Goal: Task Accomplishment & Management: Complete application form

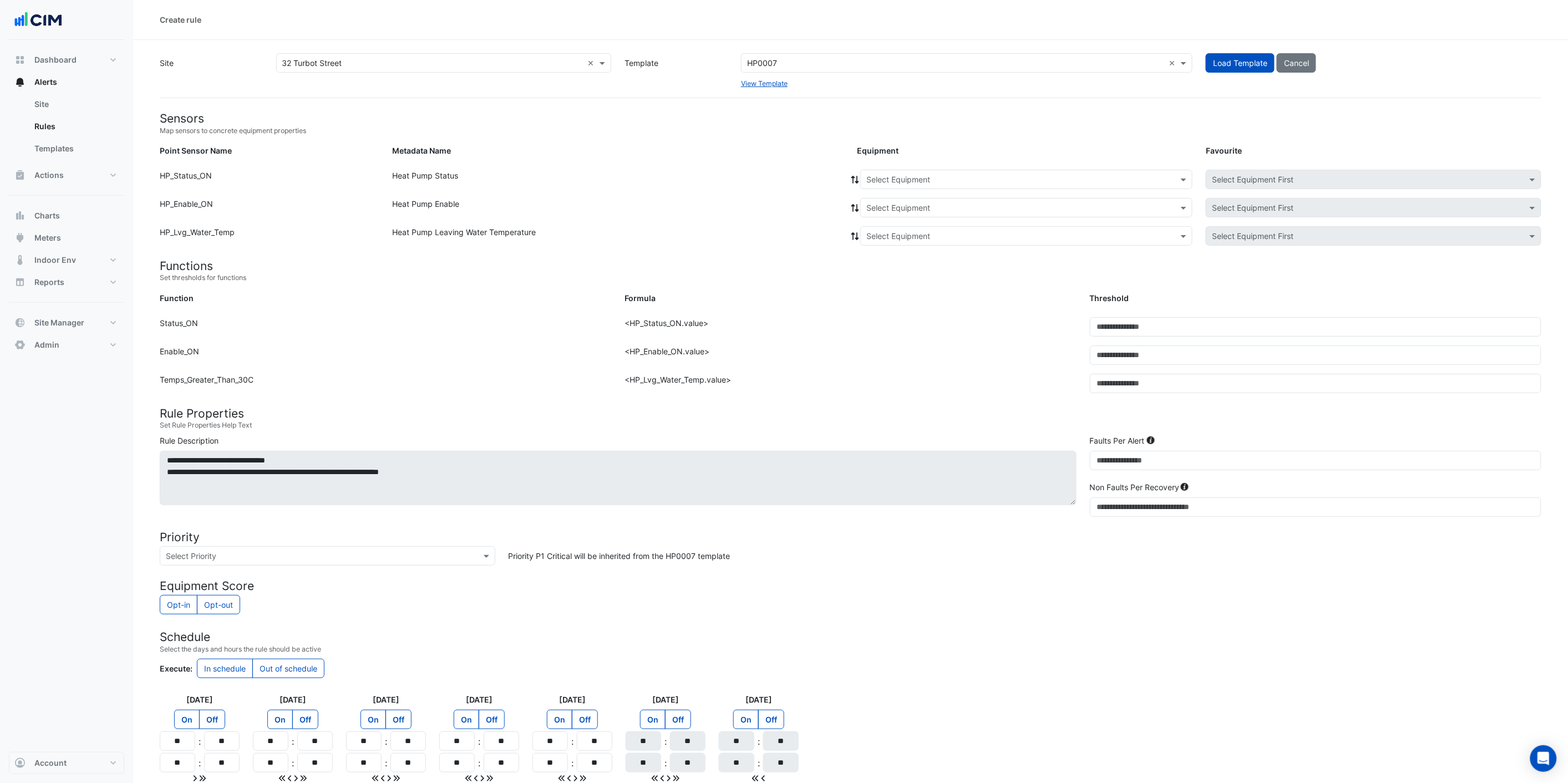
click at [741, 142] on form "Sensors Map sensors to concrete equipment properties Point Sensor Name Metadata…" at bounding box center [851, 480] width 1382 height 739
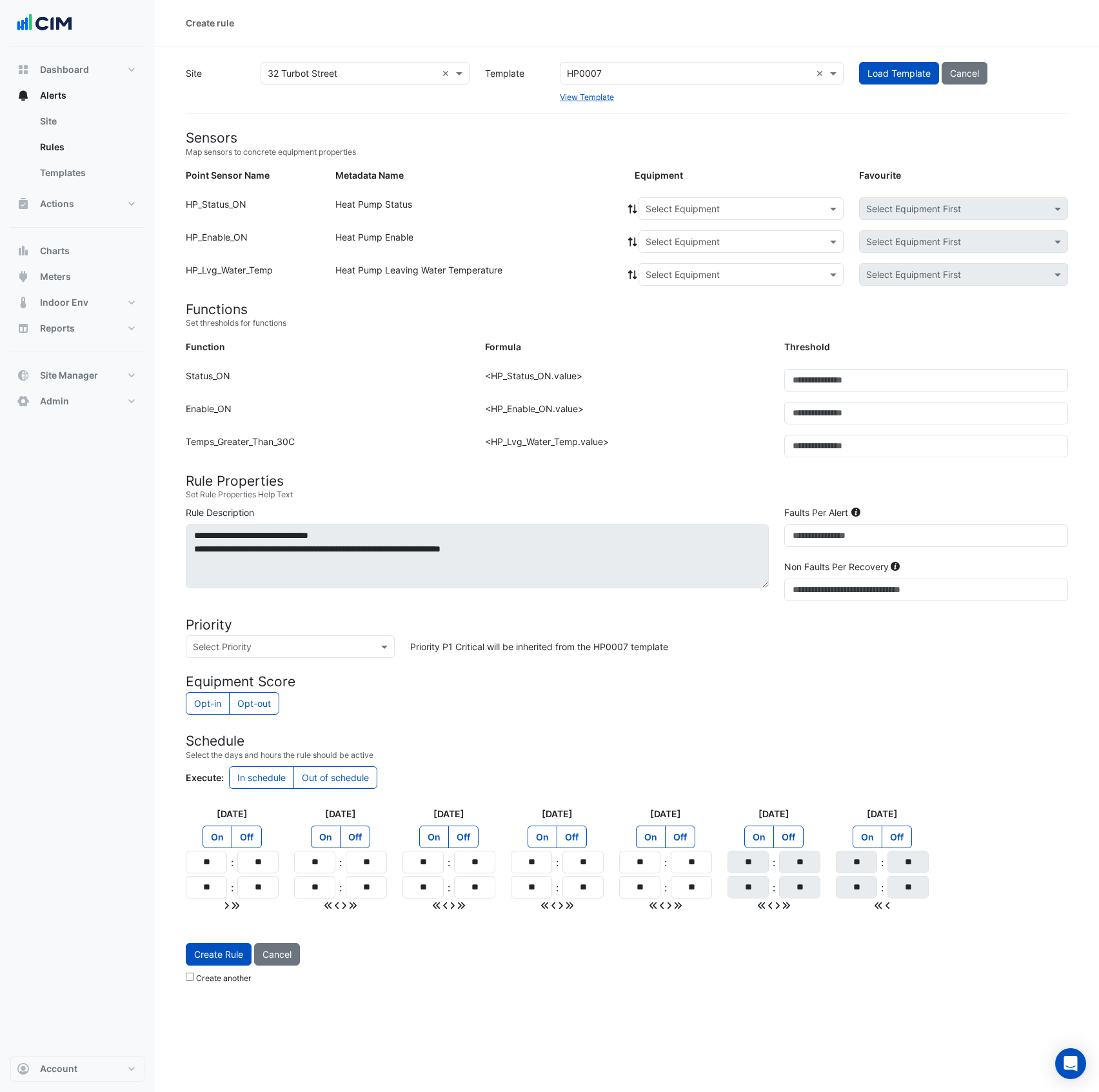
drag, startPoint x: 636, startPoint y: 73, endPoint x: 818, endPoint y: 71, distance: 182.0
click at [636, 73] on input "text" at bounding box center [688, 74] width 244 height 13
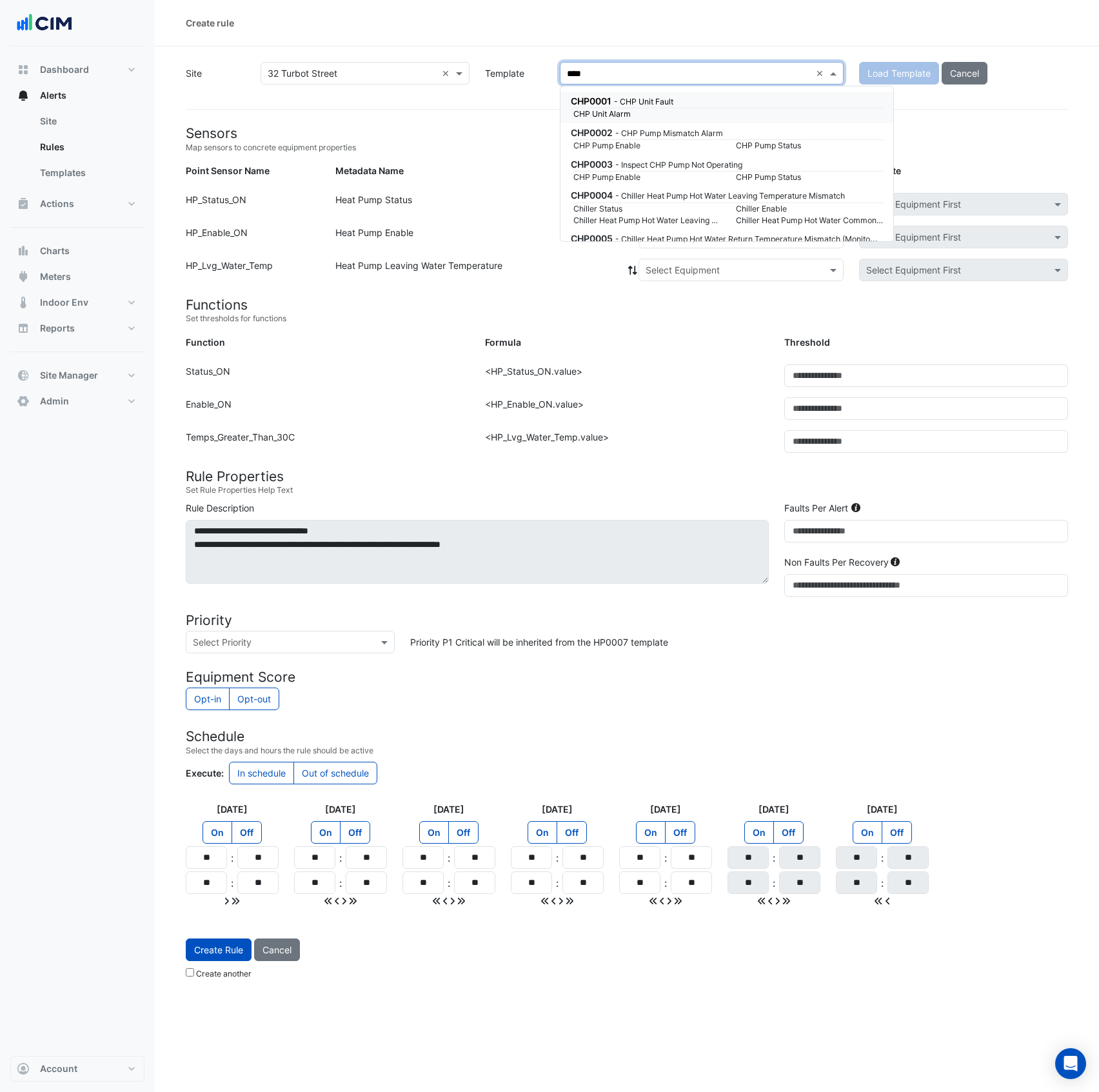
type input "*****"
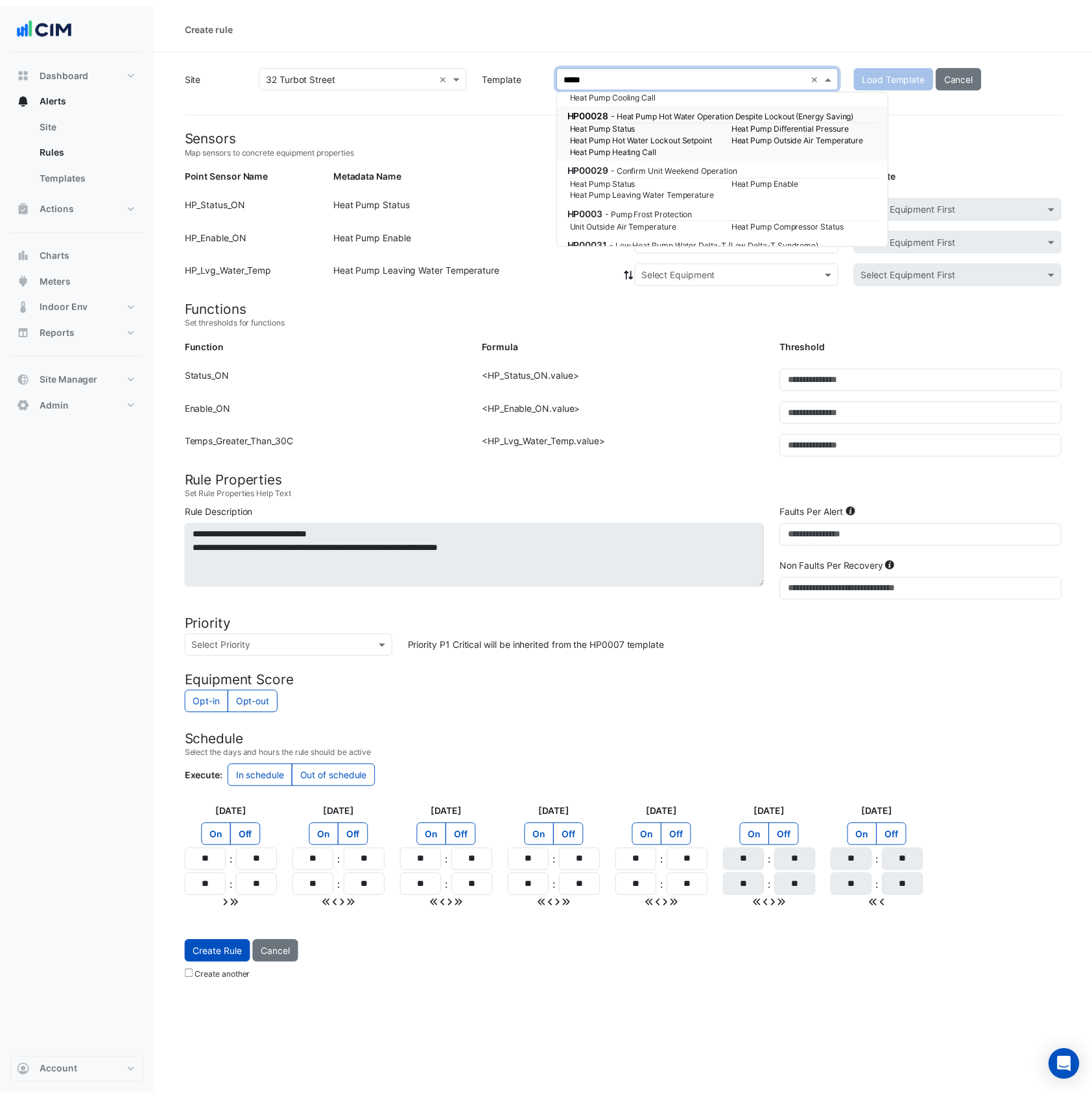
scroll to position [1036, 0]
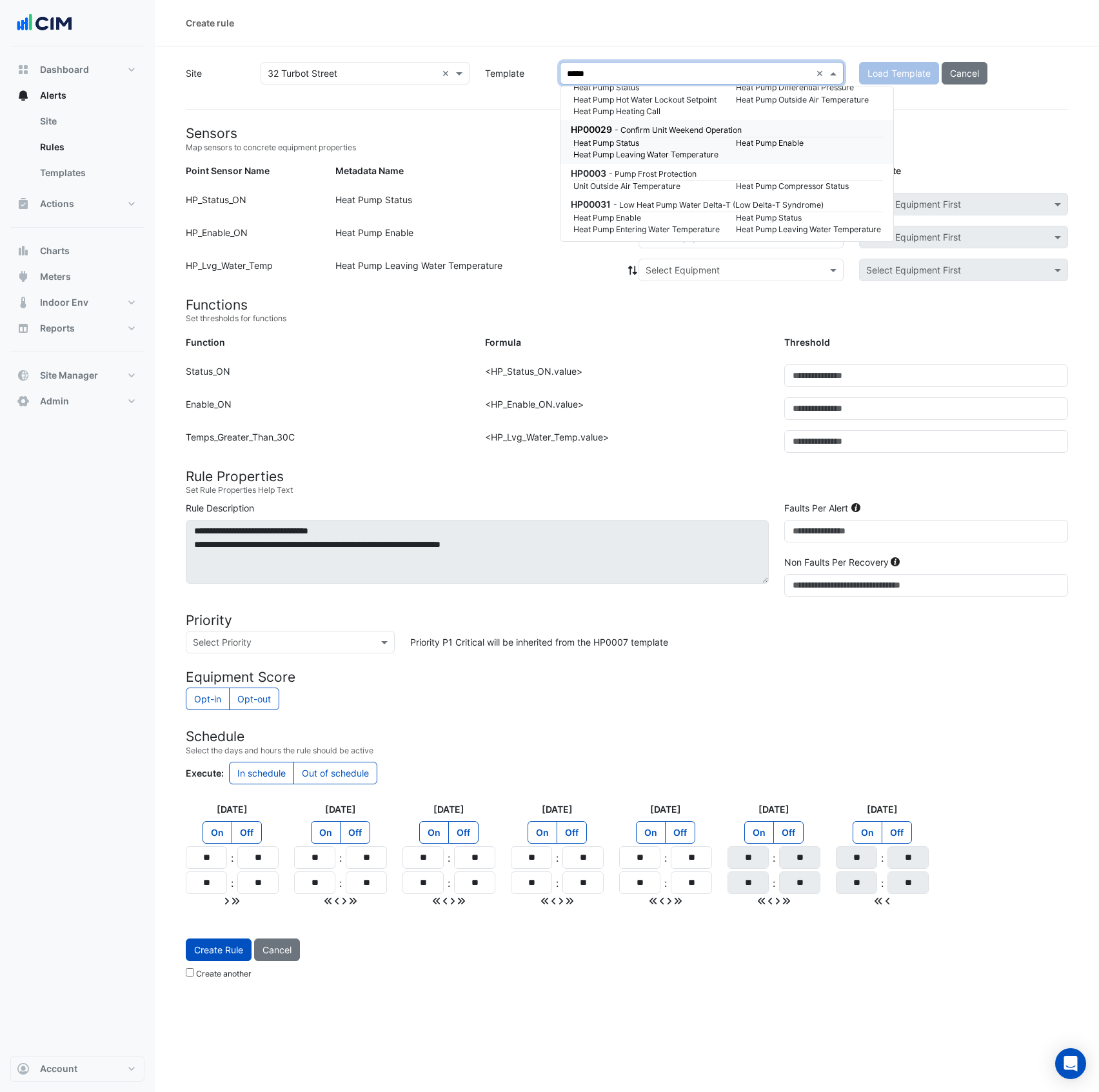
drag, startPoint x: 778, startPoint y: 147, endPoint x: 539, endPoint y: 158, distance: 239.3
click at [778, 147] on small "Heat Pump Enable" at bounding box center [809, 143] width 162 height 12
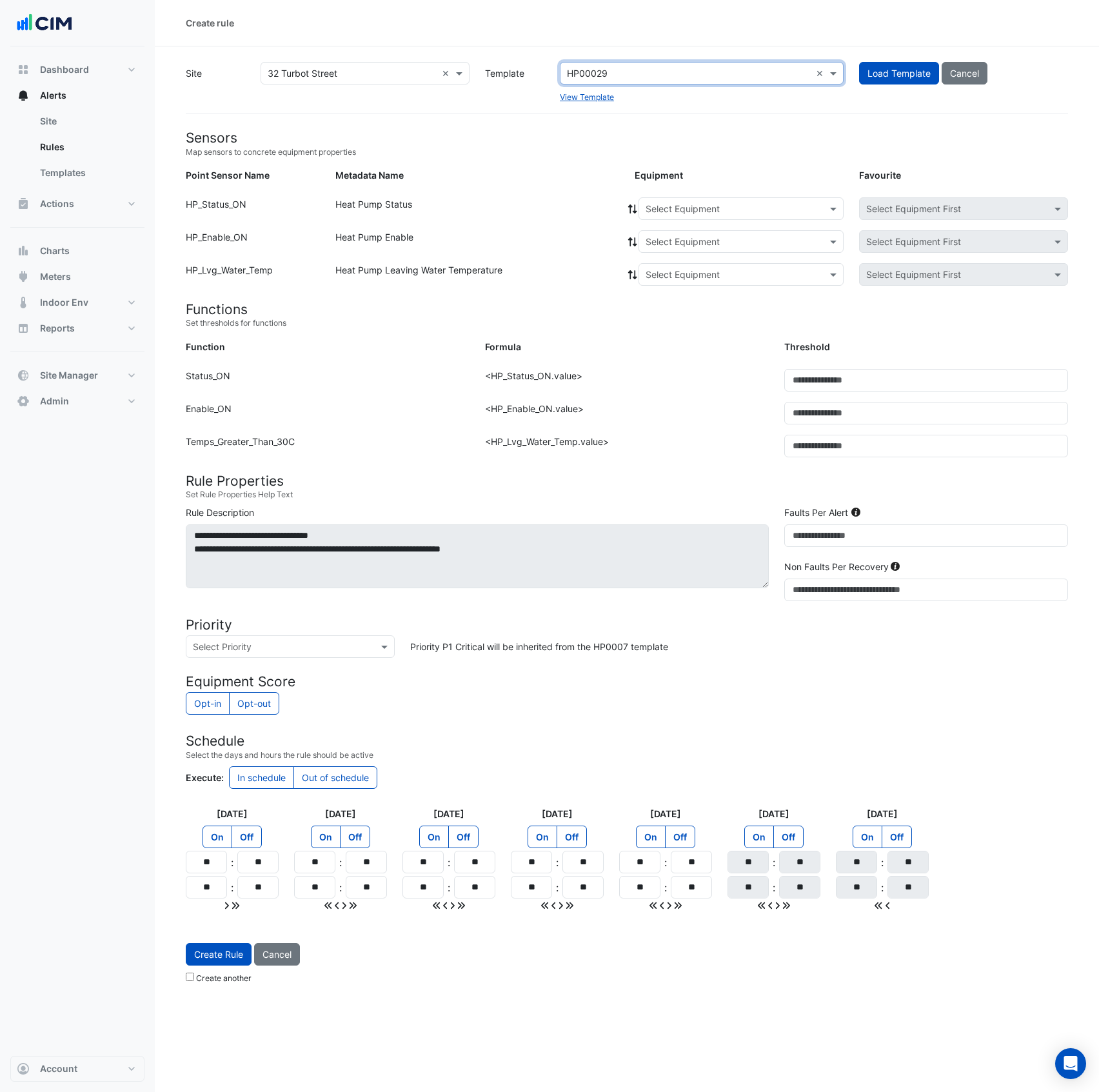
click at [673, 206] on input "text" at bounding box center [728, 209] width 165 height 13
click at [664, 238] on span "HP-1" at bounding box center [660, 237] width 20 height 11
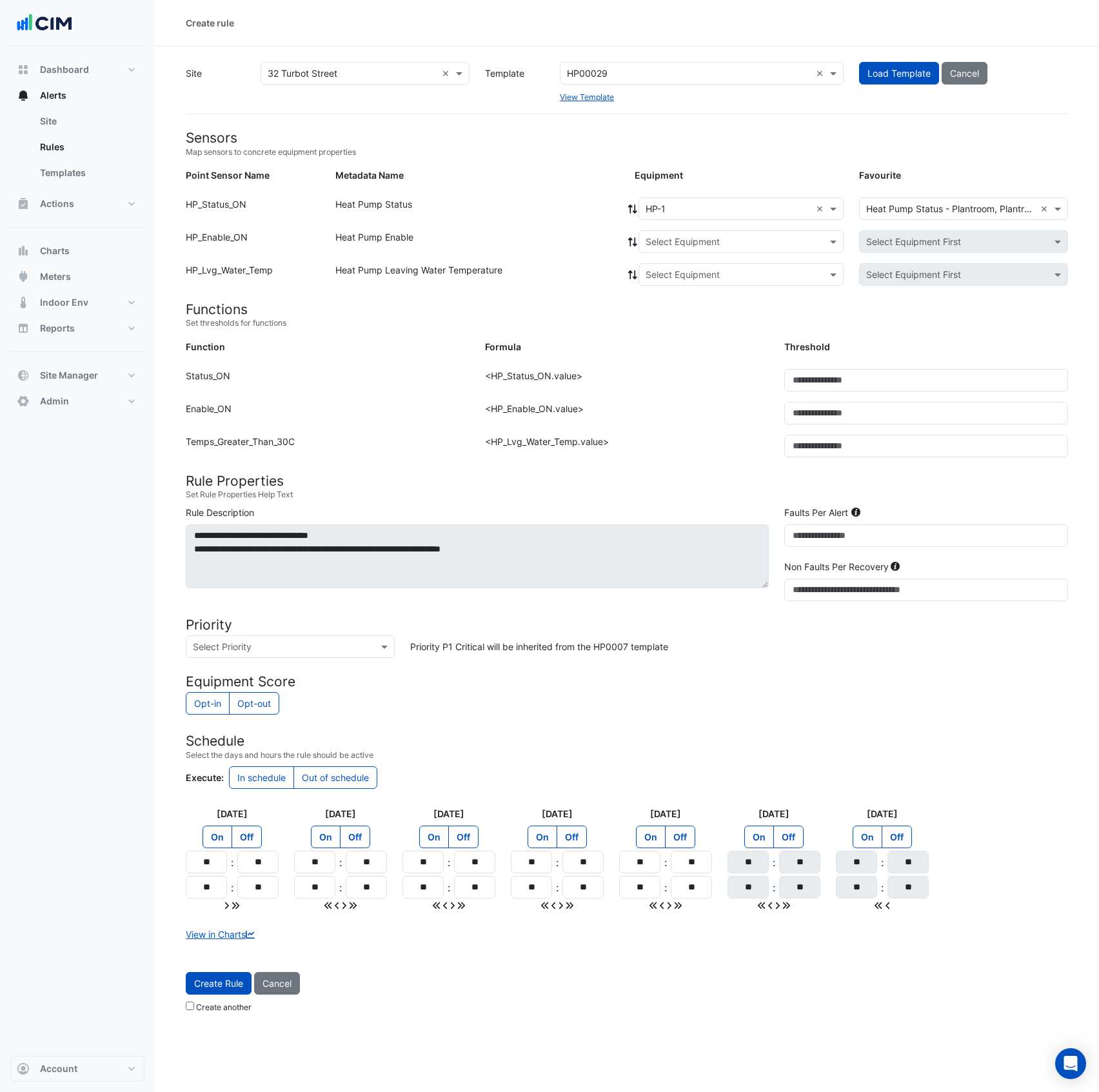
click at [632, 209] on icon at bounding box center [633, 209] width 12 height 9
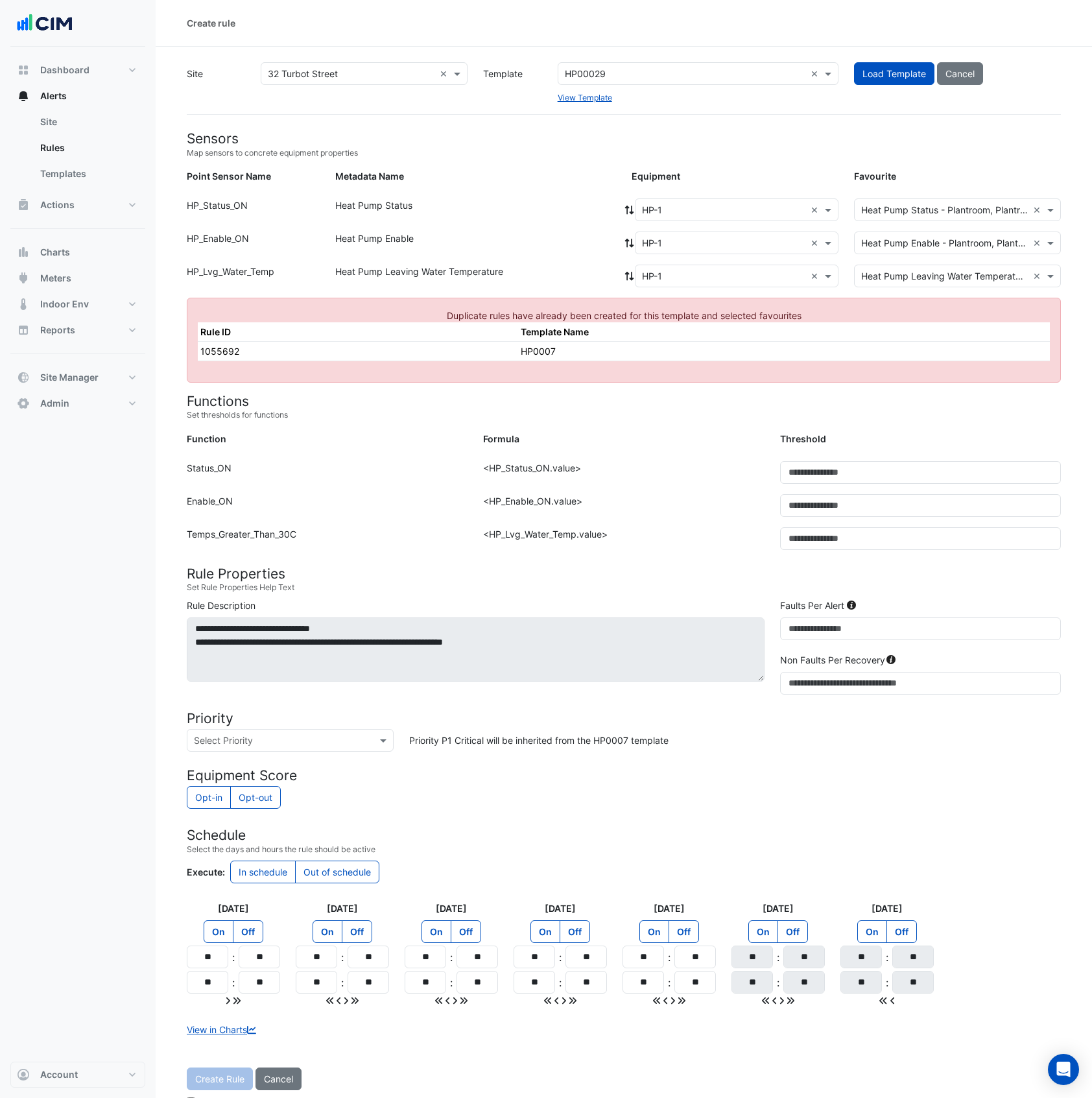
click at [605, 175] on div "Metadata Name" at bounding box center [476, 179] width 296 height 19
click at [682, 915] on icon at bounding box center [682, 1001] width 8 height 9
click at [255, 915] on label "Off" at bounding box center [247, 932] width 31 height 23
click at [364, 915] on label "Off" at bounding box center [357, 932] width 31 height 23
click at [454, 915] on div "On Off" at bounding box center [451, 932] width 60 height 23
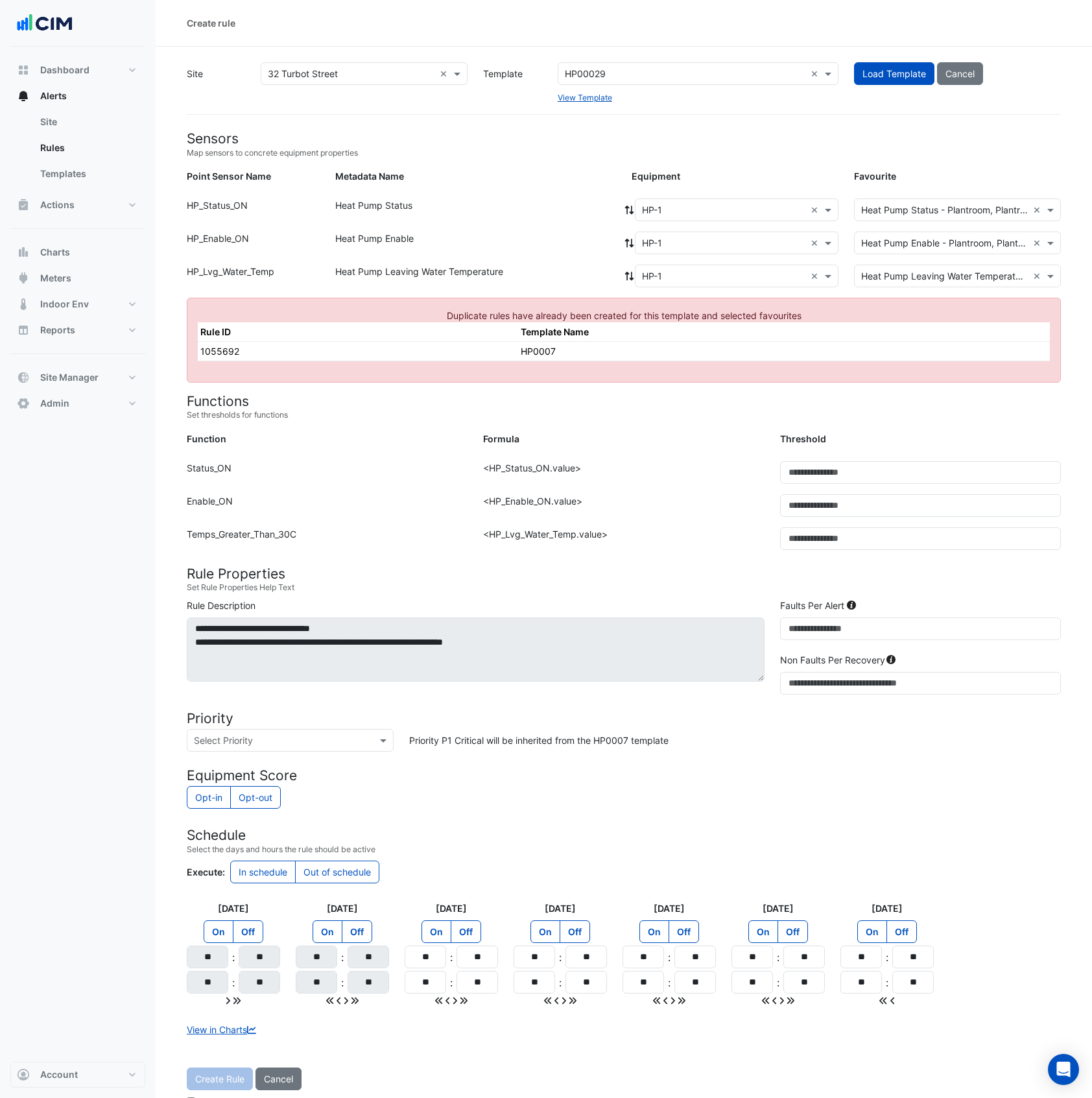
click at [467, 915] on label "Off" at bounding box center [466, 932] width 31 height 23
click at [574, 915] on label "Off" at bounding box center [574, 932] width 31 height 23
click at [689, 915] on label "Off" at bounding box center [683, 932] width 31 height 23
click at [704, 843] on h4 "Schedule" at bounding box center [623, 835] width 874 height 17
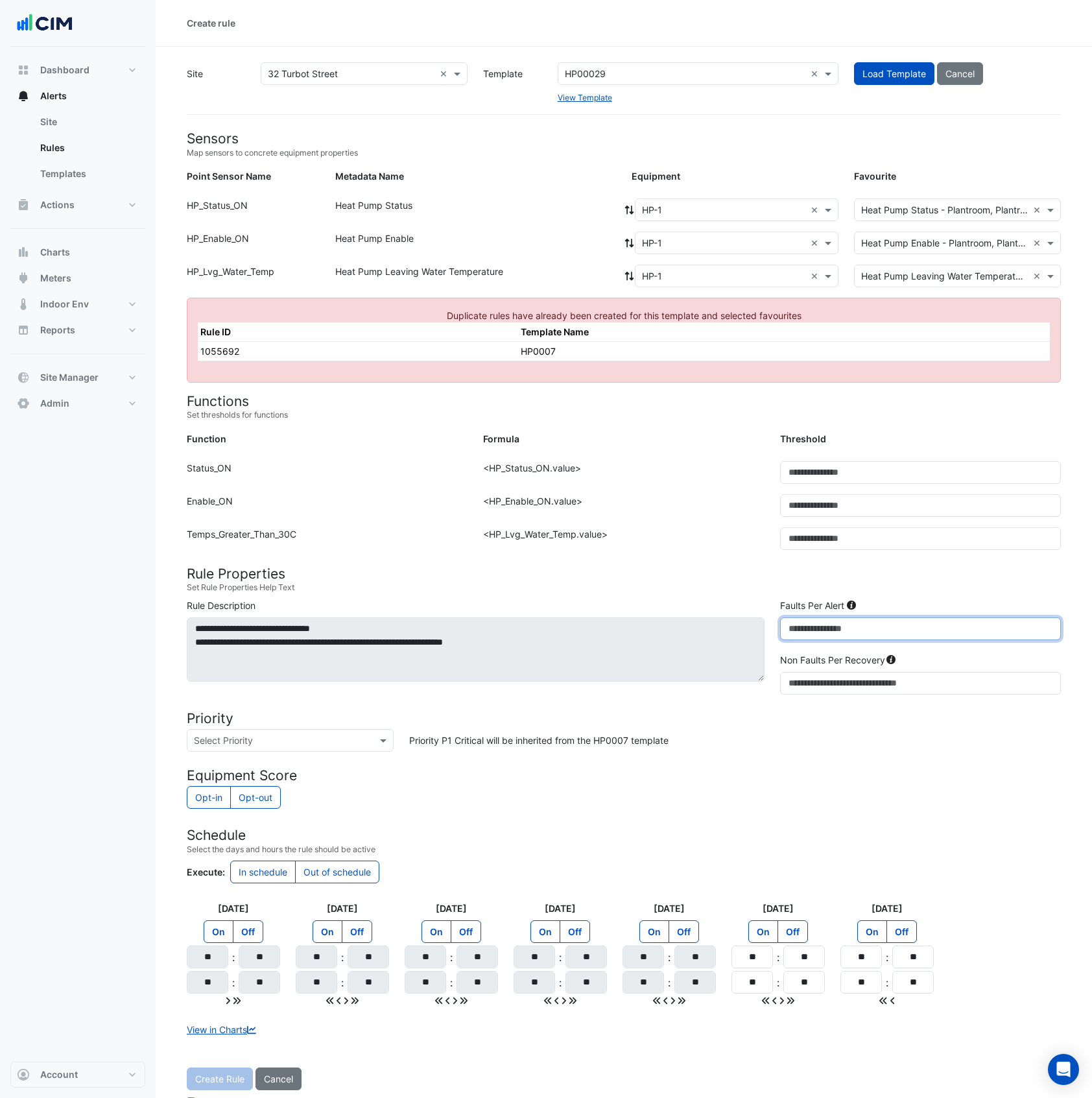
drag, startPoint x: 800, startPoint y: 625, endPoint x: 767, endPoint y: 627, distance: 33.1
click at [767, 627] on div "**********" at bounding box center [623, 649] width 890 height 101
type input "*"
drag, startPoint x: 760, startPoint y: 688, endPoint x: 723, endPoint y: 691, distance: 37.1
click at [723, 691] on div "**********" at bounding box center [623, 649] width 890 height 101
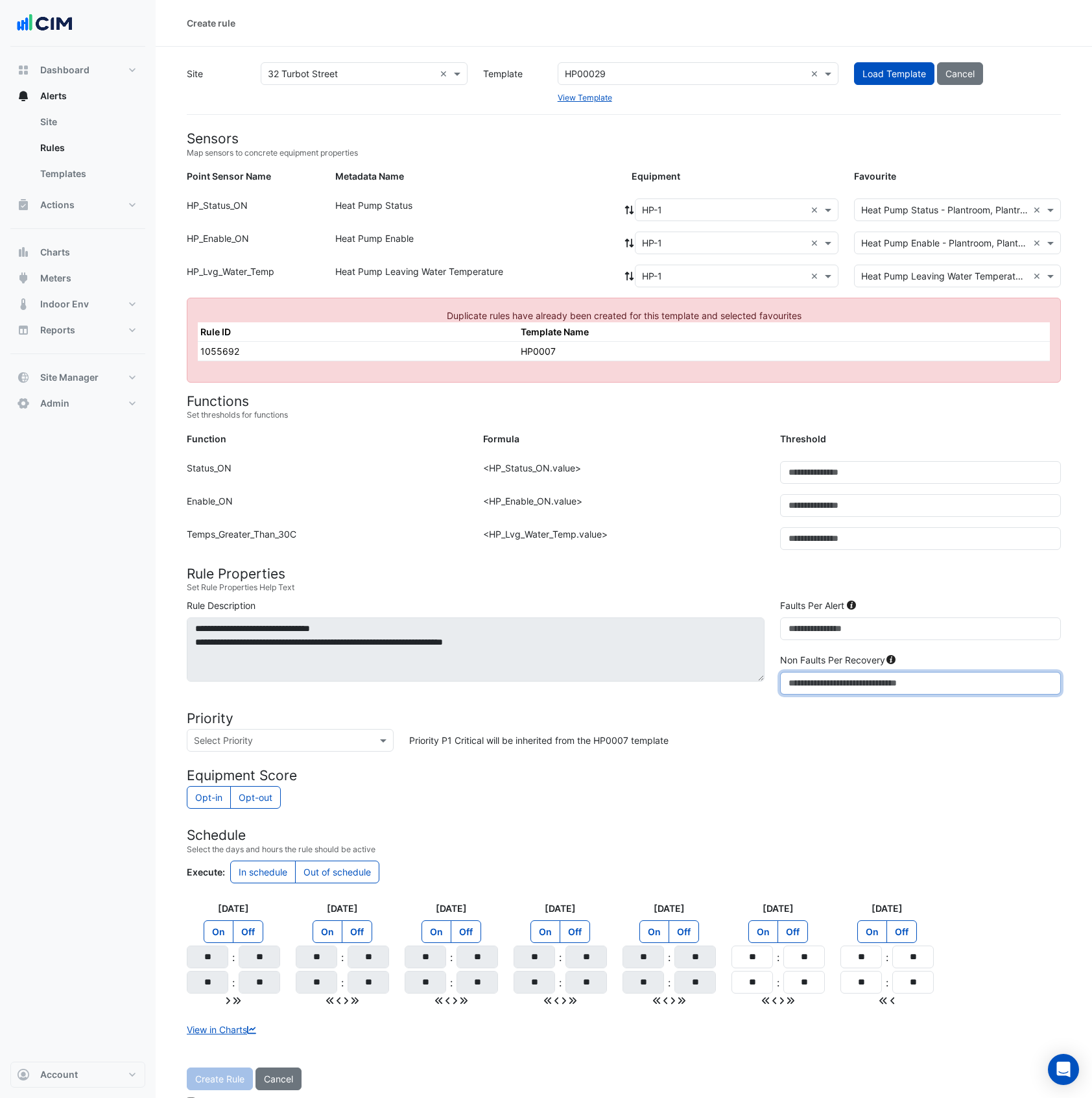
type input "**"
click at [715, 787] on form "Sensors Map sensors to concrete equipment properties Point Sensor Name Metadata…" at bounding box center [623, 622] width 874 height 984
click at [329, 735] on div "Select Priority" at bounding box center [290, 740] width 207 height 23
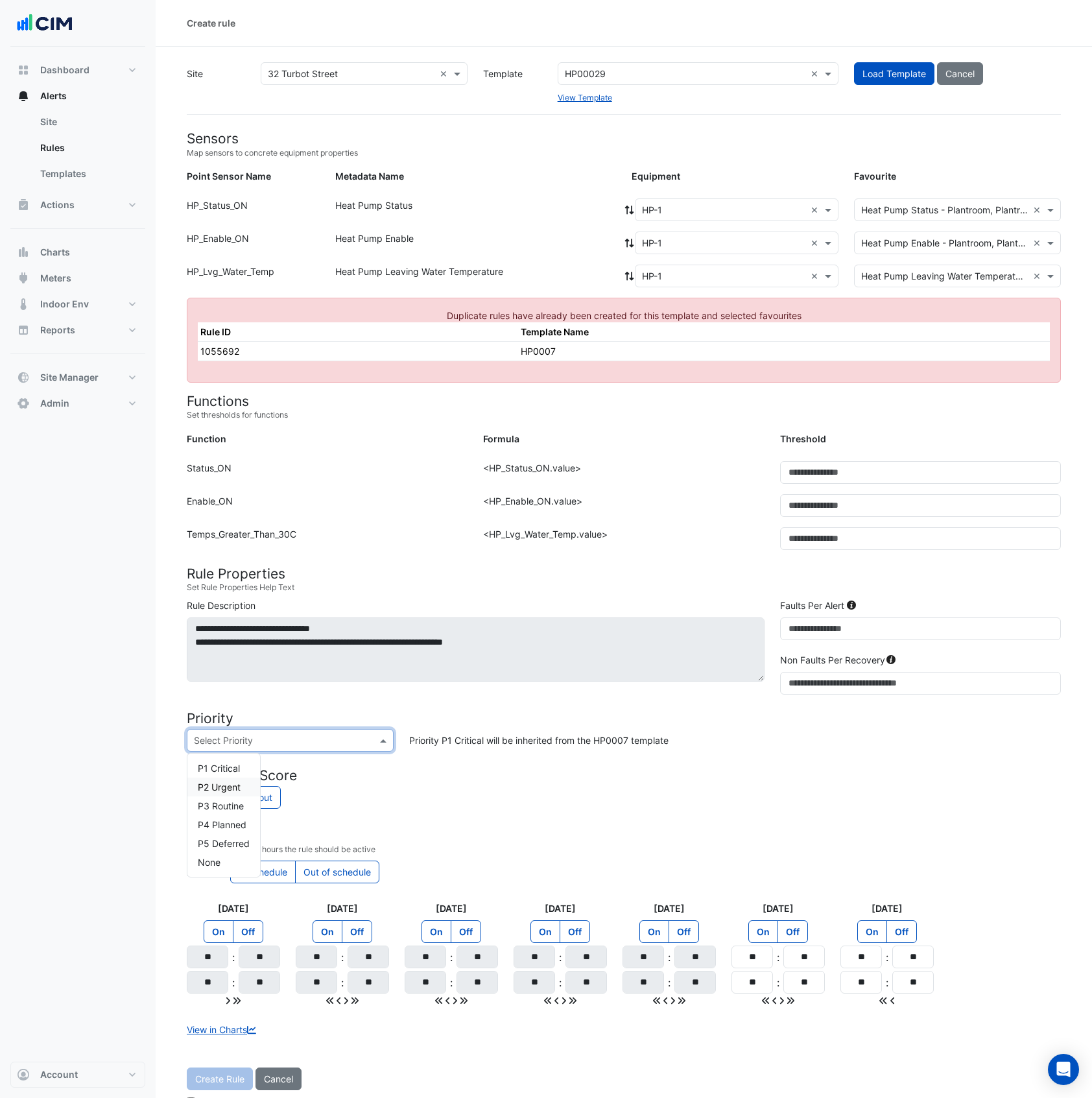
click at [232, 786] on span "P2 Urgent" at bounding box center [219, 787] width 43 height 11
click at [562, 800] on div "Opt-in Opt-out" at bounding box center [623, 798] width 874 height 25
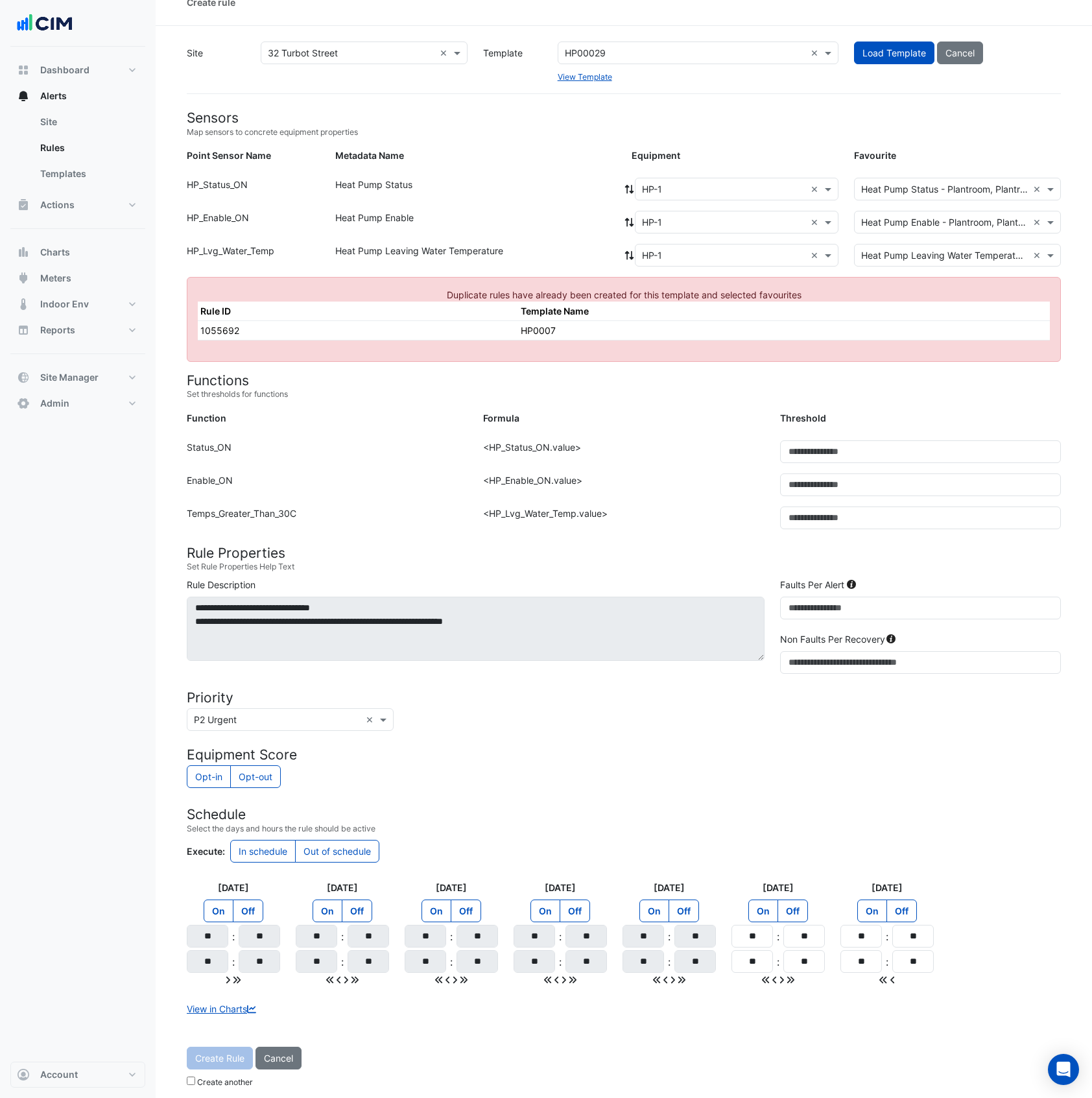
scroll to position [31, 0]
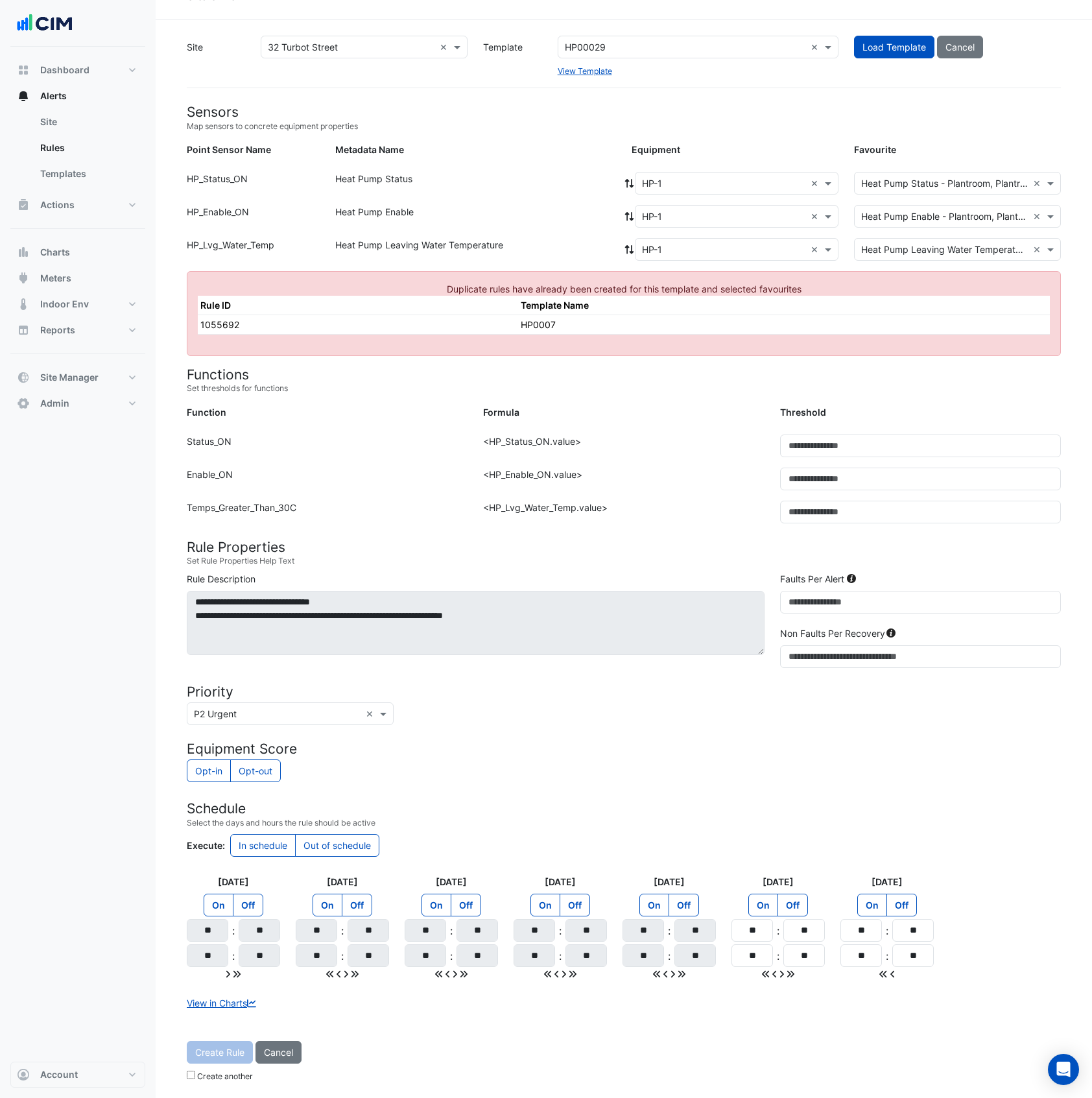
click at [643, 771] on div "Opt-in Opt-out" at bounding box center [623, 772] width 874 height 25
click at [818, 649] on input "**" at bounding box center [920, 657] width 280 height 23
click at [743, 729] on form "Sensors Map sensors to concrete equipment properties Point Sensor Name Metadata…" at bounding box center [623, 596] width 874 height 984
click at [233, 915] on app-button "Create Rule" at bounding box center [220, 1052] width 66 height 23
click at [518, 315] on td "HP0007" at bounding box center [783, 324] width 532 height 20
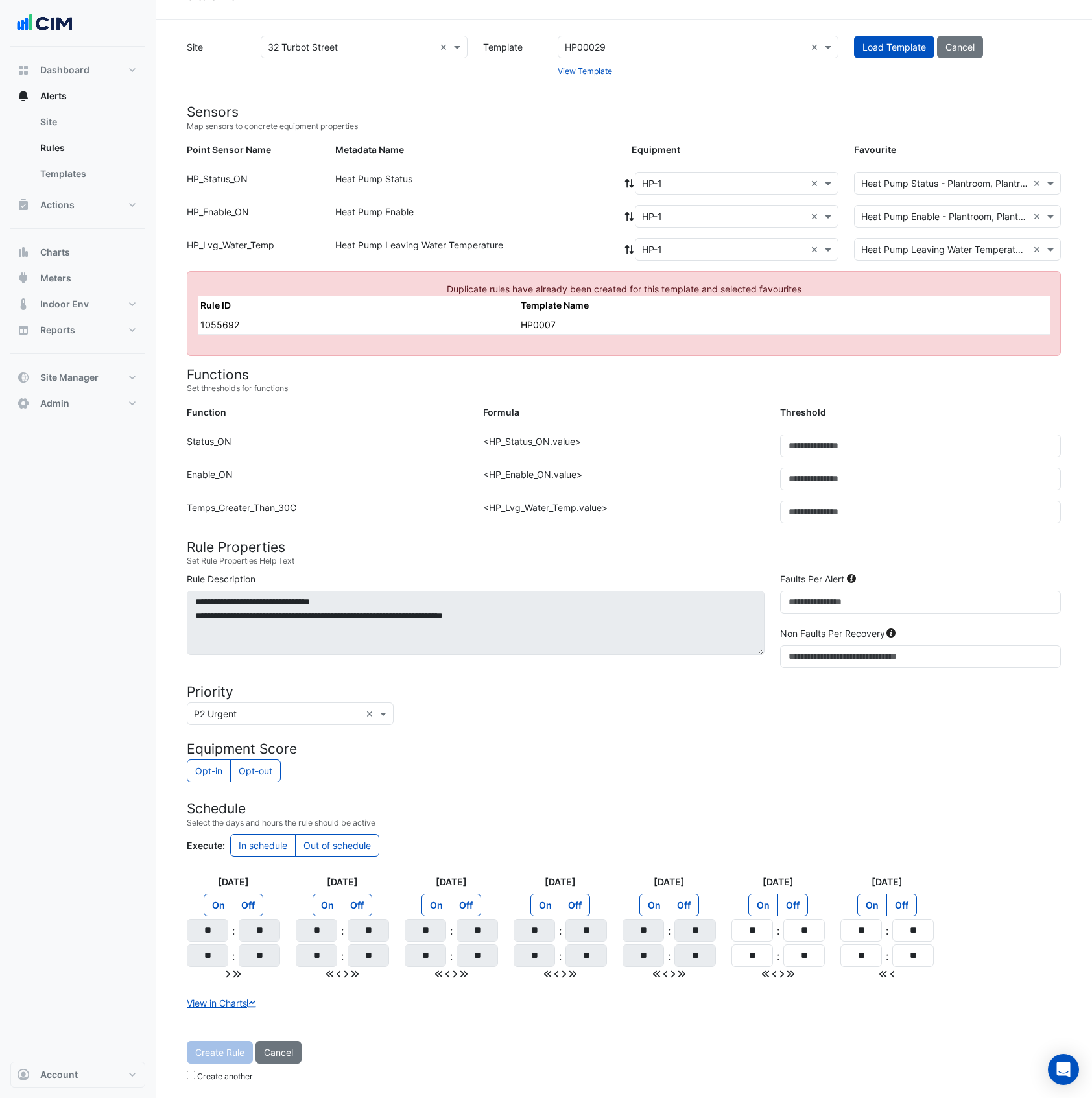
click at [793, 285] on span "Duplicate rules have already been created for this template and selected favour…" at bounding box center [624, 289] width 355 height 11
click at [648, 41] on input "text" at bounding box center [685, 47] width 240 height 13
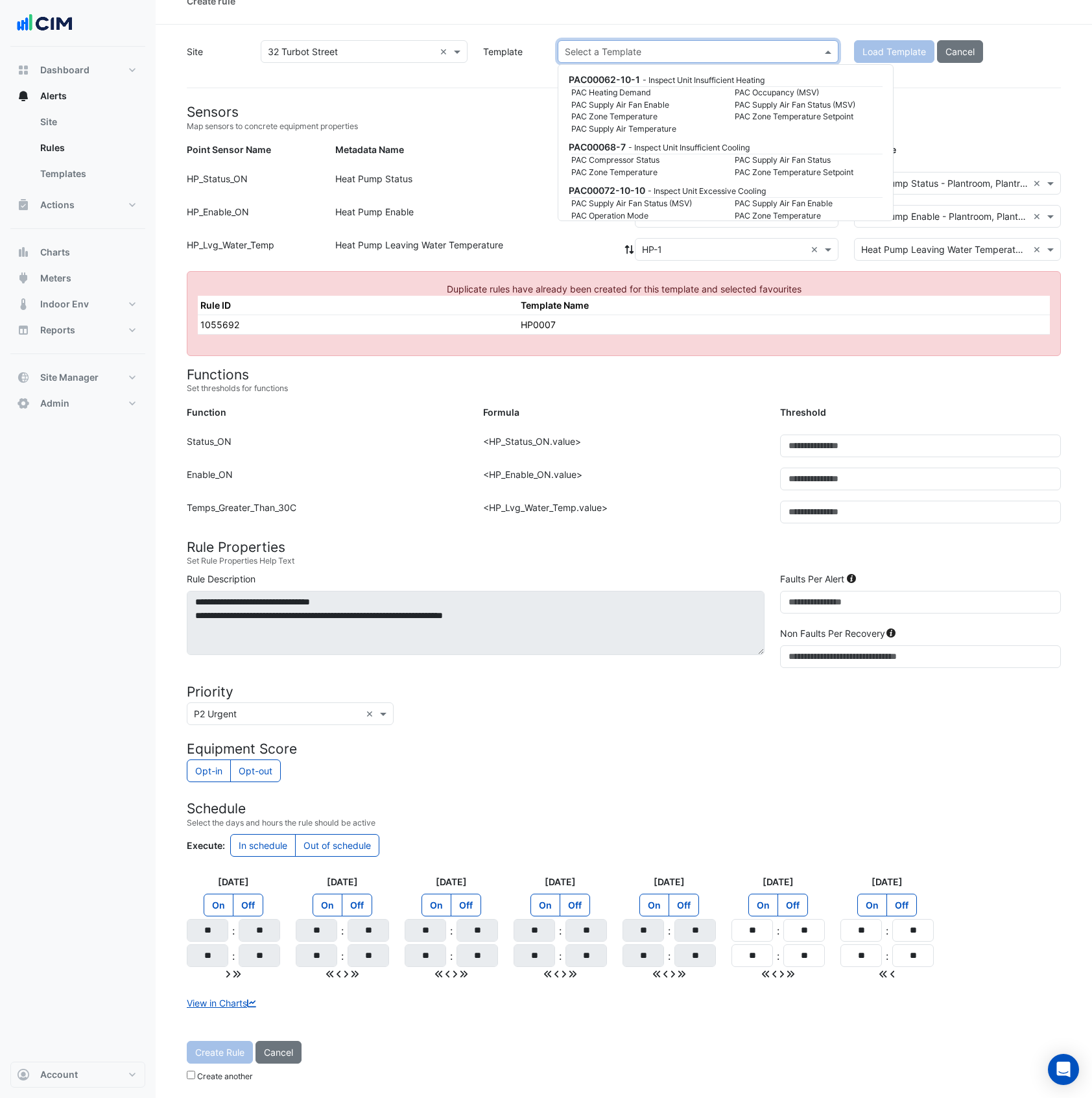
scroll to position [100611, 0]
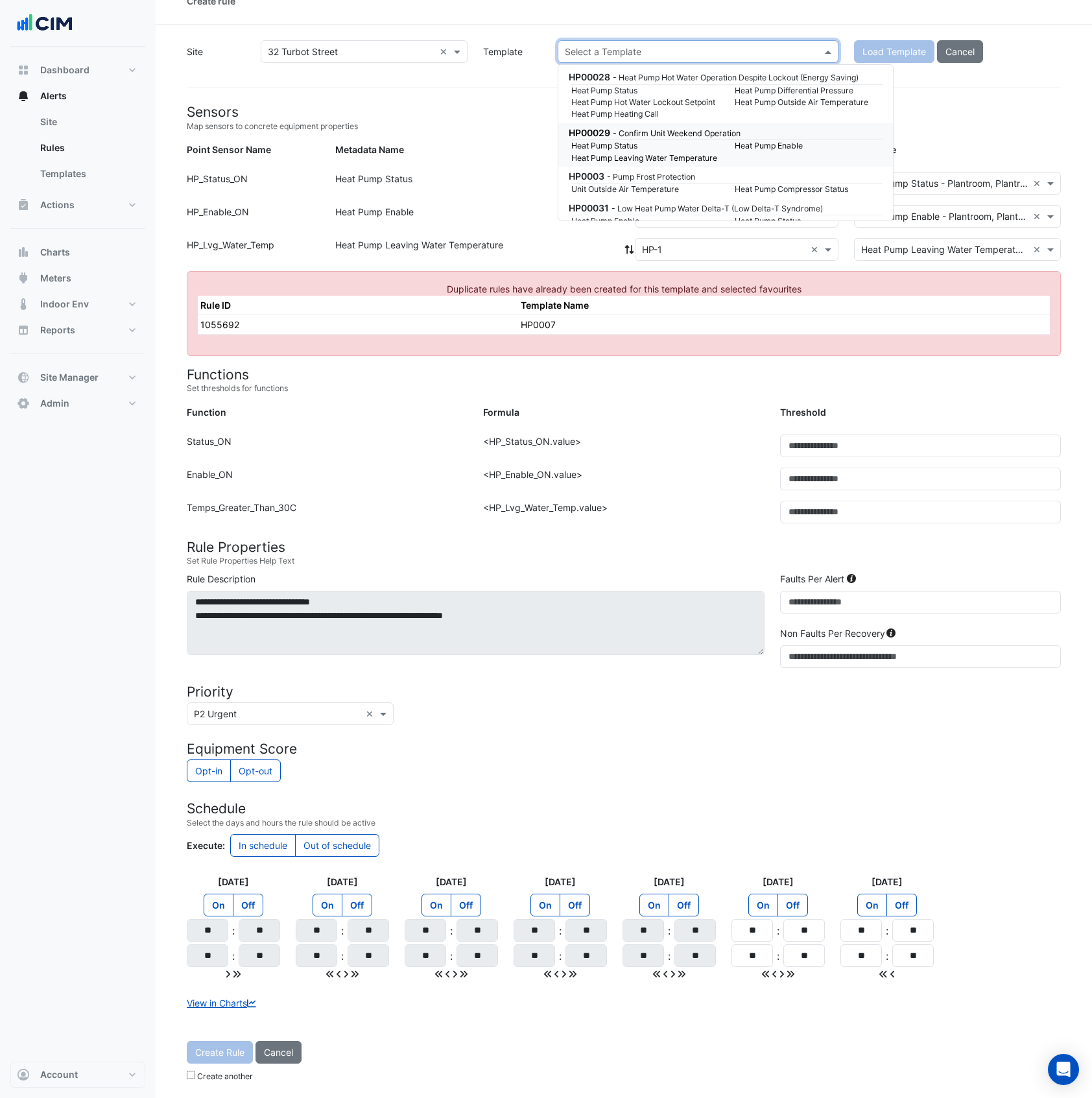
click at [783, 46] on input "text" at bounding box center [685, 52] width 240 height 13
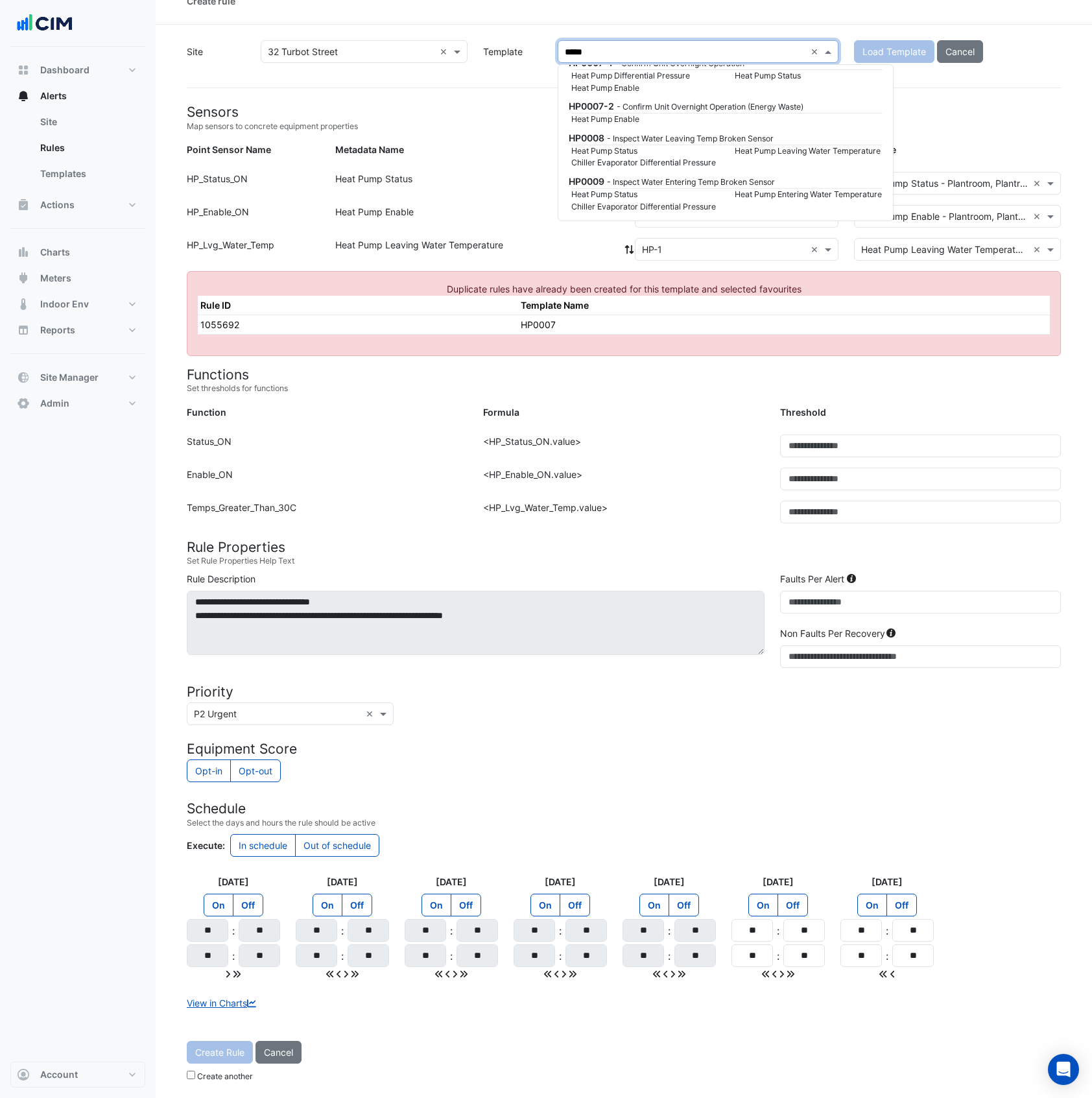
type input "******"
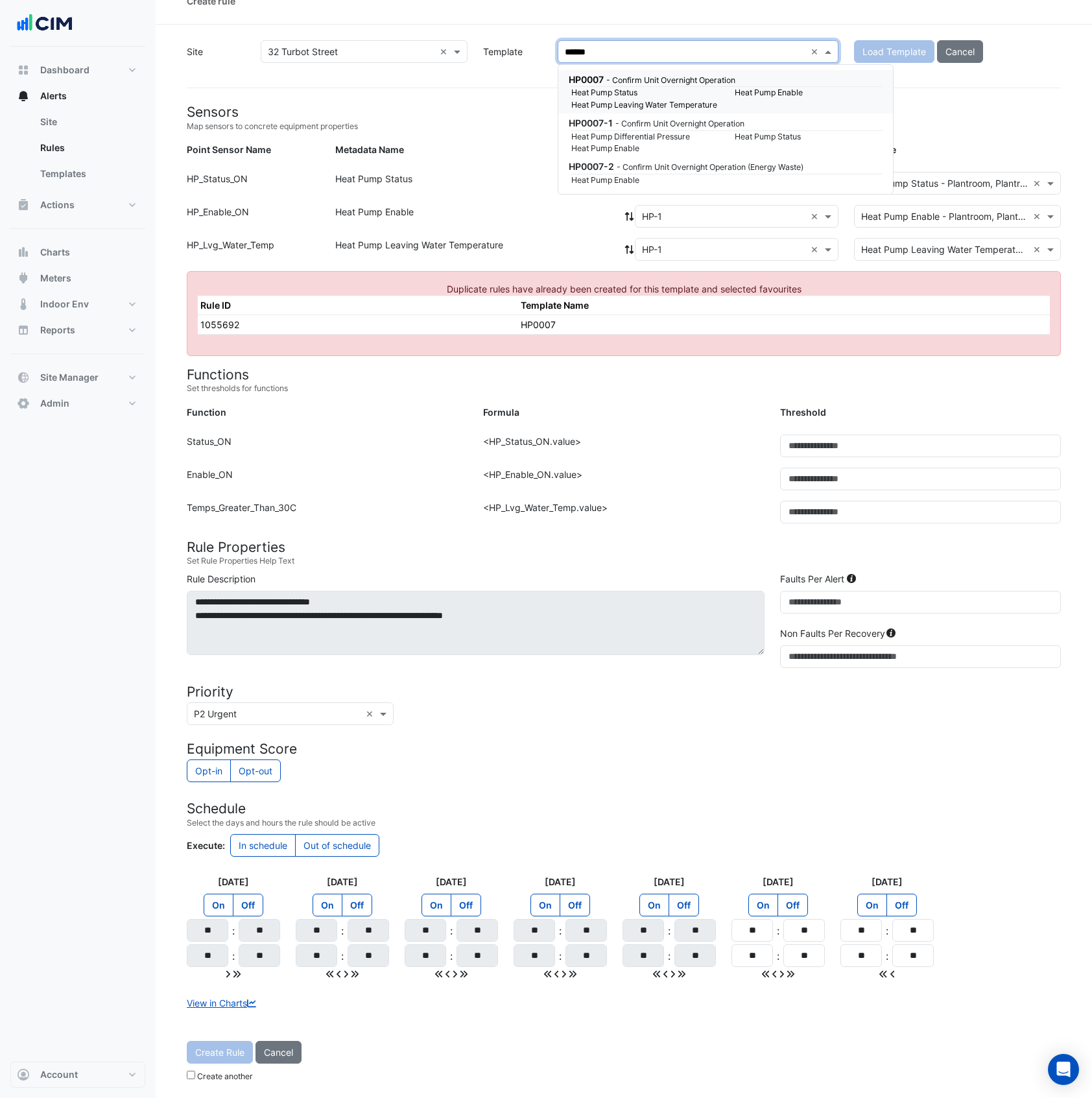
scroll to position [0, 0]
click at [673, 75] on small "- Confirm Unit Overnight Operation" at bounding box center [670, 80] width 129 height 9
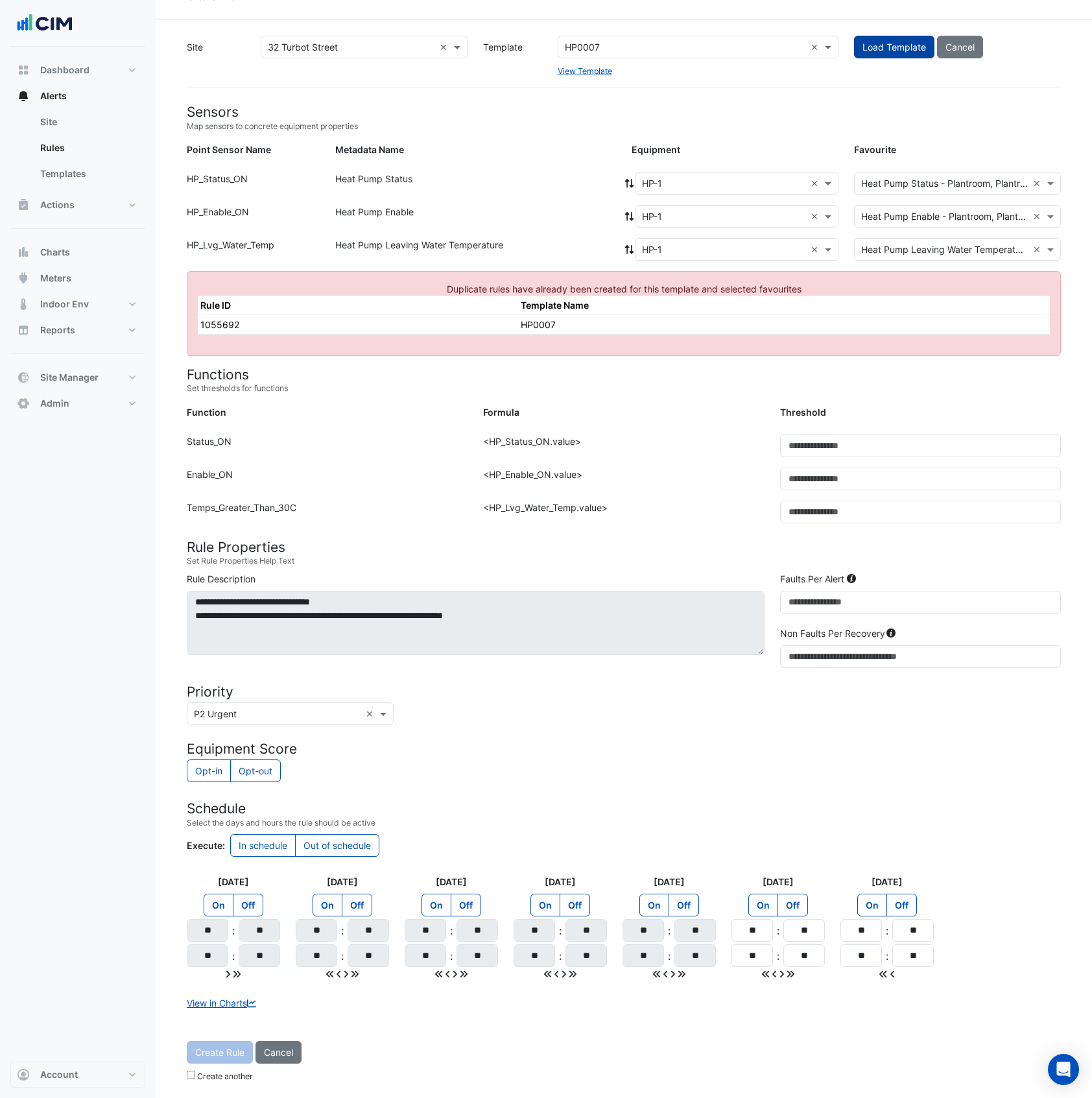
click at [896, 45] on span "Load Template" at bounding box center [893, 47] width 64 height 11
click at [890, 48] on span "Load Template" at bounding box center [893, 47] width 64 height 11
click at [900, 43] on span "Load Template" at bounding box center [893, 47] width 64 height 11
click at [895, 47] on span "Load Template" at bounding box center [893, 47] width 64 height 11
click at [758, 110] on h4 "Sensors" at bounding box center [623, 112] width 874 height 17
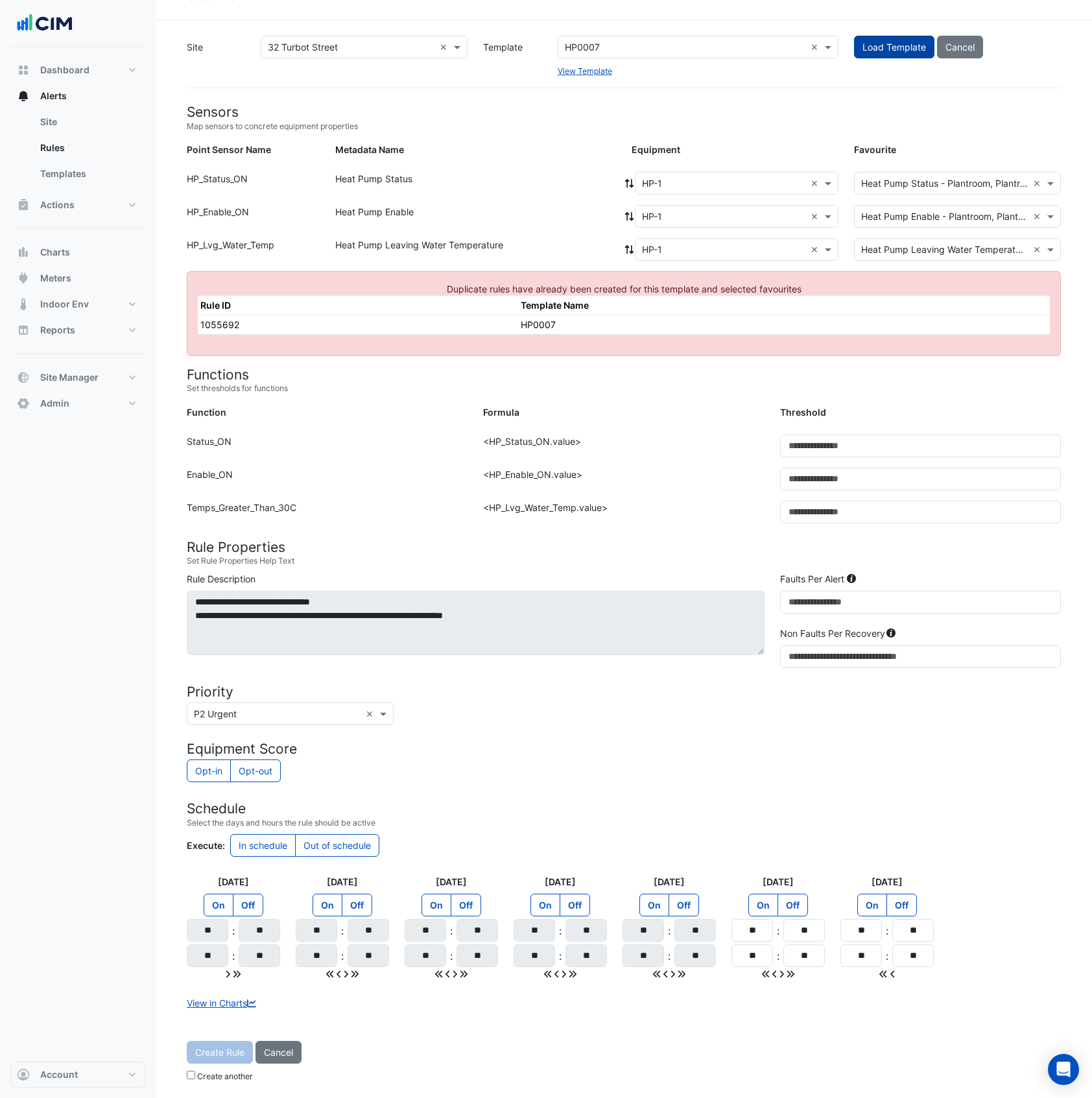
click at [860, 47] on button "Load Template" at bounding box center [894, 47] width 80 height 23
click at [634, 42] on input "text" at bounding box center [685, 47] width 240 height 13
click at [586, 47] on input "text" at bounding box center [685, 47] width 240 height 13
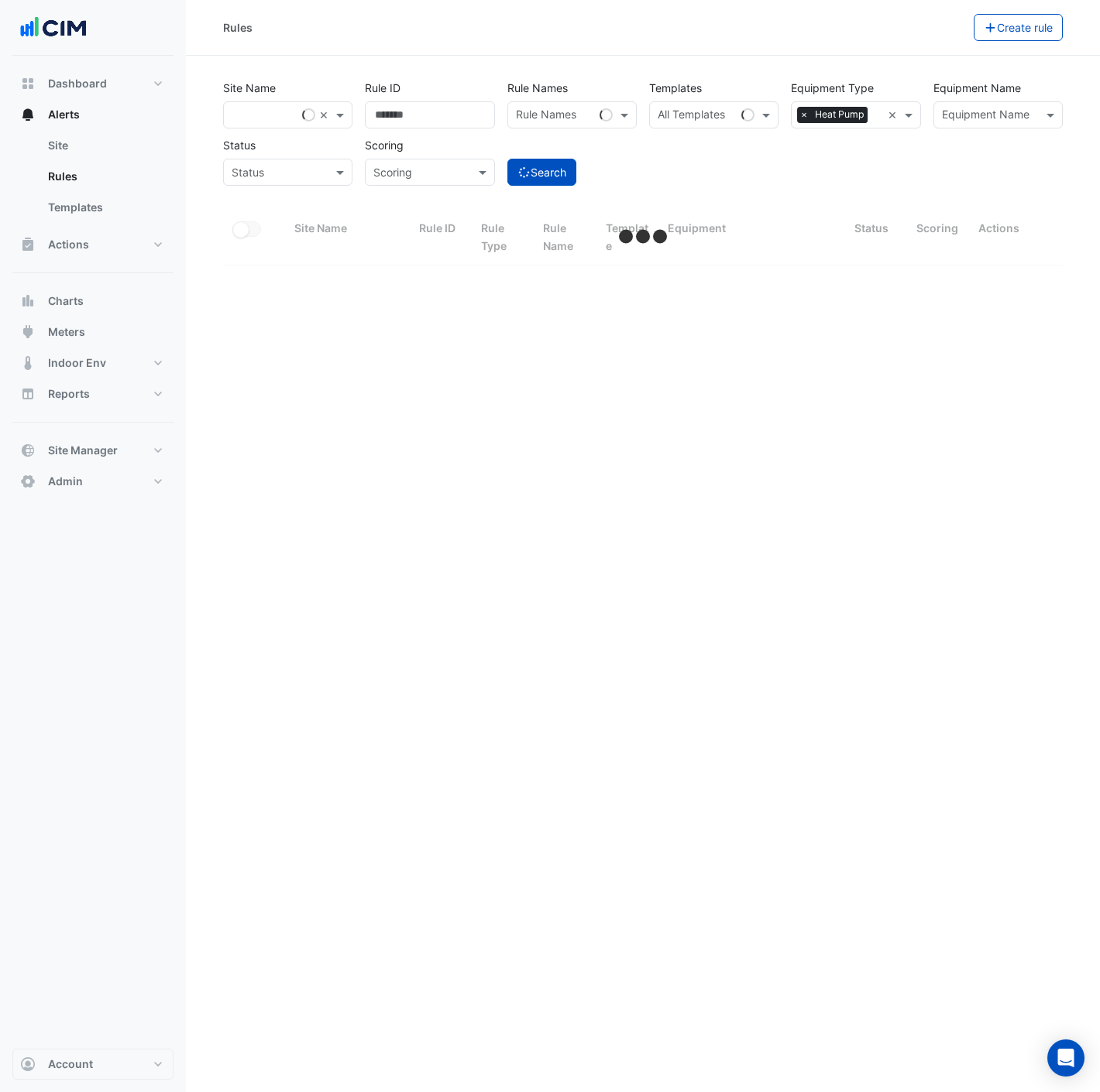
select select "***"
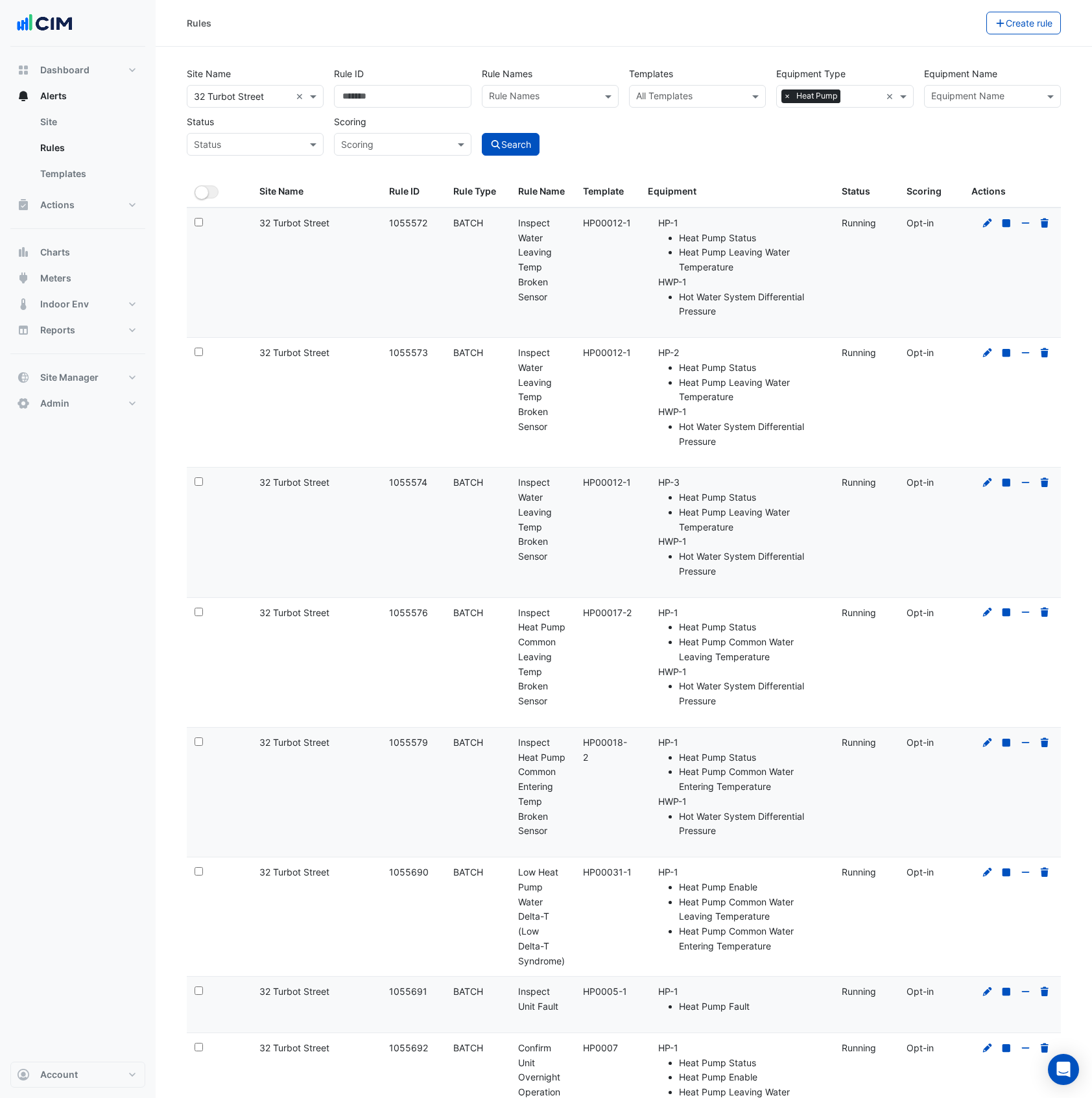
drag, startPoint x: 884, startPoint y: 0, endPoint x: 107, endPoint y: 535, distance: 943.4
click at [107, 535] on div "Dashboard Portfolio Ratings Performance Alerts Site Rules Templates Actions Sit…" at bounding box center [77, 554] width 135 height 1015
click at [670, 95] on input "text" at bounding box center [689, 97] width 108 height 13
click at [694, 128] on small "- VSD in Manual/Hand (1=Manual)" at bounding box center [748, 125] width 126 height 9
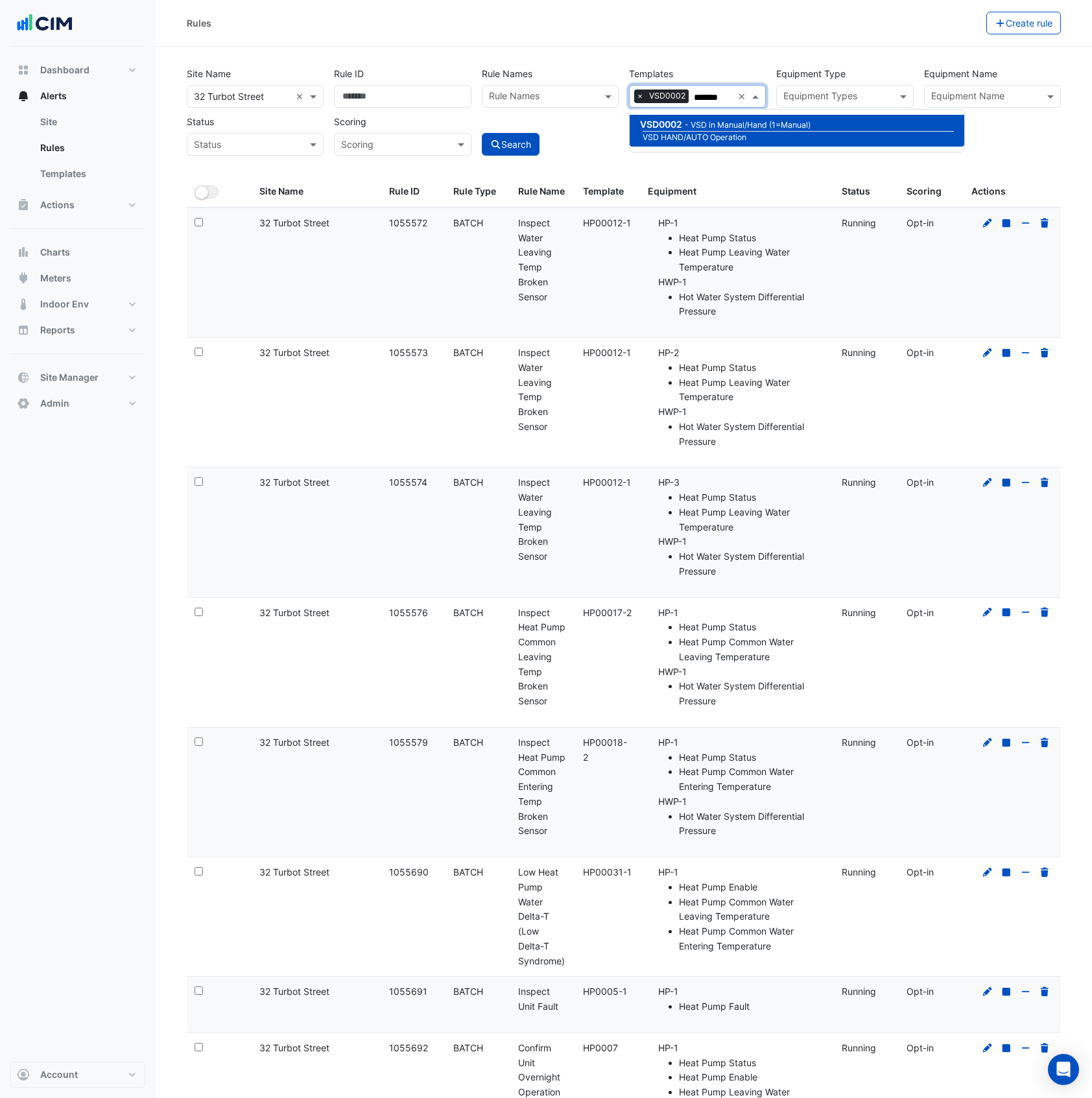
type input "*******"
click at [576, 148] on div "Search" at bounding box center [550, 133] width 147 height 46
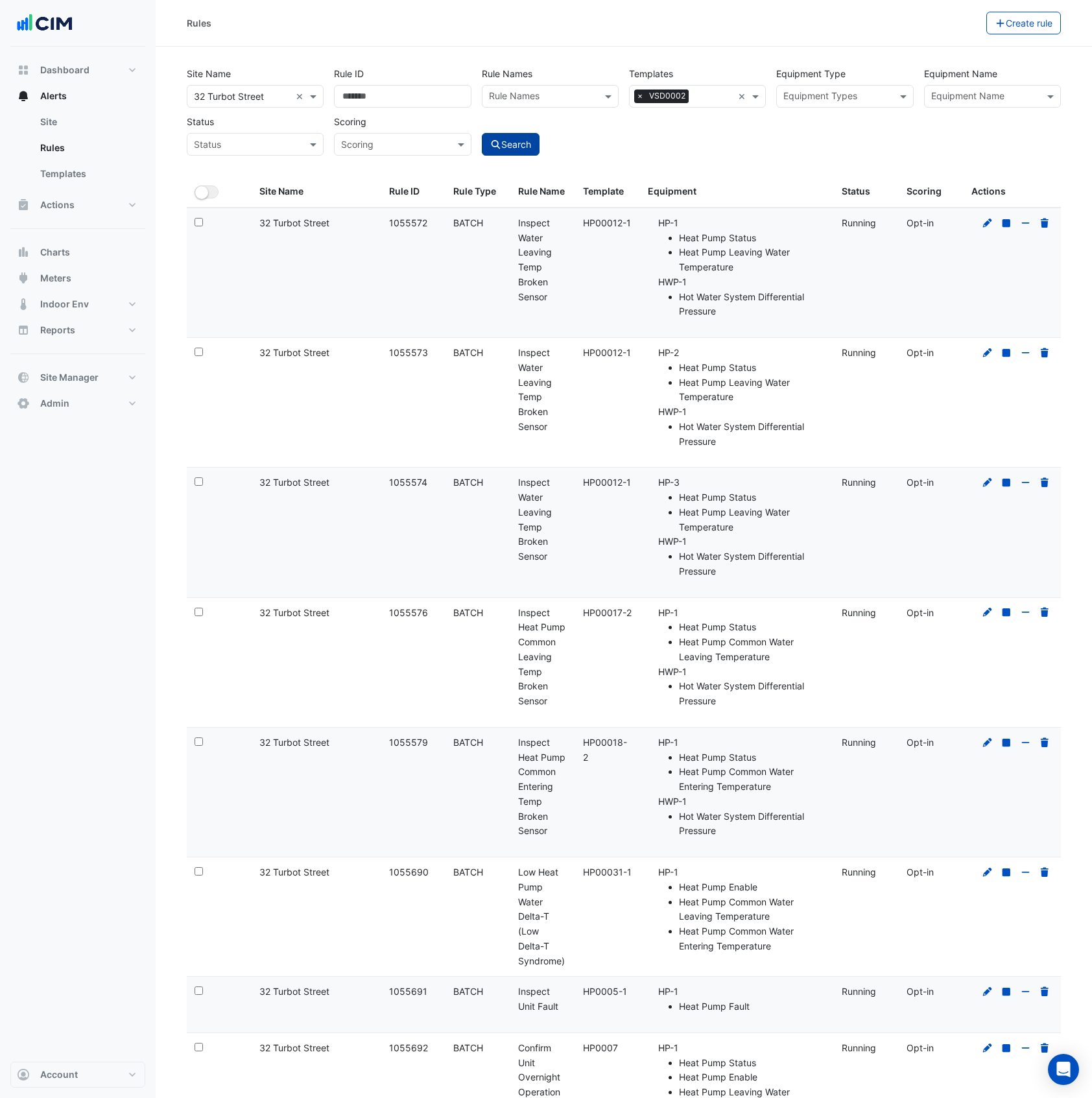
click at [514, 148] on button "Search" at bounding box center [511, 144] width 58 height 23
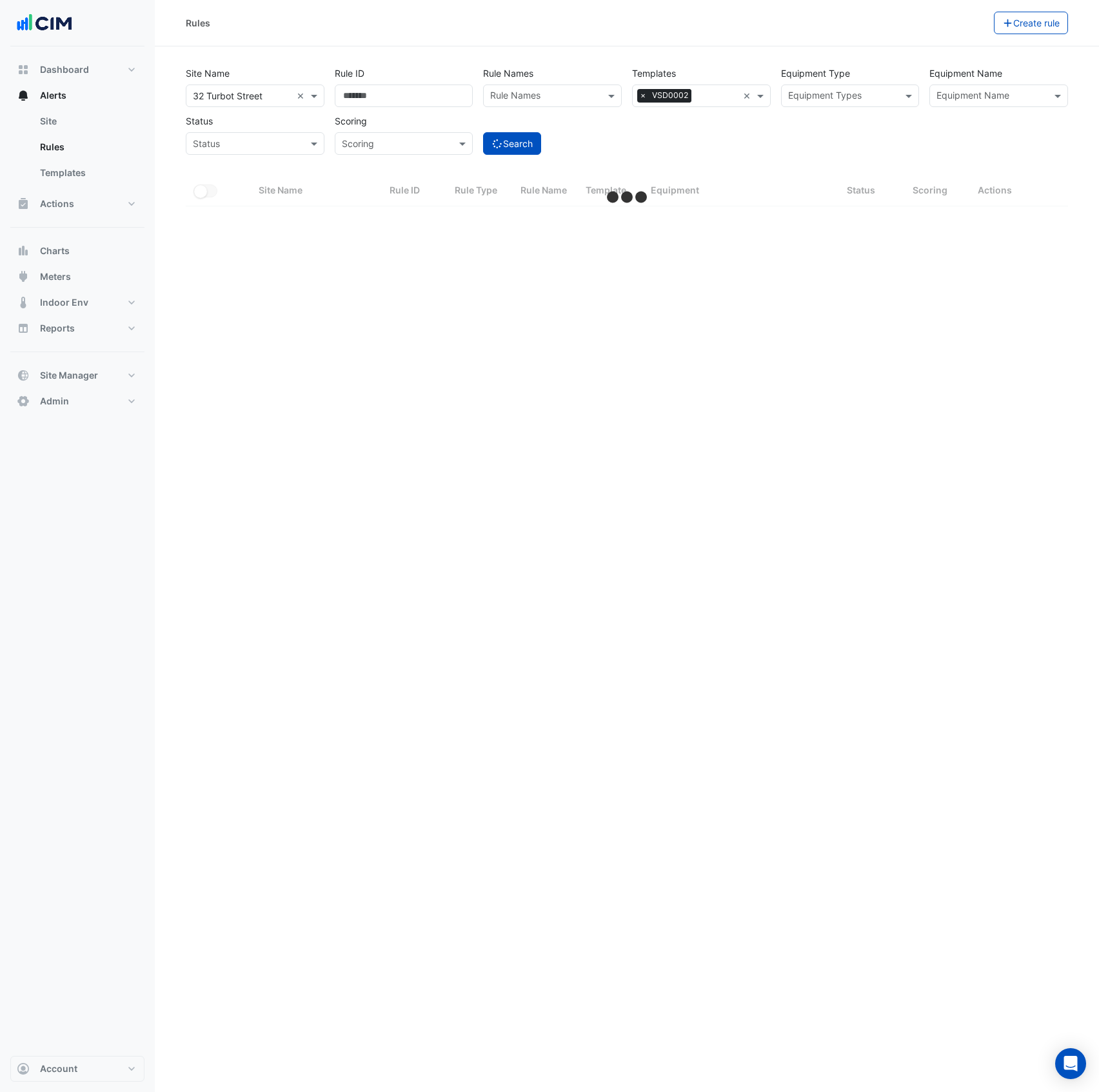
select select "***"
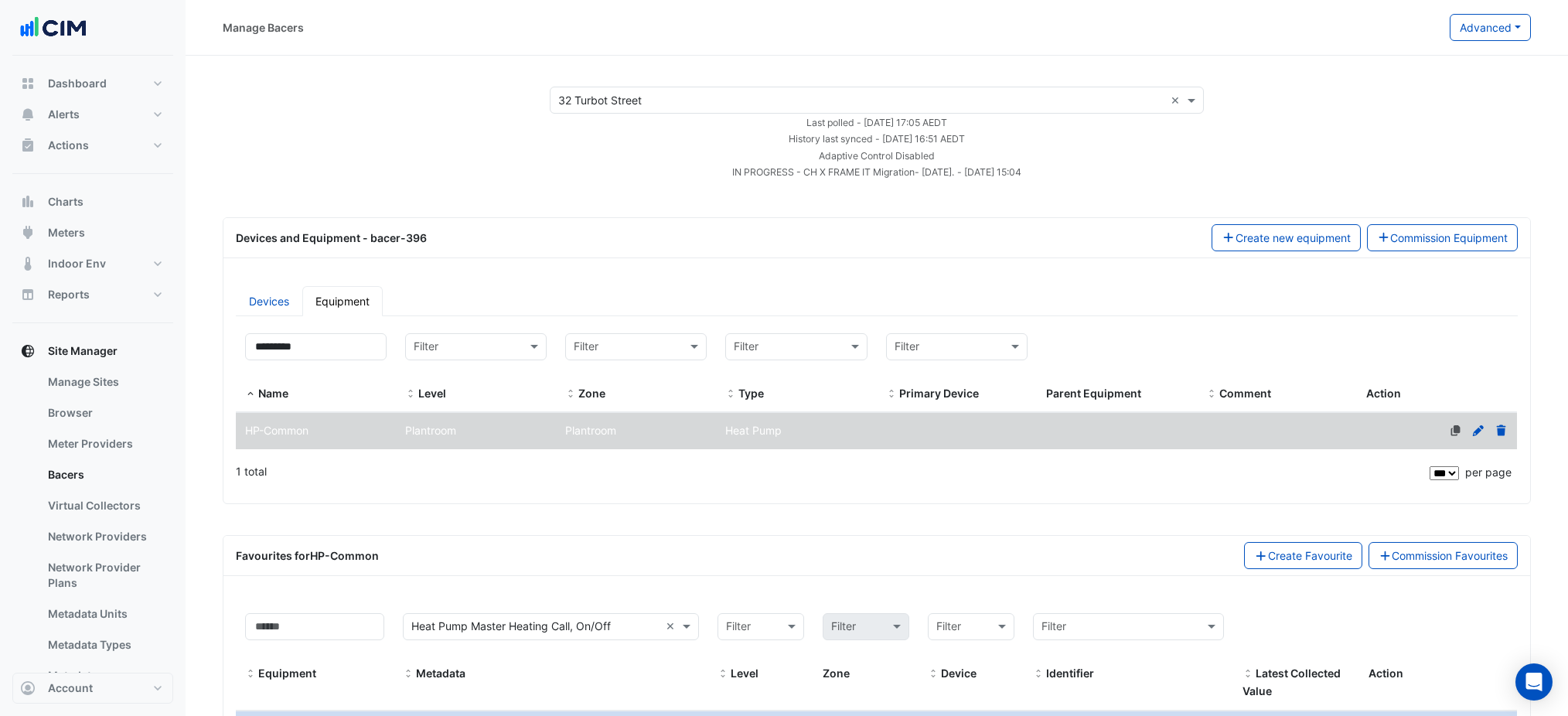
select select "***"
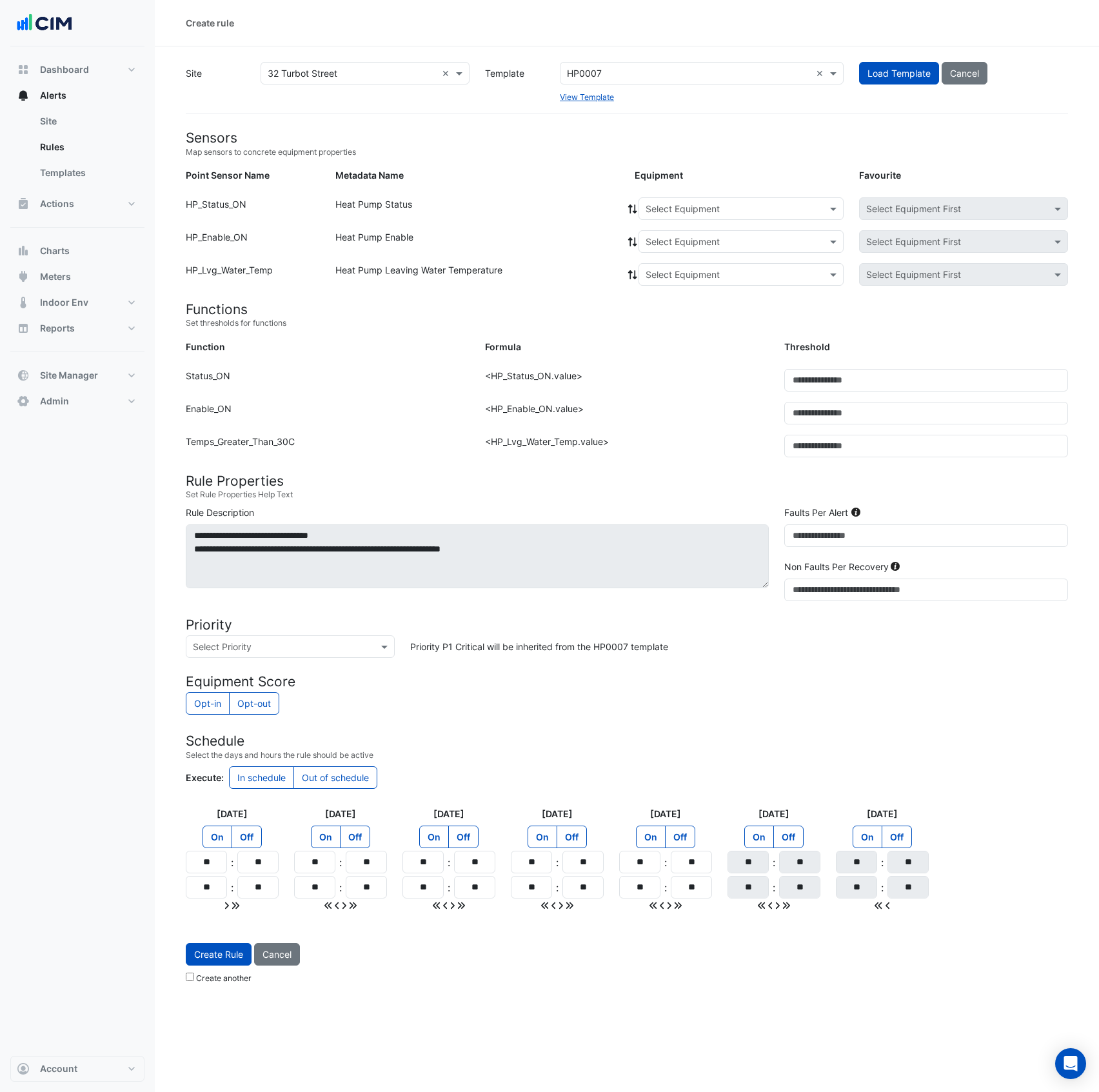
drag, startPoint x: 654, startPoint y: 78, endPoint x: 16, endPoint y: 44, distance: 638.9
click at [654, 78] on input "text" at bounding box center [688, 74] width 244 height 13
click at [679, 209] on input "text" at bounding box center [728, 209] width 165 height 13
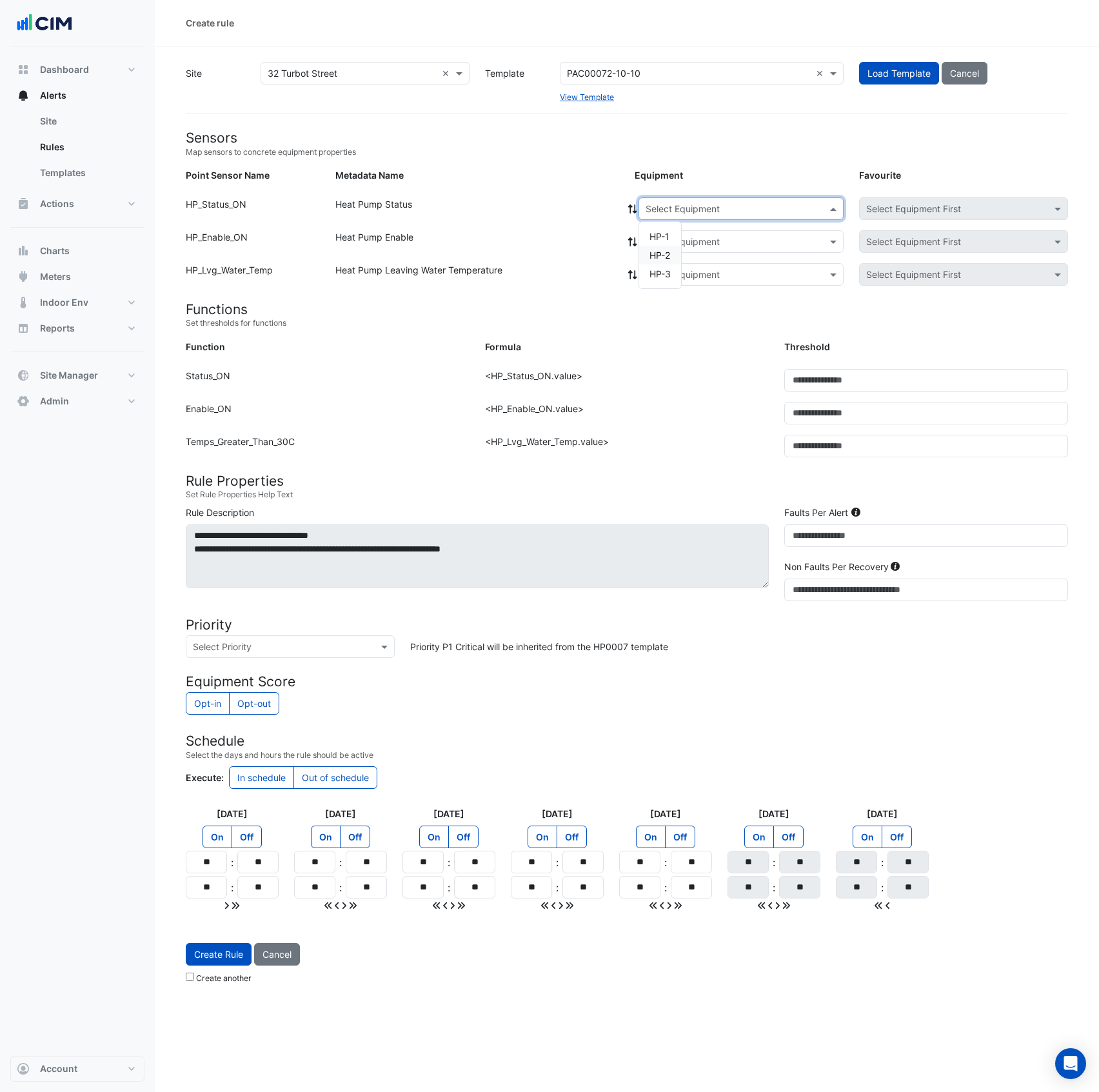
drag, startPoint x: 661, startPoint y: 252, endPoint x: 637, endPoint y: 218, distance: 41.6
click at [661, 252] on span "HP-2" at bounding box center [660, 255] width 20 height 11
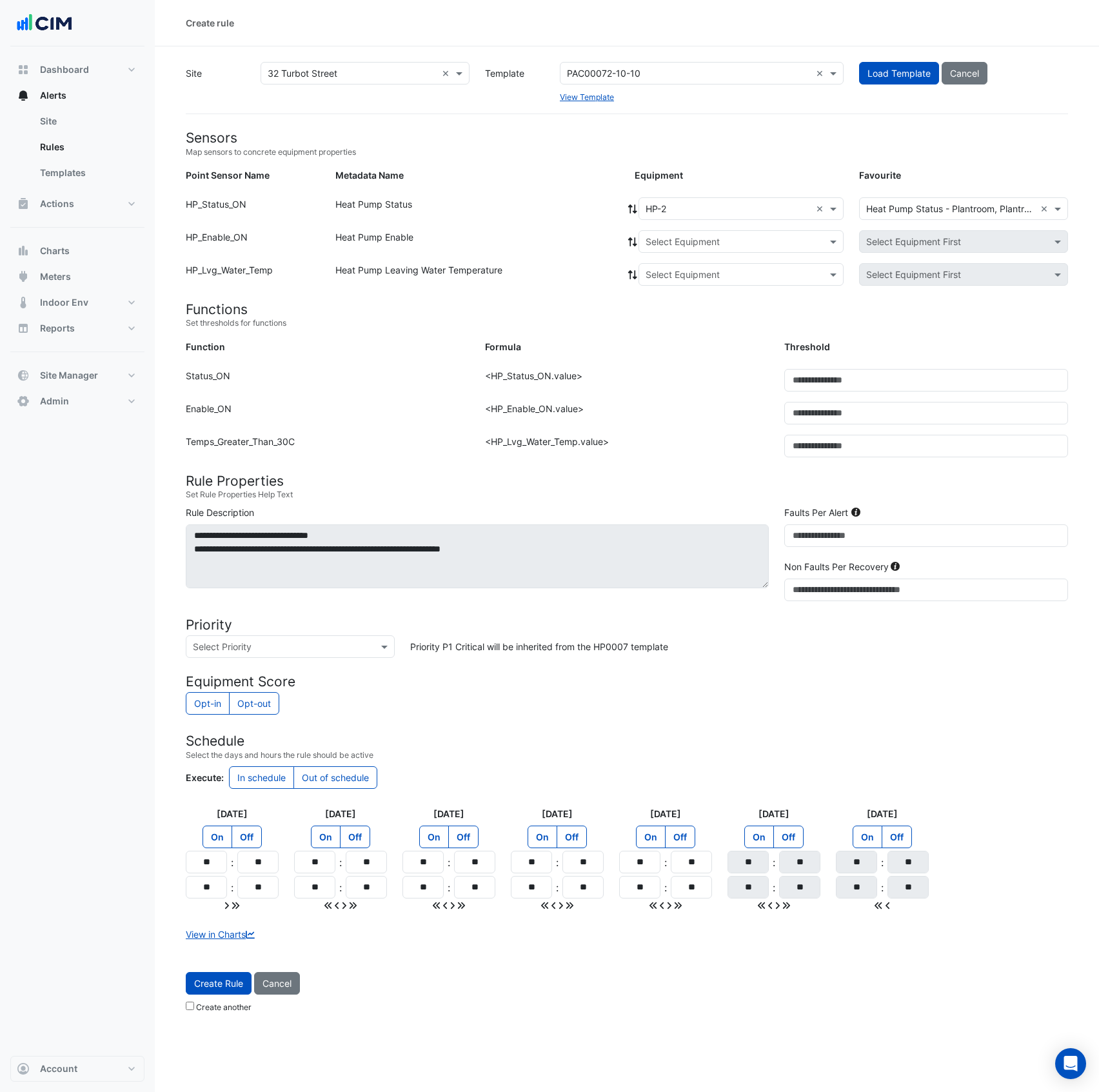
click at [629, 210] on icon at bounding box center [633, 209] width 12 height 9
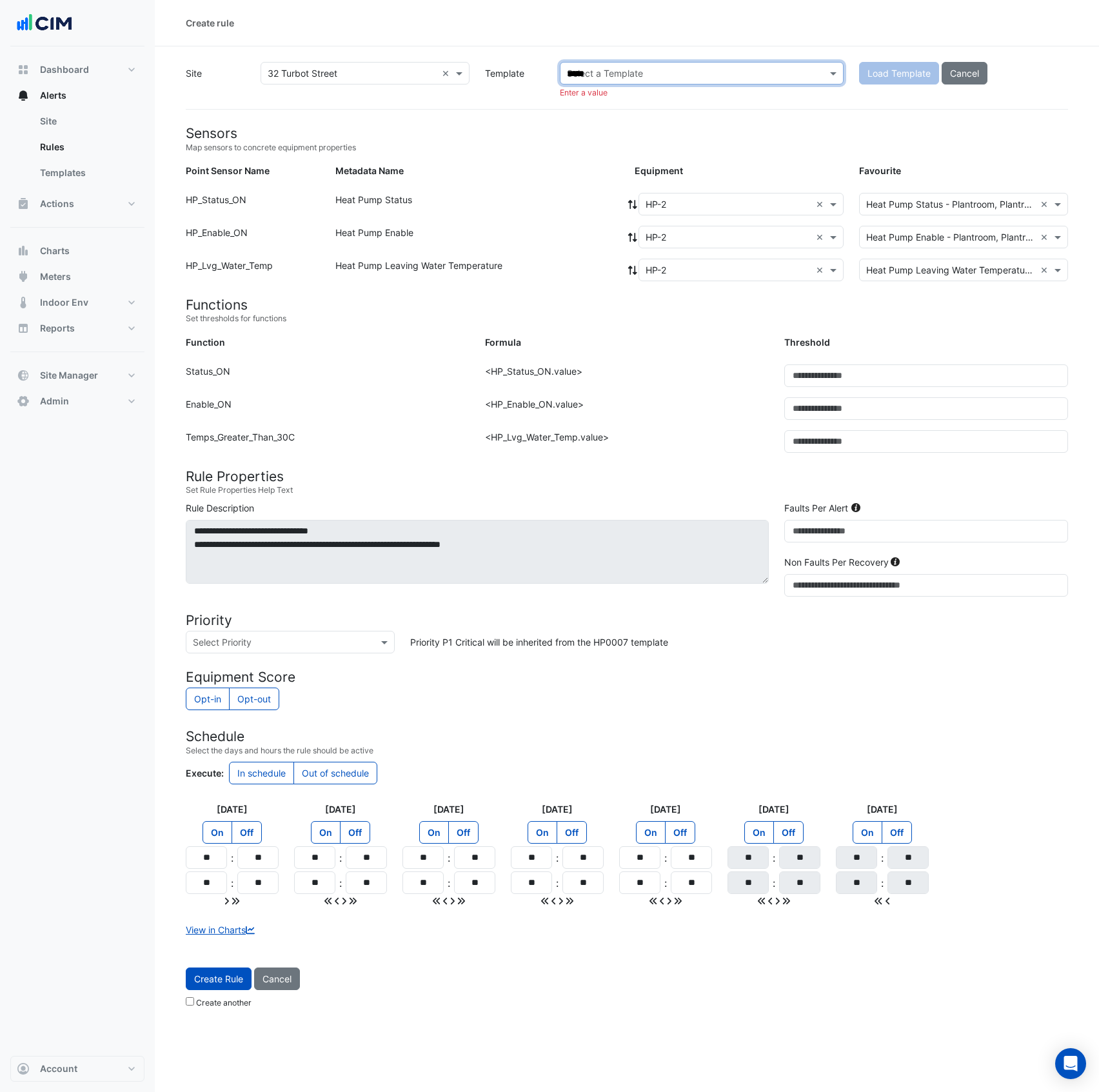
type input "******"
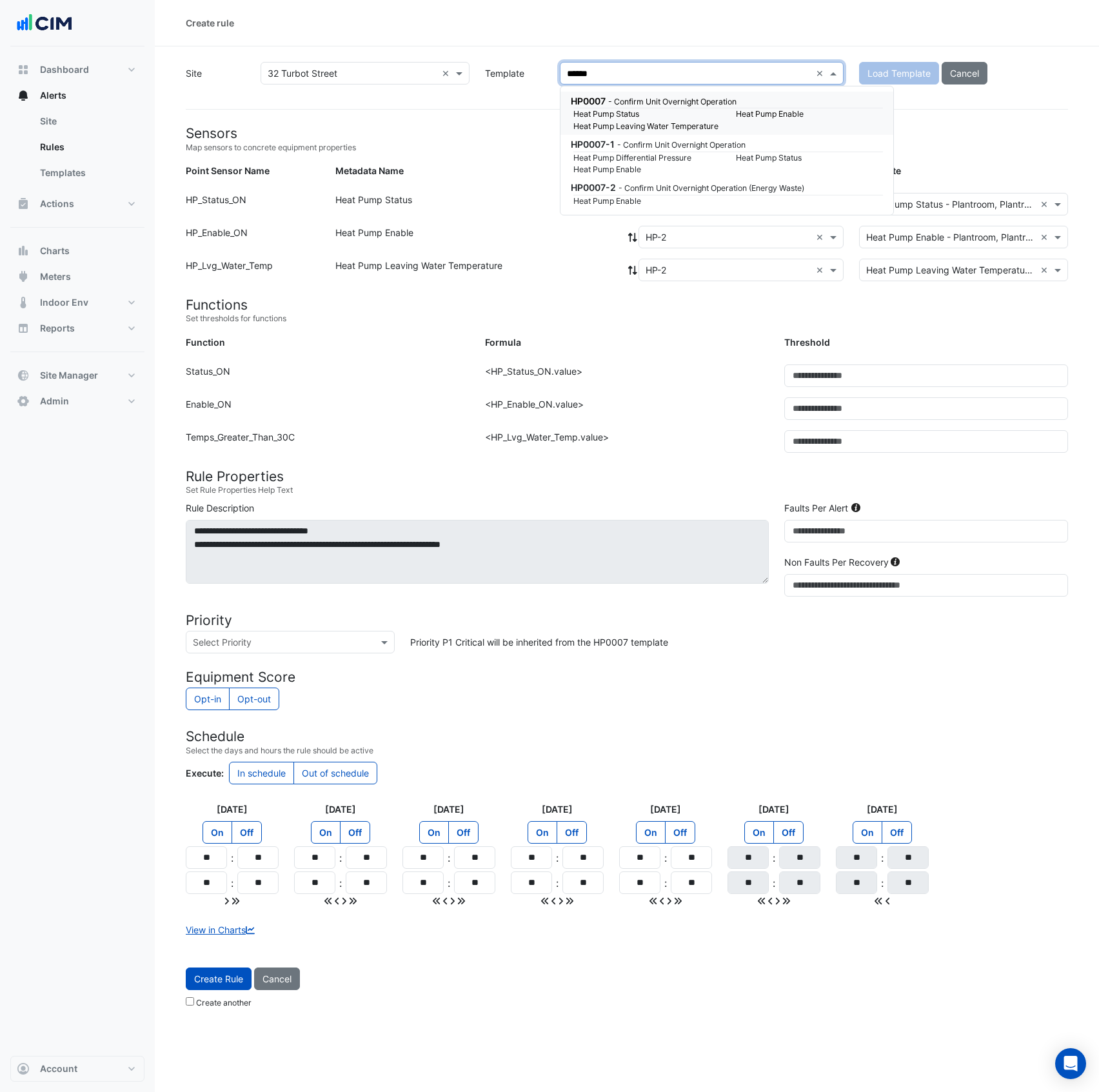
click at [676, 111] on small "Heat Pump Status" at bounding box center [647, 114] width 162 height 12
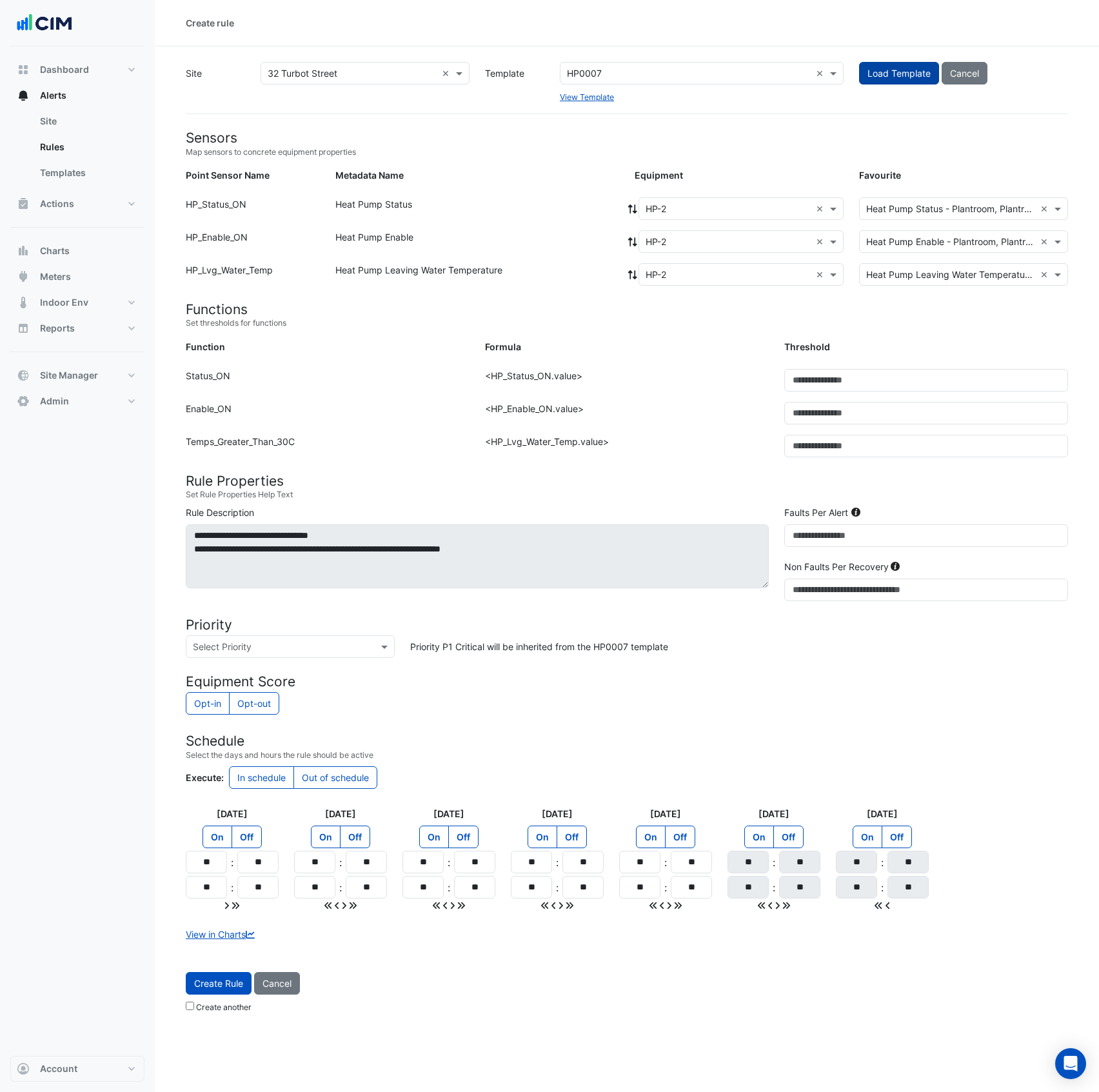
click at [888, 70] on span "Load Template" at bounding box center [899, 73] width 63 height 11
click at [216, 873] on input "**" at bounding box center [206, 862] width 42 height 23
drag, startPoint x: 216, startPoint y: 865, endPoint x: 208, endPoint y: 867, distance: 8.2
click at [208, 867] on input "**" at bounding box center [206, 862] width 42 height 23
type input "**"
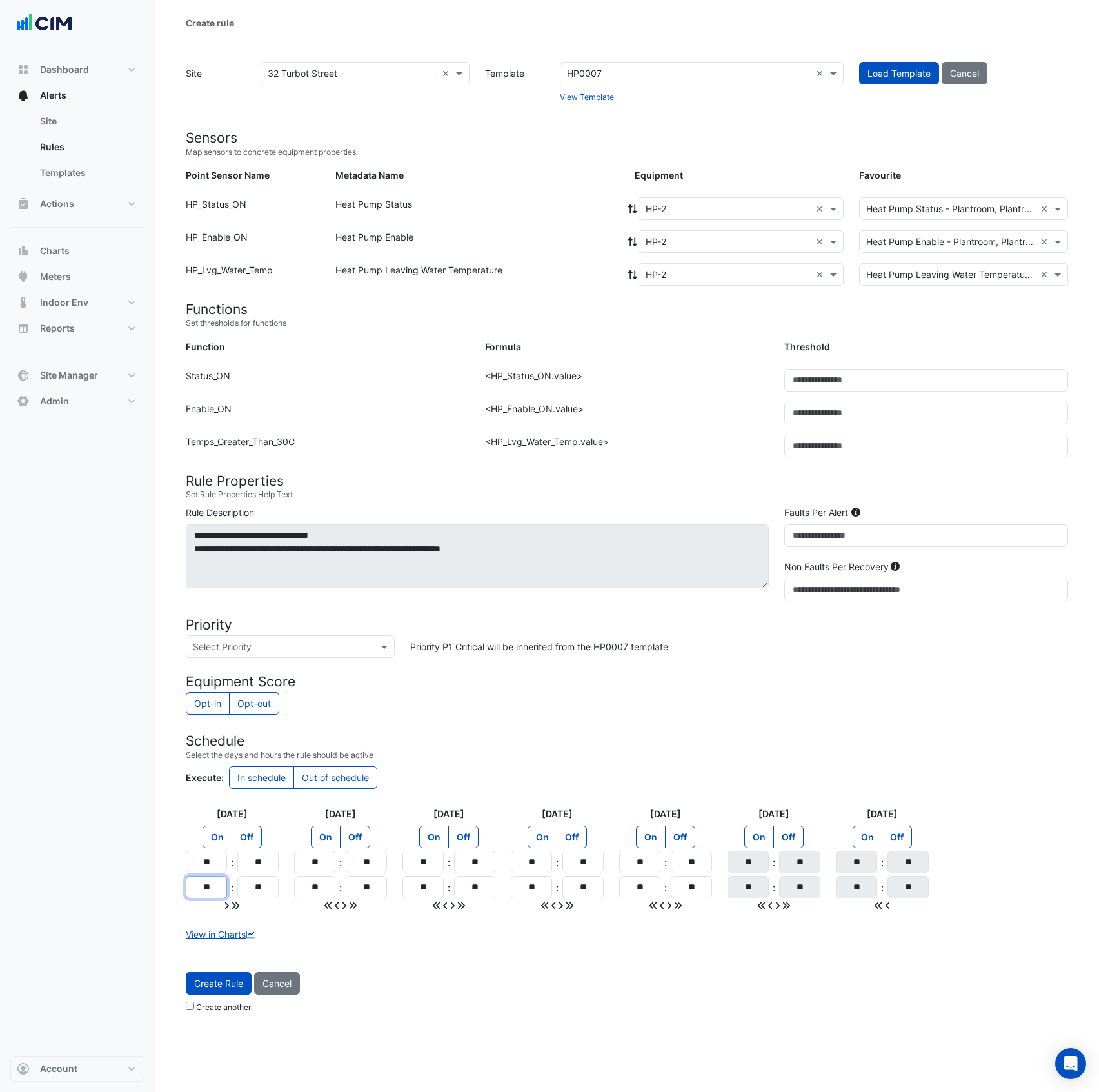
click at [207, 891] on input "**" at bounding box center [206, 887] width 42 height 23
type input "**"
click at [236, 909] on icon at bounding box center [235, 906] width 8 height 9
type input "**"
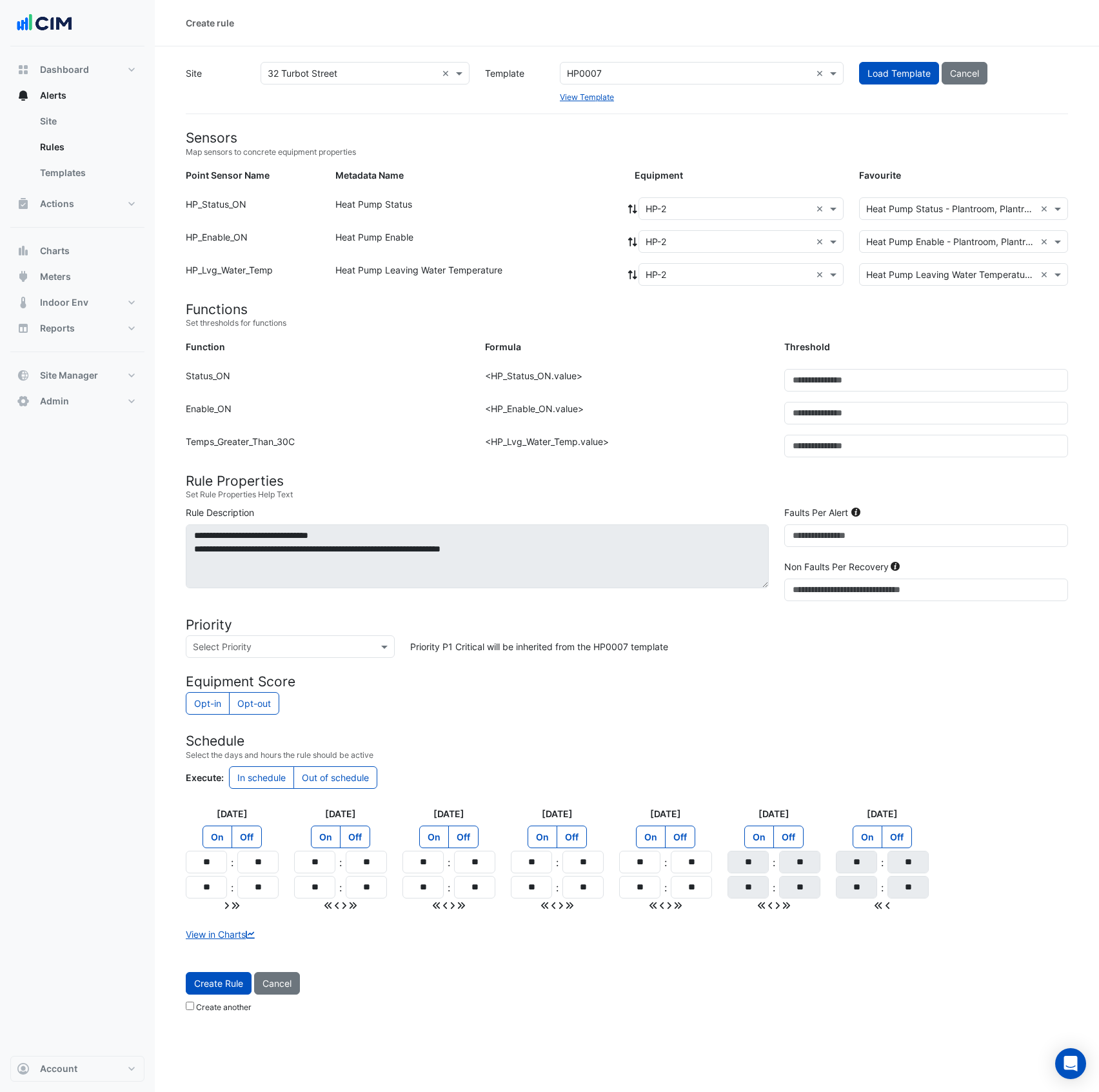
type input "**"
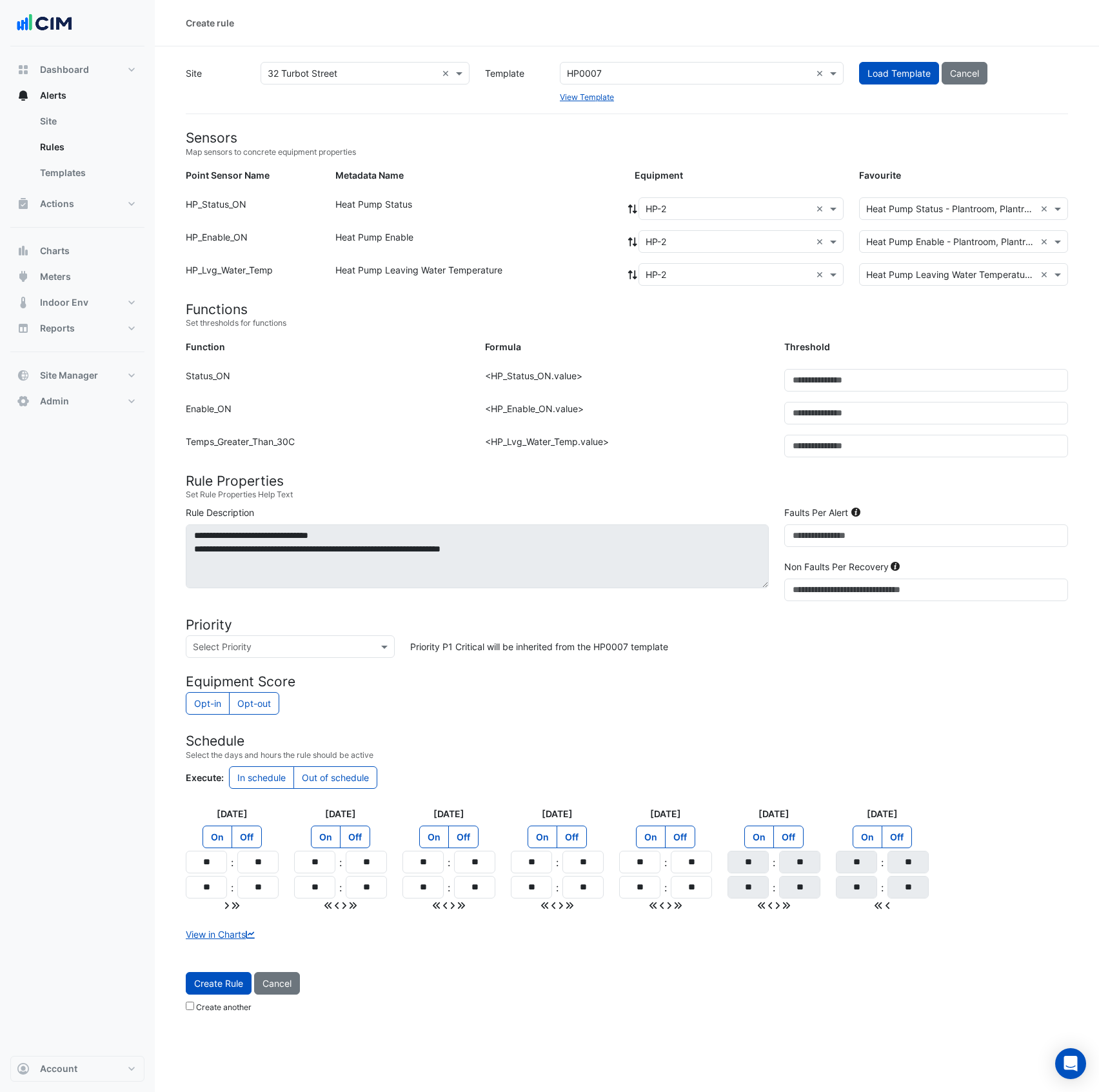
type input "**"
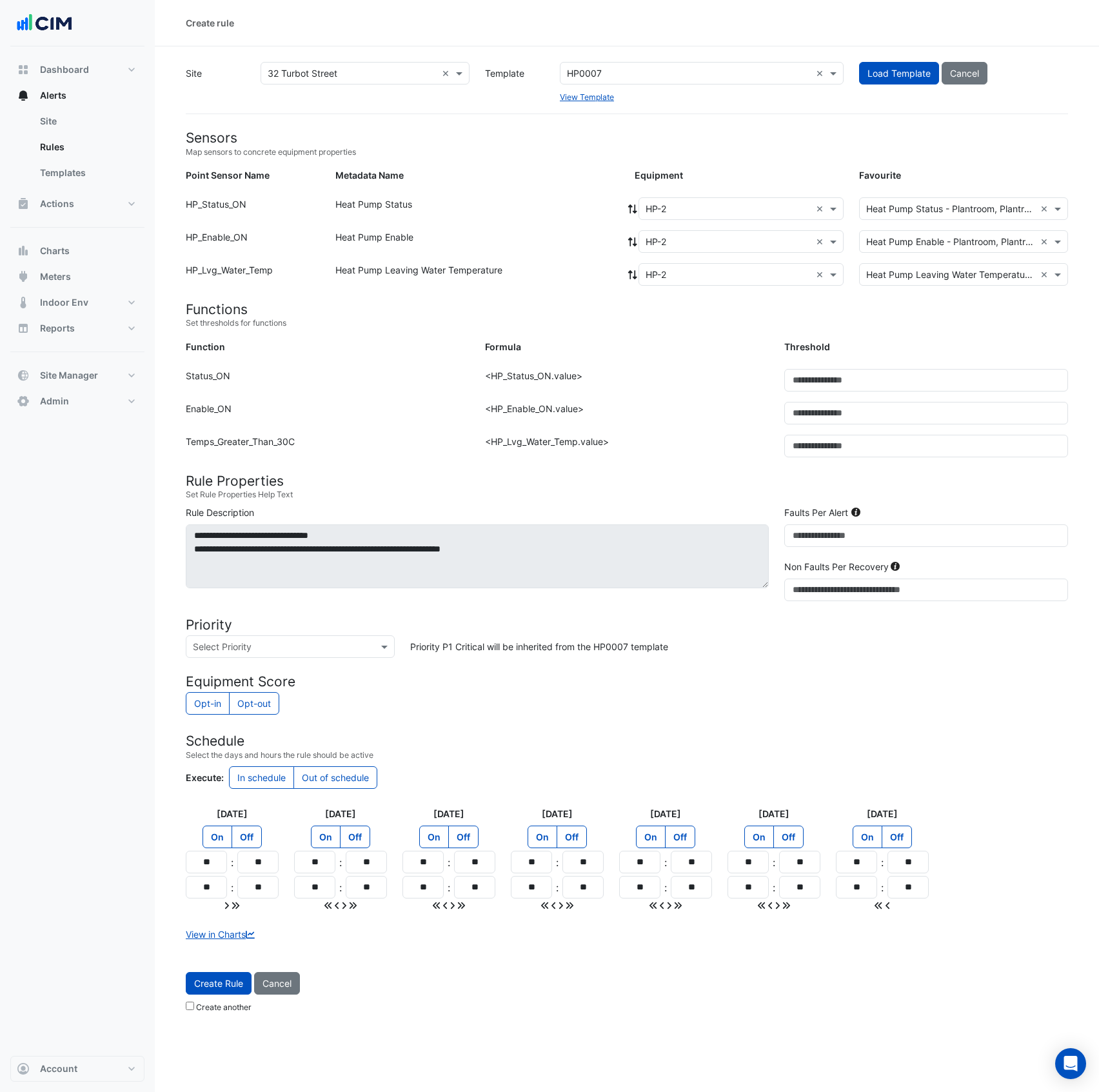
click at [800, 840] on label "Off" at bounding box center [789, 836] width 31 height 23
click at [759, 843] on label "On" at bounding box center [760, 836] width 30 height 23
click at [338, 807] on form "Sensors Map sensors to concrete equipment properties Point Sensor Name Metadata…" at bounding box center [627, 574] width 883 height 889
click at [346, 787] on label "Out of schedule" at bounding box center [335, 778] width 84 height 23
drag, startPoint x: 782, startPoint y: 548, endPoint x: 756, endPoint y: 552, distance: 26.3
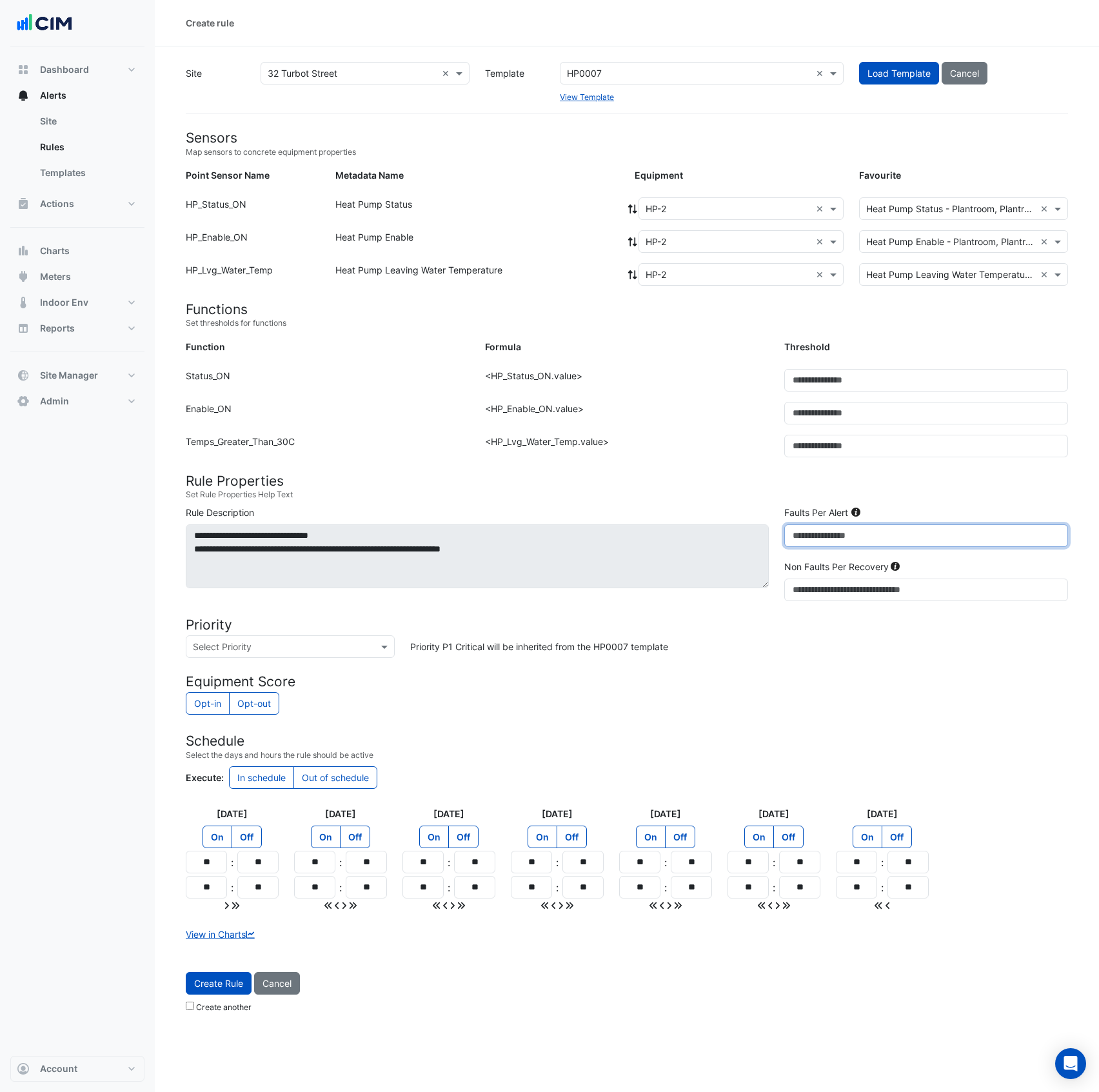
click at [757, 552] on div "**********" at bounding box center [626, 556] width 898 height 100
type input "*"
drag, startPoint x: 824, startPoint y: 570, endPoint x: 816, endPoint y: 581, distance: 13.6
click at [816, 581] on div "Non Faults Per Recovery *" at bounding box center [927, 580] width 299 height 42
drag, startPoint x: 808, startPoint y: 592, endPoint x: 782, endPoint y: 592, distance: 26.0
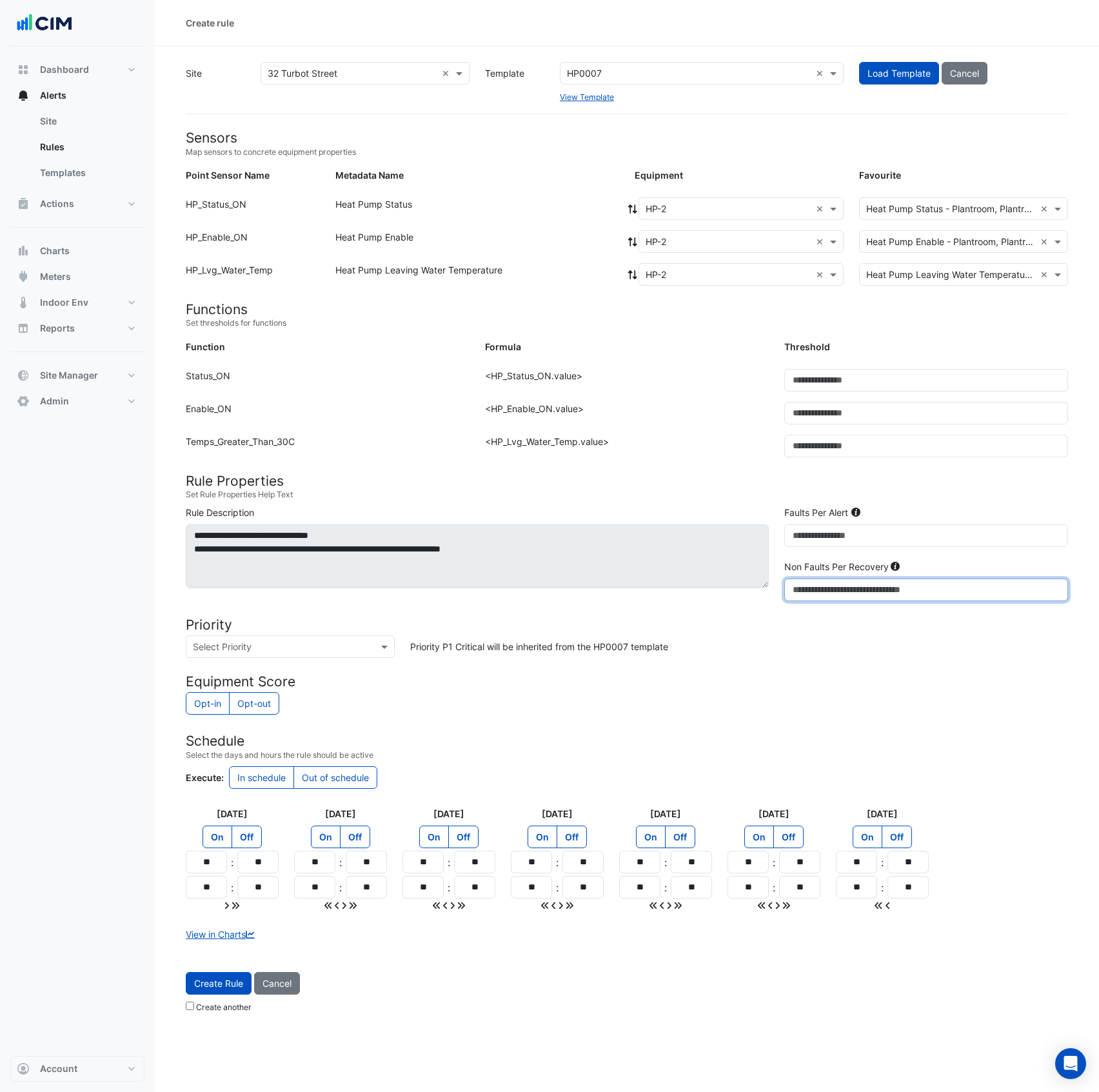
click at [782, 592] on div "Non Faults Per Recovery *" at bounding box center [927, 580] width 299 height 42
type input "**"
click at [756, 720] on form "Sensors Map sensors to concrete equipment properties Point Sensor Name Metadata…" at bounding box center [627, 574] width 883 height 889
click at [222, 977] on button "Create Rule" at bounding box center [219, 983] width 66 height 23
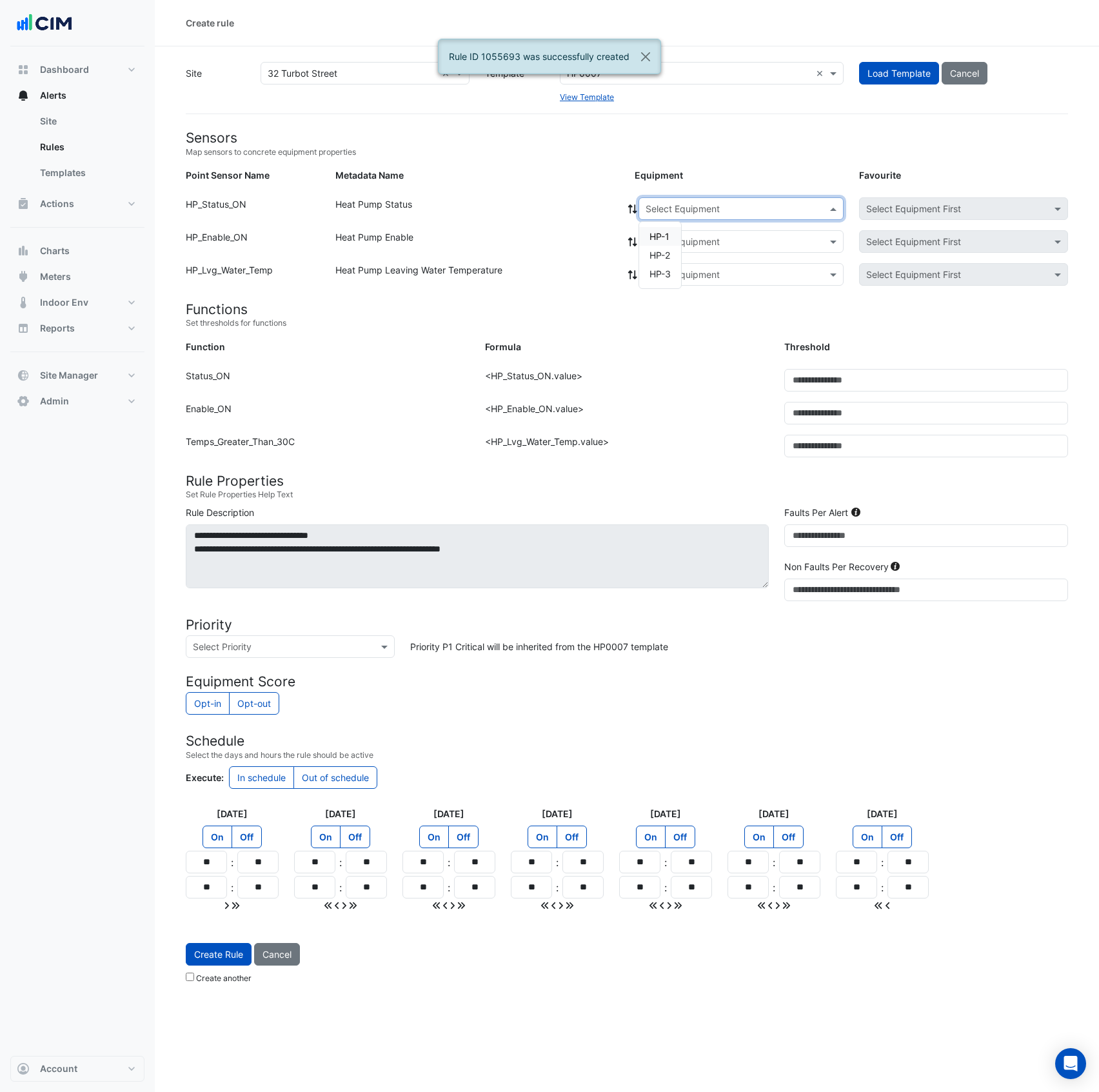
click at [680, 212] on input "text" at bounding box center [728, 209] width 165 height 13
click at [655, 269] on span "HP-3" at bounding box center [660, 274] width 21 height 11
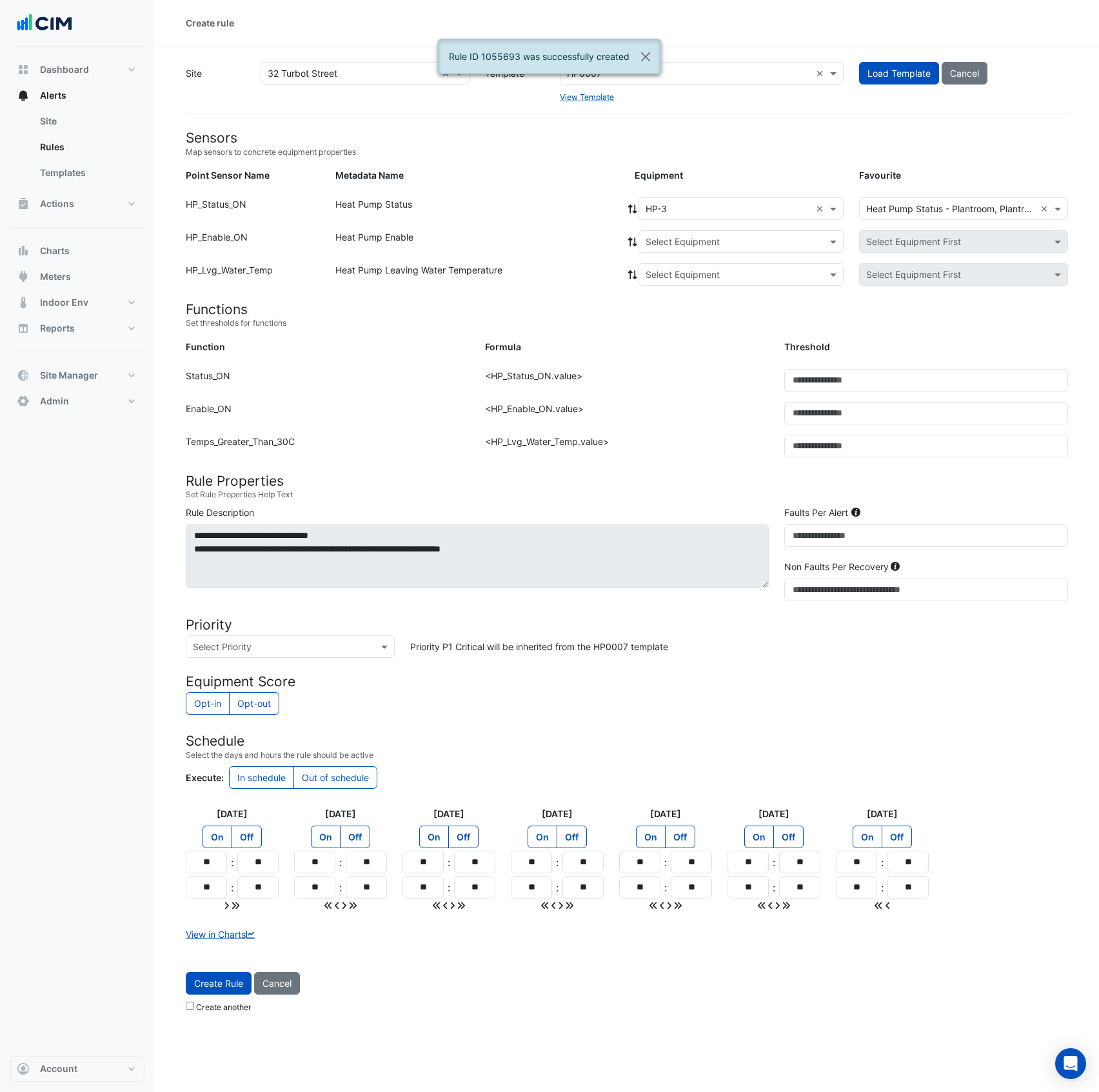
click at [632, 208] on icon at bounding box center [633, 209] width 12 height 9
click at [209, 995] on button "Create Rule" at bounding box center [219, 983] width 66 height 23
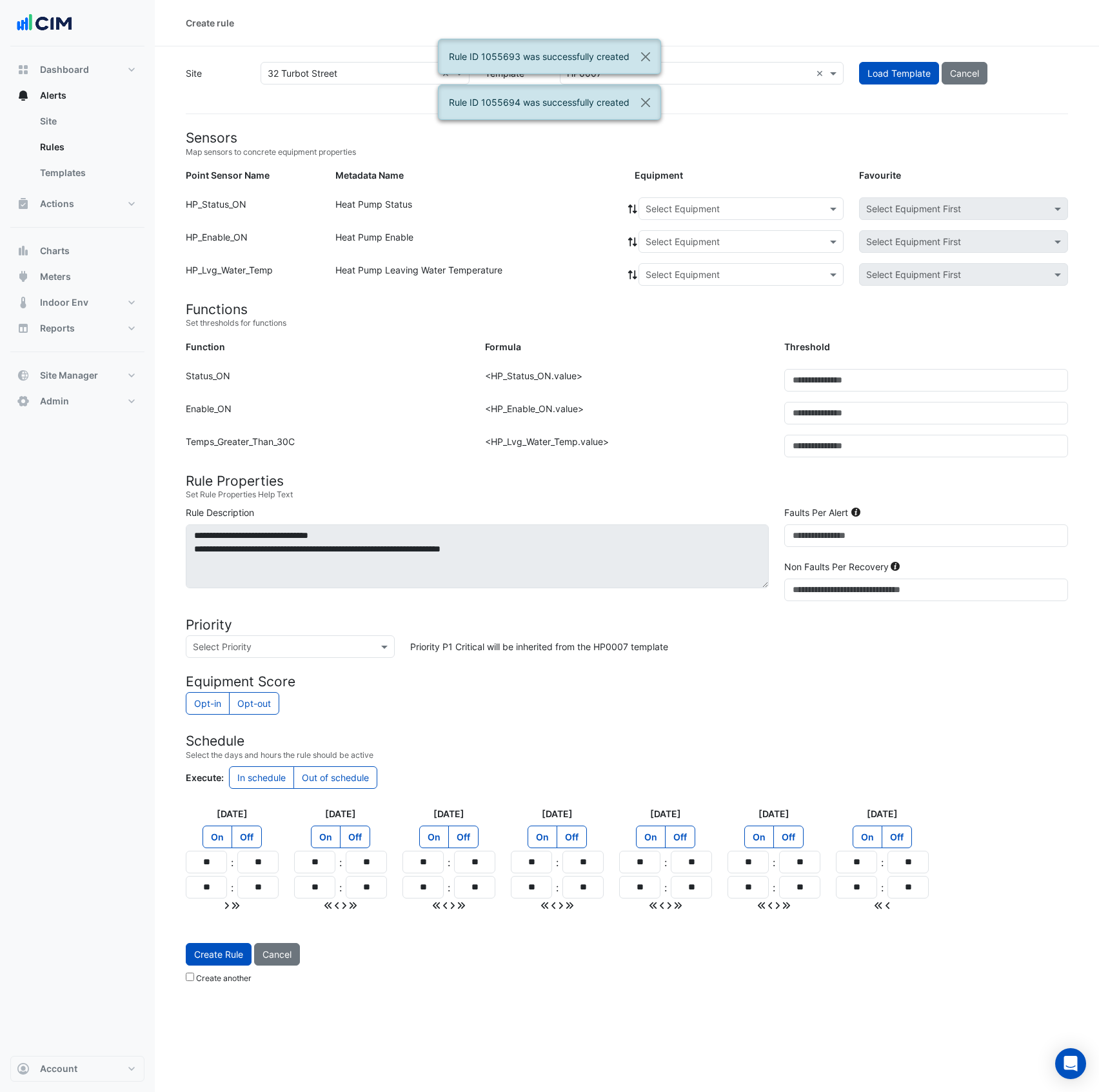
click at [695, 67] on input "text" at bounding box center [688, 74] width 244 height 13
click at [647, 56] on button "Close" at bounding box center [646, 56] width 30 height 34
click at [644, 103] on button "Close" at bounding box center [646, 103] width 30 height 34
click at [774, 71] on input "text" at bounding box center [688, 74] width 244 height 13
type input "***"
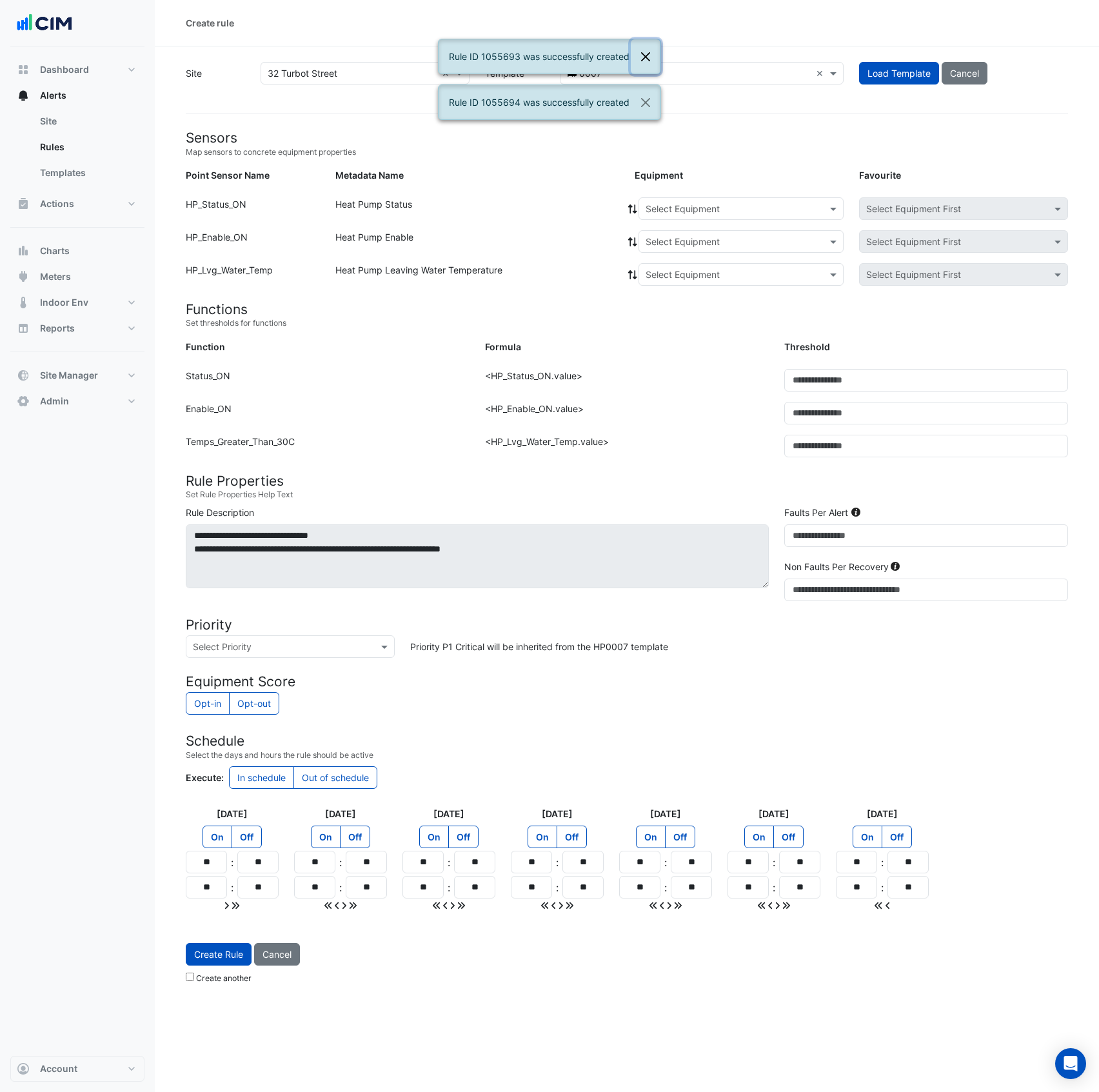
click at [647, 57] on button "Close" at bounding box center [646, 56] width 30 height 34
click at [647, 104] on button "Close" at bounding box center [646, 103] width 30 height 34
click at [643, 62] on button "Close" at bounding box center [646, 56] width 30 height 34
click at [665, 32] on div "Create rule" at bounding box center [626, 23] width 945 height 46
click at [709, 74] on input "***" at bounding box center [688, 74] width 244 height 13
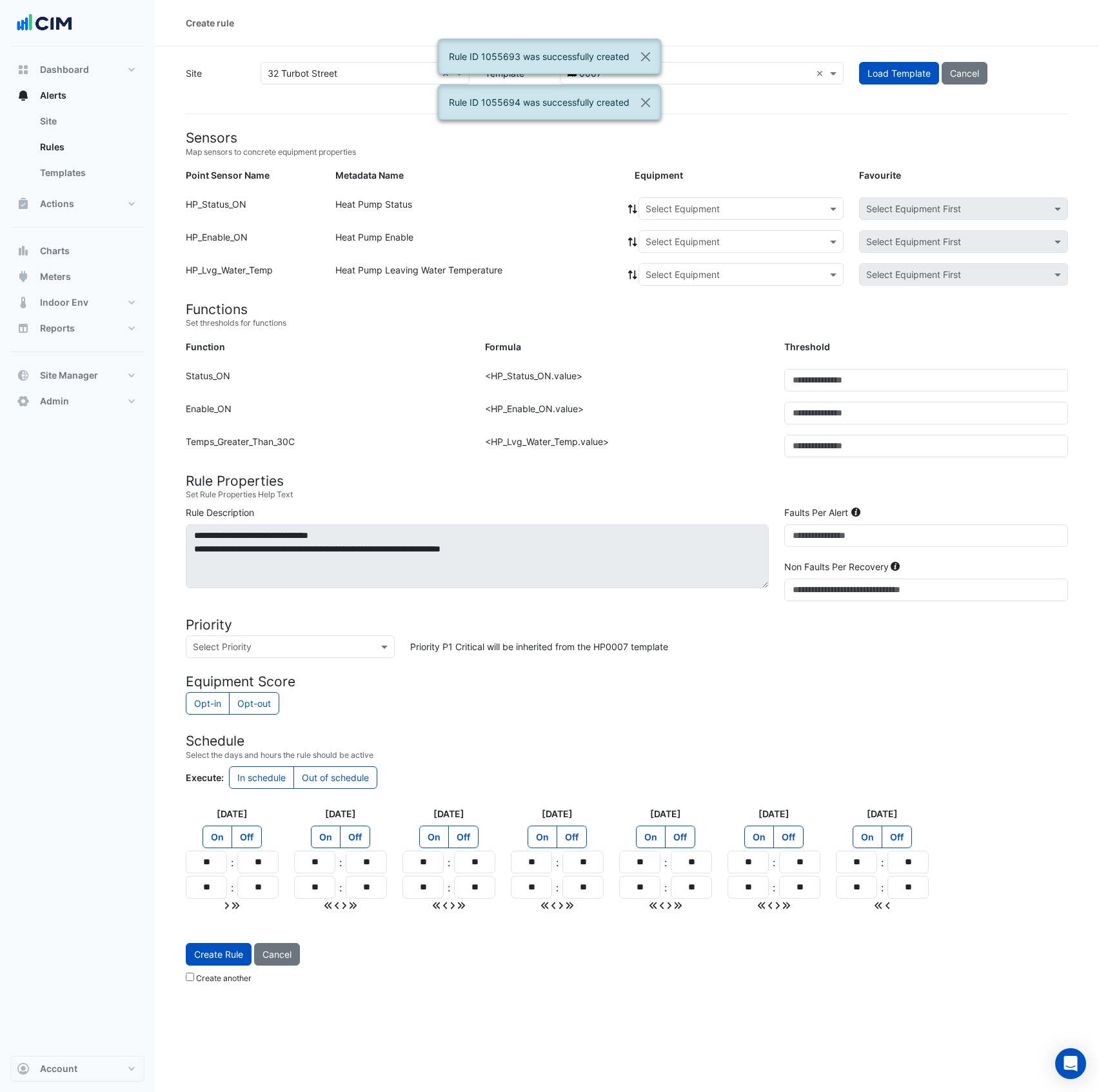
click at [709, 74] on input "***" at bounding box center [688, 74] width 244 height 13
click at [646, 54] on button "Close" at bounding box center [646, 56] width 30 height 34
click at [767, 80] on div "HP0007 *** ×" at bounding box center [702, 73] width 284 height 23
click at [819, 70] on div "***" at bounding box center [702, 73] width 282 height 15
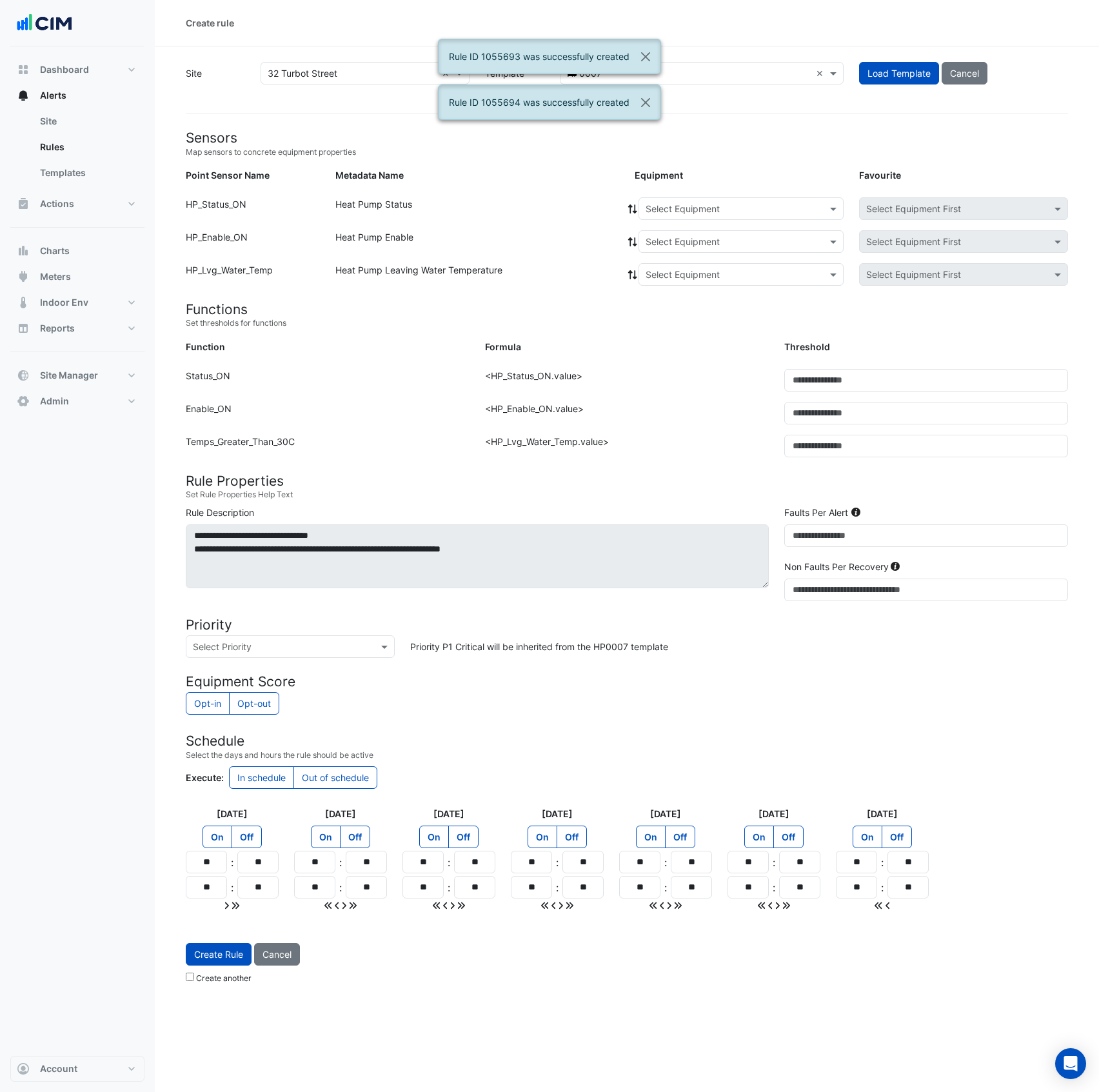
click at [716, 67] on input "***" at bounding box center [688, 74] width 244 height 13
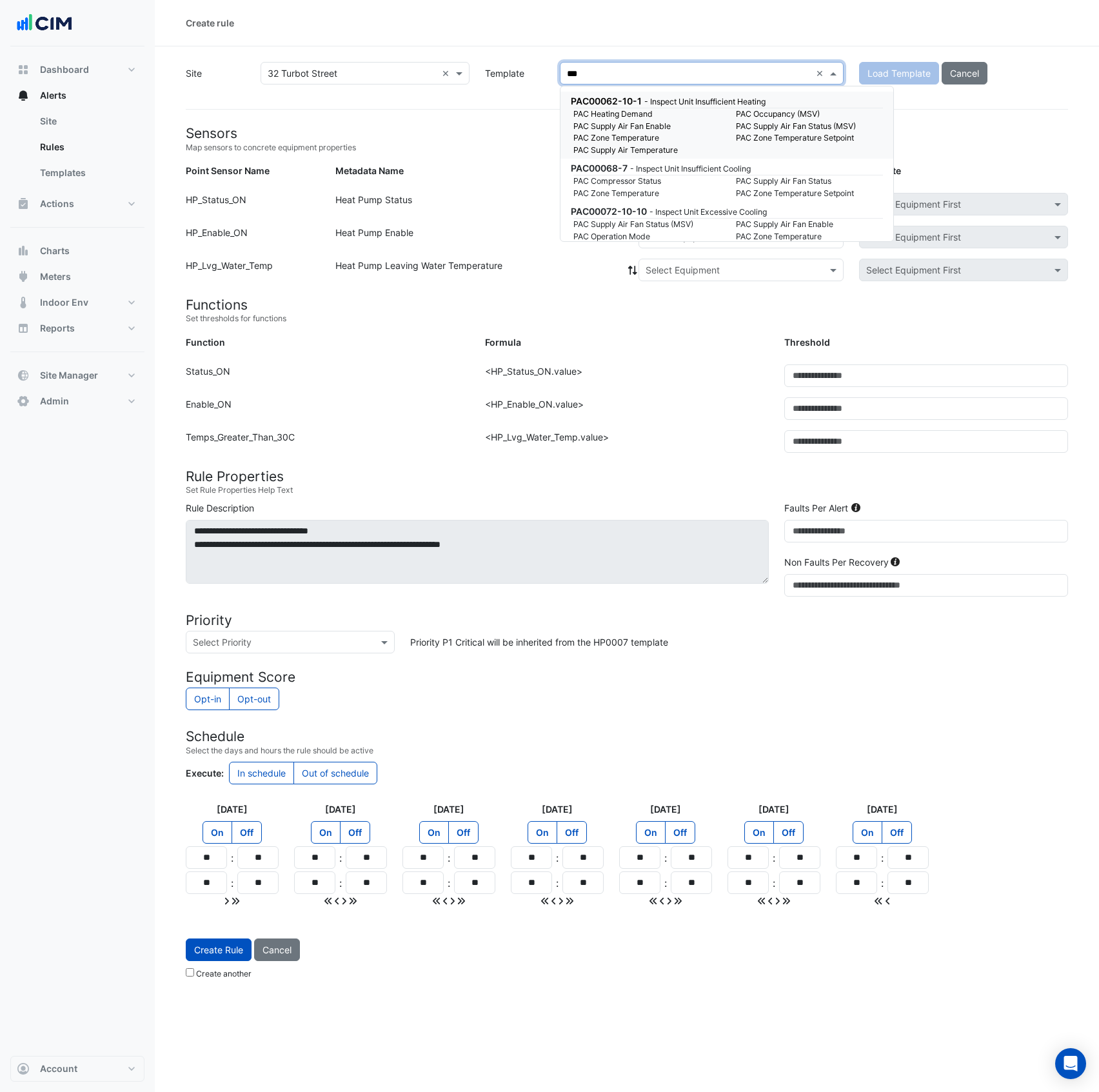
click at [570, 72] on input "***" at bounding box center [688, 74] width 244 height 13
click at [567, 72] on input "***" at bounding box center [688, 74] width 244 height 13
type input "******"
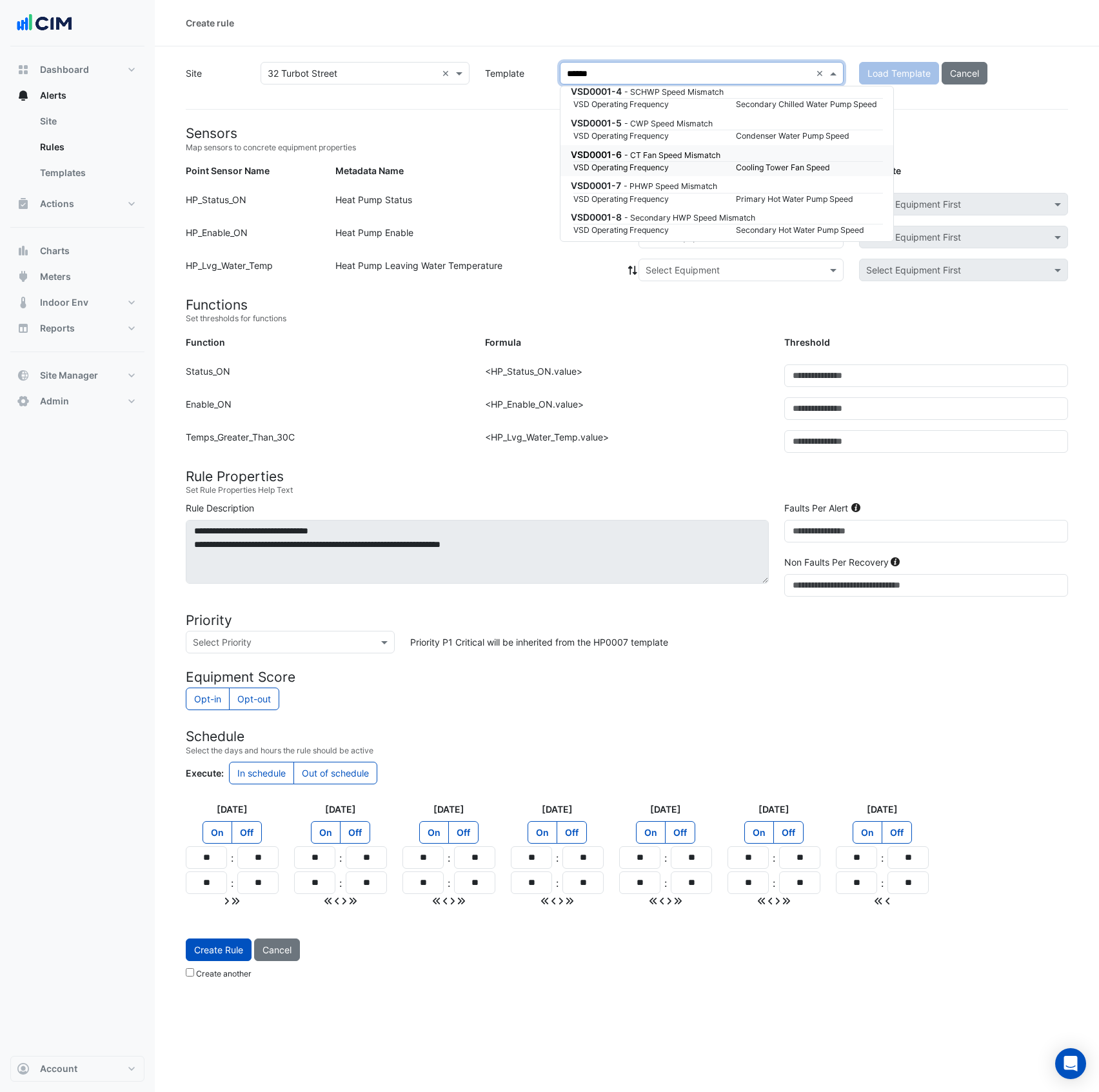
scroll to position [347, 0]
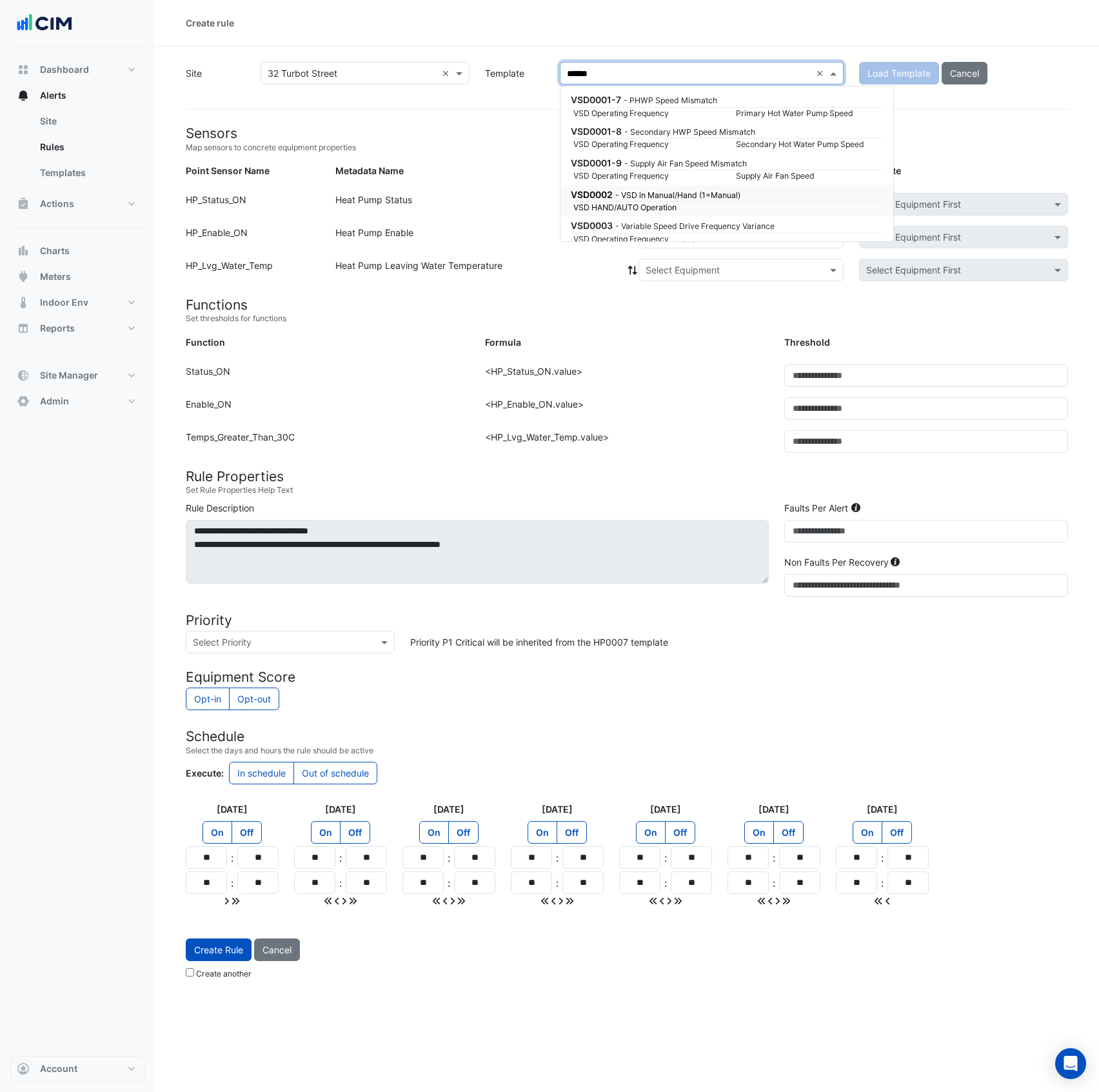
click at [793, 197] on div "VSD0002 - VSD in Manual/Hand (1=Manual)" at bounding box center [725, 194] width 310 height 13
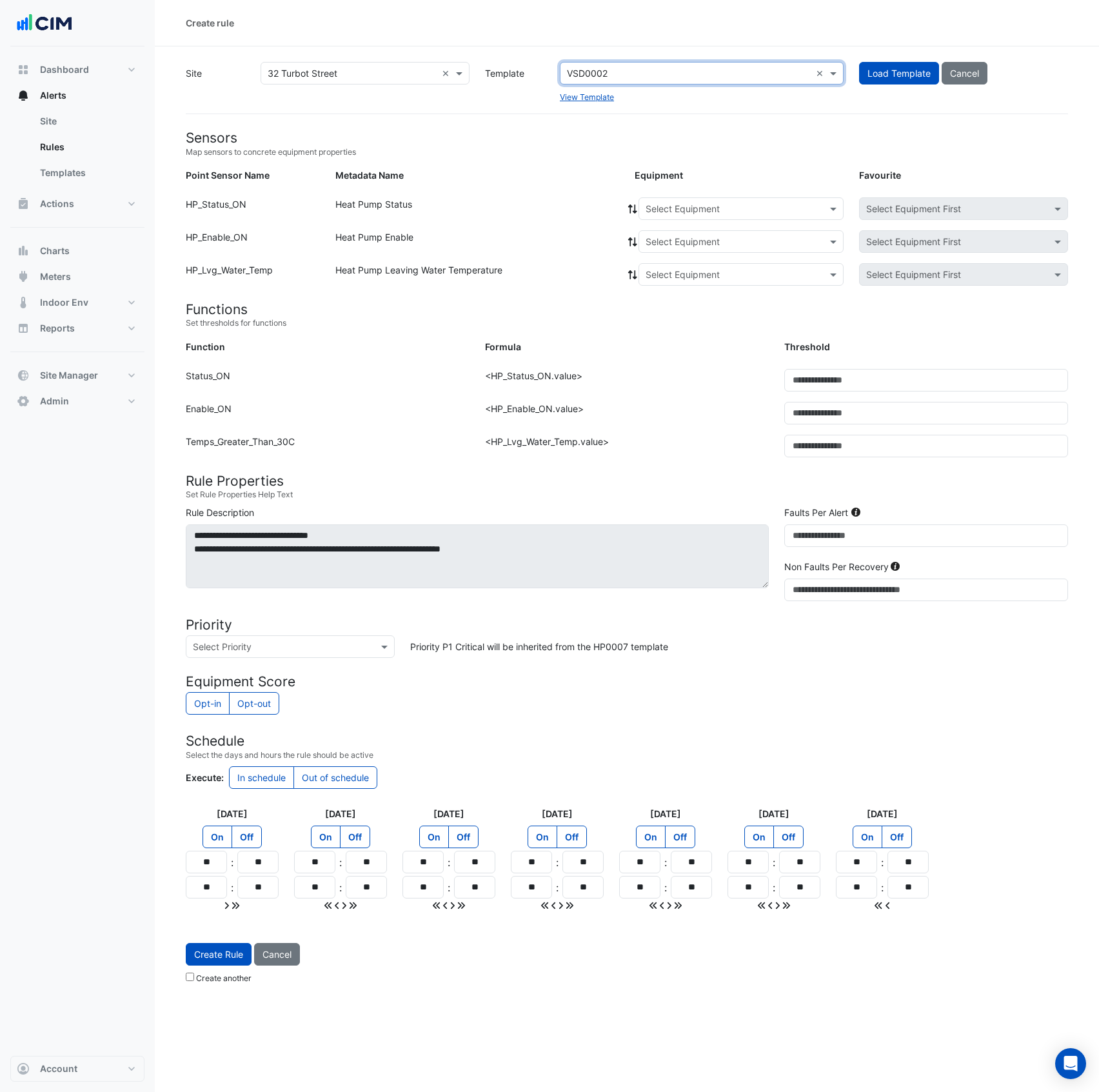
click at [701, 207] on input "text" at bounding box center [728, 209] width 165 height 13
click at [662, 235] on span "HP-1" at bounding box center [660, 237] width 20 height 11
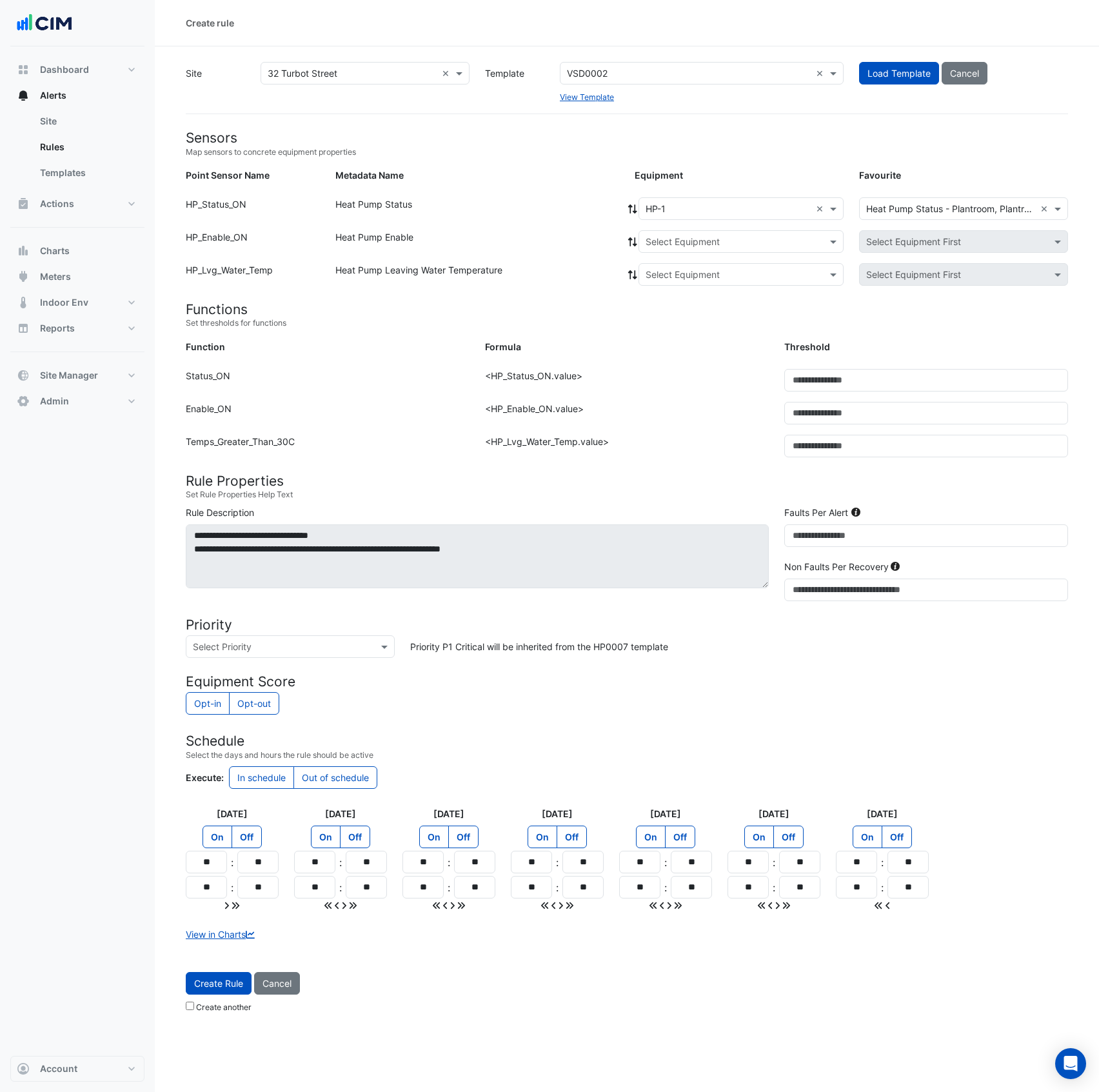
click at [633, 210] on icon at bounding box center [633, 209] width 9 height 9
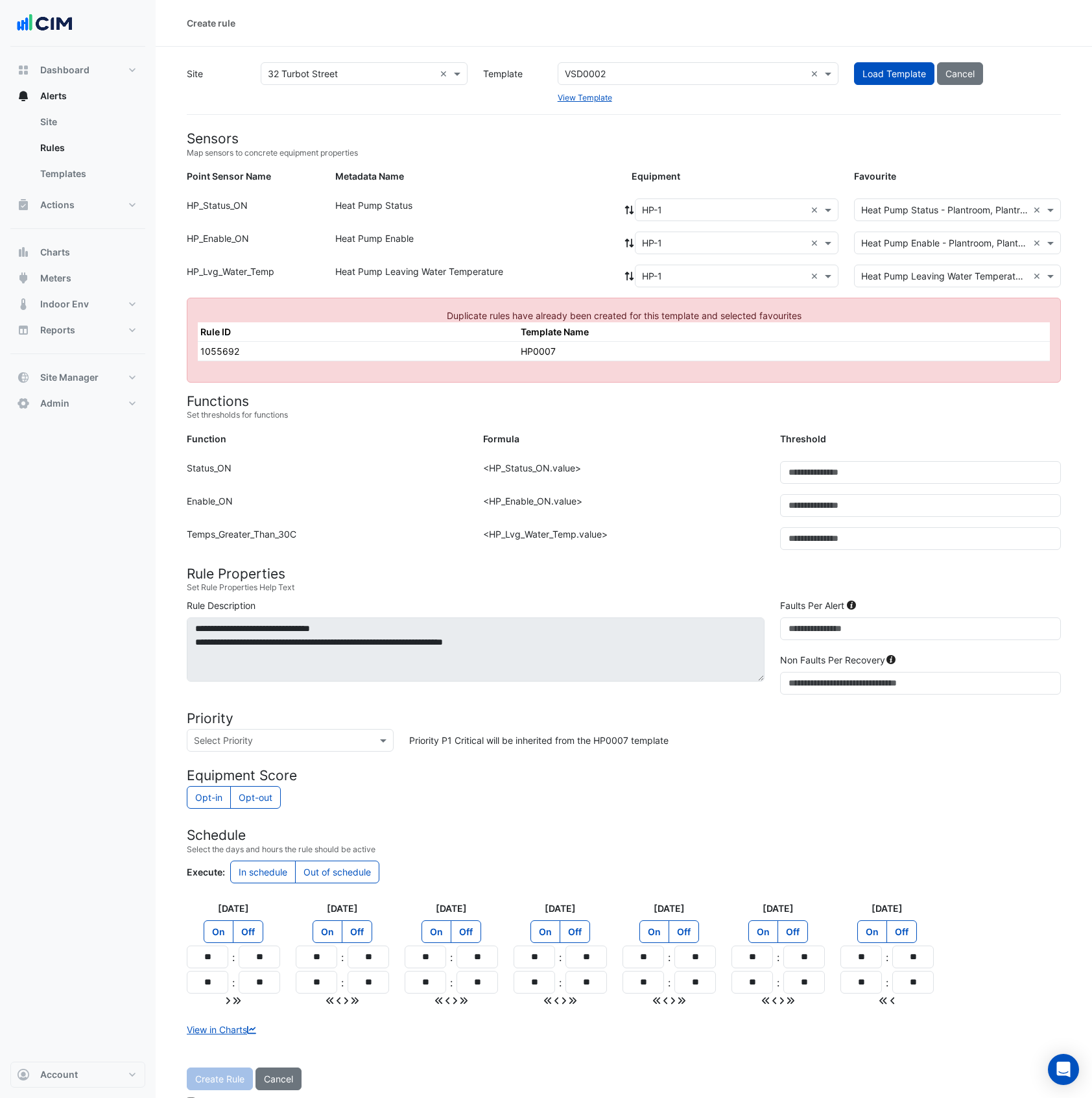
click at [604, 177] on div "Metadata Name" at bounding box center [476, 179] width 296 height 19
click at [589, 165] on form "Sensors Map sensors to concrete equipment properties Point Sensor Name Metadata…" at bounding box center [623, 622] width 874 height 984
click at [877, 63] on button "Load Template" at bounding box center [894, 73] width 80 height 23
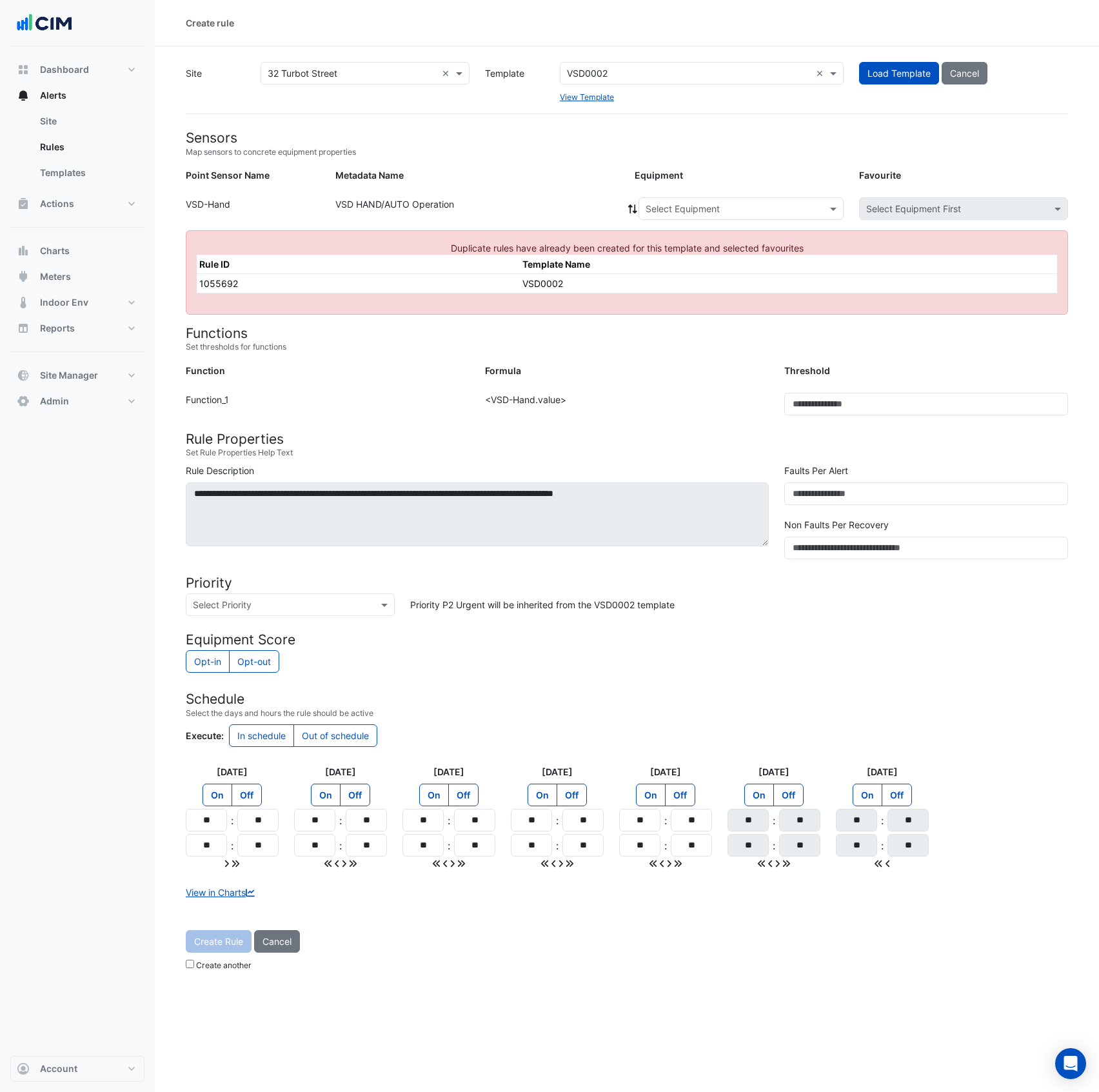
click at [705, 206] on input "text" at bounding box center [728, 209] width 165 height 13
click at [690, 292] on span "HWP-1-VSD" at bounding box center [684, 292] width 49 height 11
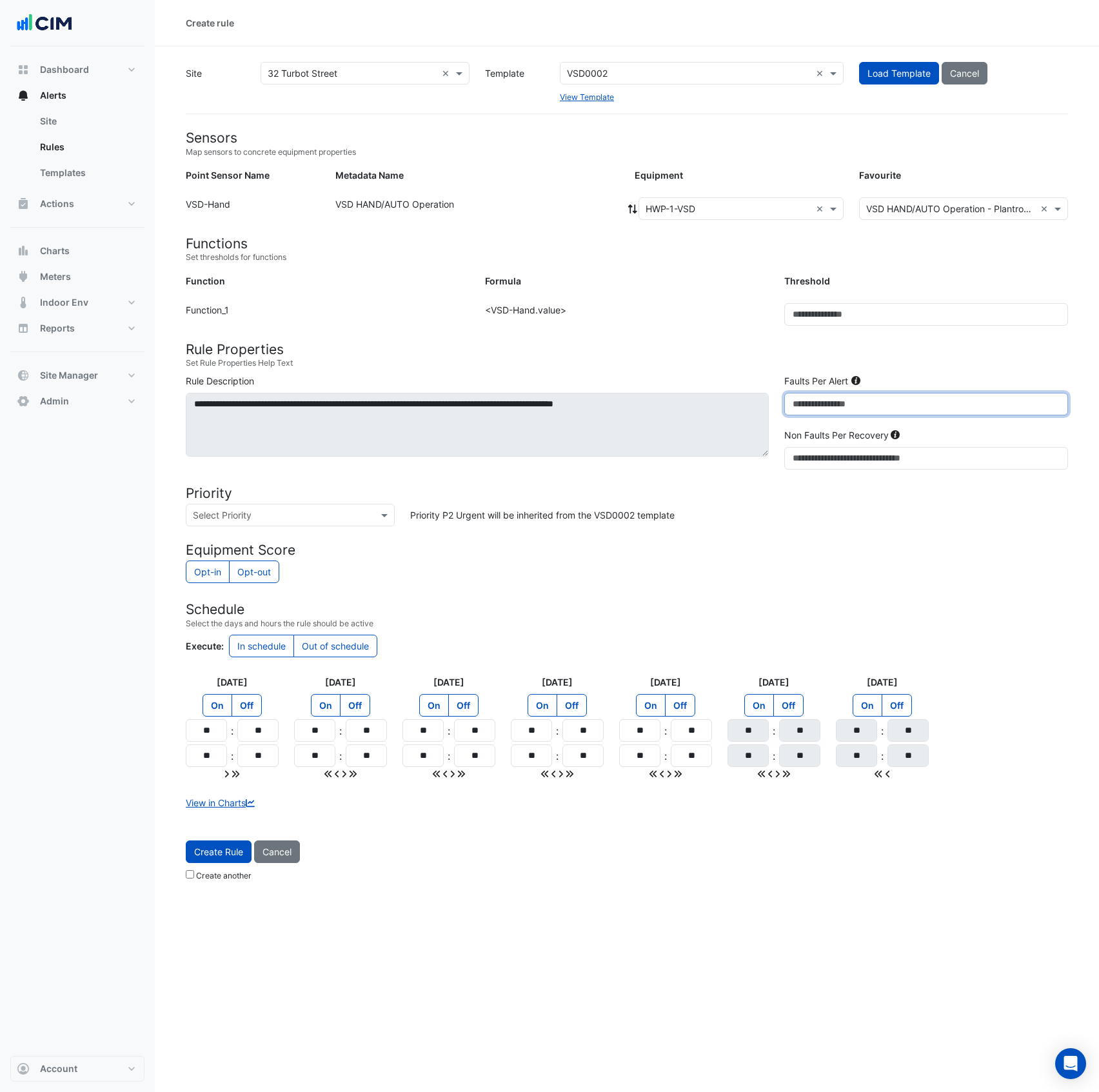
drag, startPoint x: 800, startPoint y: 401, endPoint x: 790, endPoint y: 402, distance: 10.0
click at [790, 402] on input "*" at bounding box center [927, 404] width 284 height 23
drag, startPoint x: 808, startPoint y: 403, endPoint x: 775, endPoint y: 408, distance: 33.4
click at [775, 408] on div "**********" at bounding box center [626, 424] width 898 height 100
type input "**"
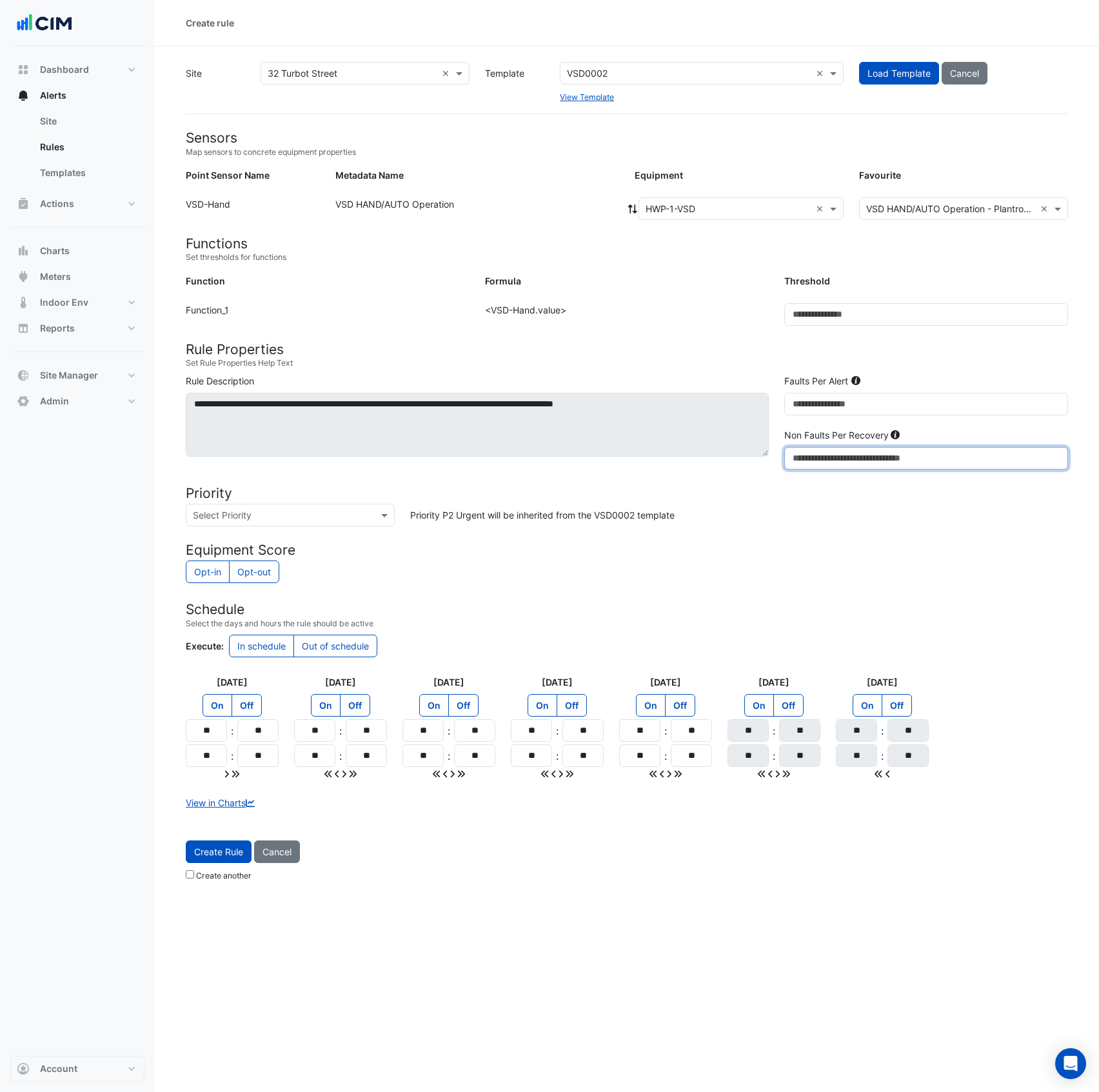
drag, startPoint x: 796, startPoint y: 463, endPoint x: 773, endPoint y: 490, distance: 35.5
click at [762, 471] on div "**********" at bounding box center [626, 424] width 898 height 100
type input "*"
click at [695, 590] on form "Sensors Map sensors to concrete equipment properties Point Sensor Name Metadata…" at bounding box center [627, 508] width 883 height 757
drag, startPoint x: 214, startPoint y: 737, endPoint x: 165, endPoint y: 749, distance: 50.4
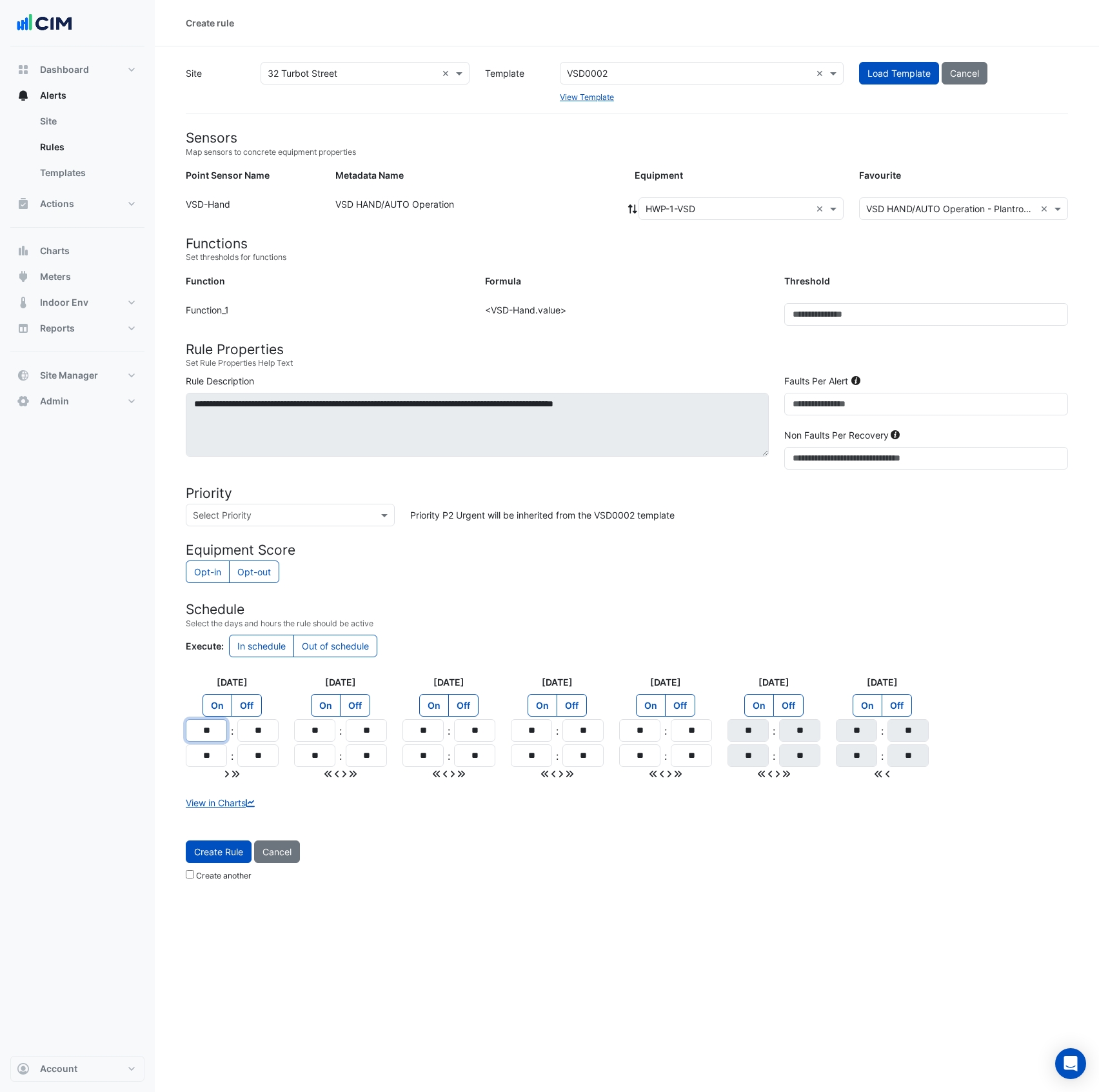
click at [165, 749] on section "Site × 32 Turbot Street × Template VSD0002 × View Template Load Template Cancel…" at bounding box center [626, 466] width 945 height 840
type input "**"
drag, startPoint x: 216, startPoint y: 763, endPoint x: 228, endPoint y: 780, distance: 20.8
click at [192, 761] on input "**" at bounding box center [206, 756] width 42 height 23
type input "**"
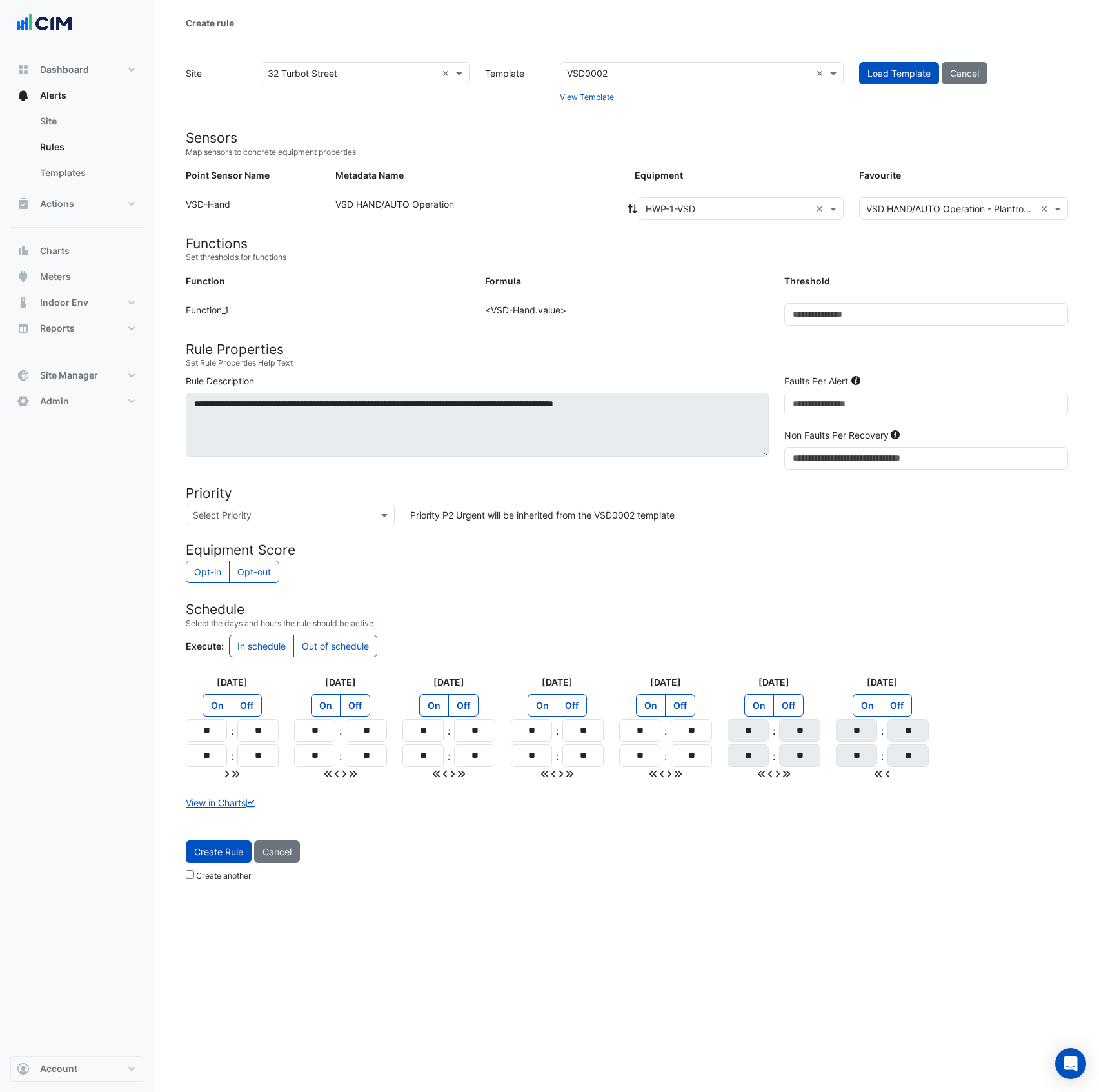
click at [241, 775] on div at bounding box center [232, 773] width 92 height 13
click at [238, 777] on icon at bounding box center [235, 774] width 7 height 7
type input "**"
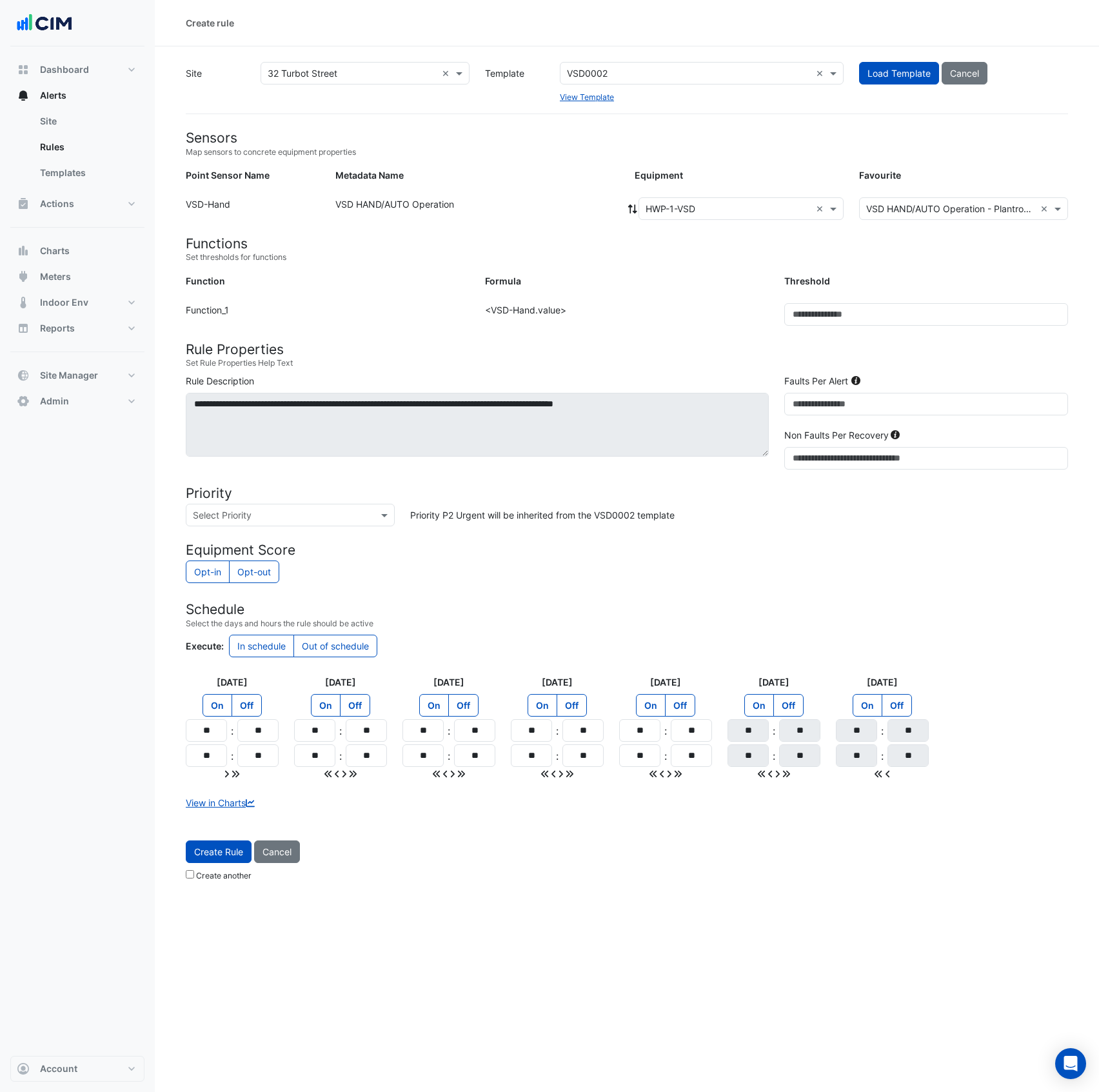
type input "**"
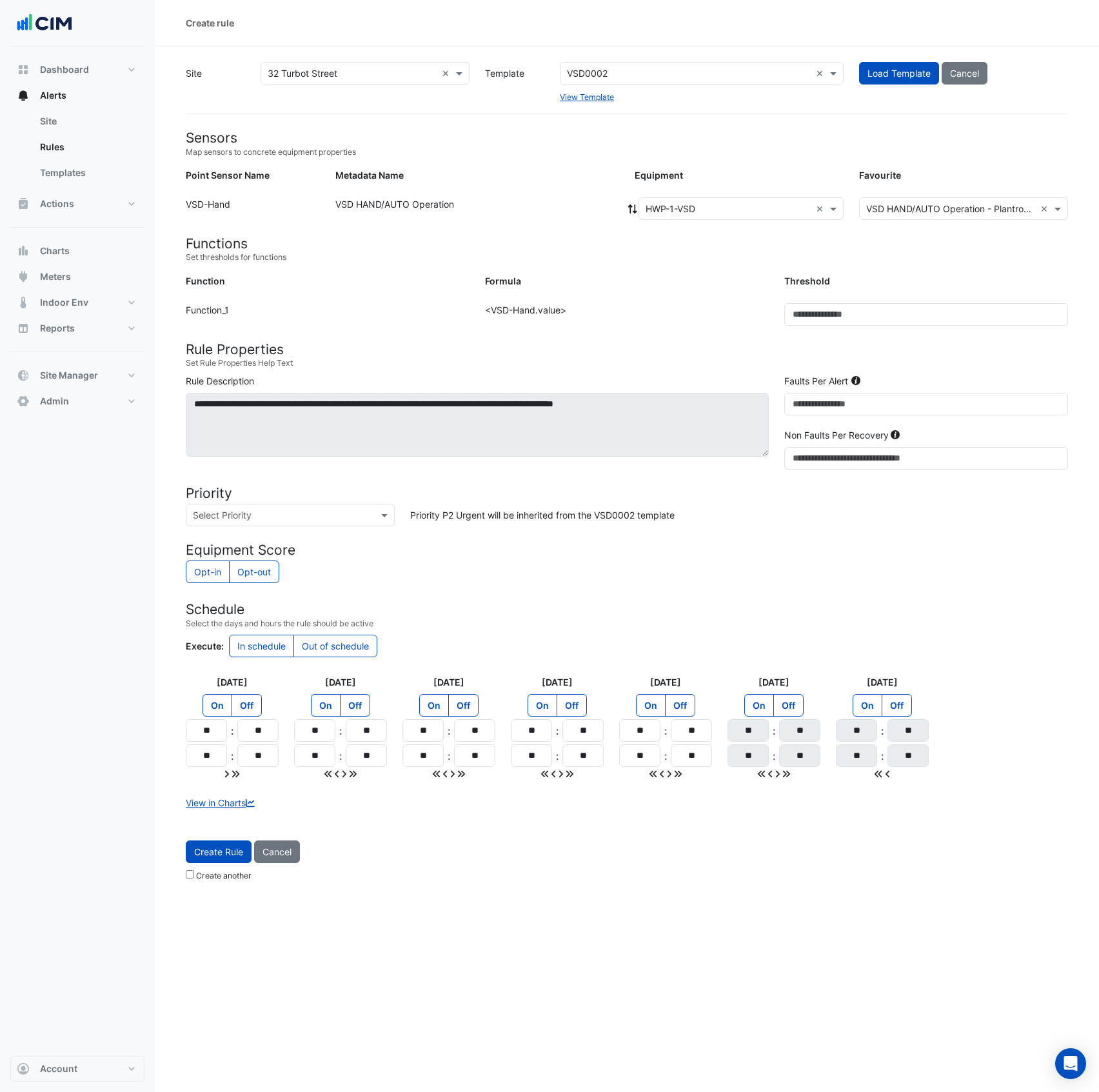
type input "**"
click at [671, 629] on small "Select the days and hours the rule should be active" at bounding box center [627, 623] width 883 height 12
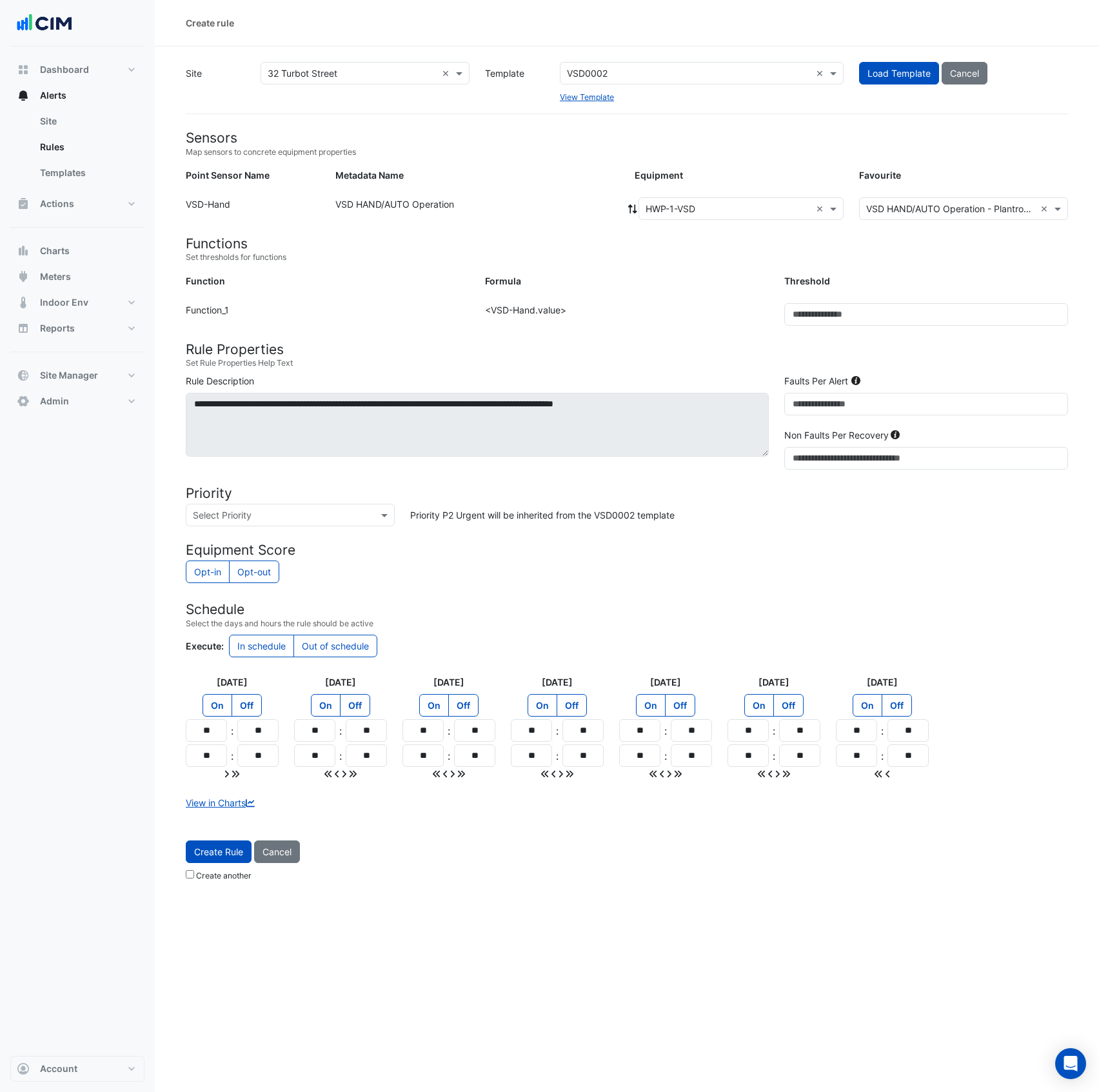
click at [326, 519] on input "text" at bounding box center [277, 515] width 169 height 13
click at [227, 566] on span "P2 Urgent" at bounding box center [218, 561] width 42 height 11
click at [227, 858] on span "Create Rule" at bounding box center [219, 852] width 49 height 11
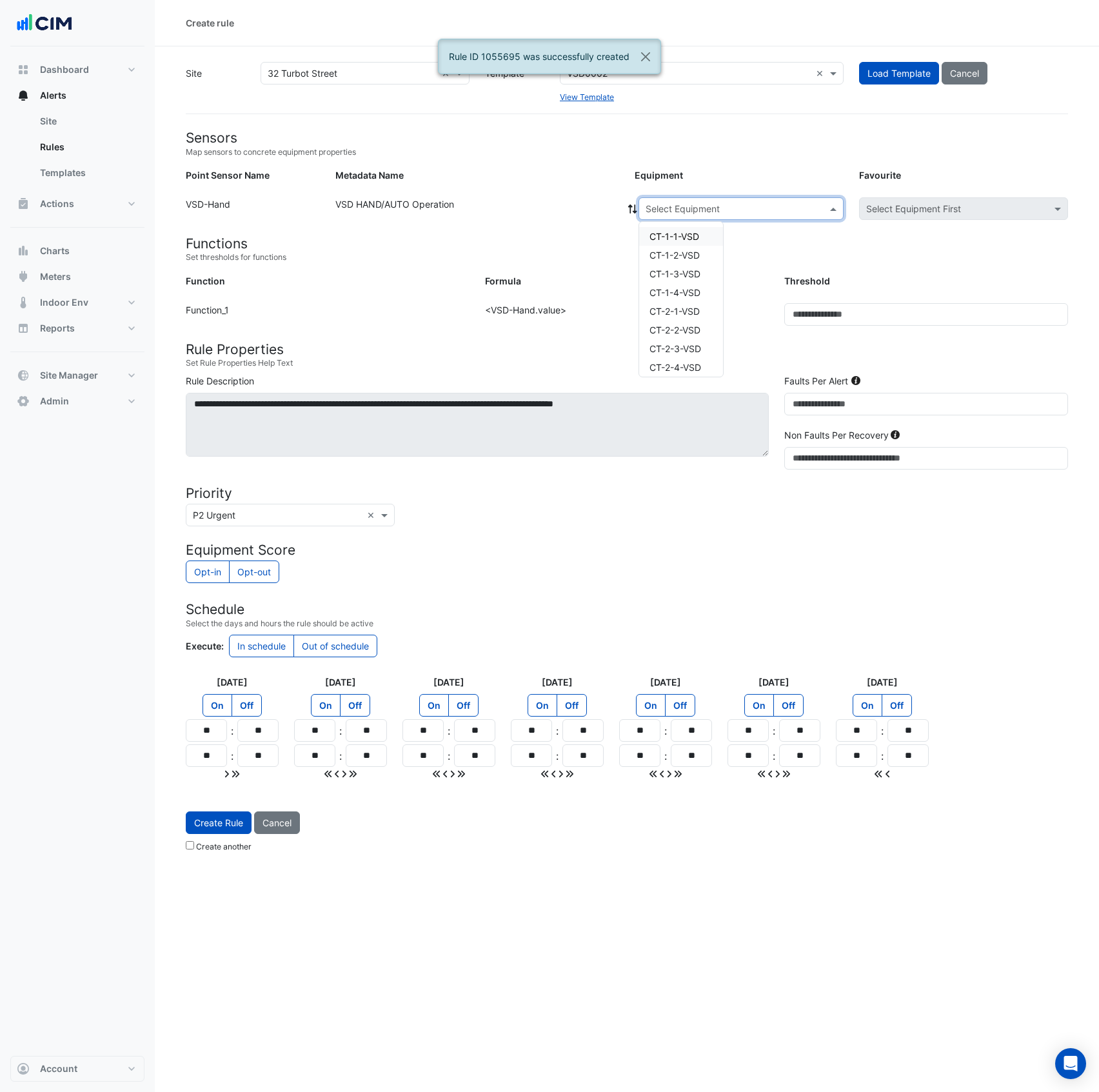
click at [713, 212] on input "text" at bounding box center [728, 209] width 165 height 13
click at [690, 289] on span "HWP-2-VSD" at bounding box center [675, 290] width 50 height 11
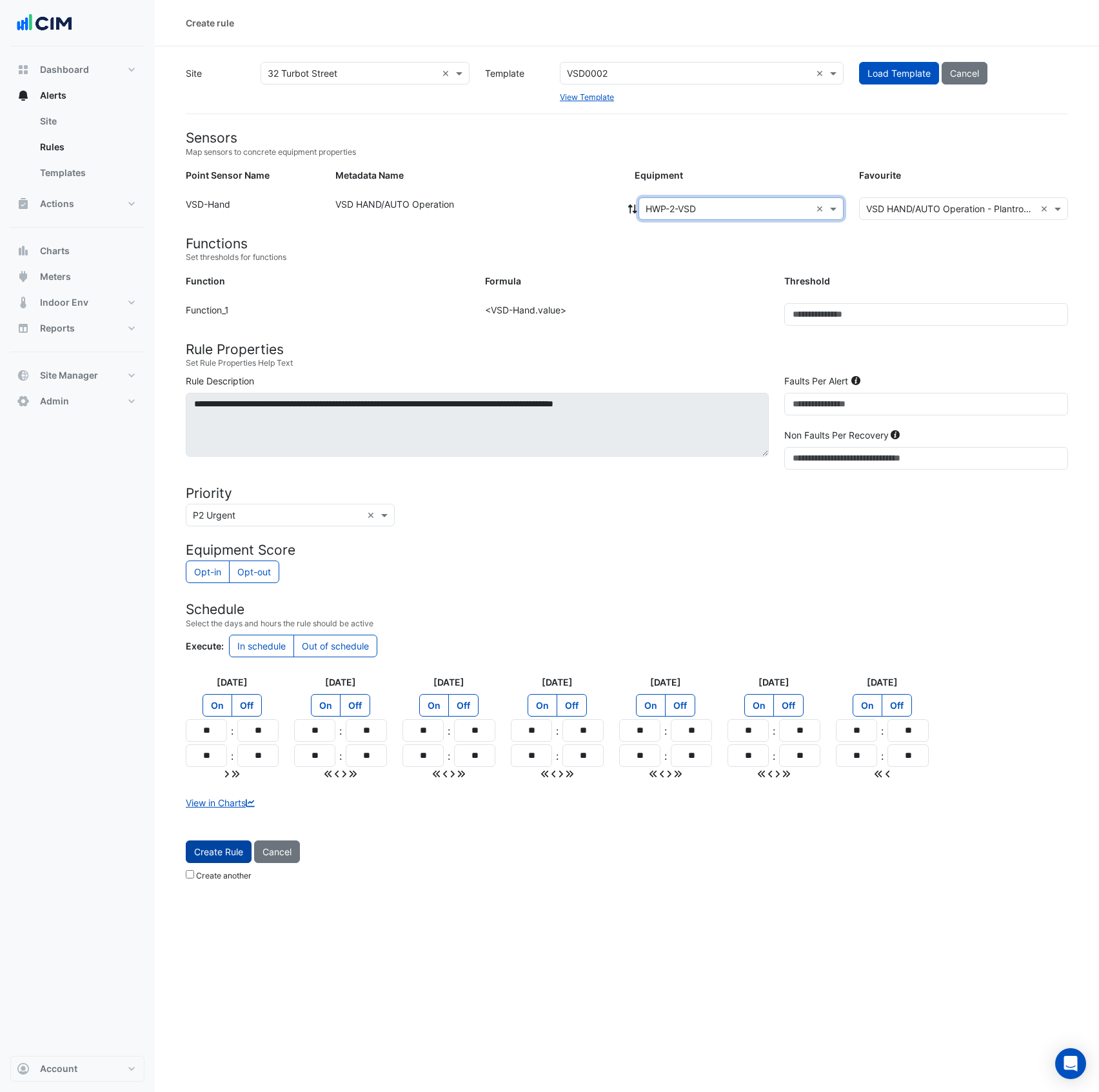
click at [216, 858] on span "Create Rule" at bounding box center [219, 852] width 49 height 11
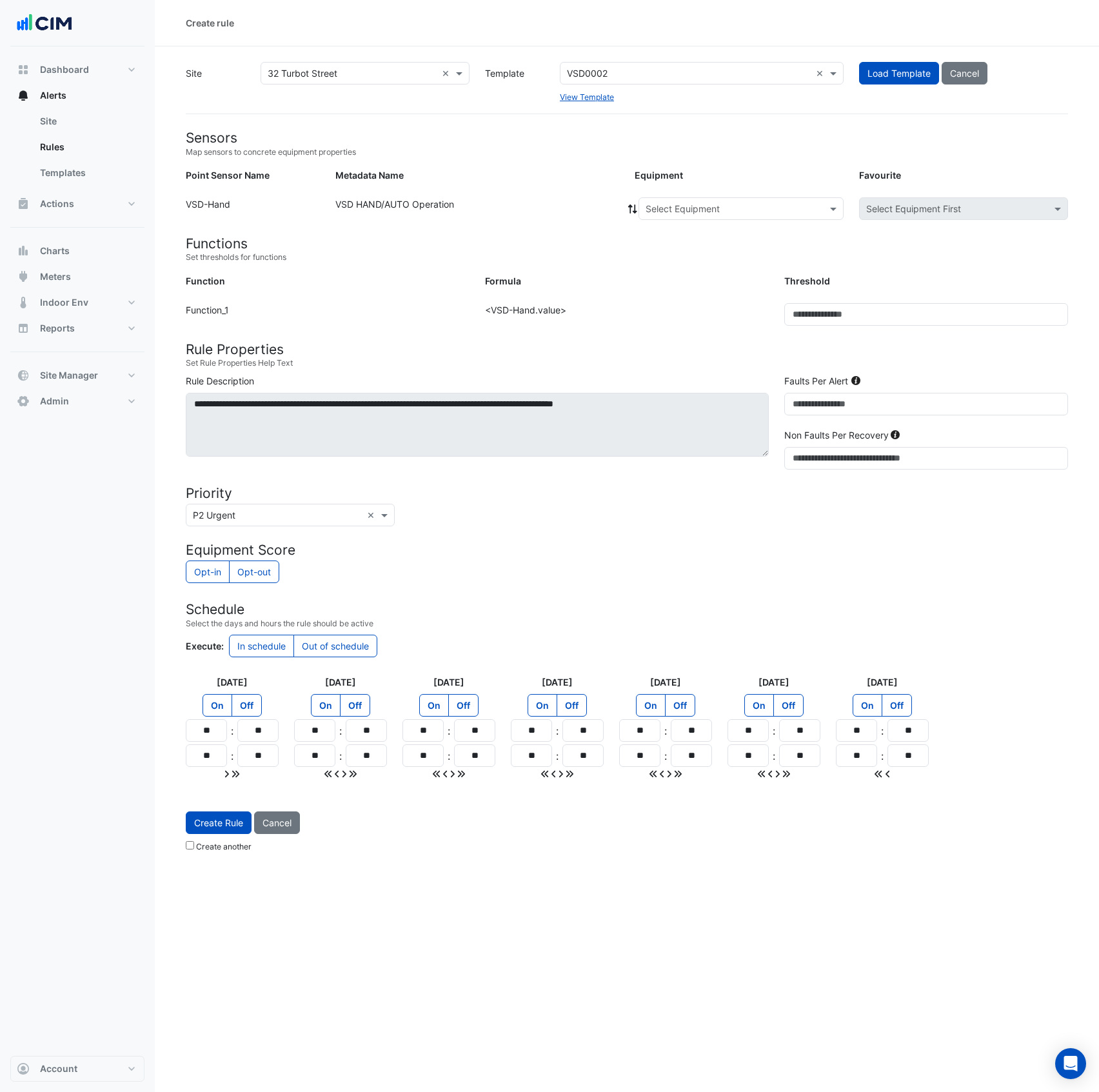
click at [672, 209] on input "text" at bounding box center [728, 209] width 165 height 13
click at [677, 231] on span "CT-1-1-VSD" at bounding box center [674, 237] width 49 height 11
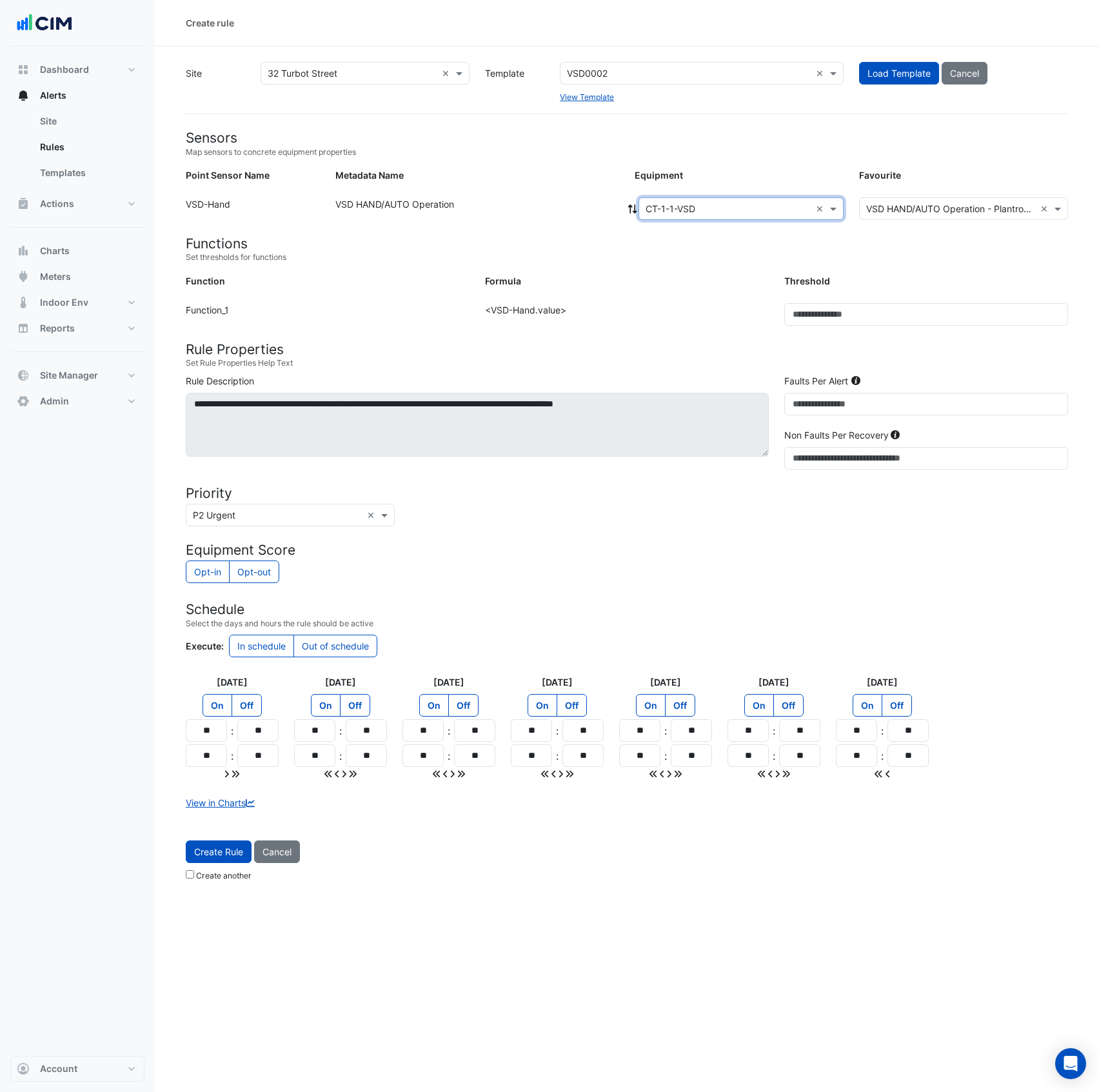
click at [633, 206] on icon at bounding box center [633, 209] width 12 height 9
click at [226, 858] on span "Create Rule" at bounding box center [219, 852] width 49 height 11
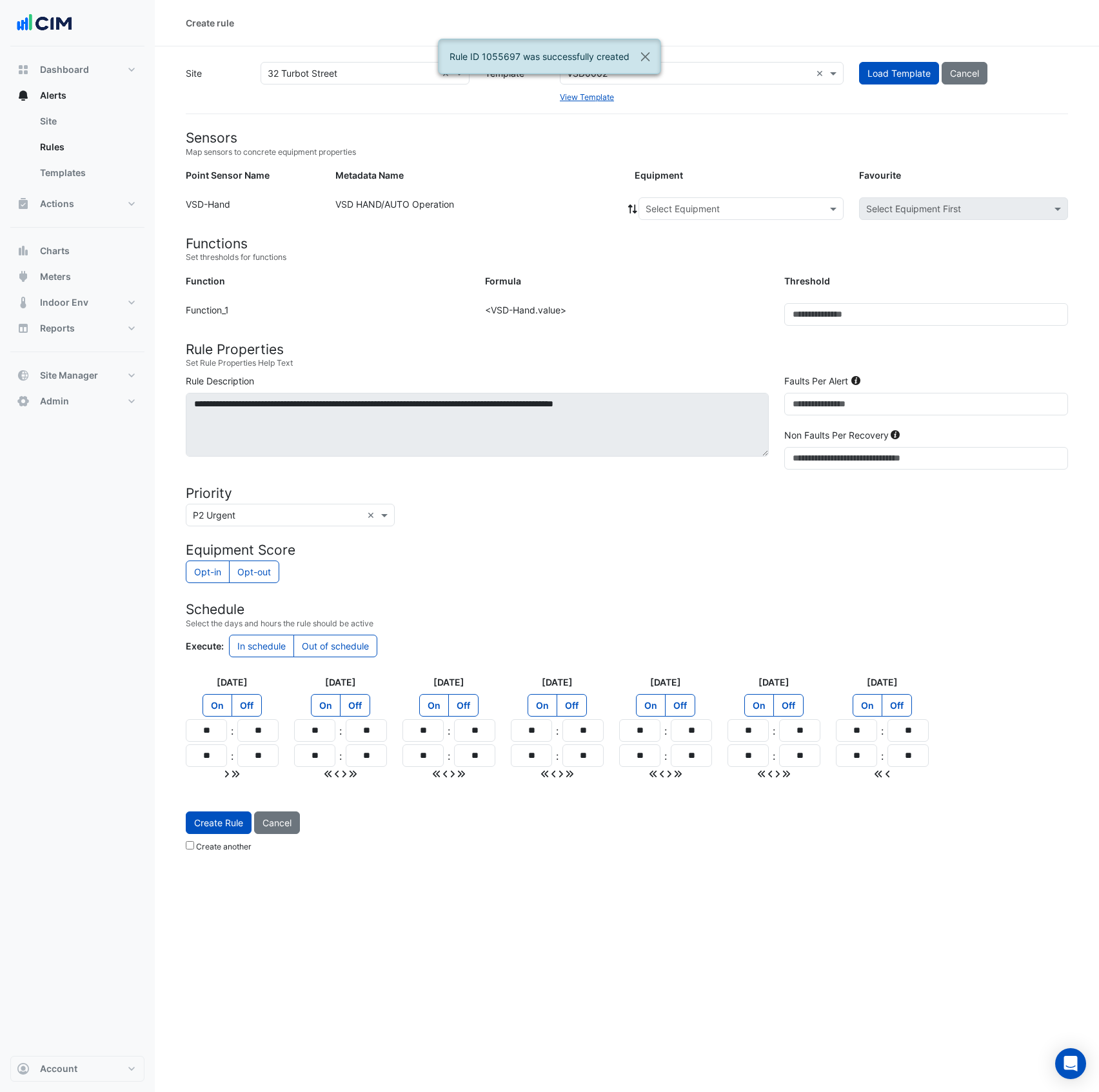
click at [694, 212] on input "text" at bounding box center [728, 209] width 165 height 13
click at [680, 260] on div "CT-1-2-VSD" at bounding box center [680, 256] width 84 height 19
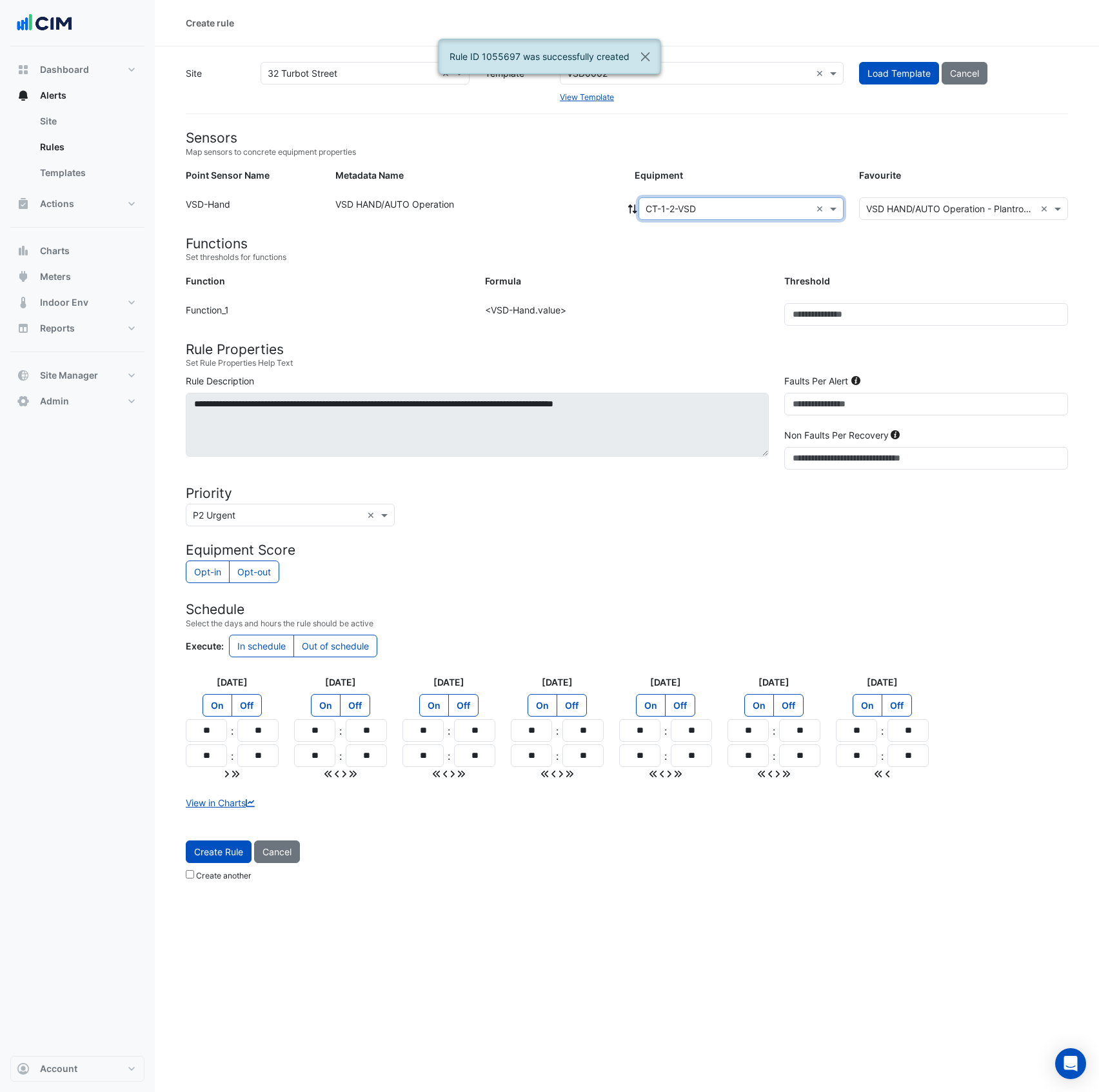
click at [234, 855] on span "Create Rule" at bounding box center [219, 852] width 49 height 11
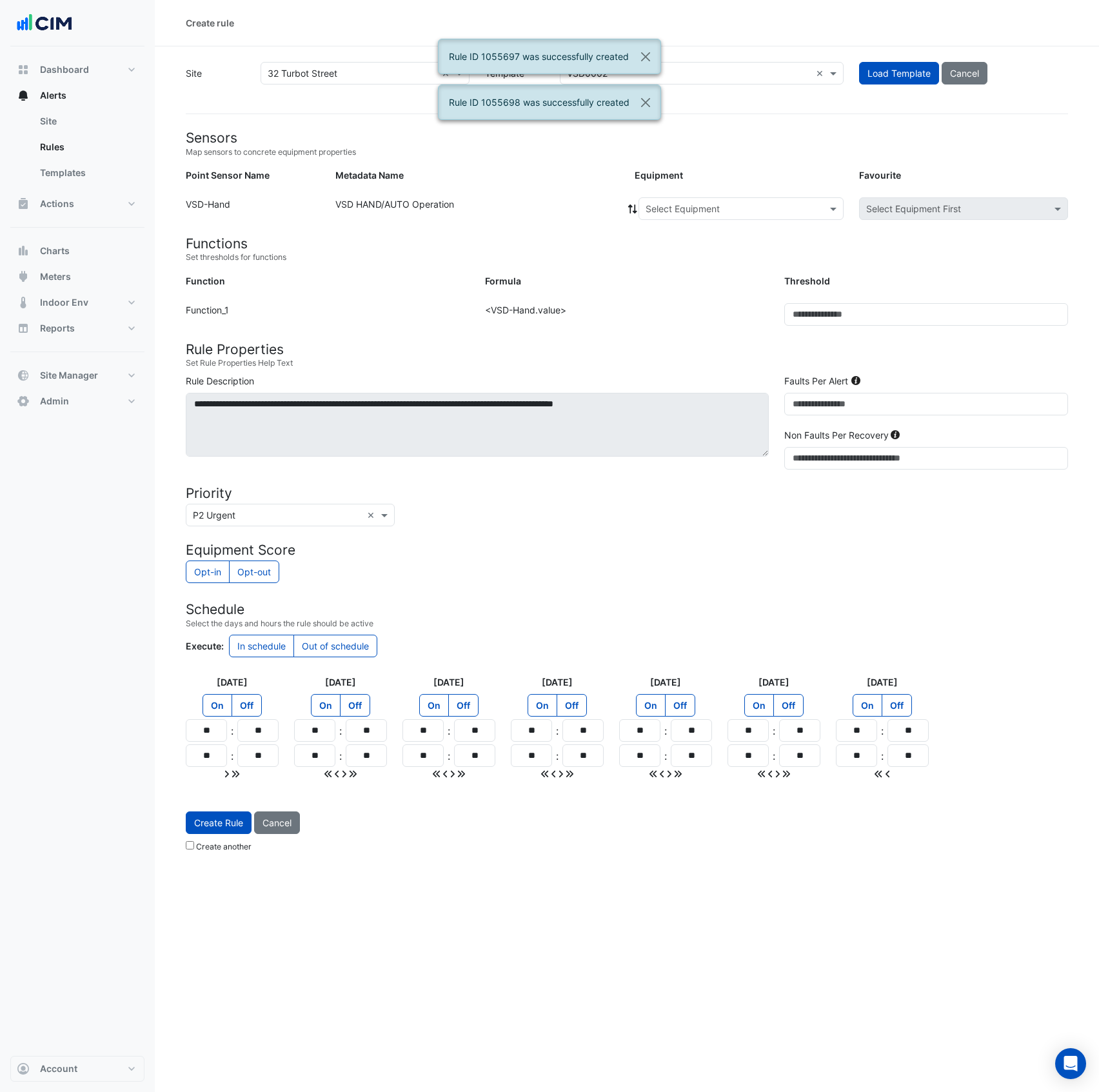
click at [680, 208] on input "text" at bounding box center [728, 209] width 165 height 13
click at [682, 277] on span "CT-1-3-VSD" at bounding box center [675, 274] width 51 height 11
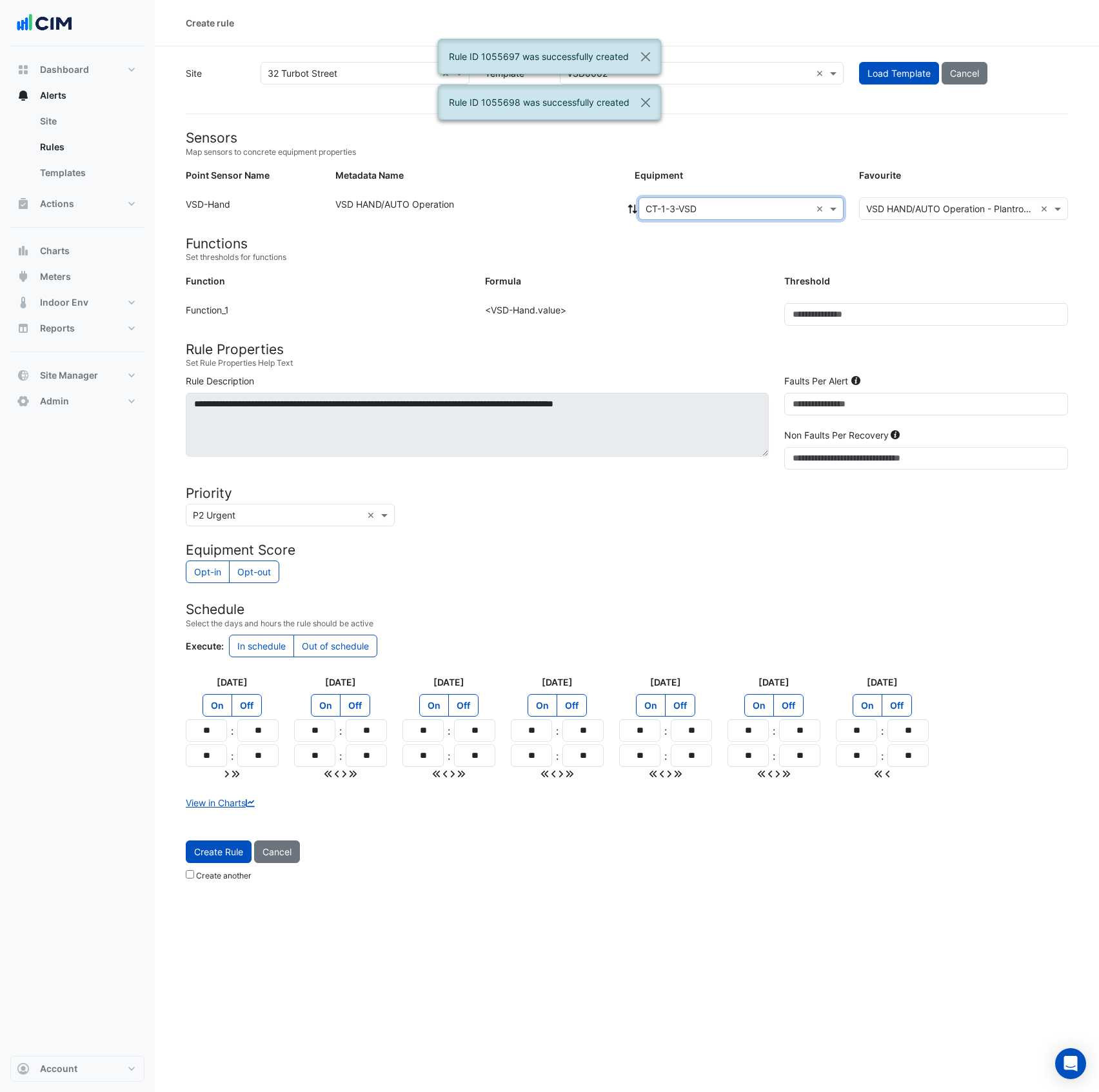
click at [217, 855] on span "Create Rule" at bounding box center [219, 852] width 49 height 11
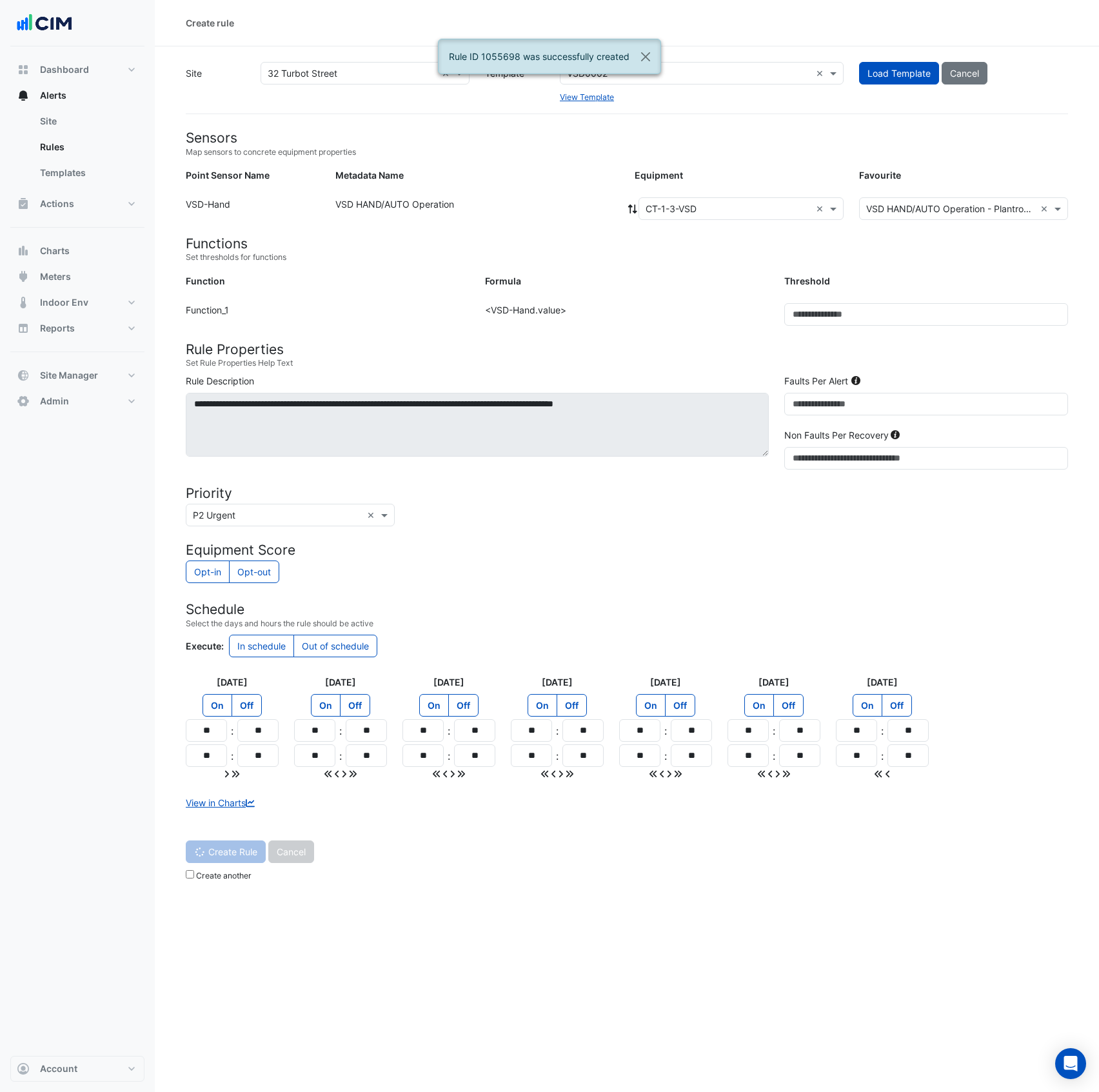
click at [721, 210] on input "text" at bounding box center [728, 209] width 165 height 13
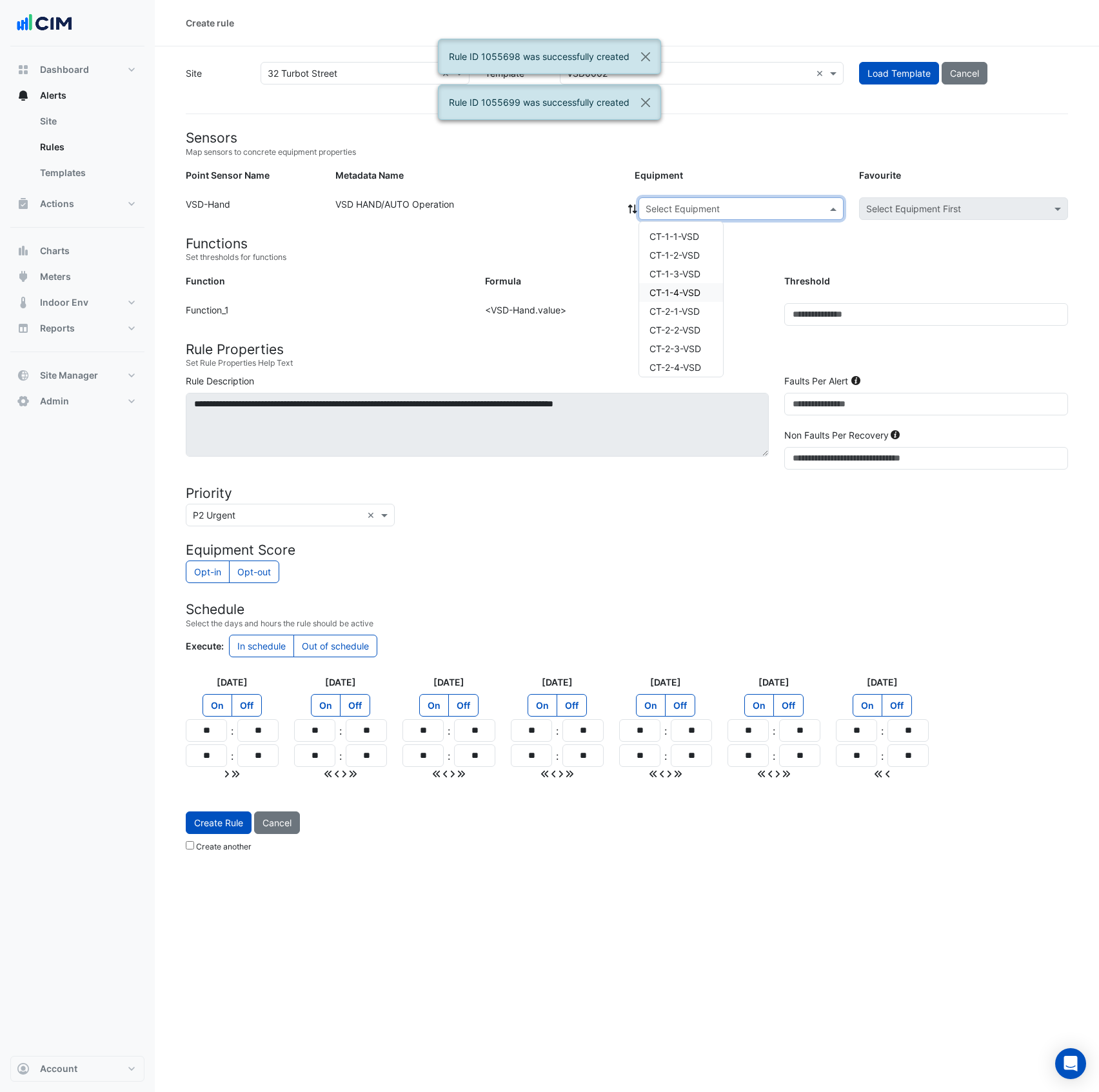
click at [694, 290] on span "CT-1-4-VSD" at bounding box center [675, 292] width 51 height 11
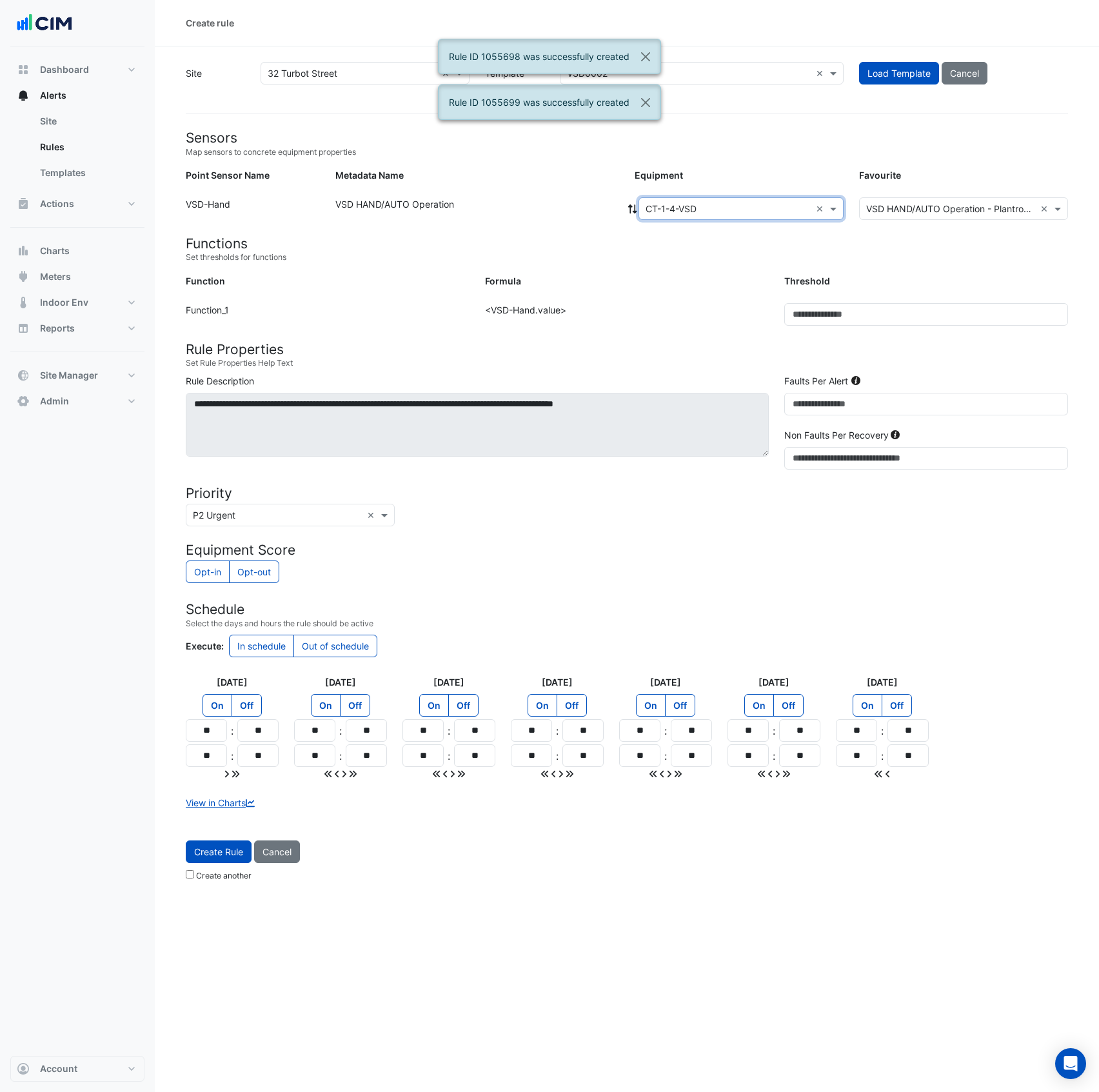
click at [222, 862] on button "Create Rule" at bounding box center [219, 851] width 66 height 23
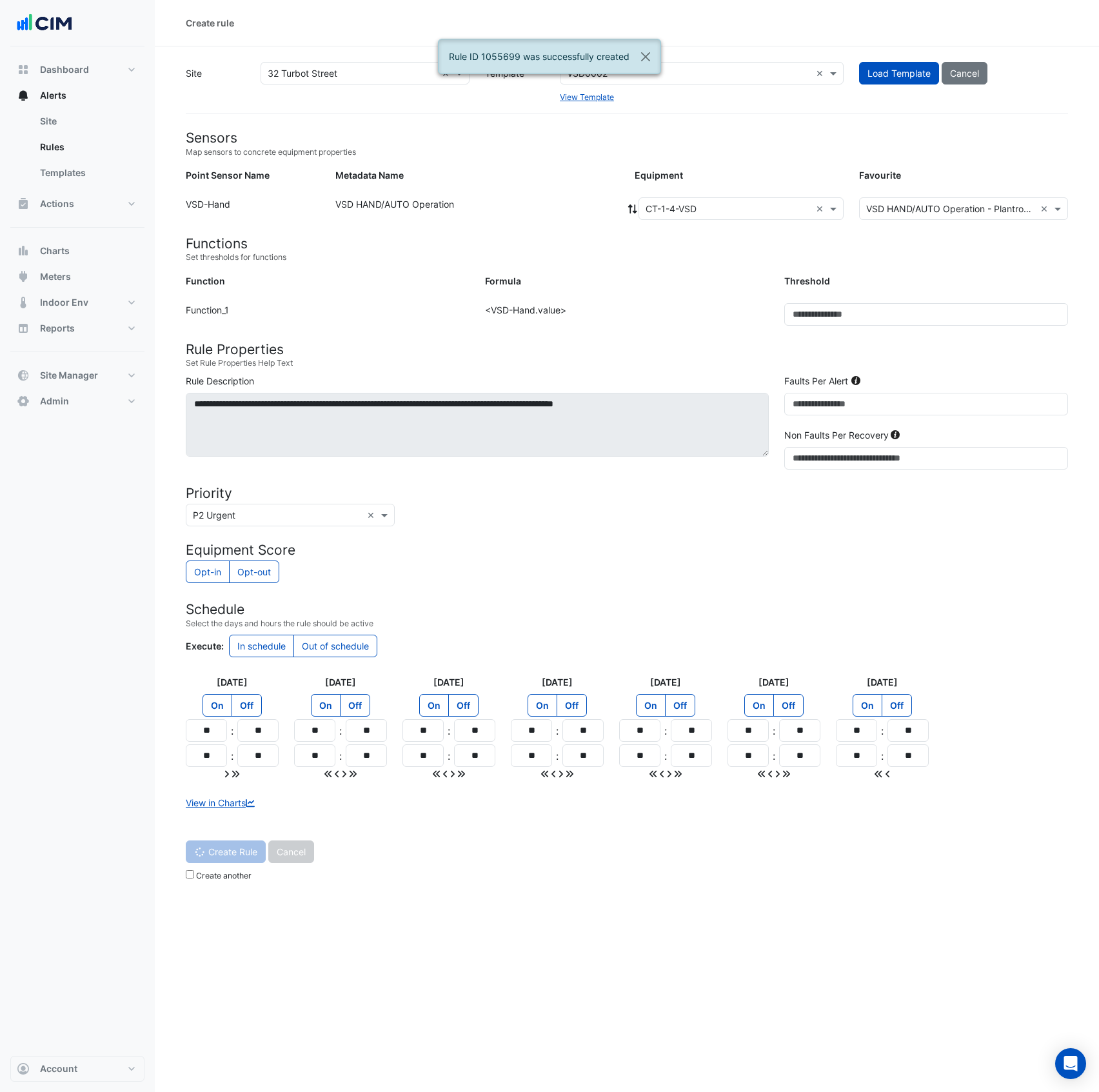
click at [731, 205] on input "text" at bounding box center [728, 209] width 165 height 13
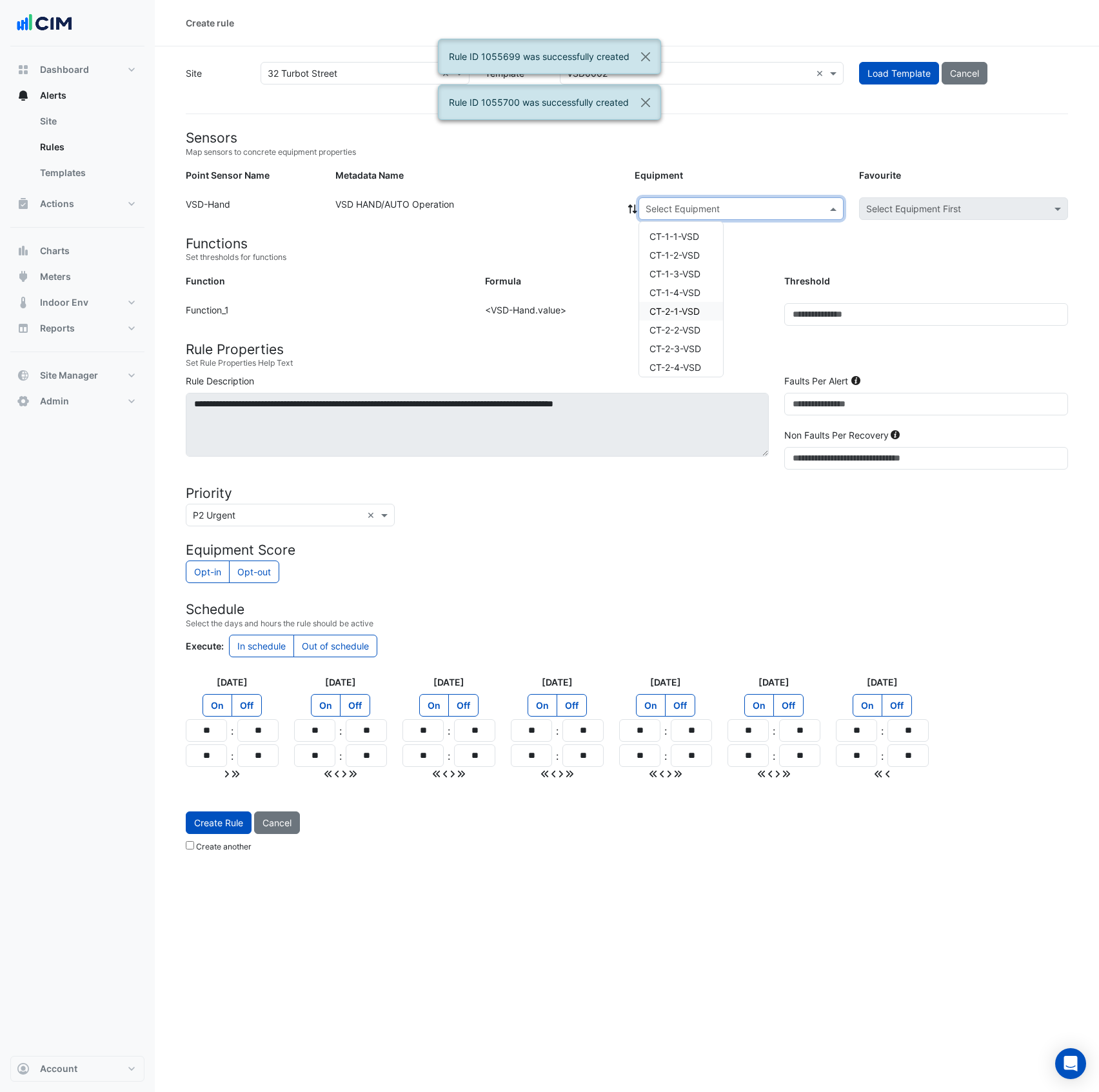
click at [687, 307] on span "CT-2-1-VSD" at bounding box center [675, 311] width 50 height 11
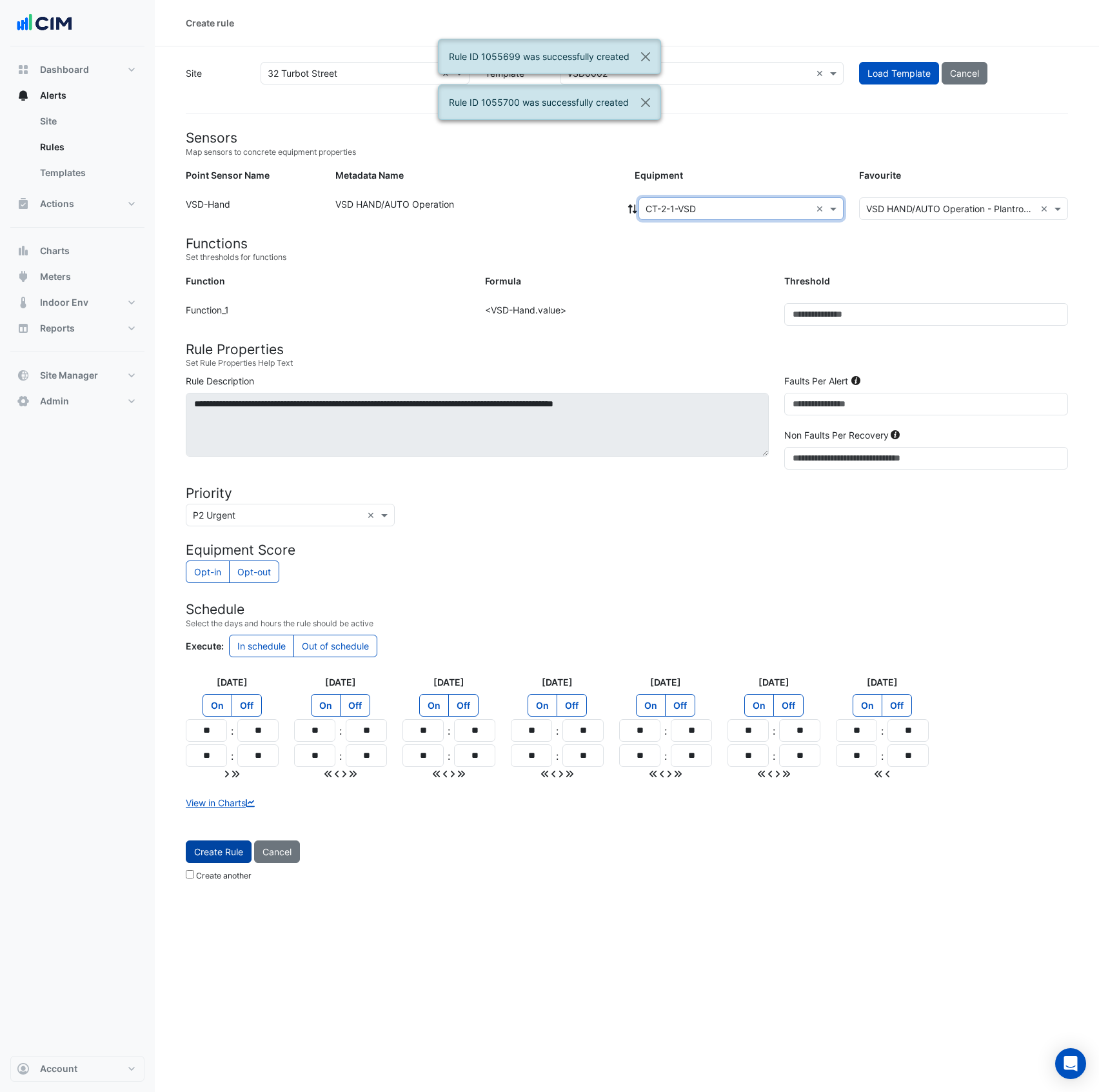
click at [236, 857] on span "Create Rule" at bounding box center [219, 852] width 49 height 11
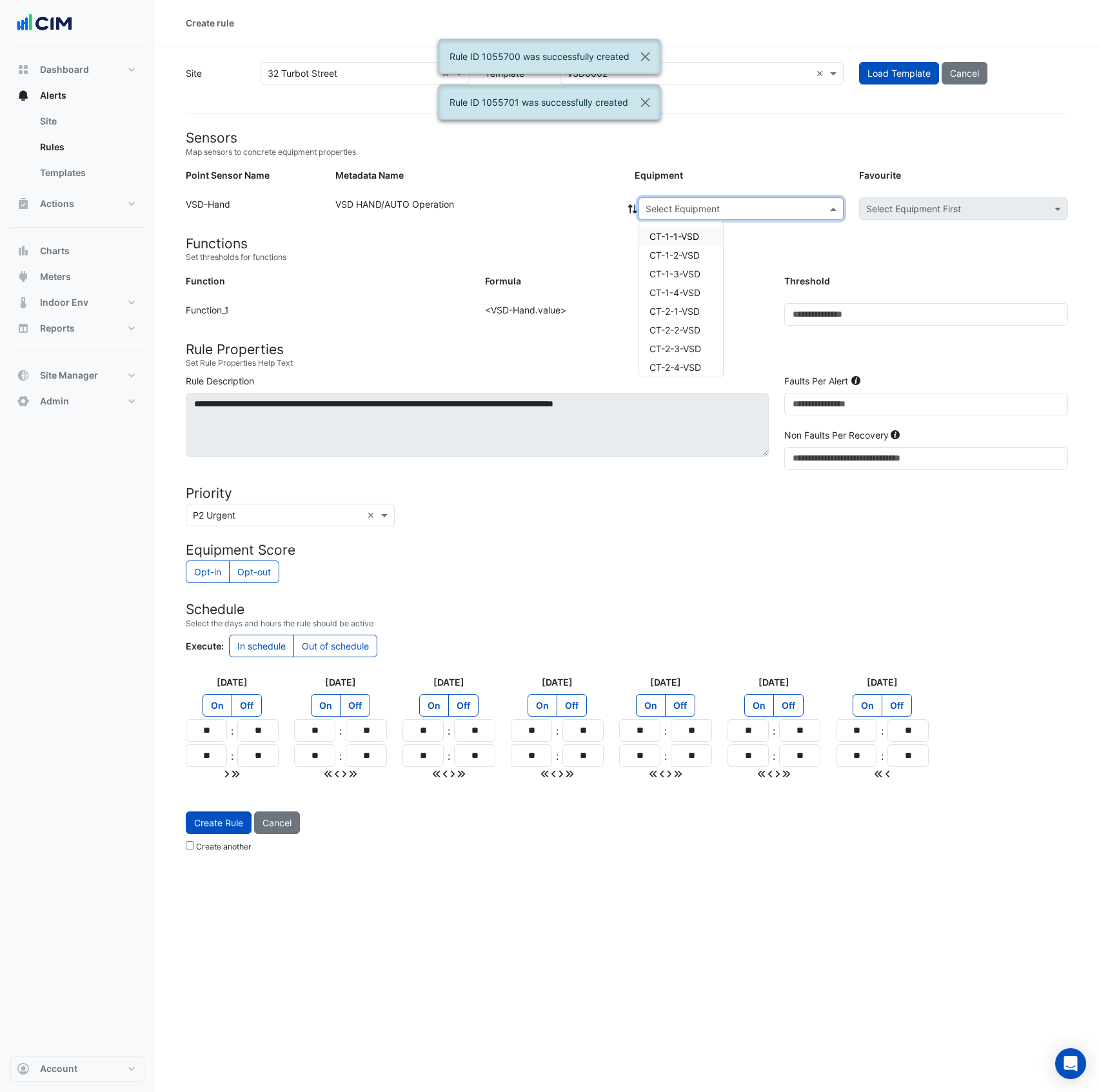
click at [744, 210] on input "text" at bounding box center [728, 209] width 165 height 13
drag, startPoint x: 701, startPoint y: 333, endPoint x: 672, endPoint y: 384, distance: 58.7
click at [700, 333] on span "CT-2-2-VSD" at bounding box center [675, 330] width 51 height 11
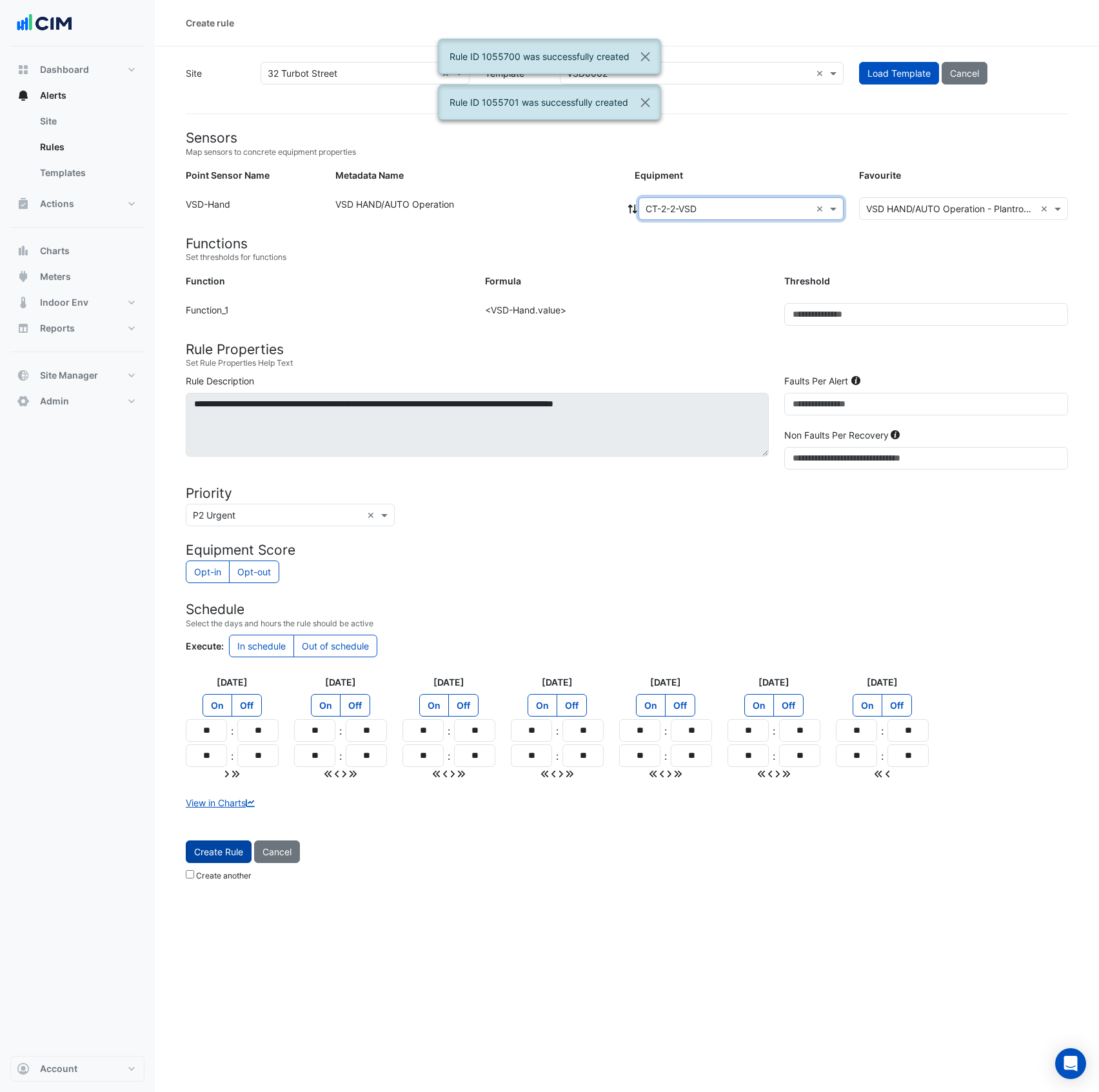
click at [233, 853] on span "Create Rule" at bounding box center [219, 852] width 49 height 11
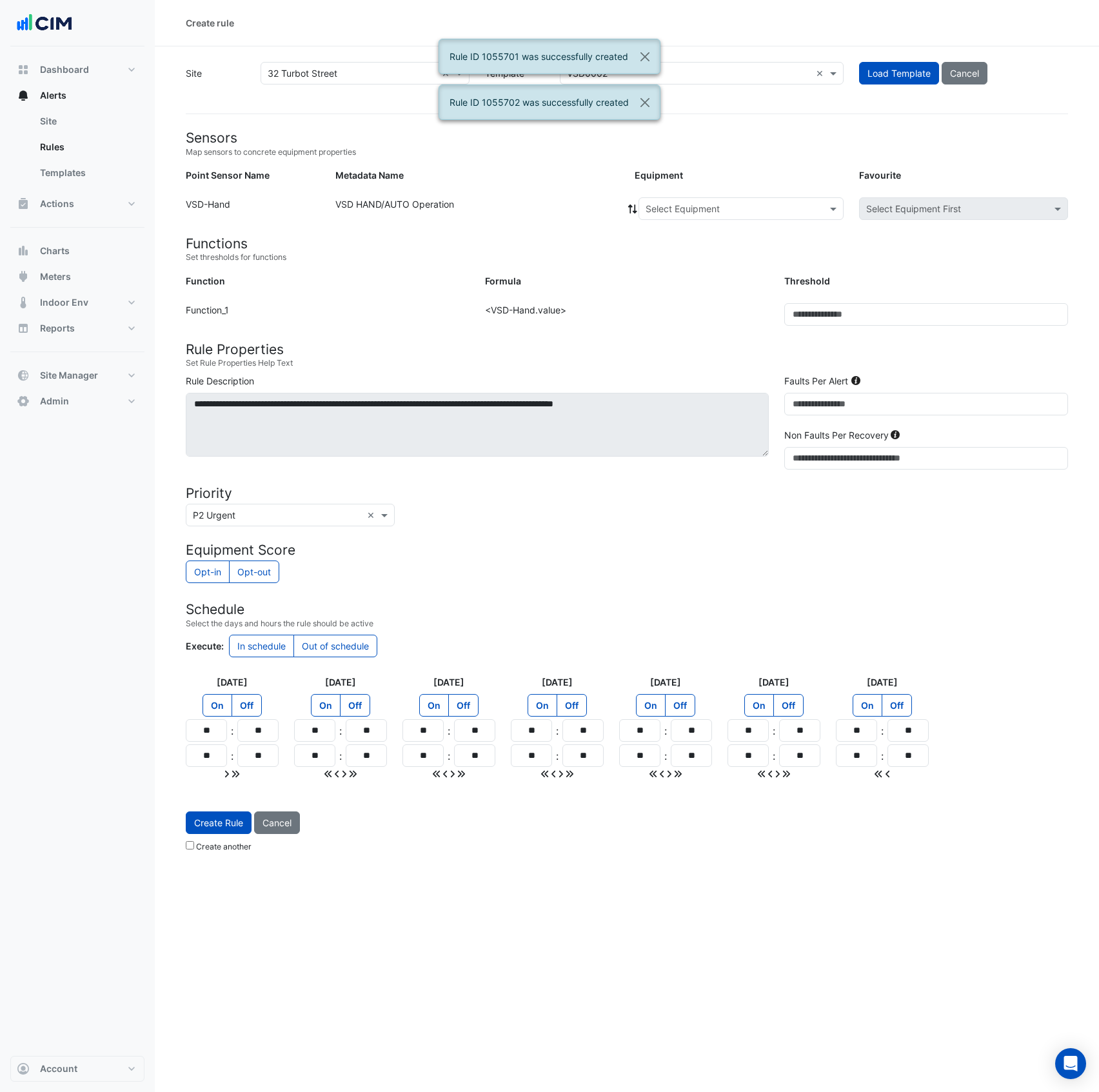
click at [723, 212] on input "text" at bounding box center [728, 209] width 165 height 13
click at [698, 351] on span "CT-2-3-VSD" at bounding box center [676, 349] width 52 height 11
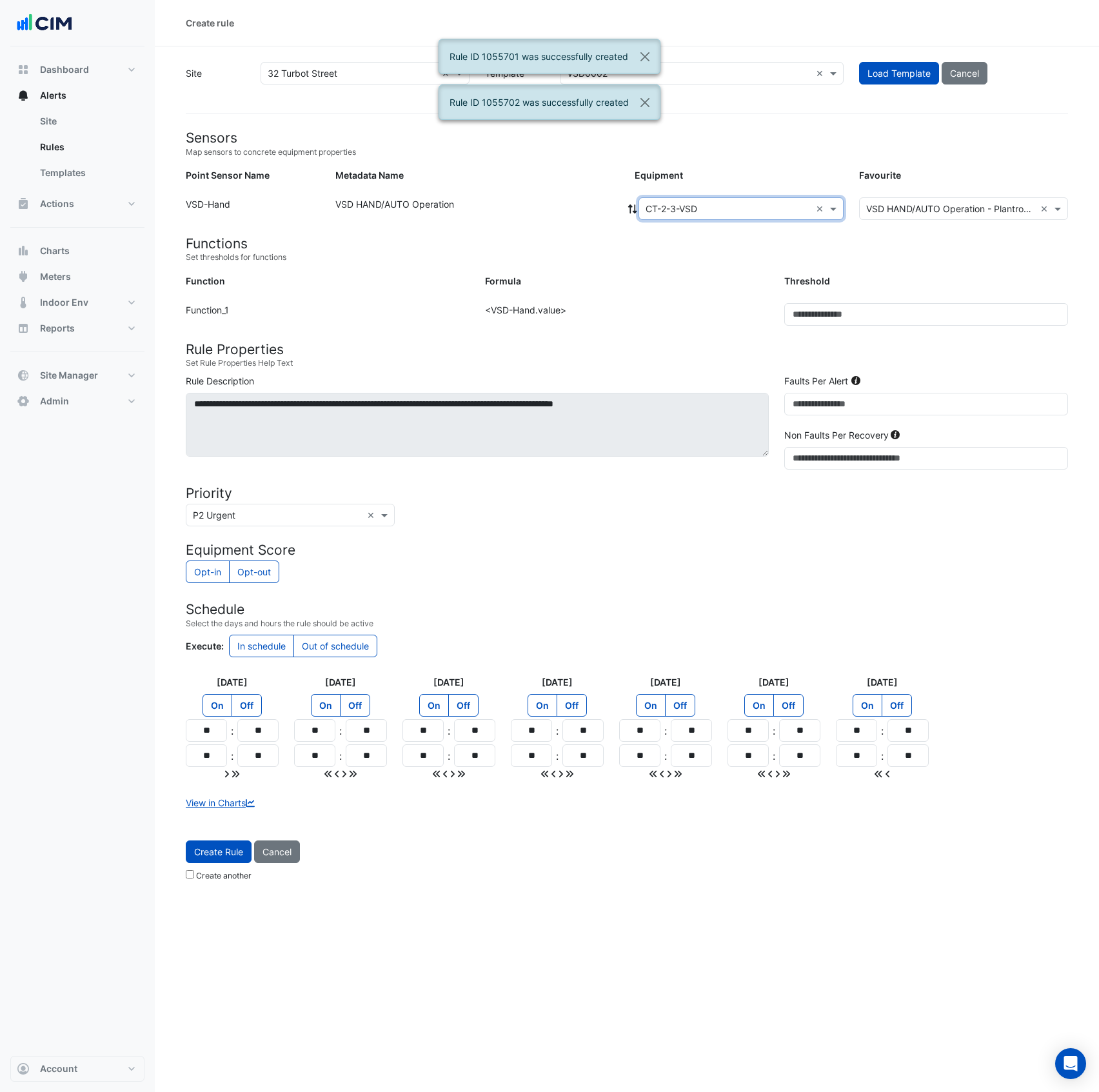
click at [220, 858] on span "Create Rule" at bounding box center [219, 852] width 49 height 11
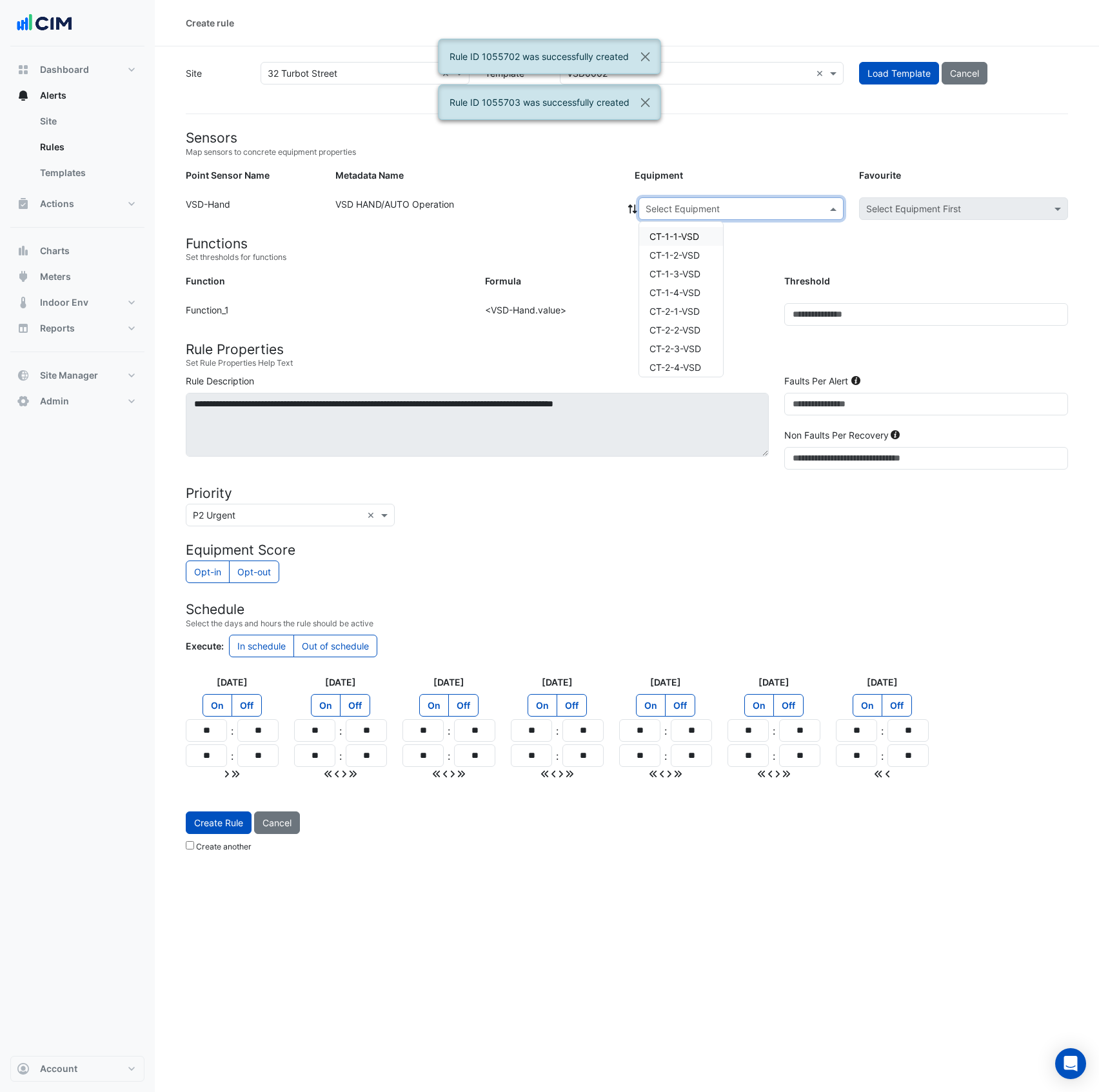
click at [743, 206] on input "text" at bounding box center [728, 209] width 165 height 13
click at [693, 364] on span "CT-2-4-VSD" at bounding box center [676, 368] width 52 height 11
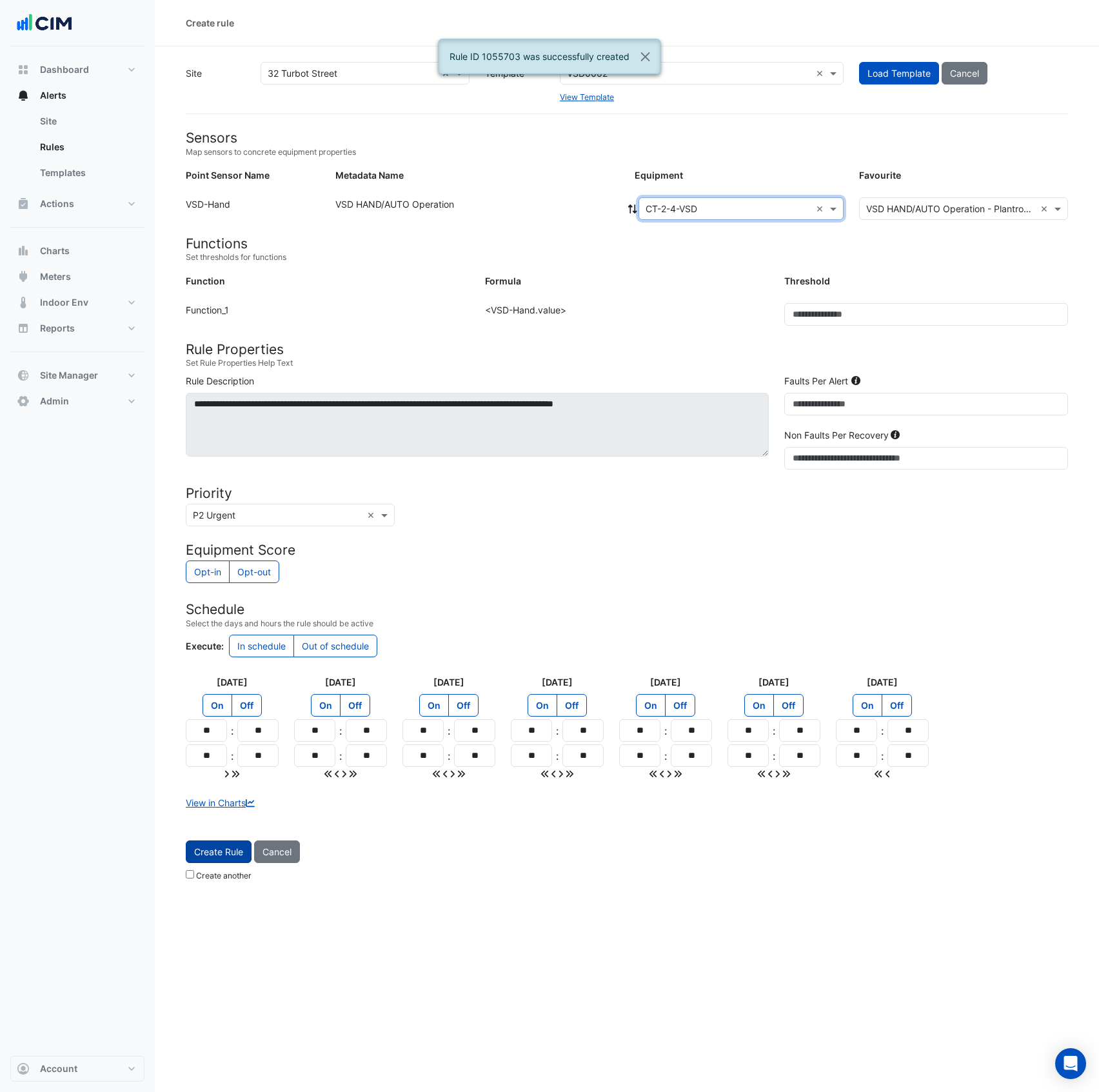
click at [220, 854] on span "Create Rule" at bounding box center [219, 852] width 49 height 11
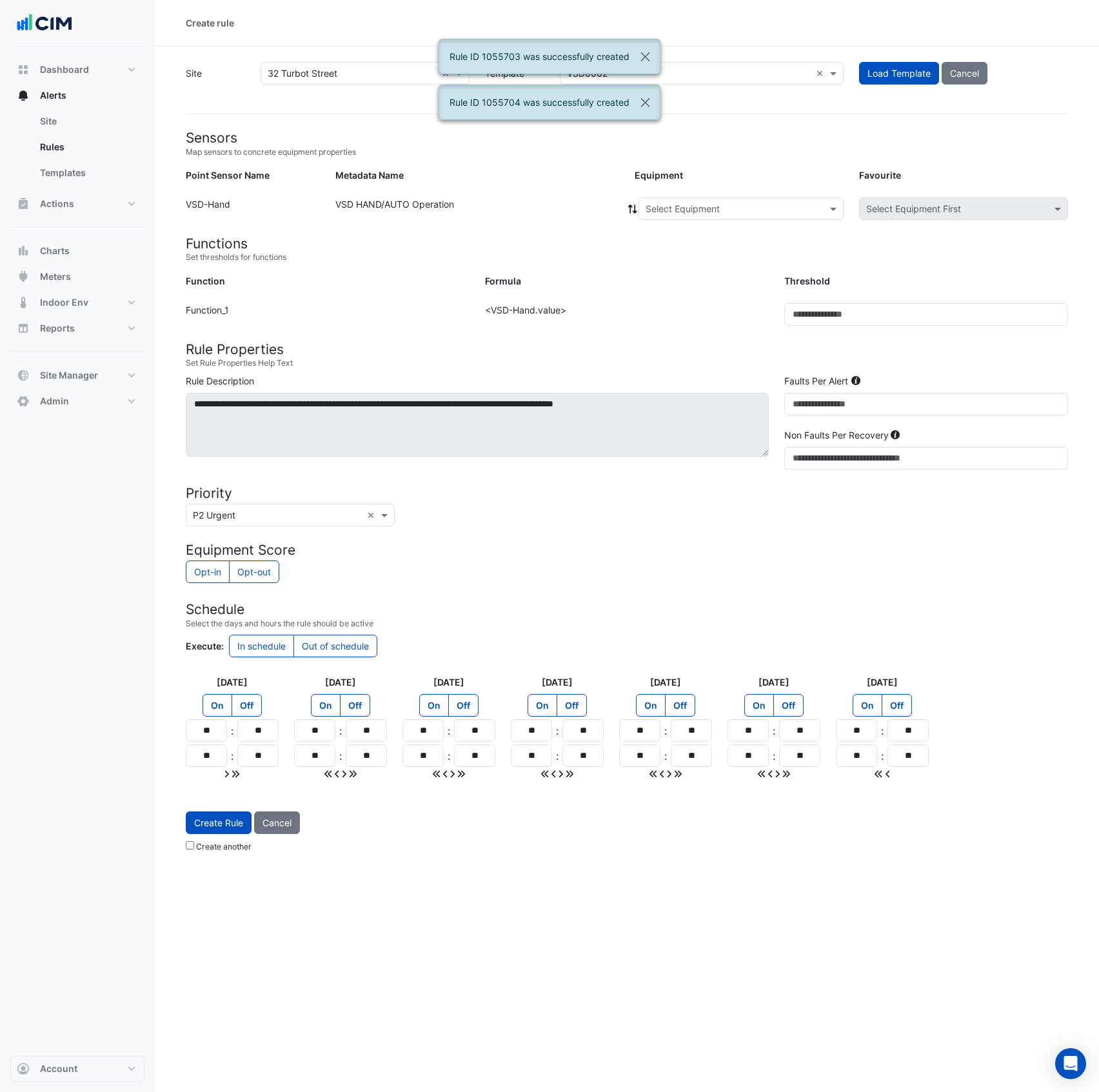
click at [705, 210] on input "text" at bounding box center [728, 209] width 165 height 13
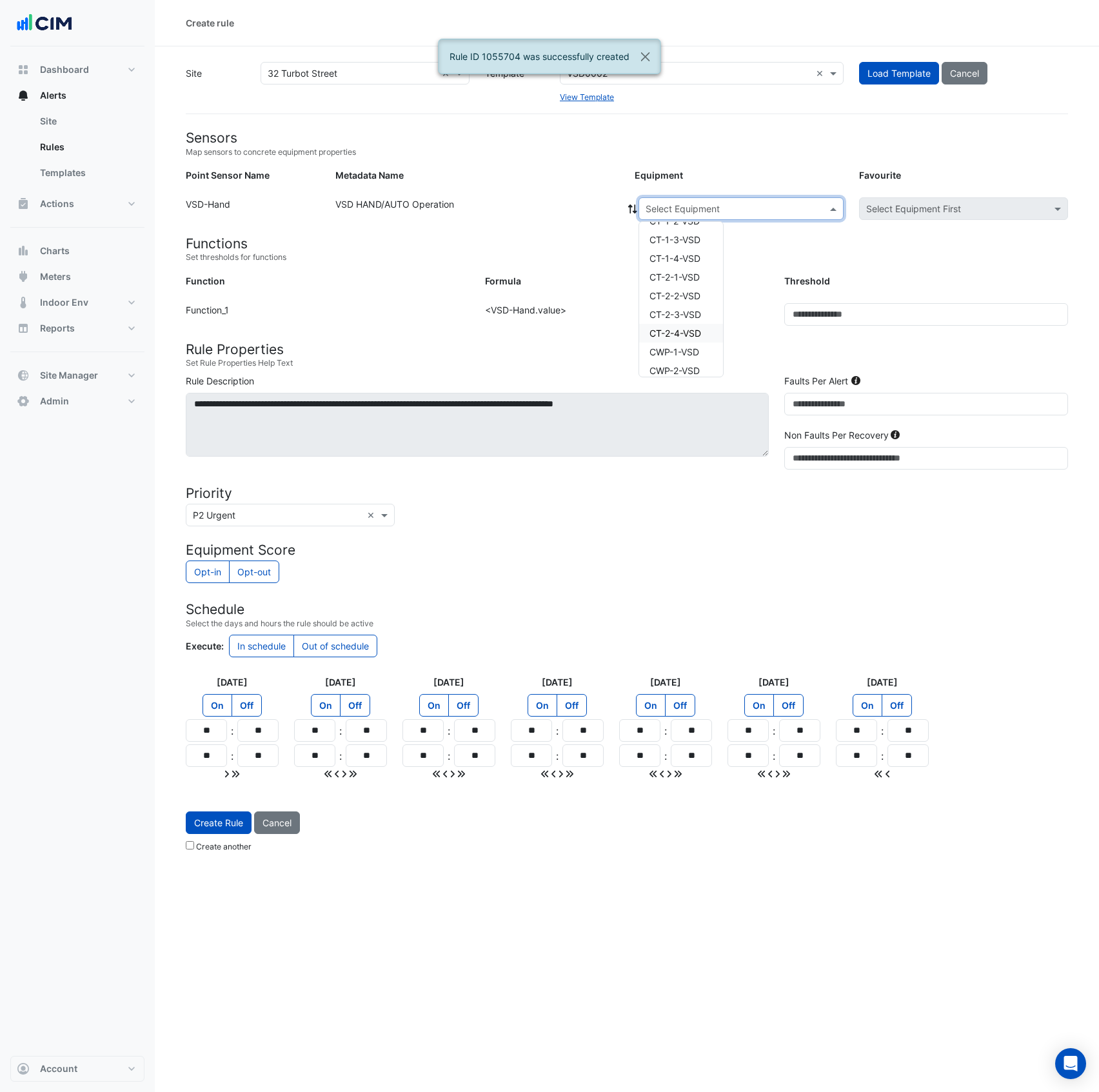
scroll to position [68, 0]
click at [698, 318] on span "CWP-1-VSD" at bounding box center [674, 317] width 49 height 11
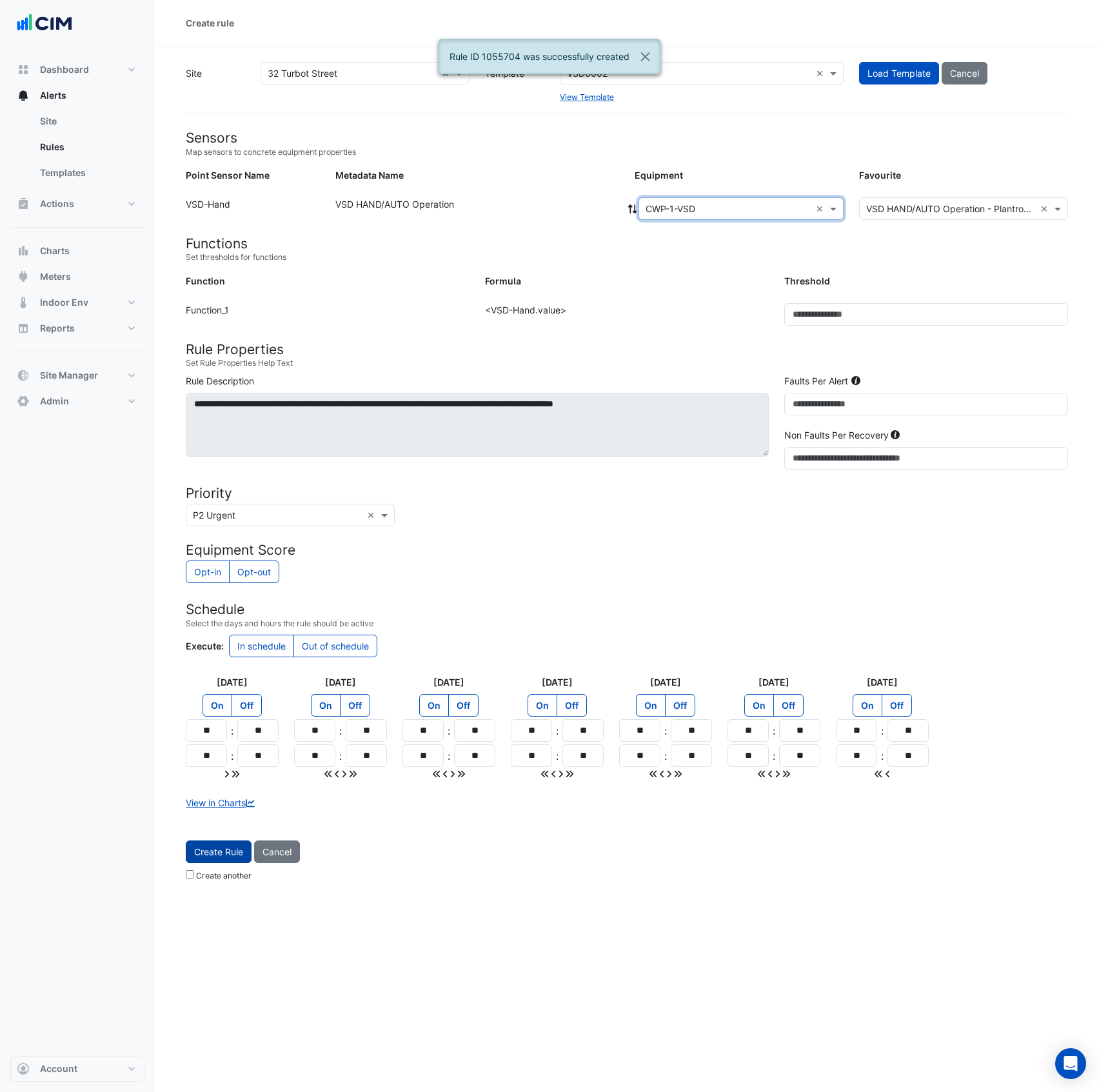
click at [227, 858] on span "Create Rule" at bounding box center [219, 852] width 49 height 11
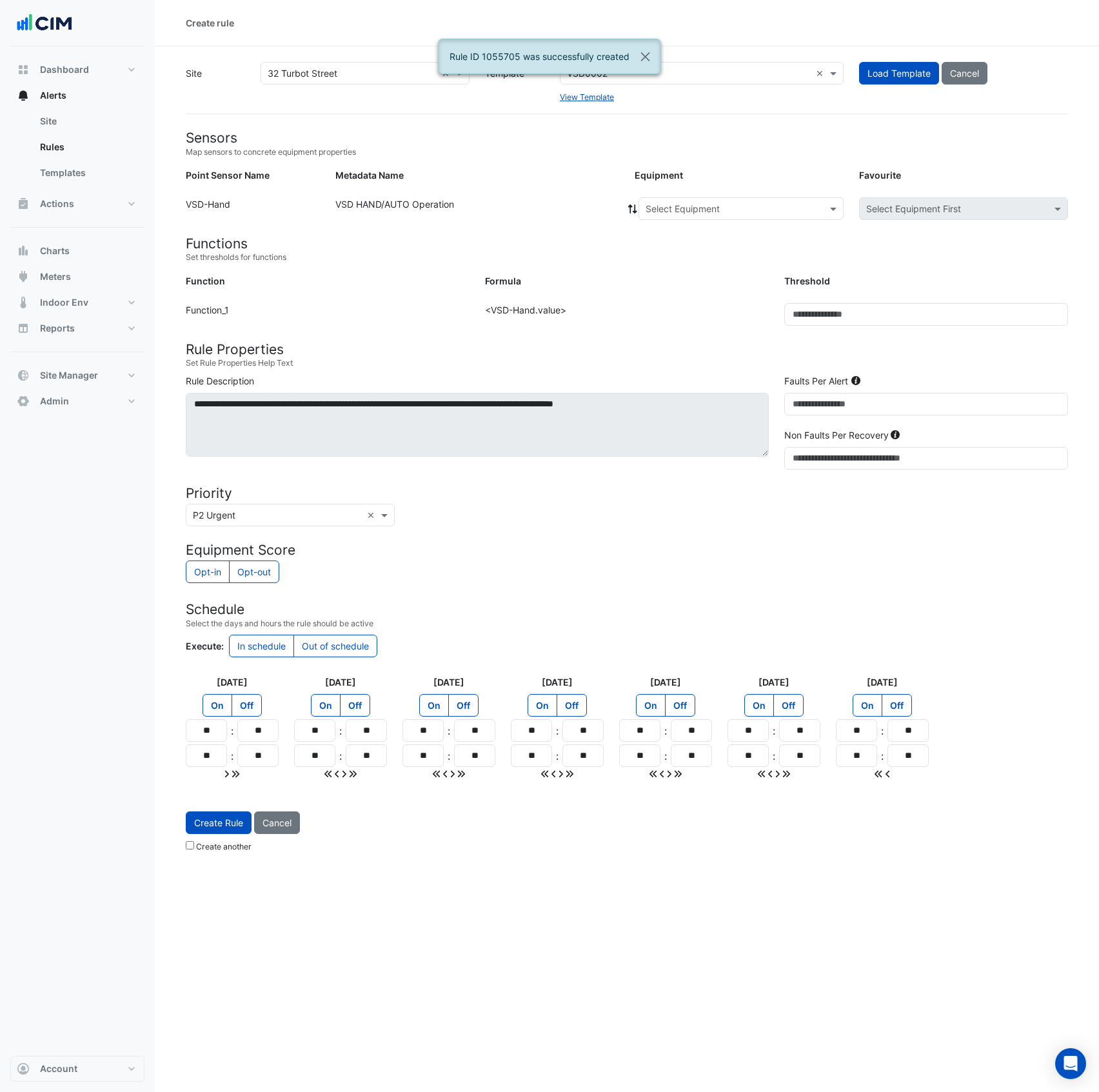
click at [731, 209] on input "text" at bounding box center [728, 209] width 165 height 13
click at [691, 336] on span "CWP-2-VSD" at bounding box center [675, 336] width 50 height 11
click at [220, 858] on span "Create Rule" at bounding box center [219, 852] width 49 height 11
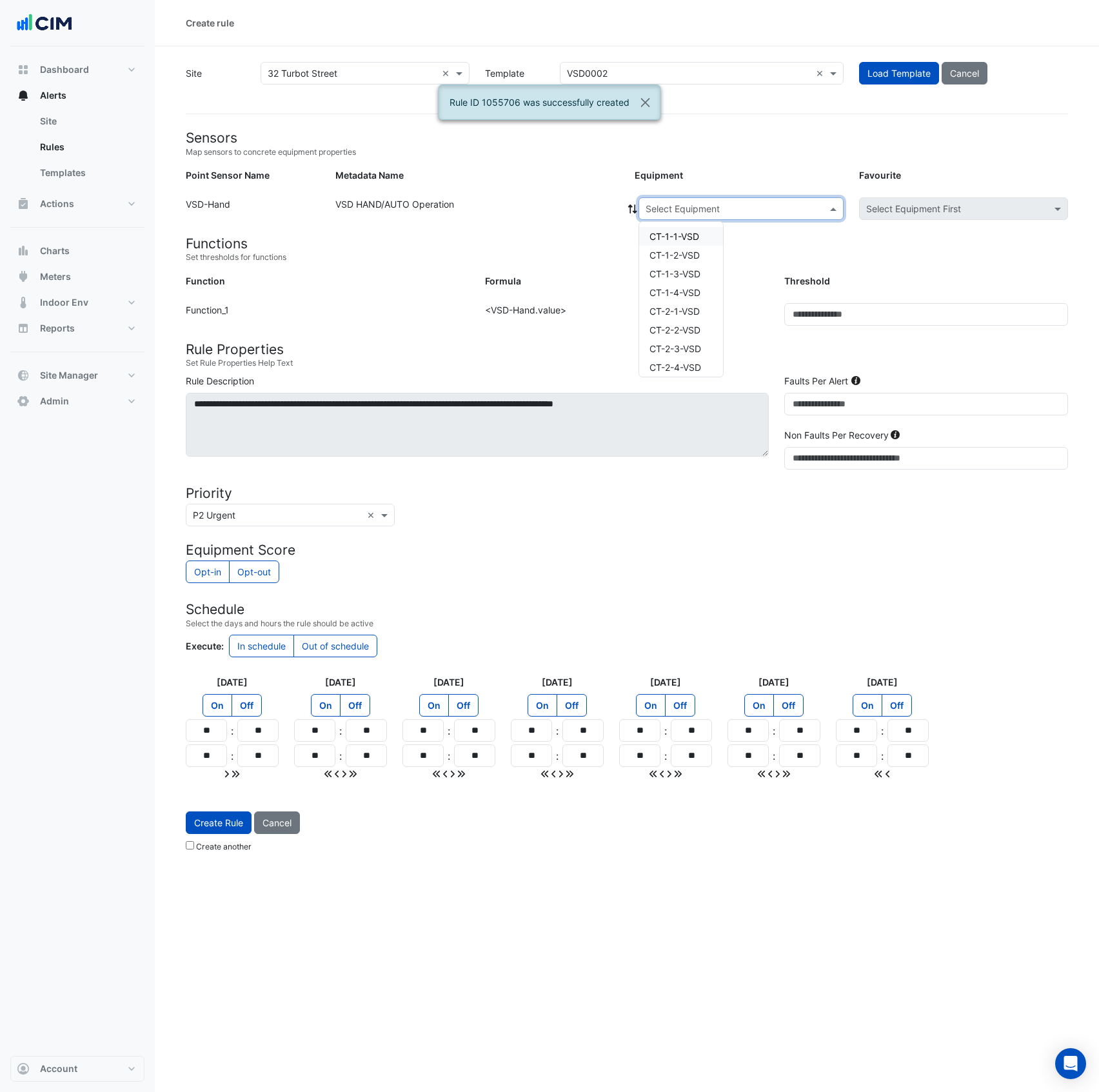
click at [742, 205] on input "text" at bounding box center [728, 209] width 165 height 13
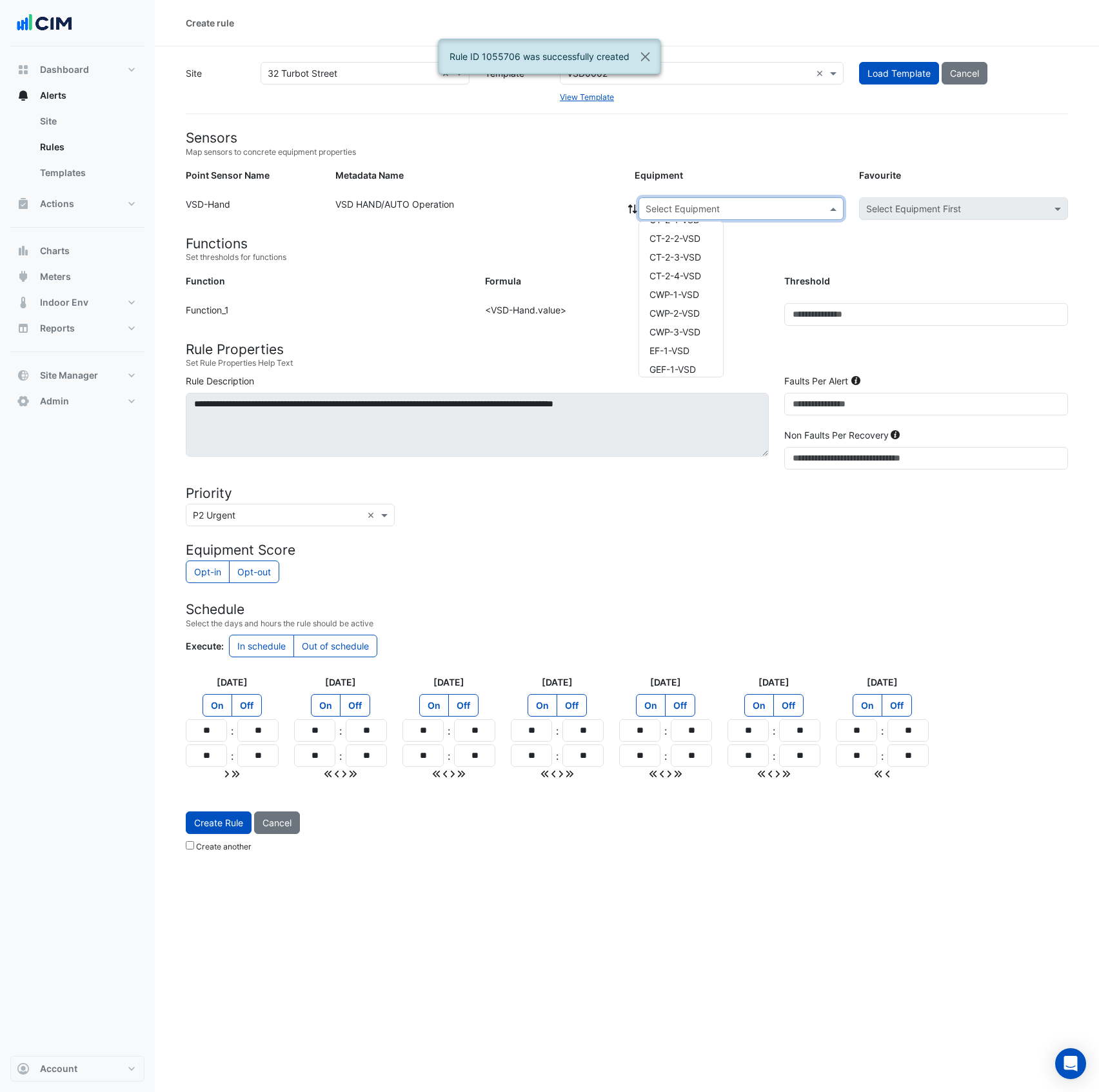
scroll to position [103, 0]
click at [691, 321] on span "CWP-3-VSD" at bounding box center [675, 321] width 51 height 11
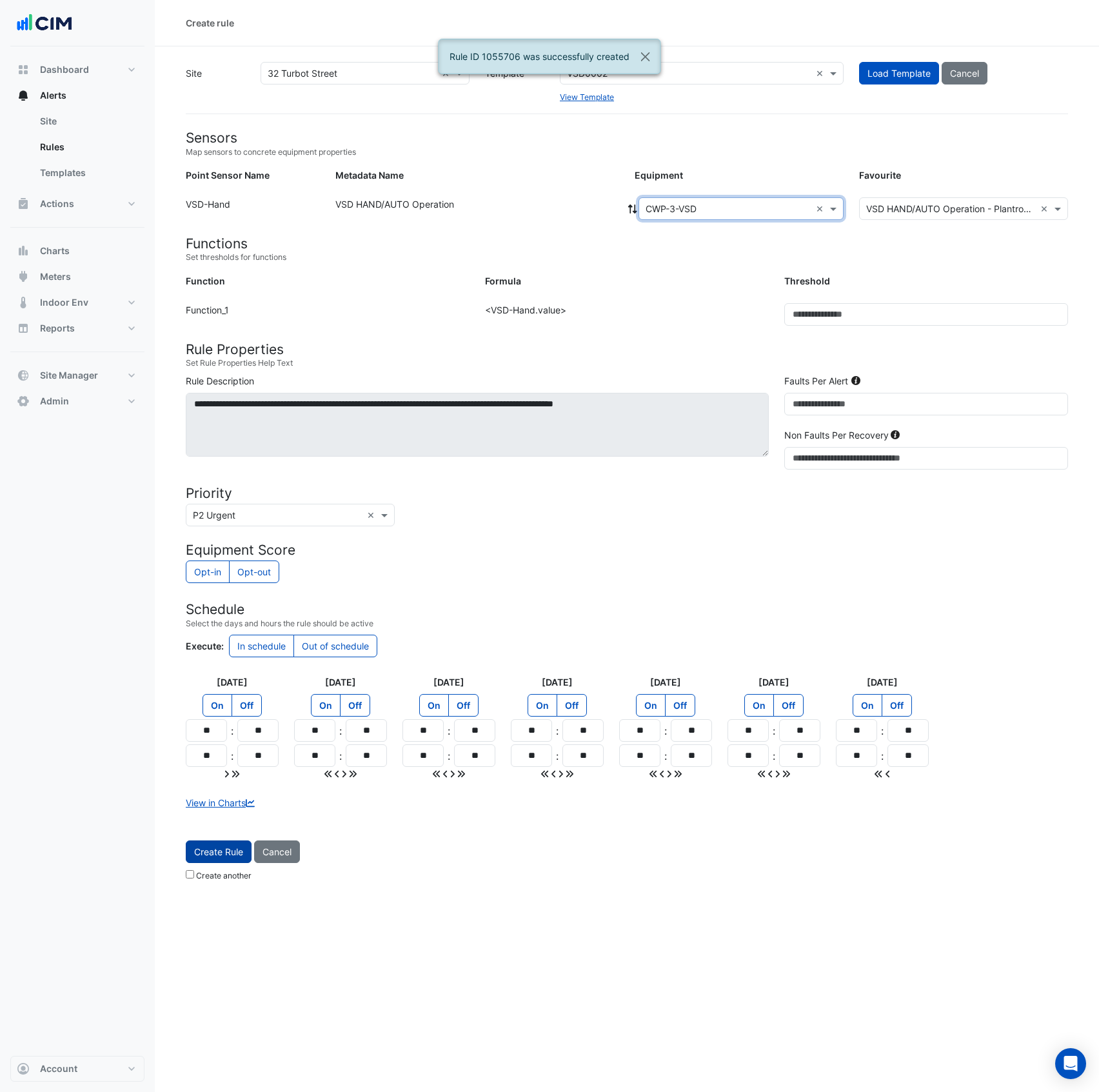
click at [238, 862] on button "Create Rule" at bounding box center [219, 851] width 66 height 23
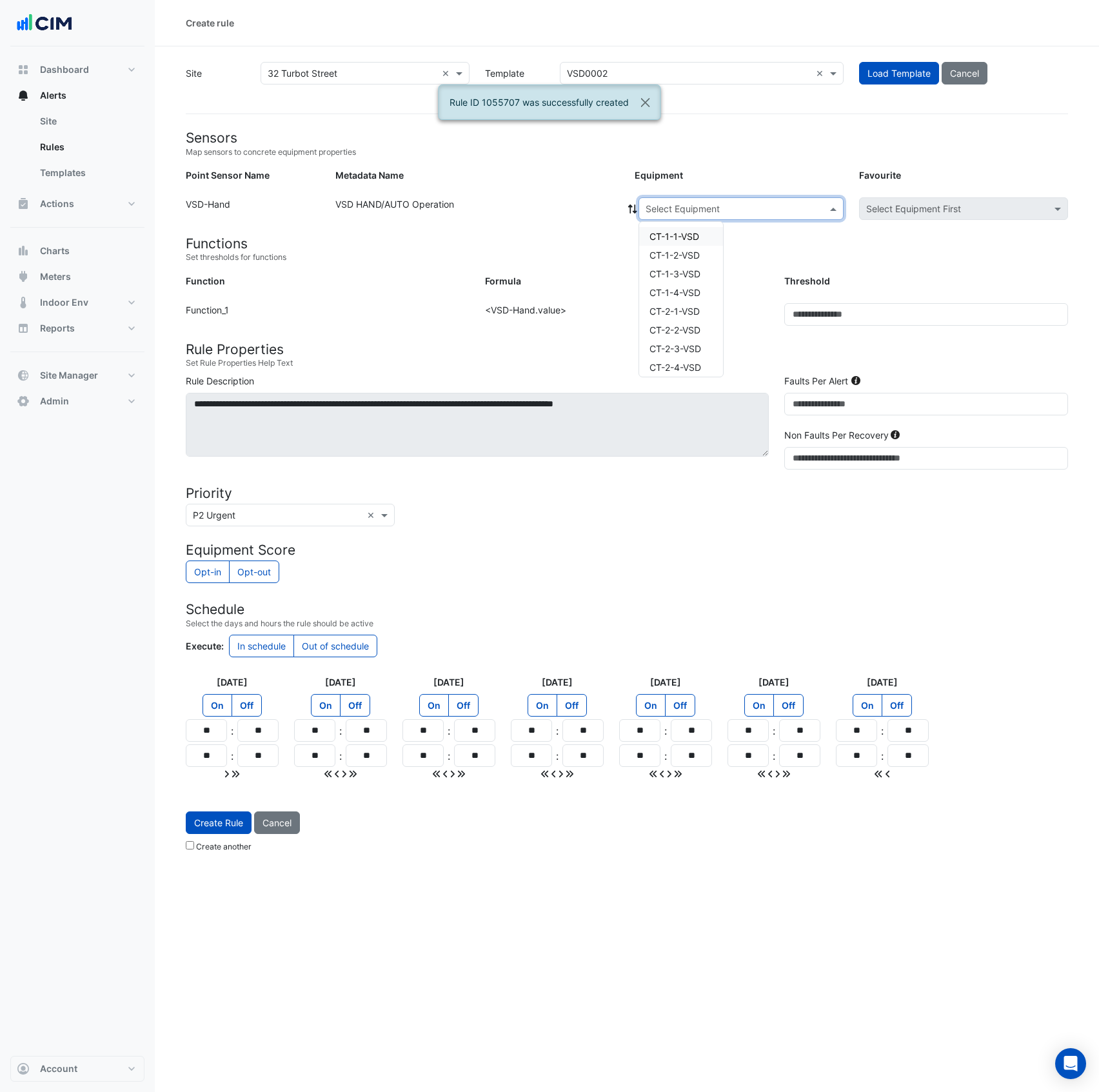
click at [724, 210] on input "text" at bounding box center [728, 209] width 165 height 13
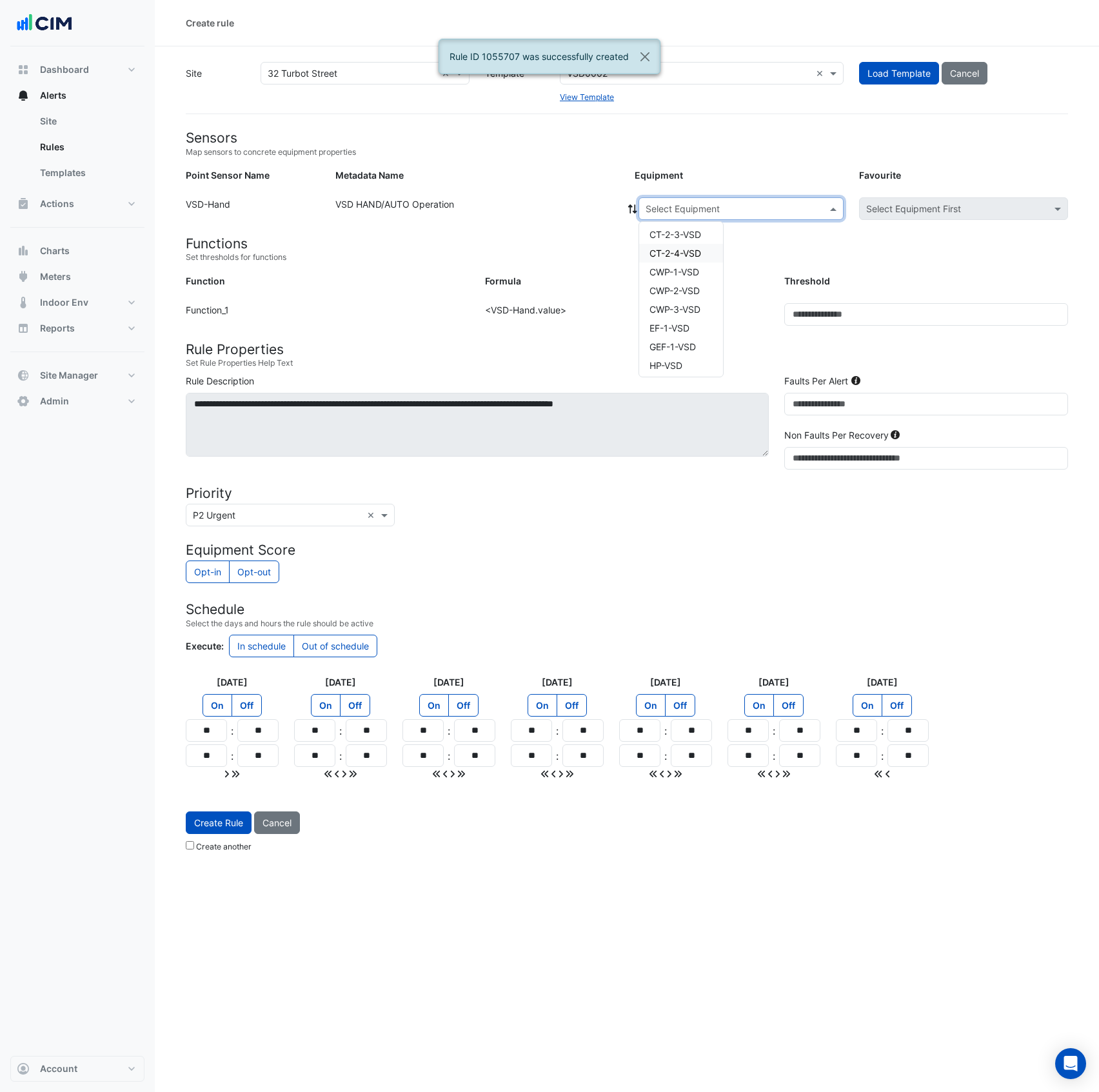
scroll to position [137, 0]
click at [691, 300] on div "EF-1-VSD" at bounding box center [680, 305] width 84 height 19
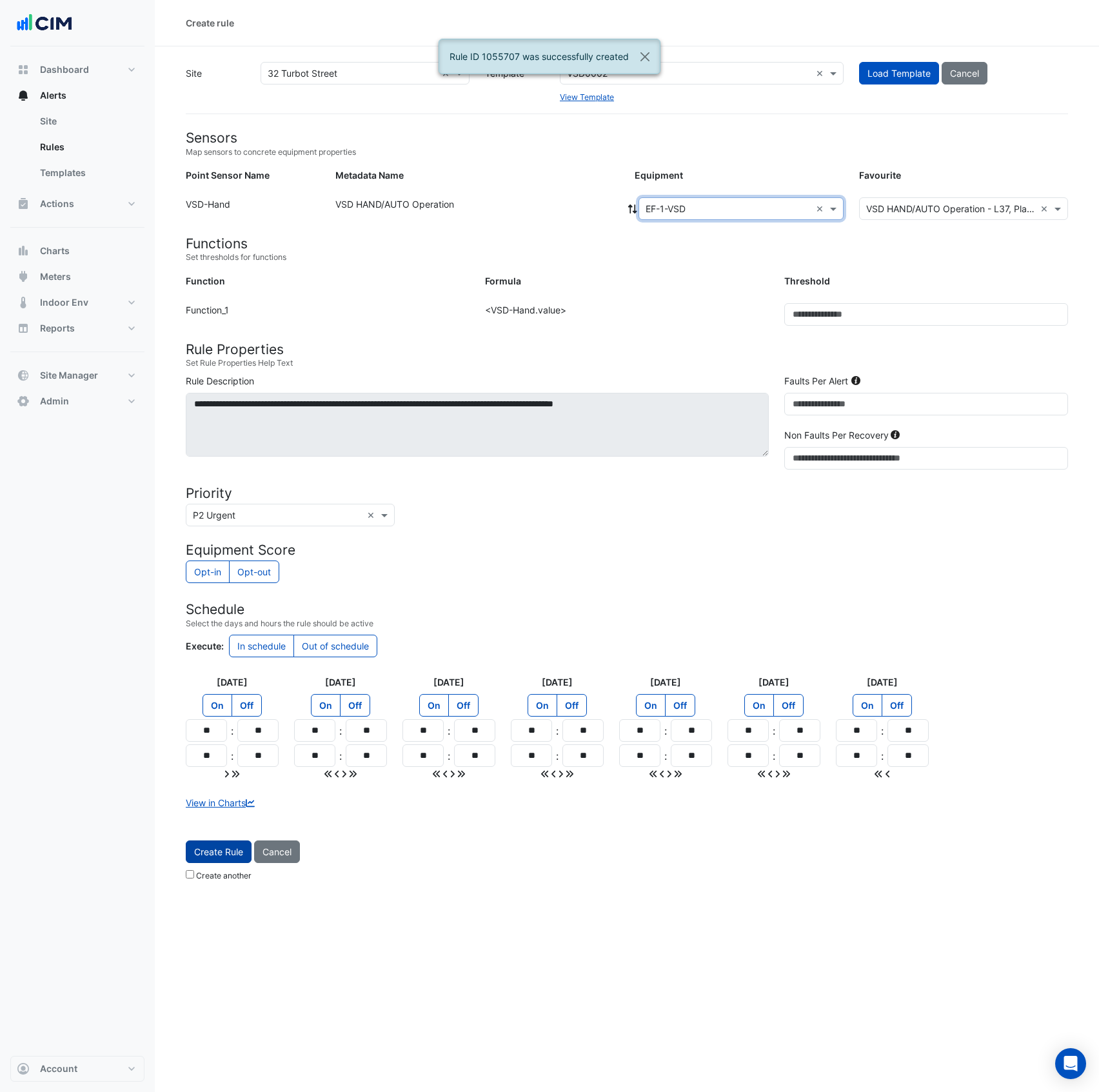
click at [235, 863] on button "Create Rule" at bounding box center [219, 851] width 66 height 23
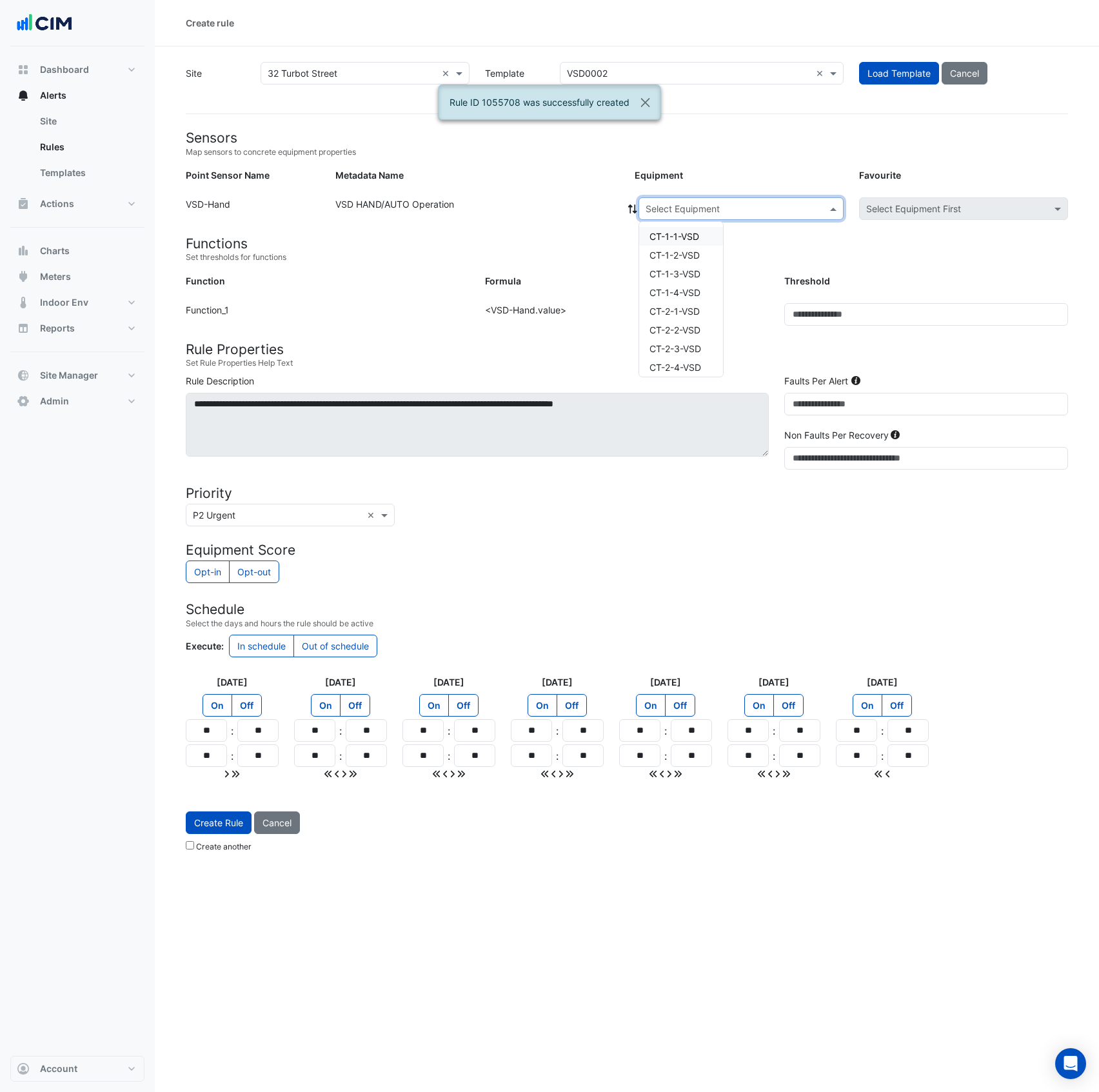
click at [702, 209] on input "text" at bounding box center [728, 209] width 165 height 13
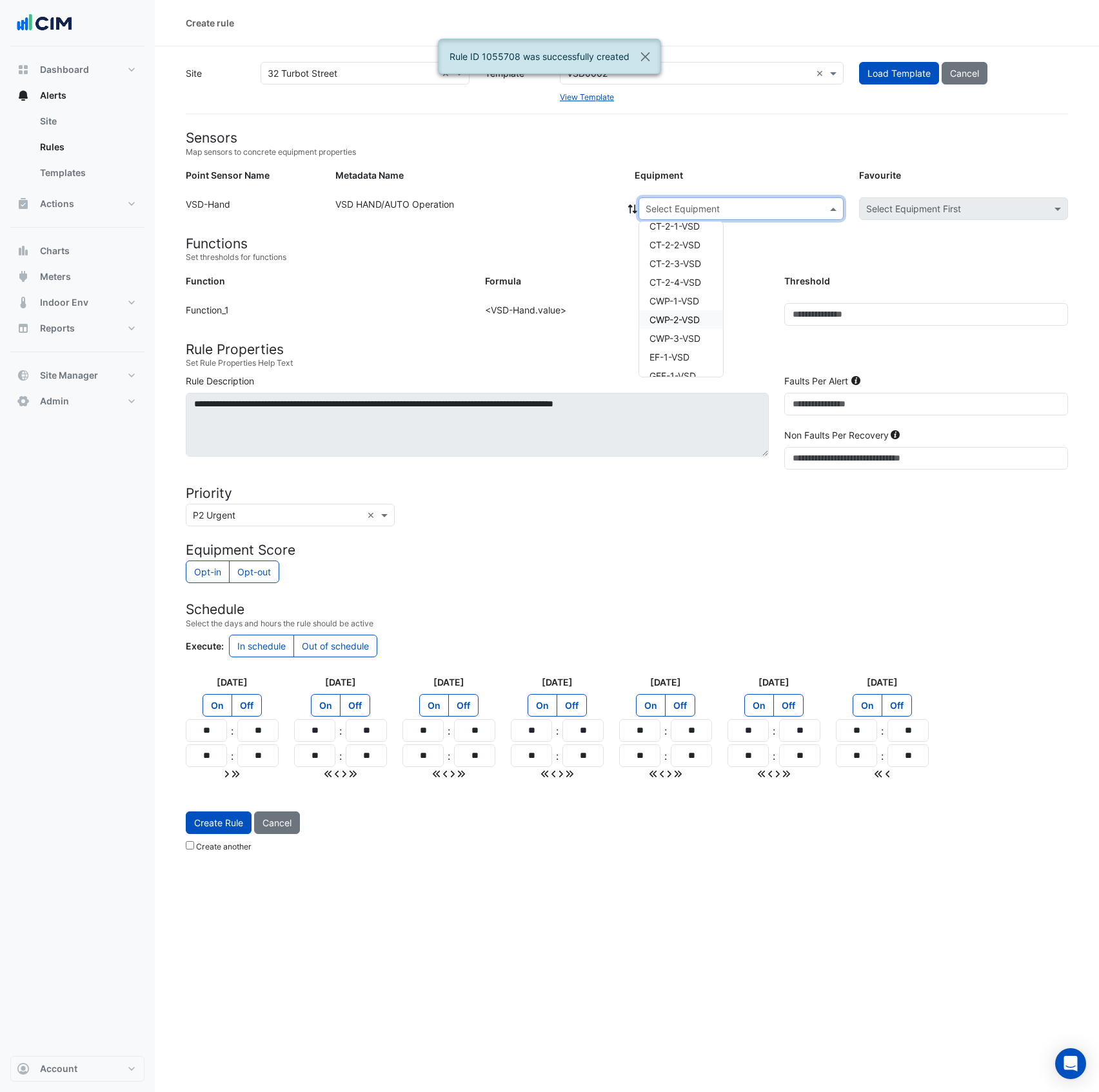
scroll to position [85, 0]
click at [689, 372] on span "GEF-1-VSD" at bounding box center [673, 375] width 46 height 11
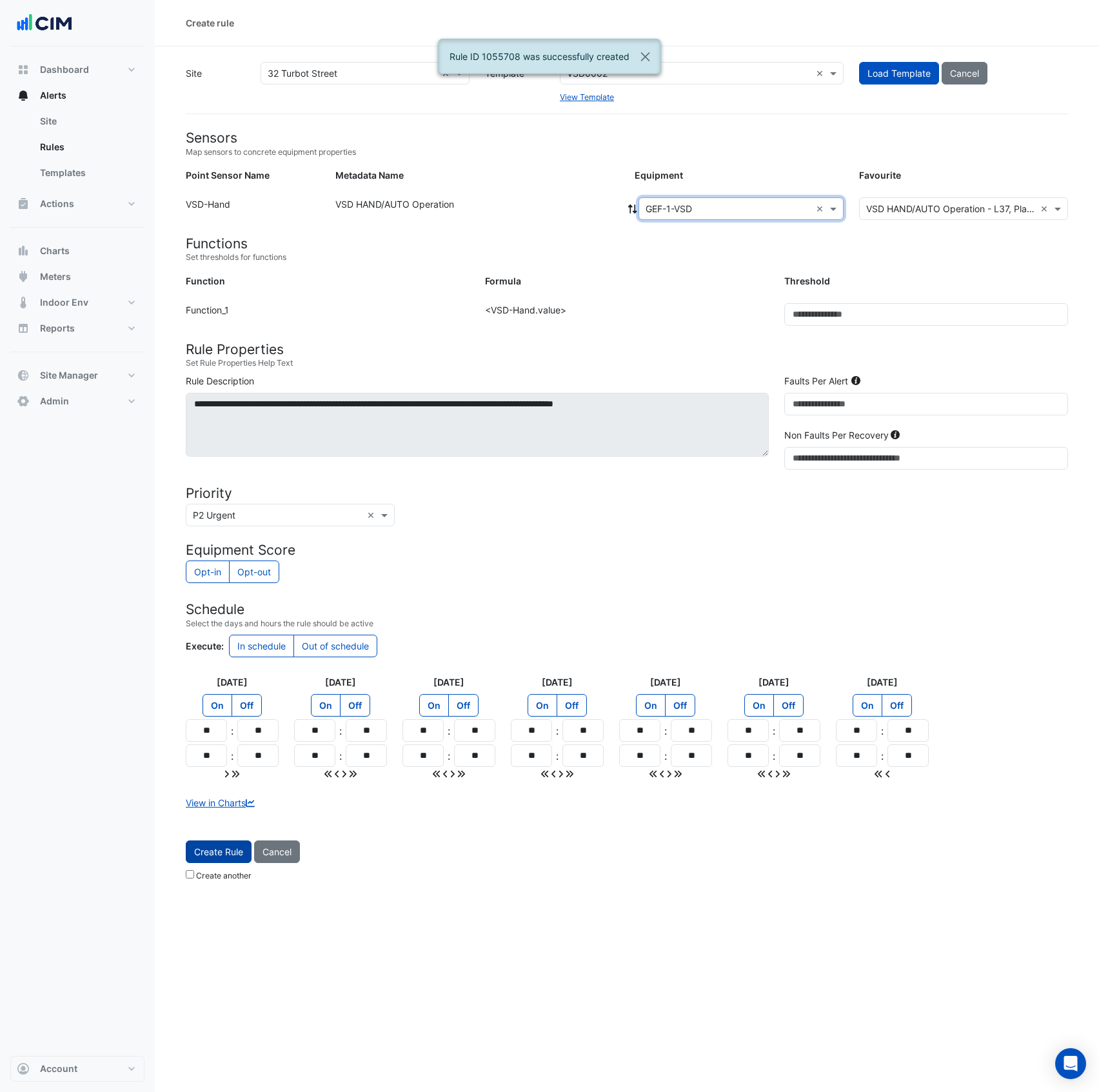
click at [218, 857] on span "Create Rule" at bounding box center [219, 852] width 49 height 11
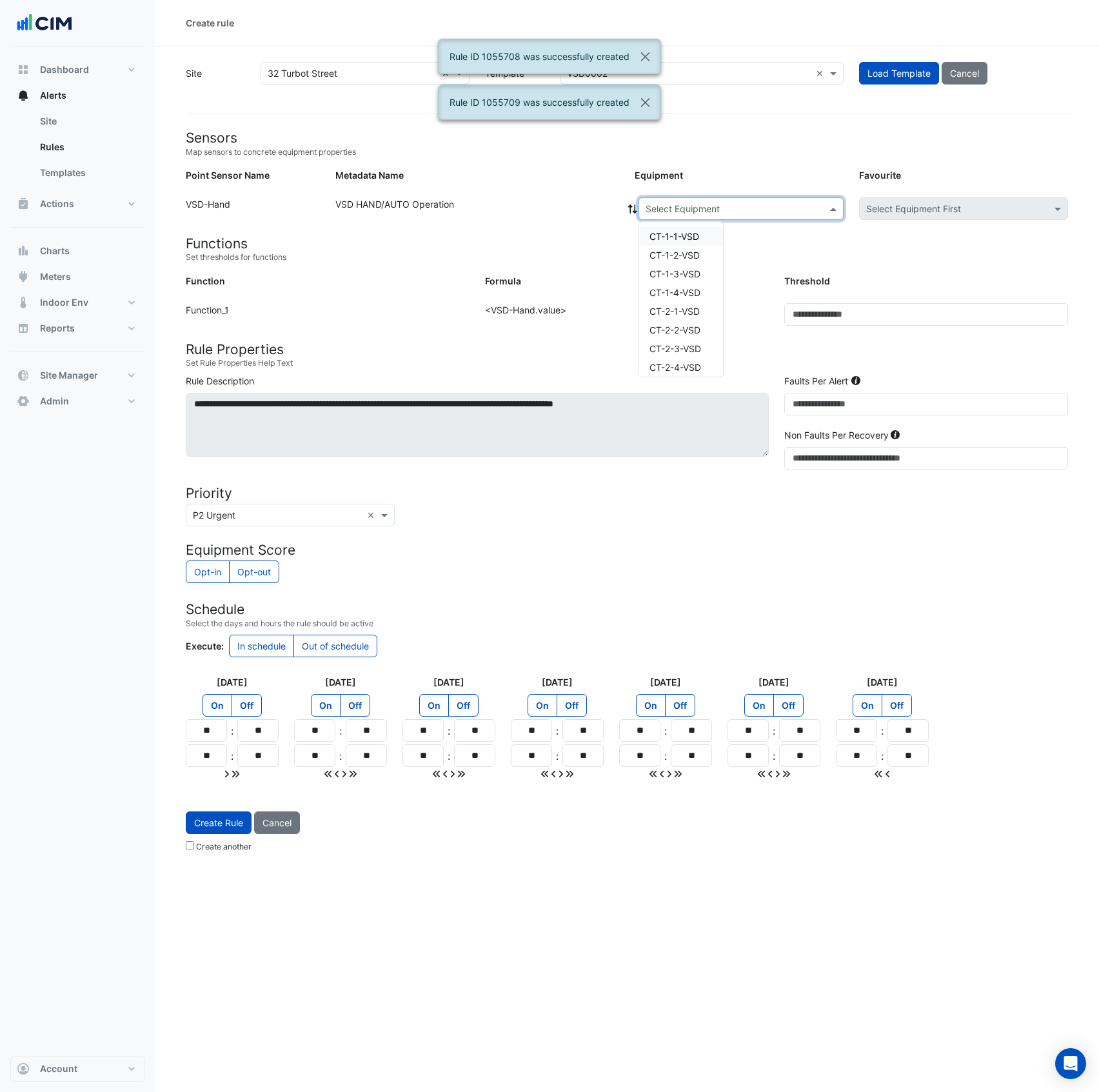
click at [717, 209] on input "text" at bounding box center [728, 209] width 165 height 13
click at [698, 304] on div "HP-VSD" at bounding box center [680, 308] width 84 height 19
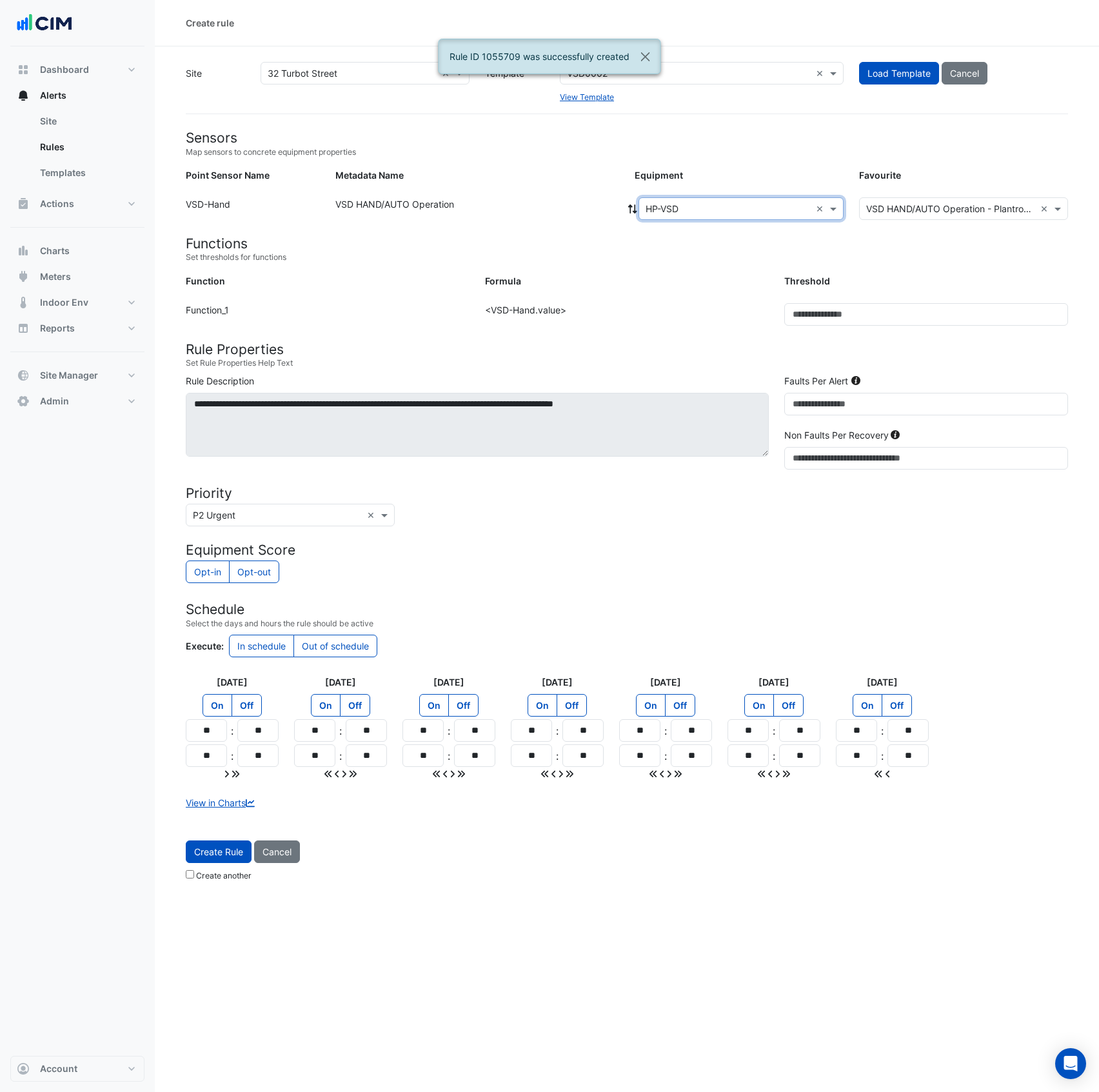
click at [235, 858] on span "Create Rule" at bounding box center [219, 852] width 49 height 11
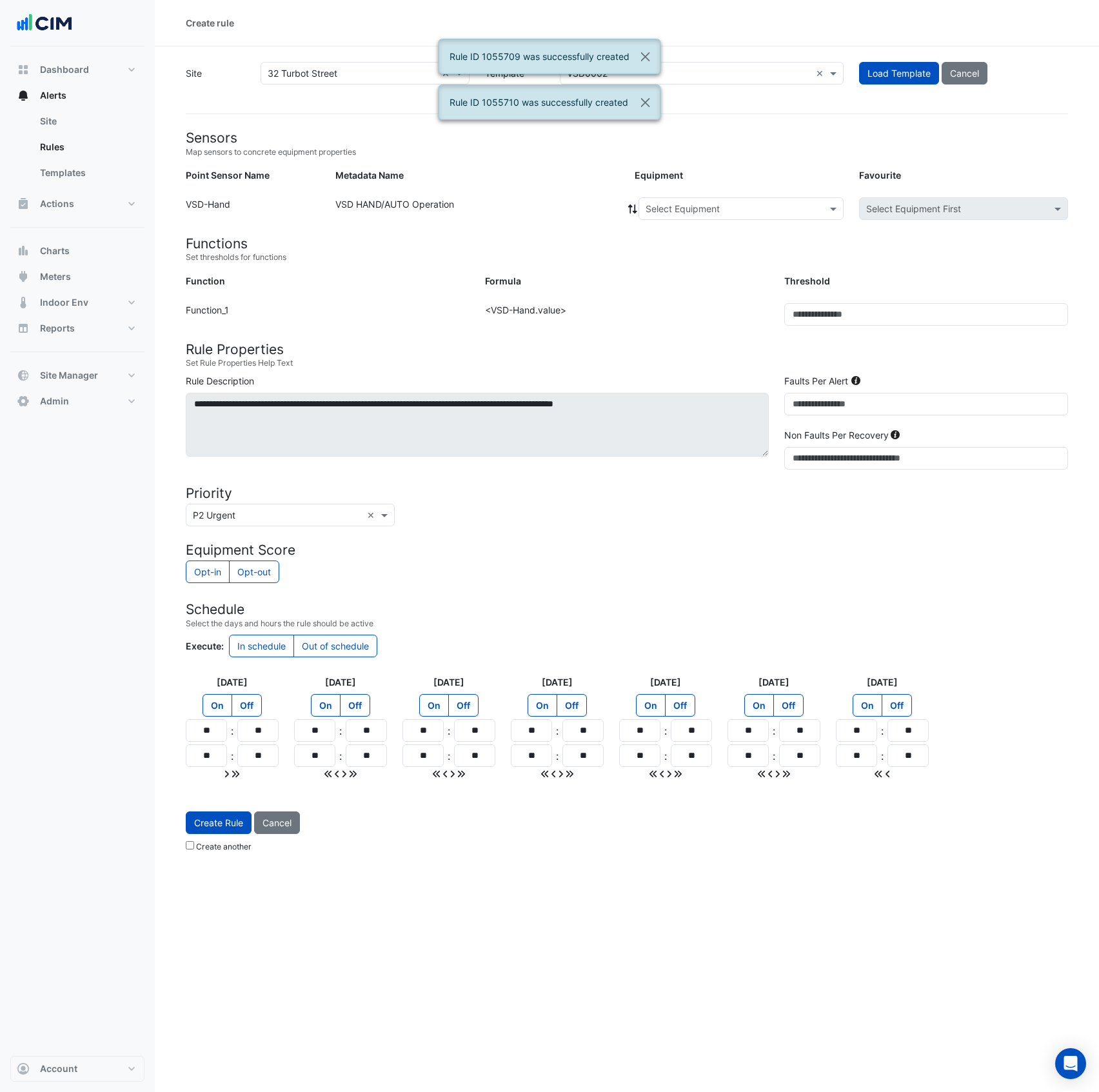
click at [716, 210] on input "text" at bounding box center [728, 209] width 165 height 13
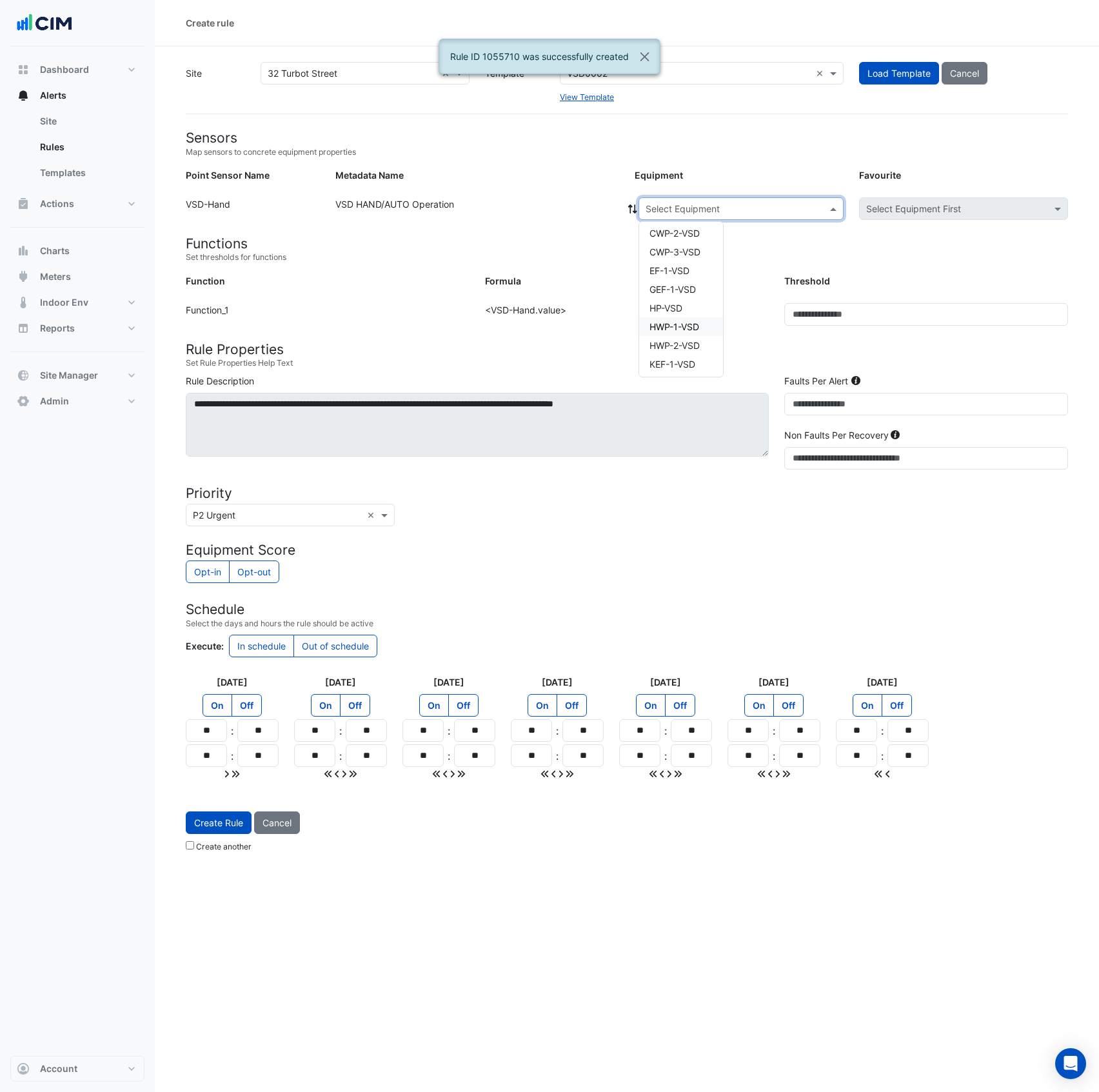
click at [699, 326] on span "HWP-1-VSD" at bounding box center [674, 327] width 49 height 11
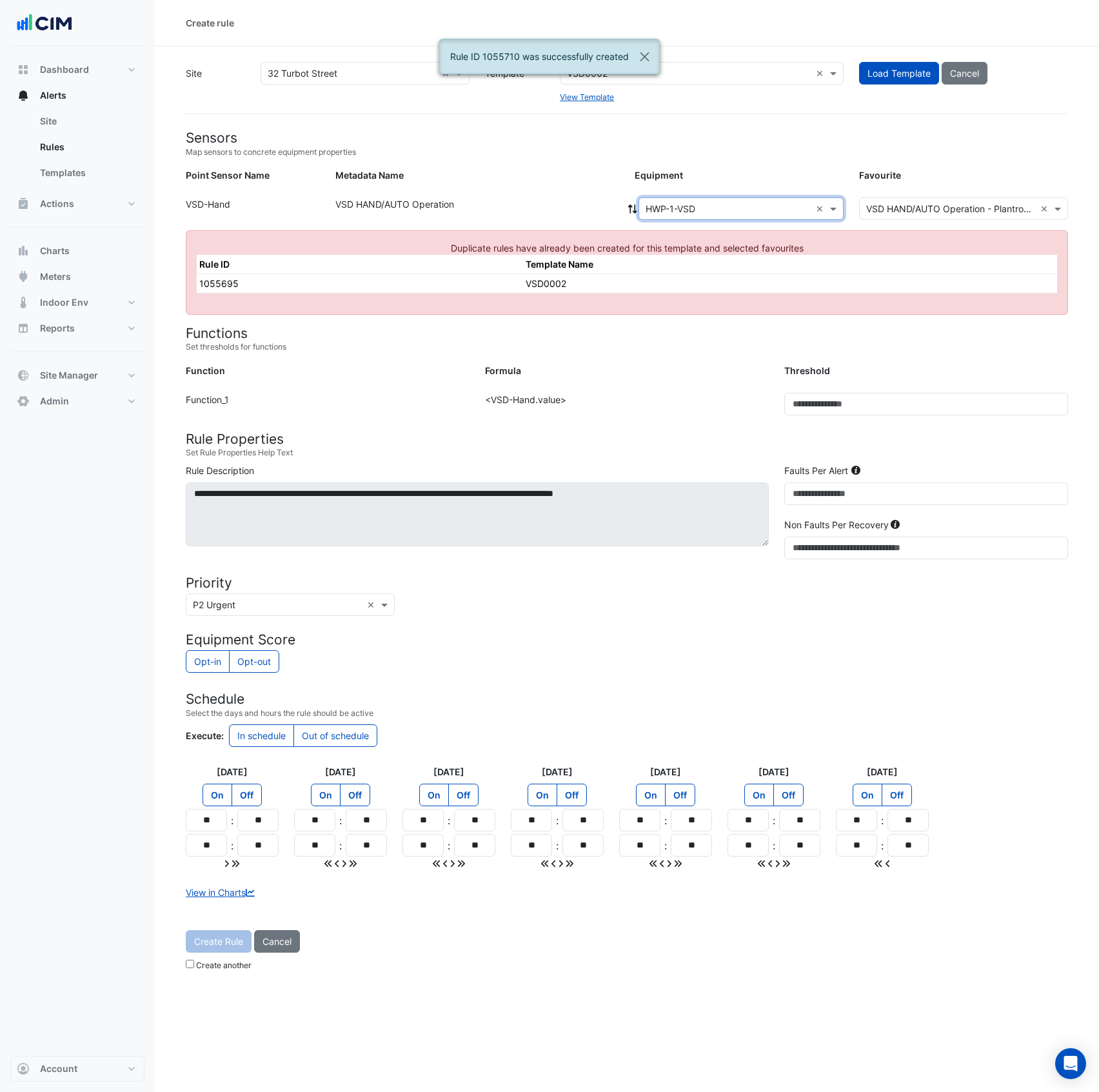
click at [723, 217] on div "× HWP-1-VSD ×" at bounding box center [742, 209] width 206 height 23
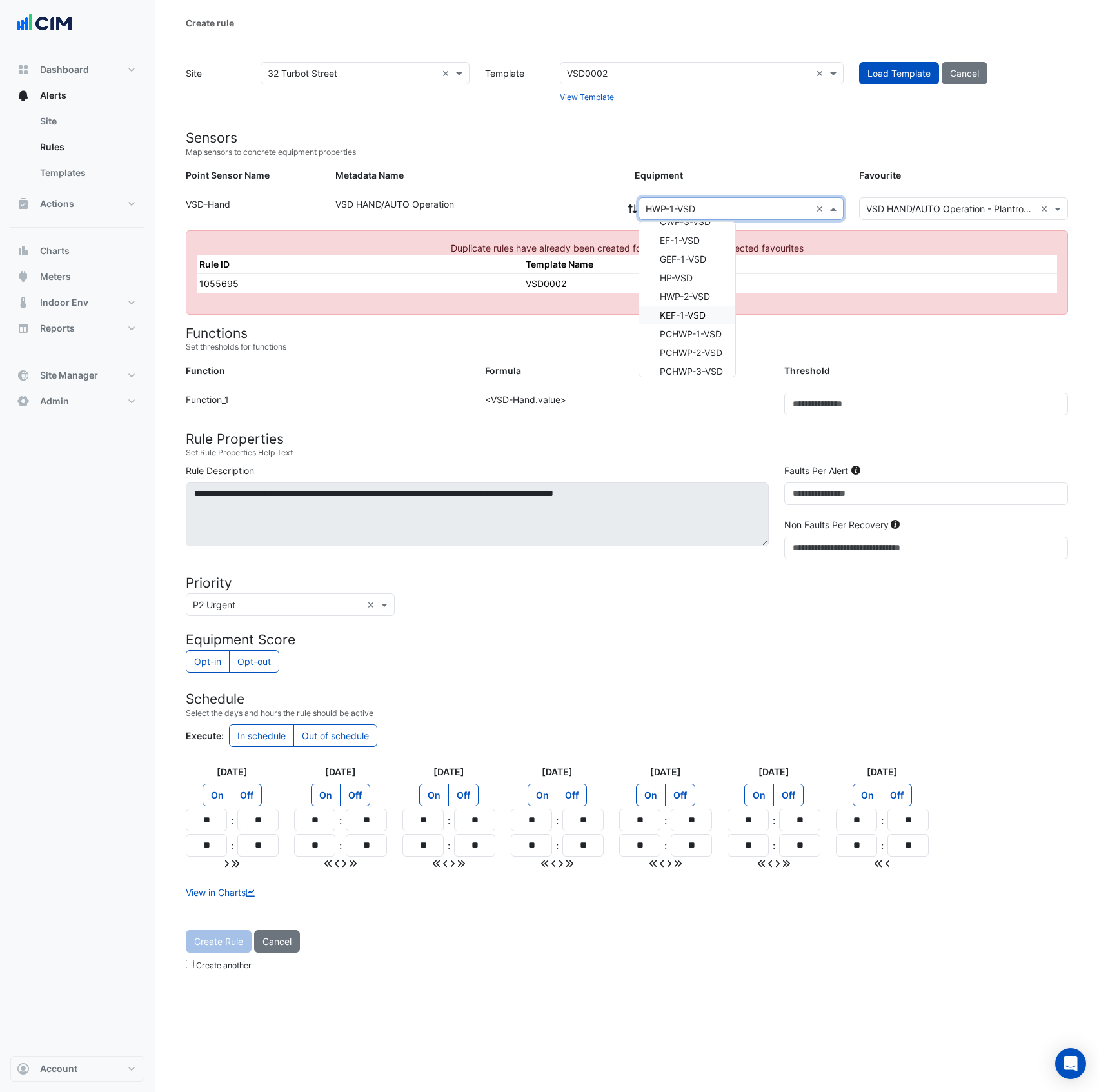
click at [712, 316] on div "KEF-1-VSD" at bounding box center [687, 315] width 96 height 19
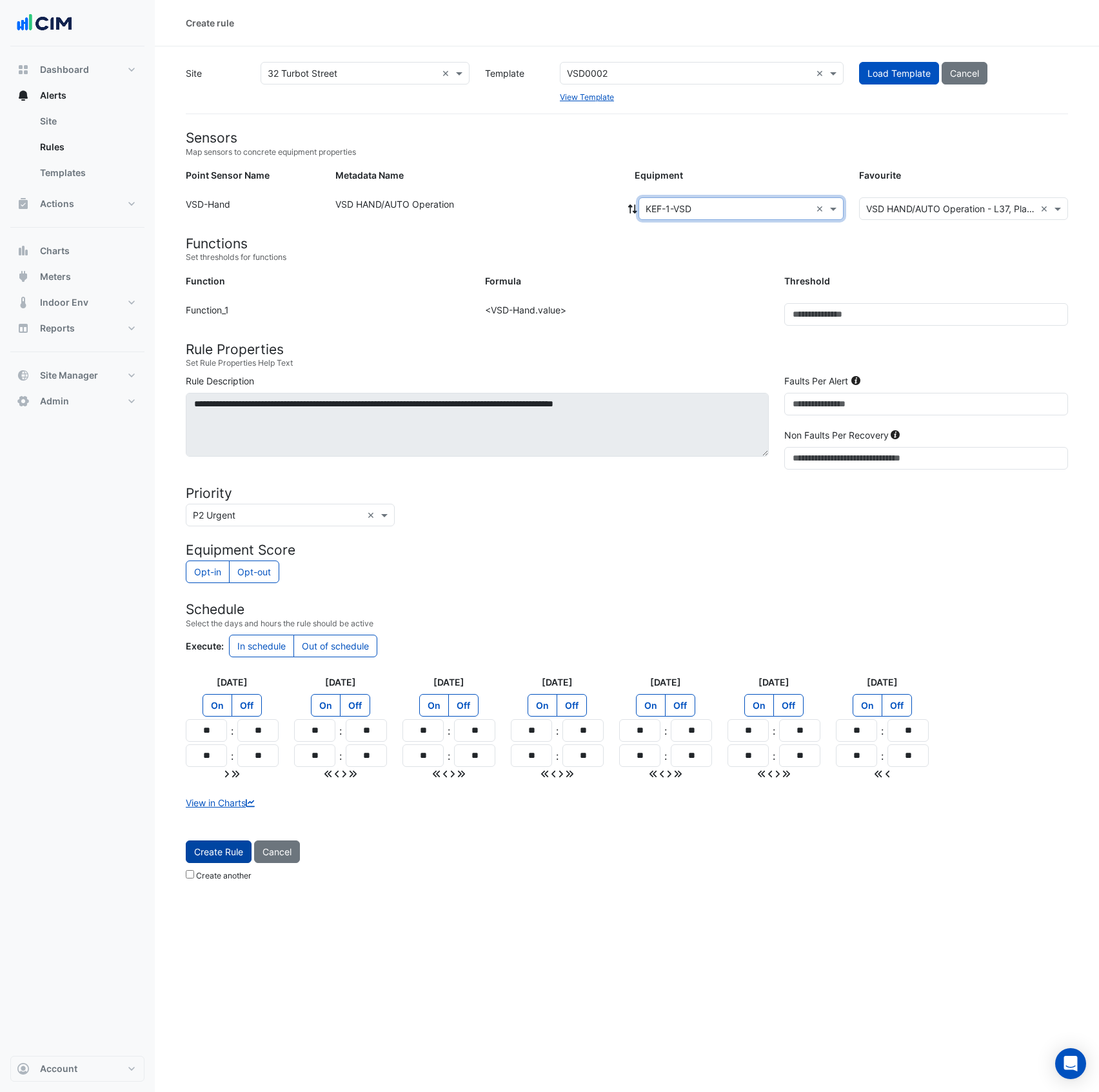
click at [223, 850] on span "Create Rule" at bounding box center [219, 852] width 49 height 11
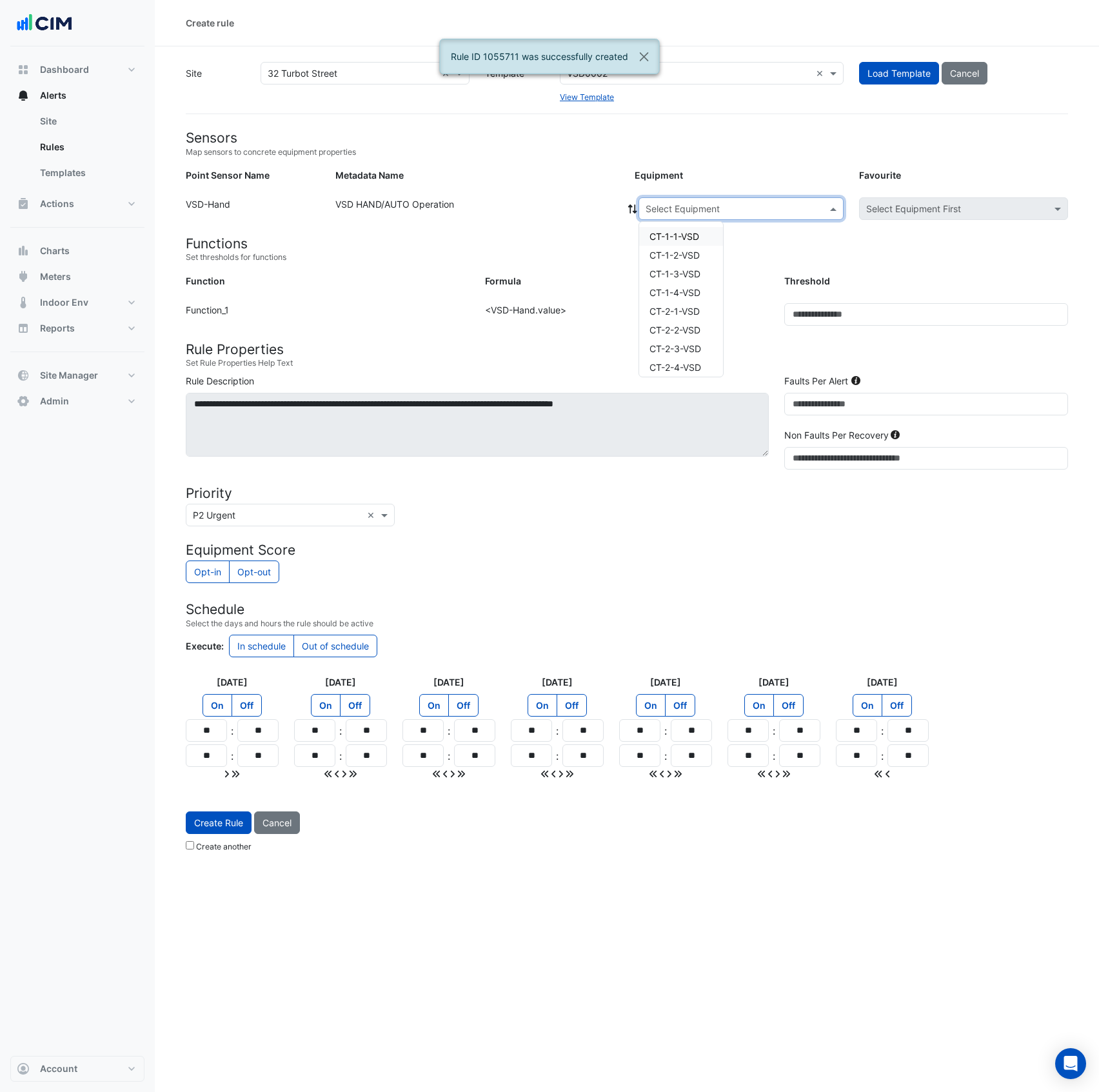
click at [733, 213] on input "text" at bounding box center [728, 209] width 165 height 13
click at [705, 292] on span "PCHWP-1-VSD" at bounding box center [680, 296] width 62 height 11
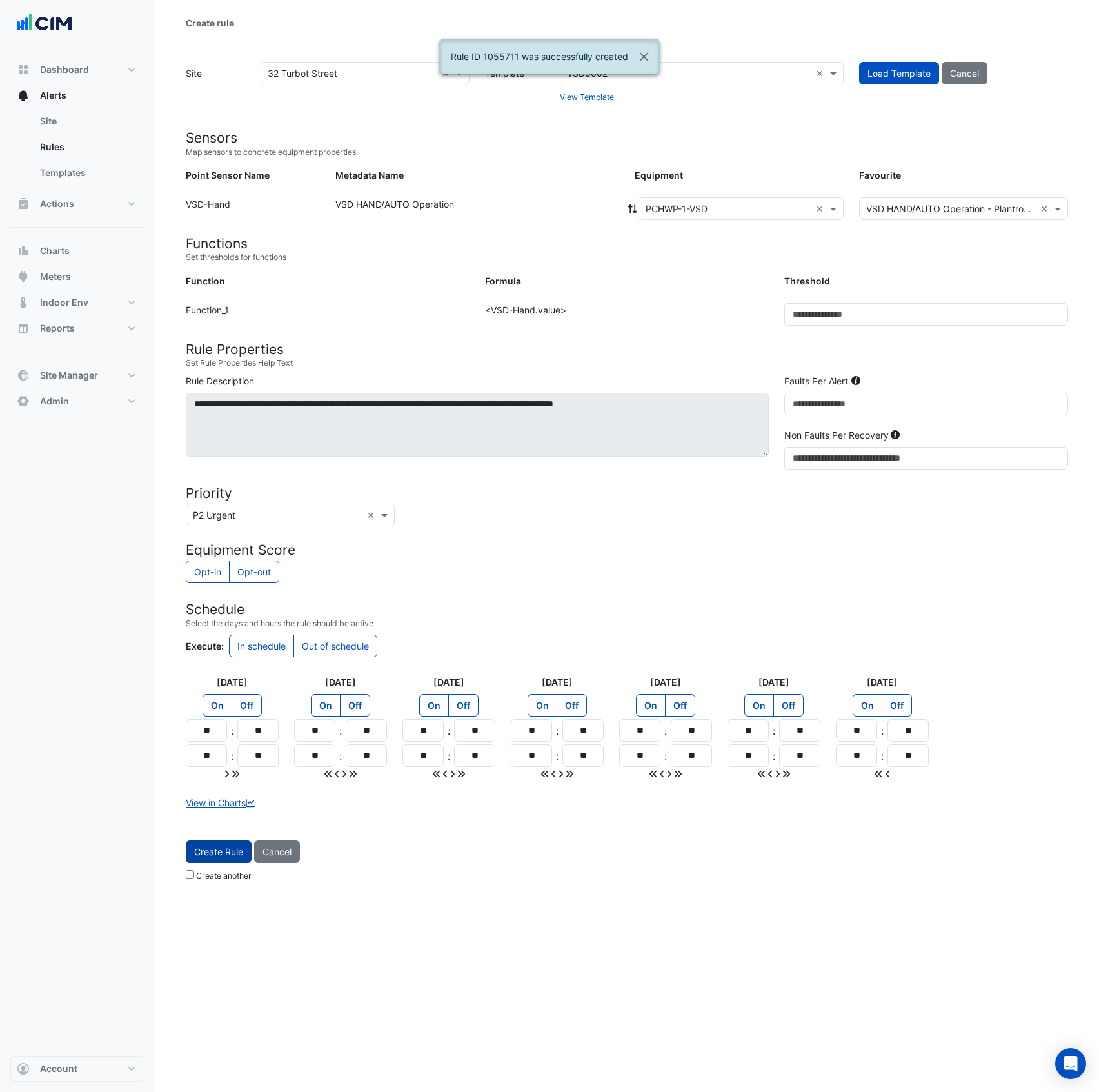
click at [230, 858] on span "Create Rule" at bounding box center [219, 852] width 49 height 11
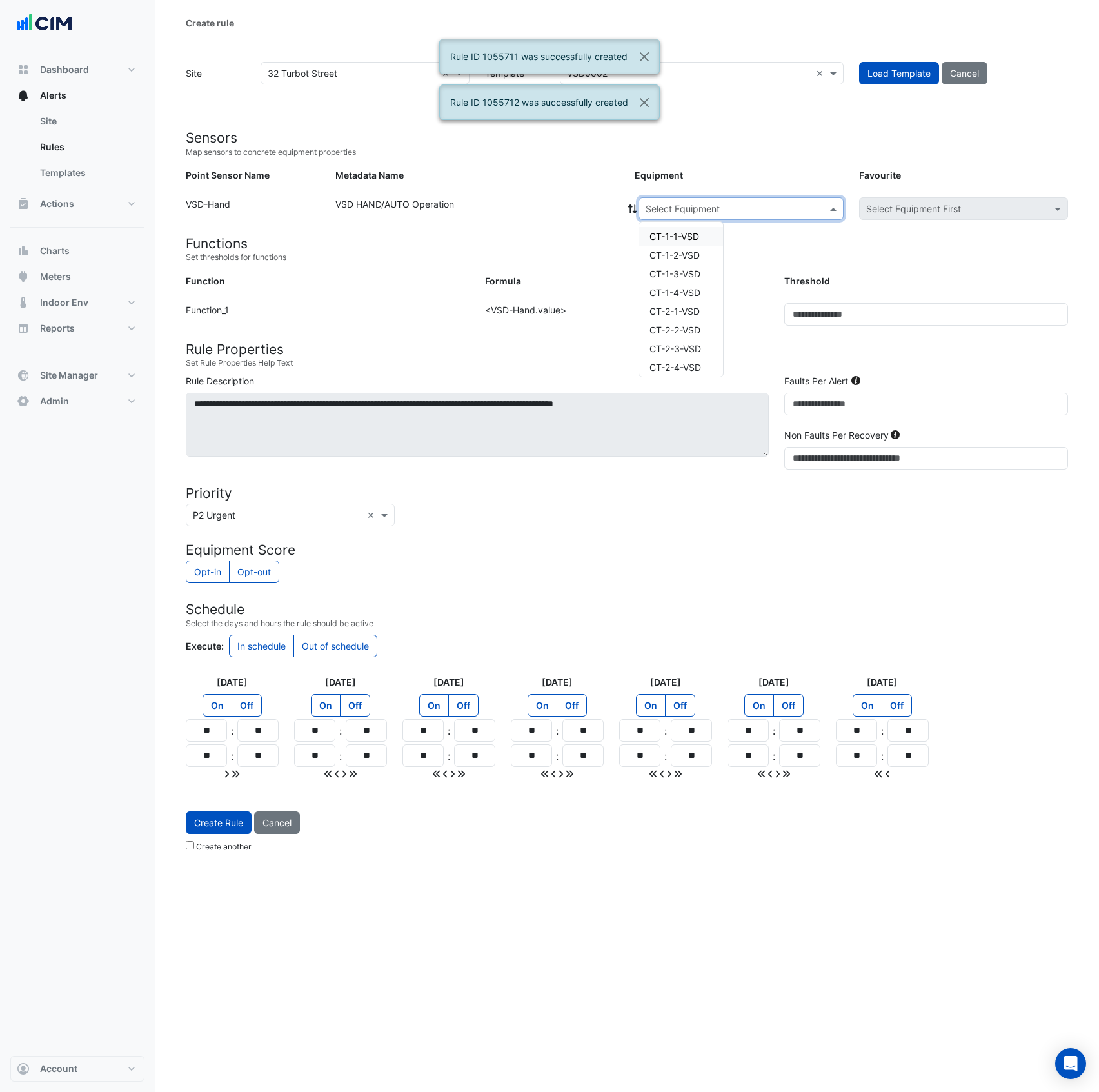
click at [717, 210] on input "text" at bounding box center [728, 209] width 165 height 13
click at [691, 316] on span "PCHWP-2-VSD" at bounding box center [681, 315] width 63 height 11
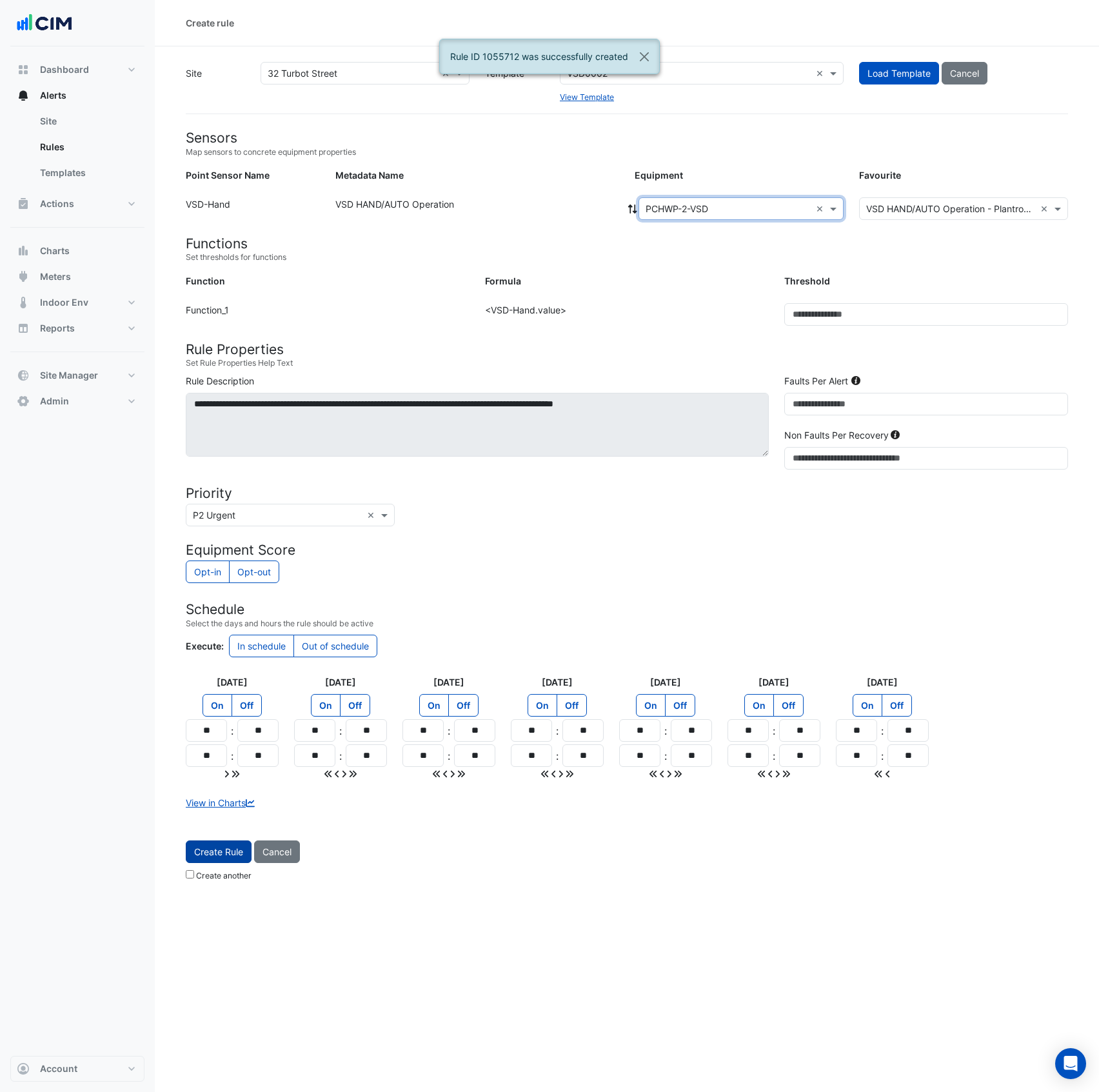
click at [232, 852] on span "Create Rule" at bounding box center [219, 852] width 49 height 11
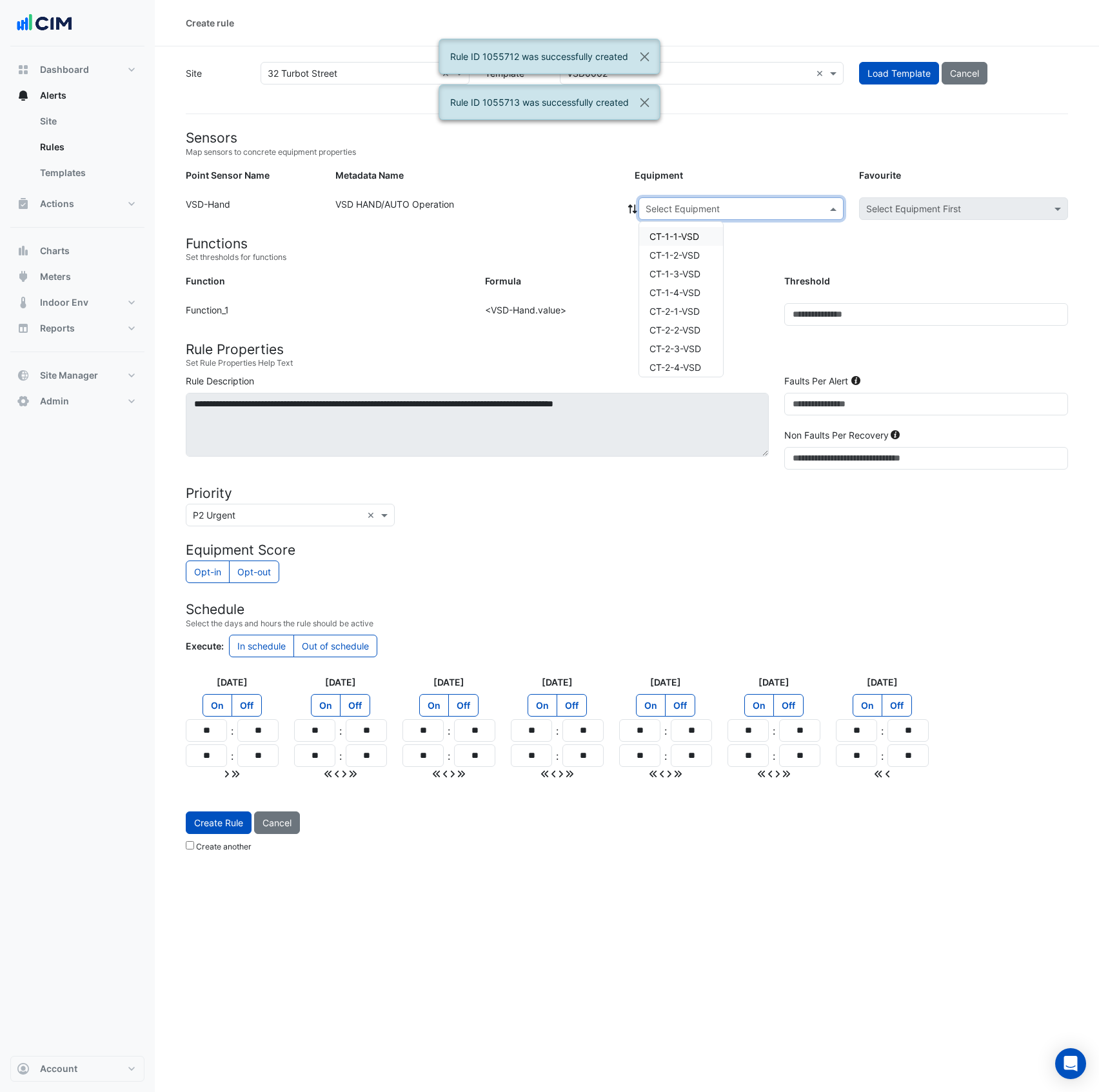
click at [733, 205] on input "text" at bounding box center [728, 209] width 165 height 13
click at [710, 267] on span "PCHWP-3-VSD" at bounding box center [681, 269] width 63 height 11
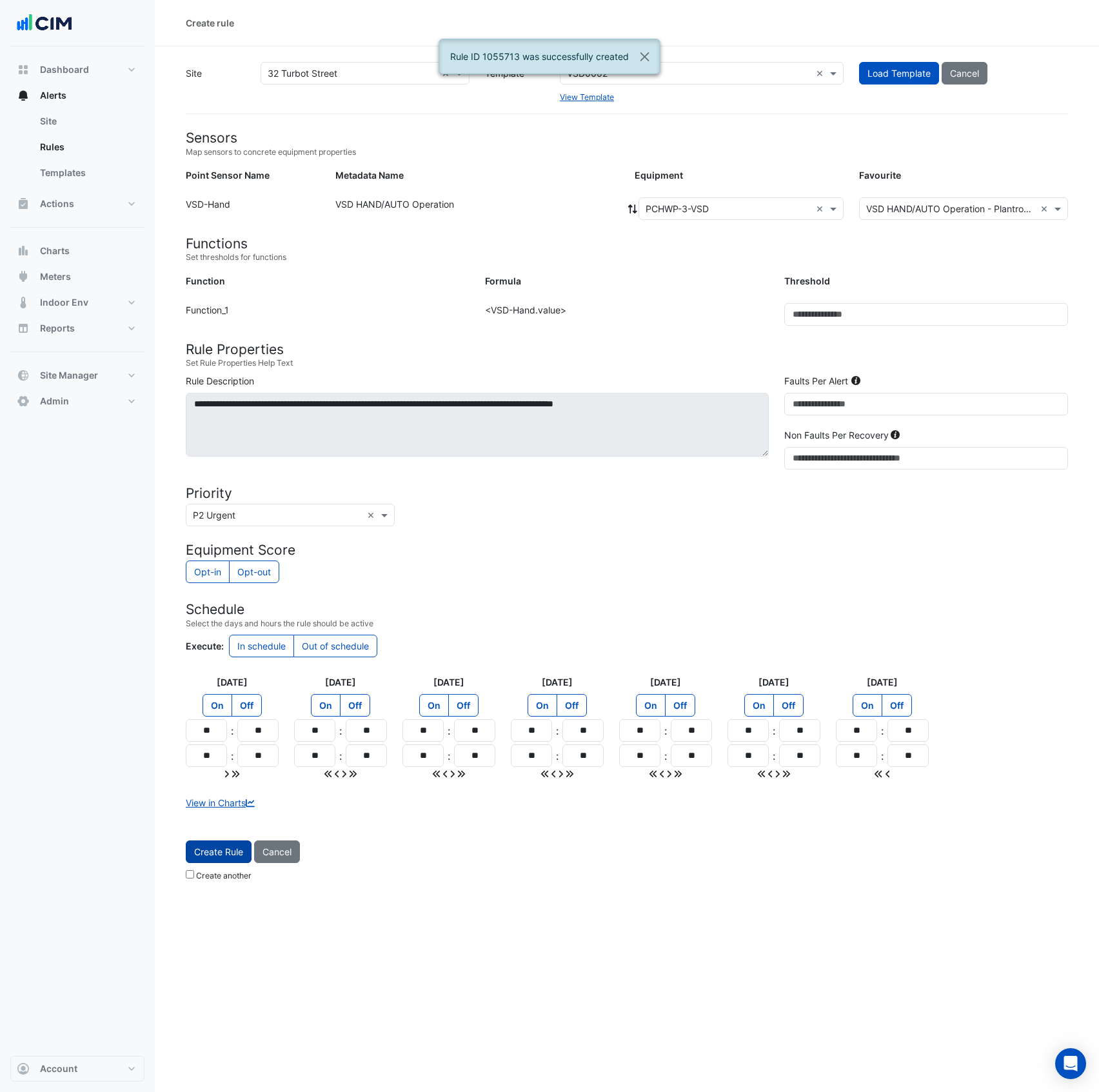
click at [225, 852] on span "Create Rule" at bounding box center [219, 852] width 49 height 11
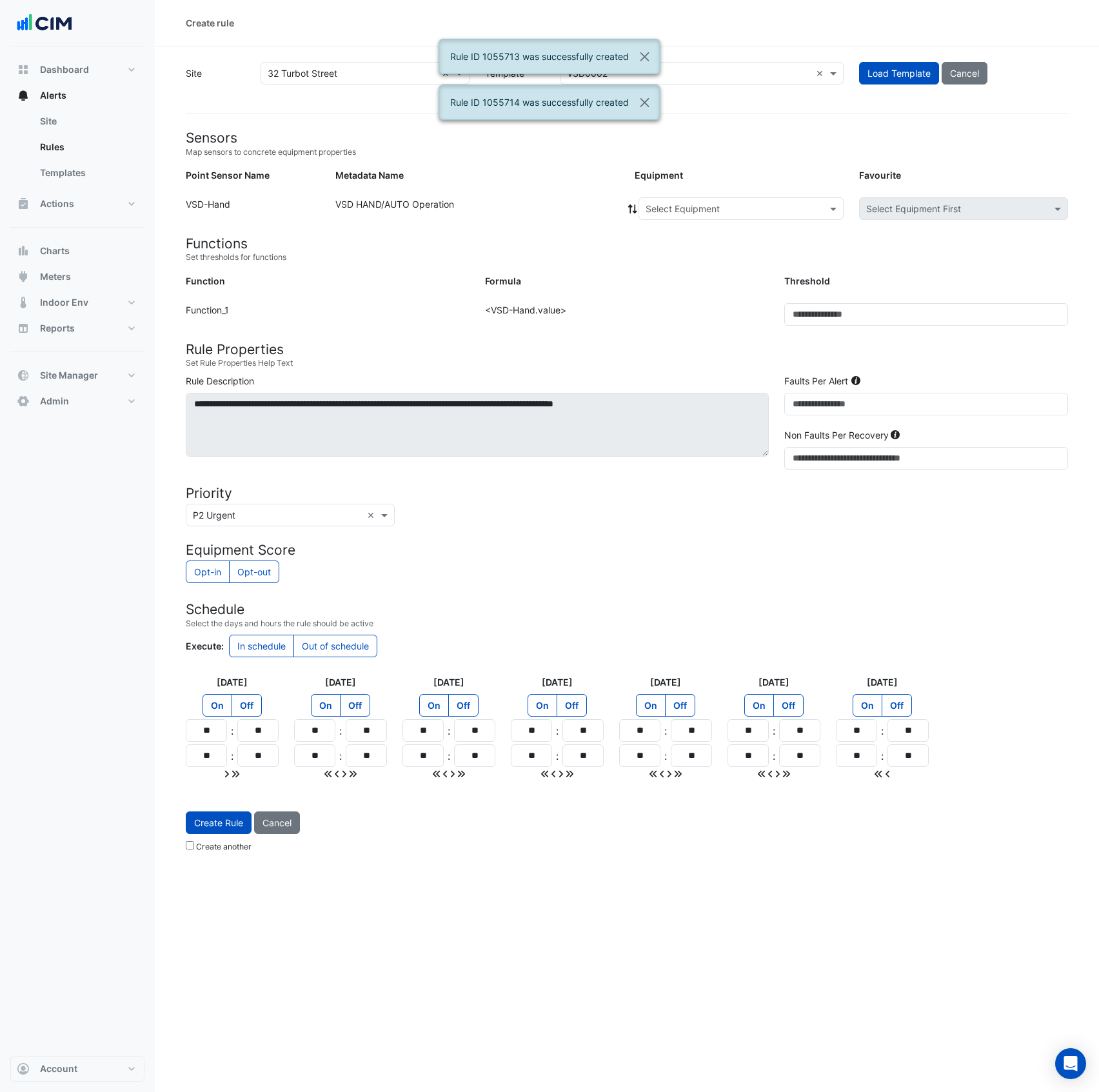
click at [698, 210] on input "text" at bounding box center [728, 209] width 165 height 13
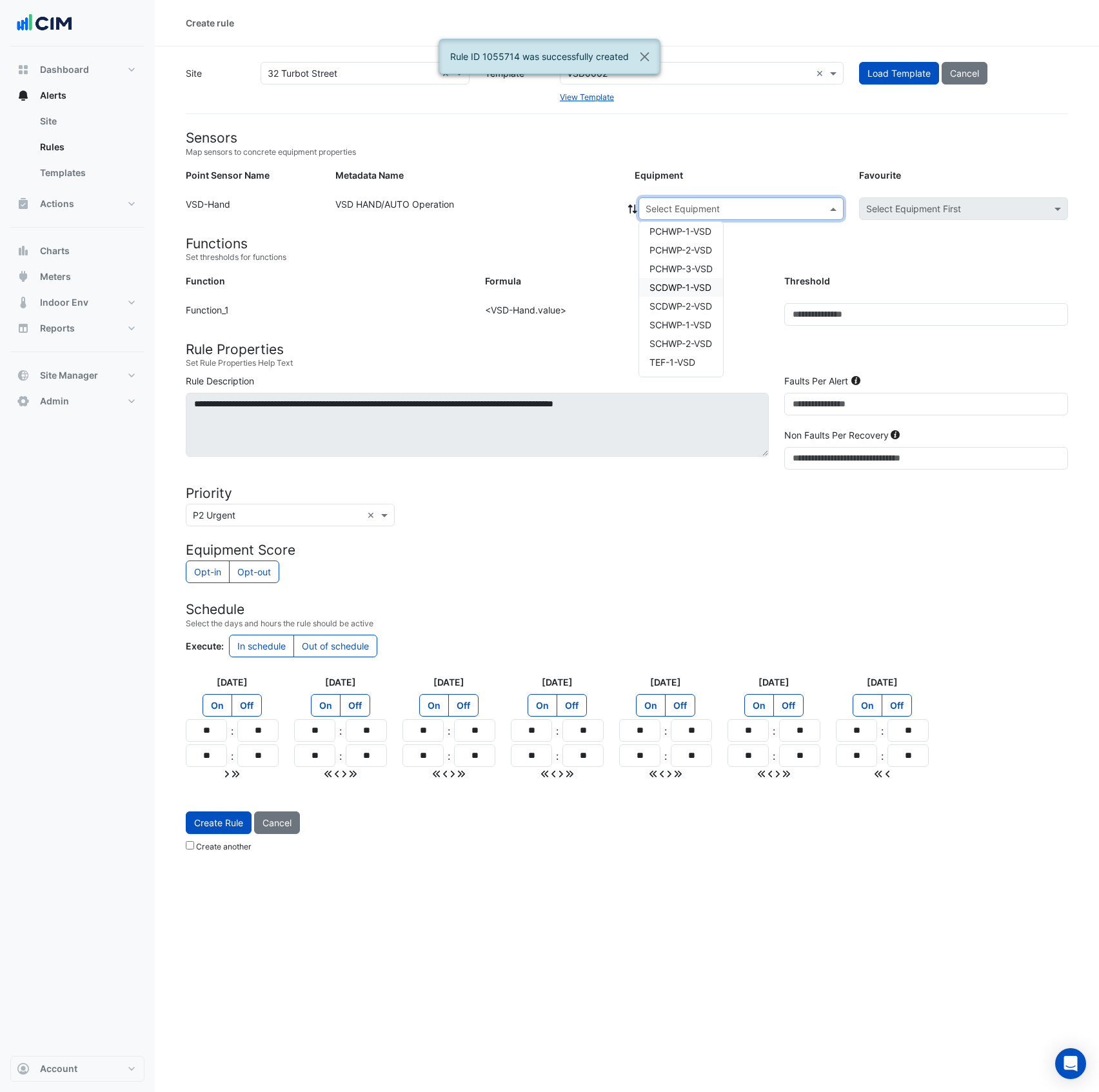
click at [700, 288] on span "SCDWP-1-VSD" at bounding box center [680, 288] width 62 height 11
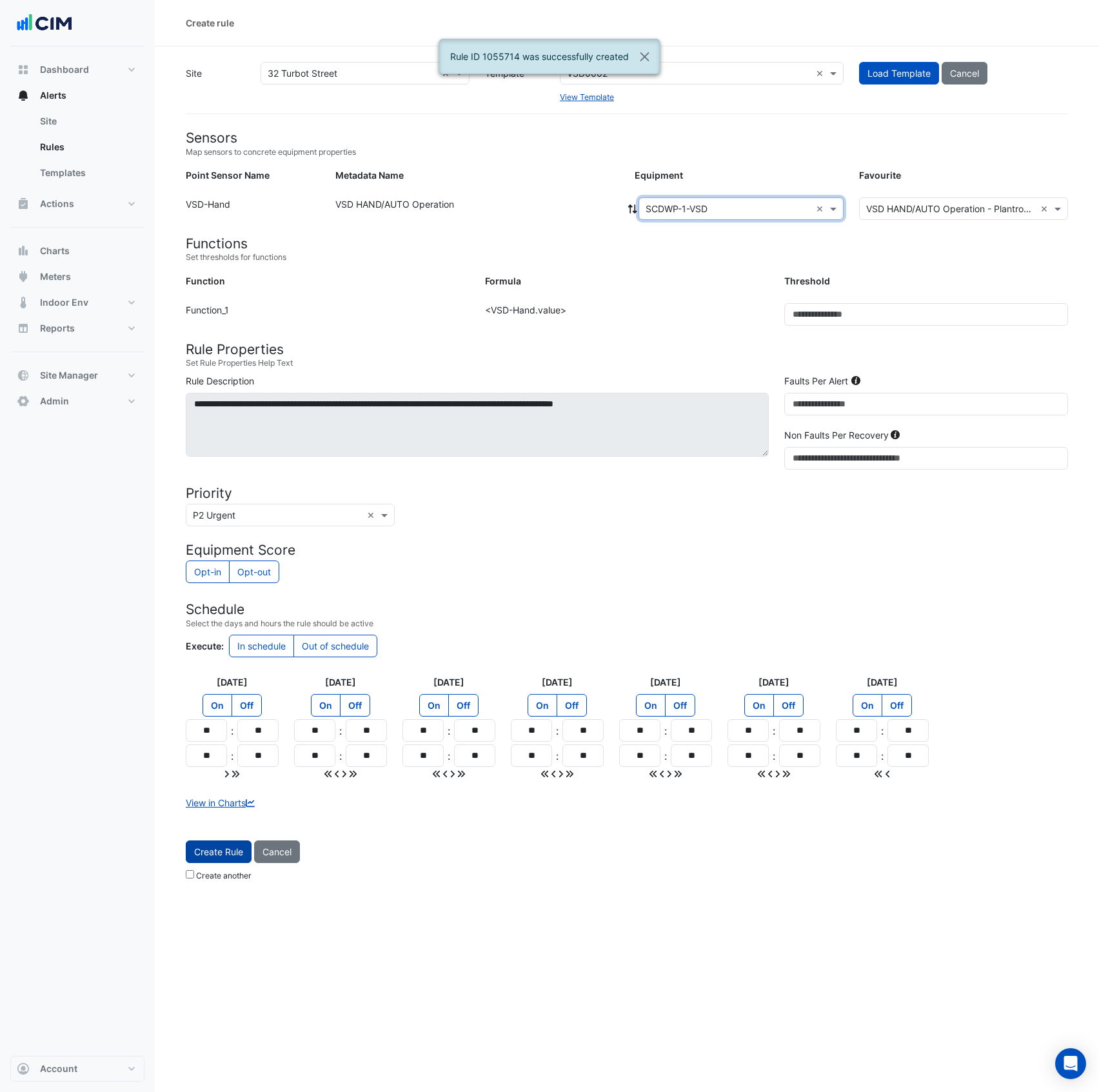
click at [238, 863] on button "Create Rule" at bounding box center [219, 851] width 66 height 23
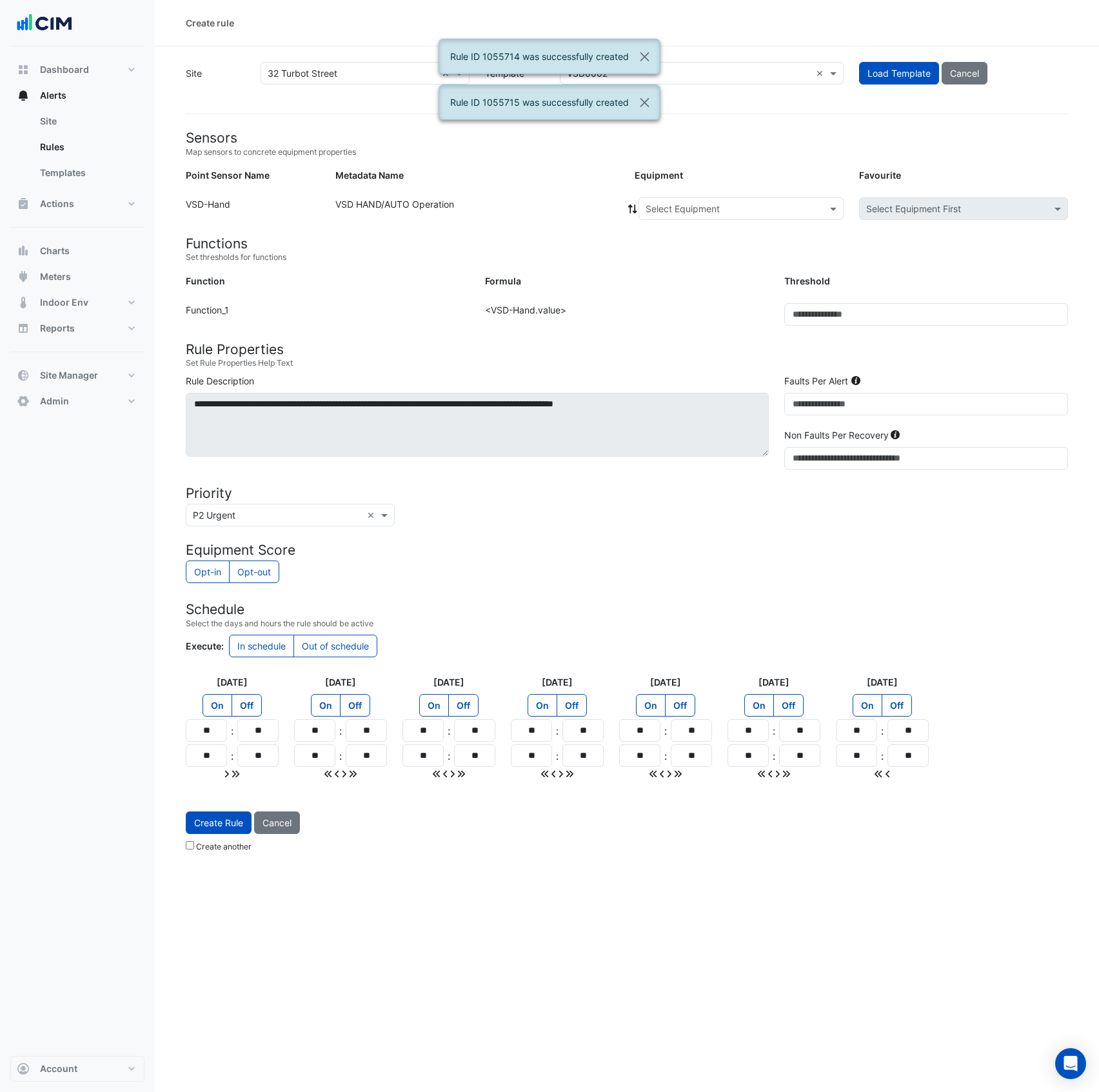
click at [705, 213] on input "text" at bounding box center [728, 209] width 165 height 13
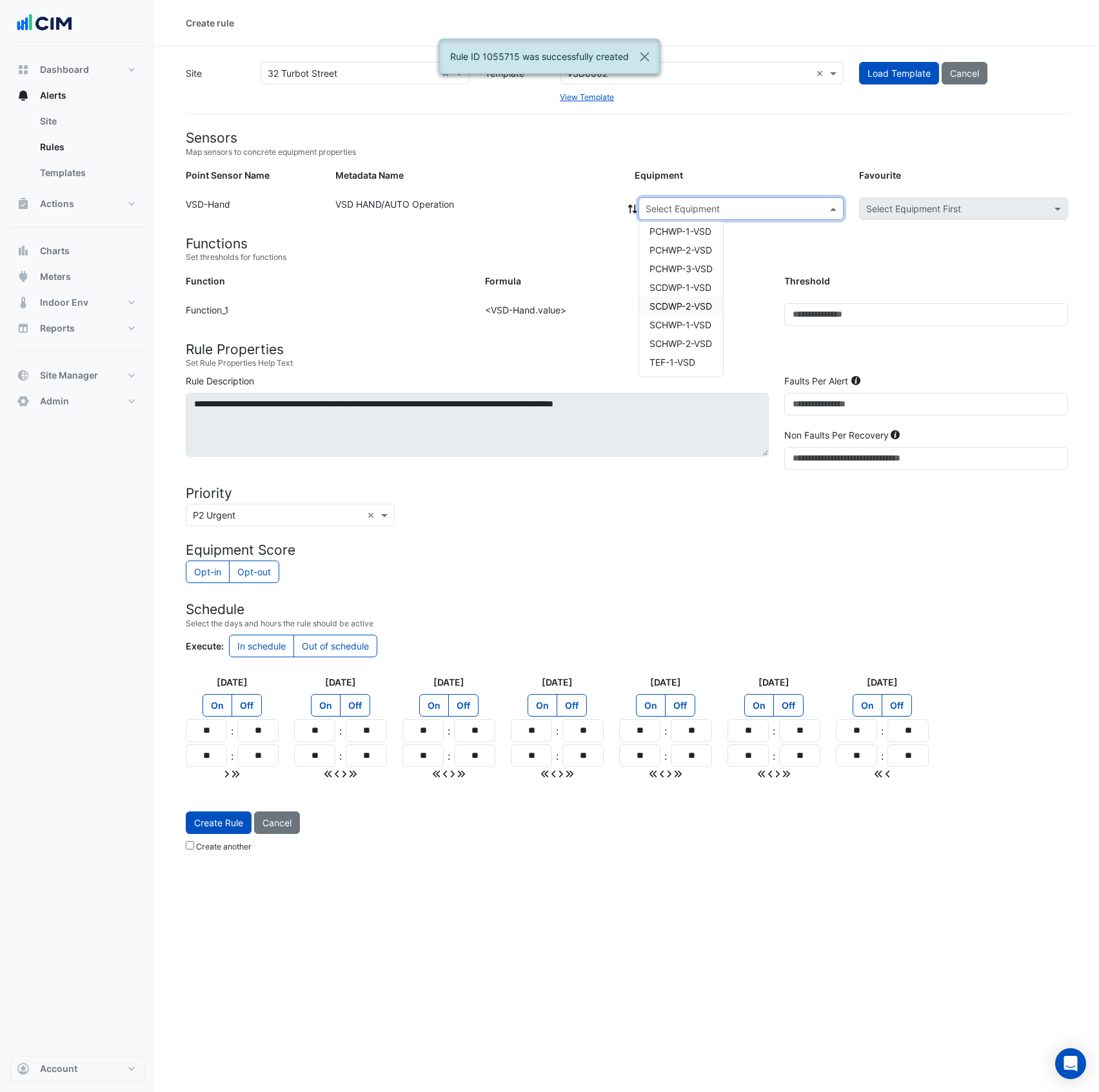
click at [698, 307] on span "SCDWP-2-VSD" at bounding box center [681, 306] width 63 height 11
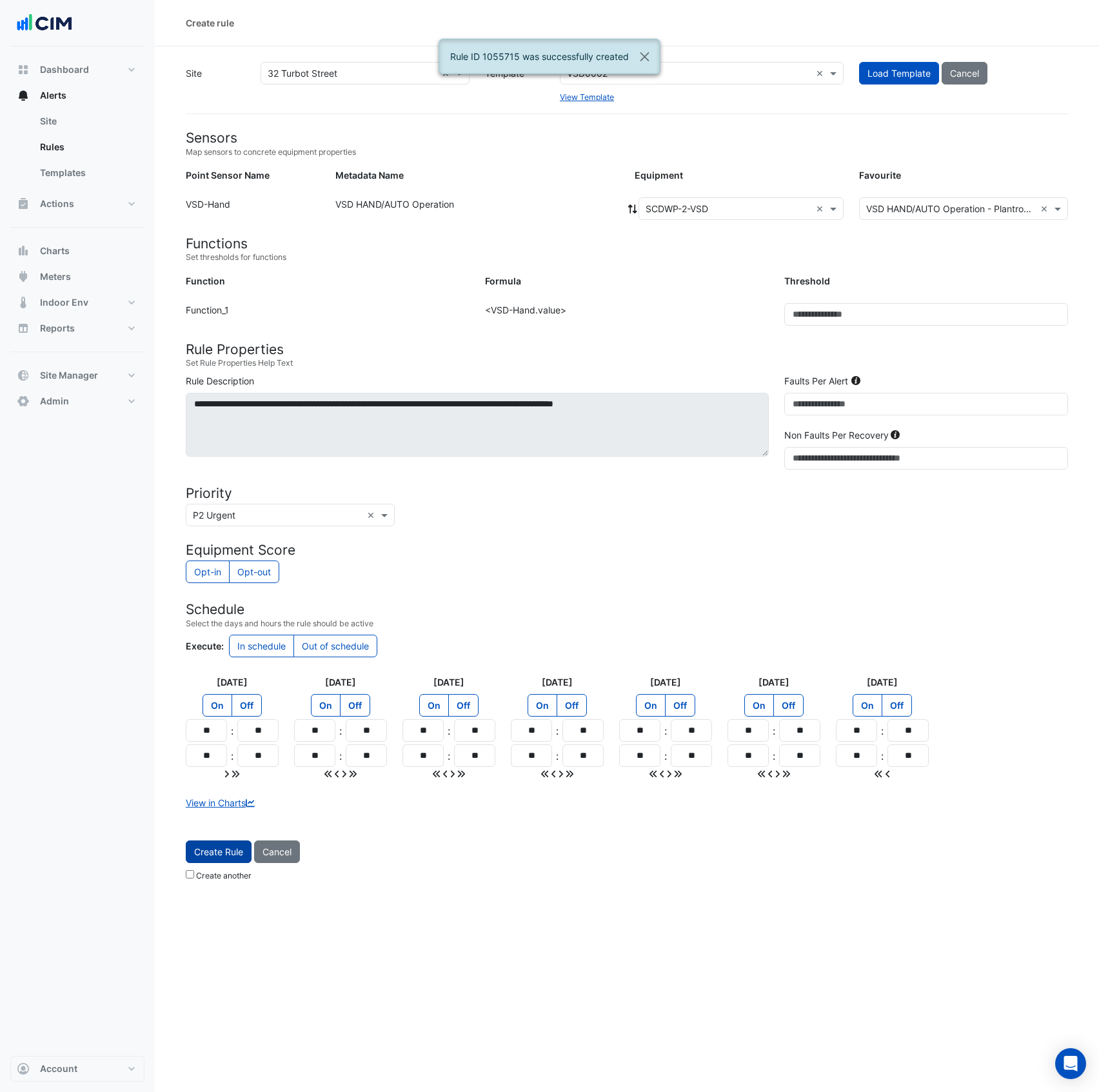
click at [217, 850] on span "Create Rule" at bounding box center [219, 852] width 49 height 11
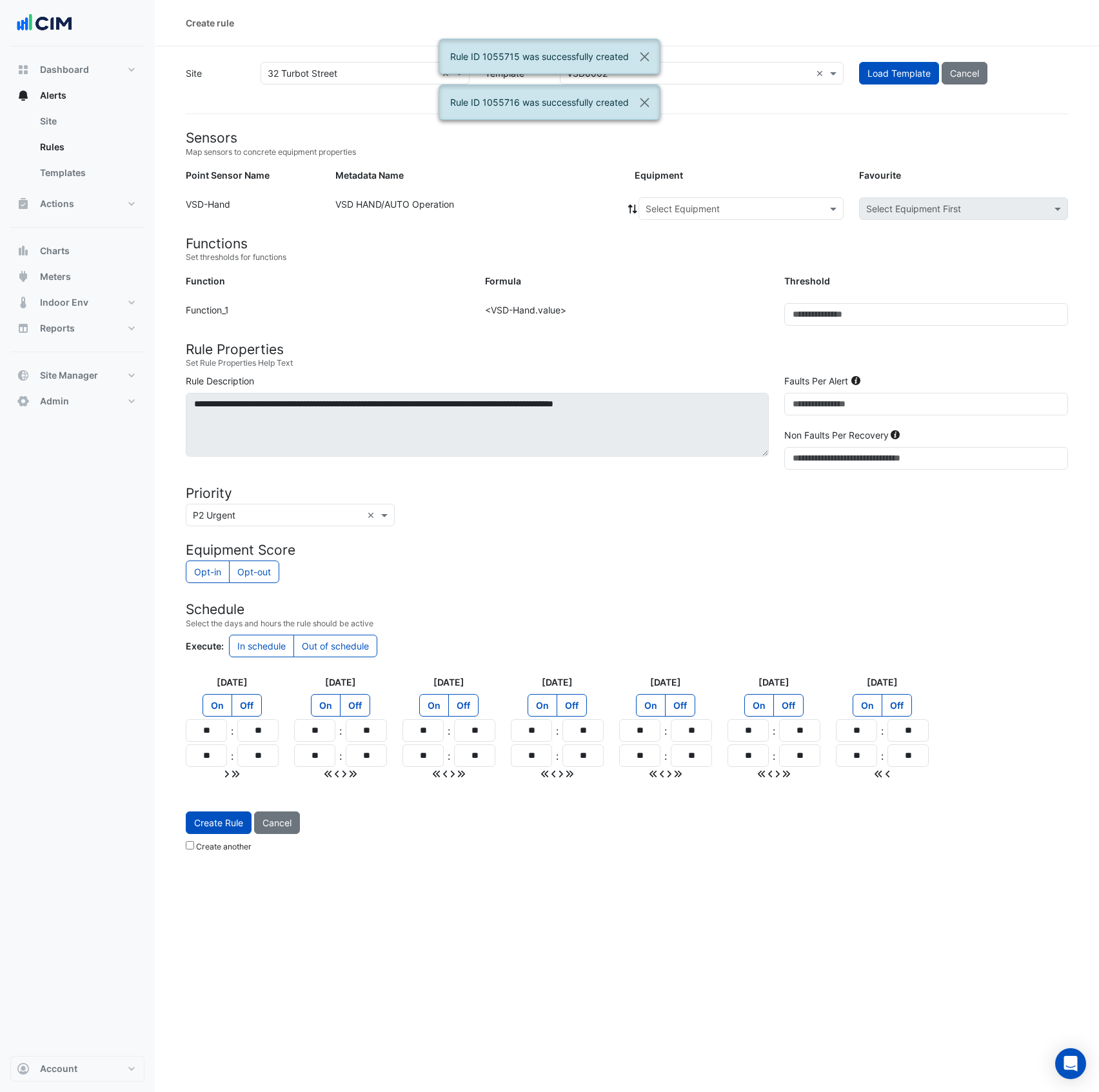
click at [744, 210] on input "text" at bounding box center [728, 209] width 165 height 13
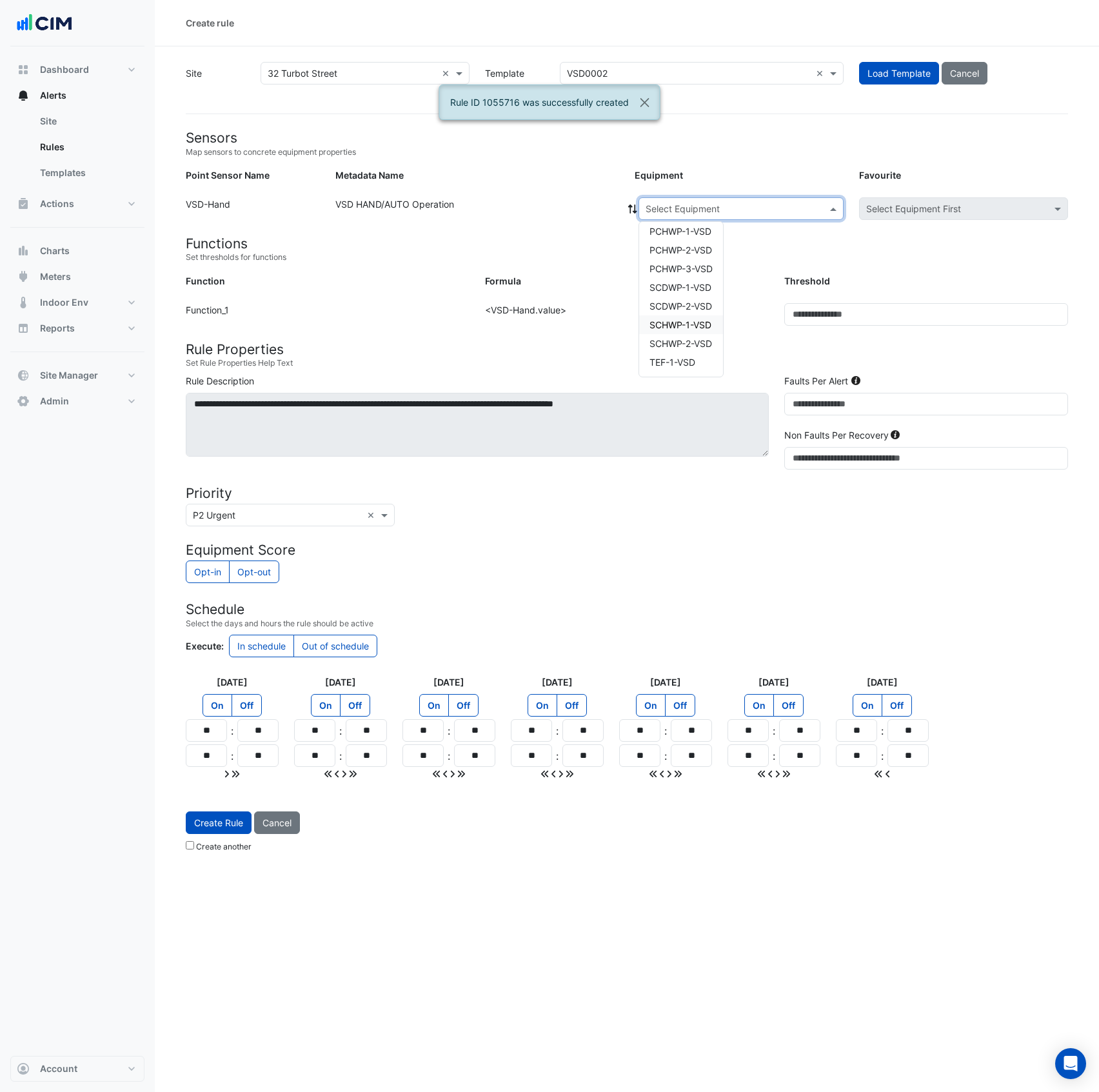
click at [687, 329] on span "SCHWP-1-VSD" at bounding box center [680, 325] width 62 height 11
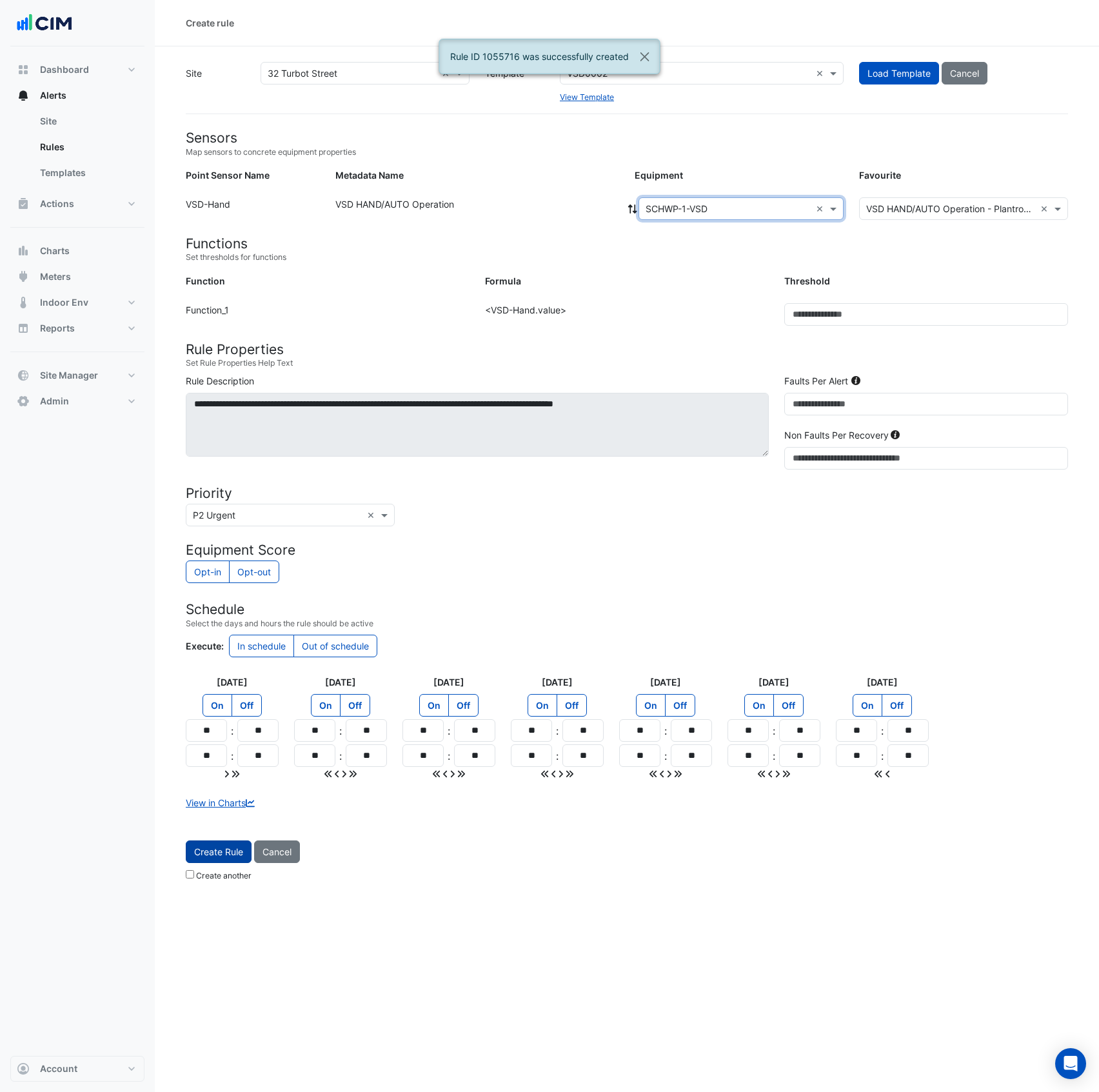
click at [240, 857] on span "Create Rule" at bounding box center [219, 852] width 49 height 11
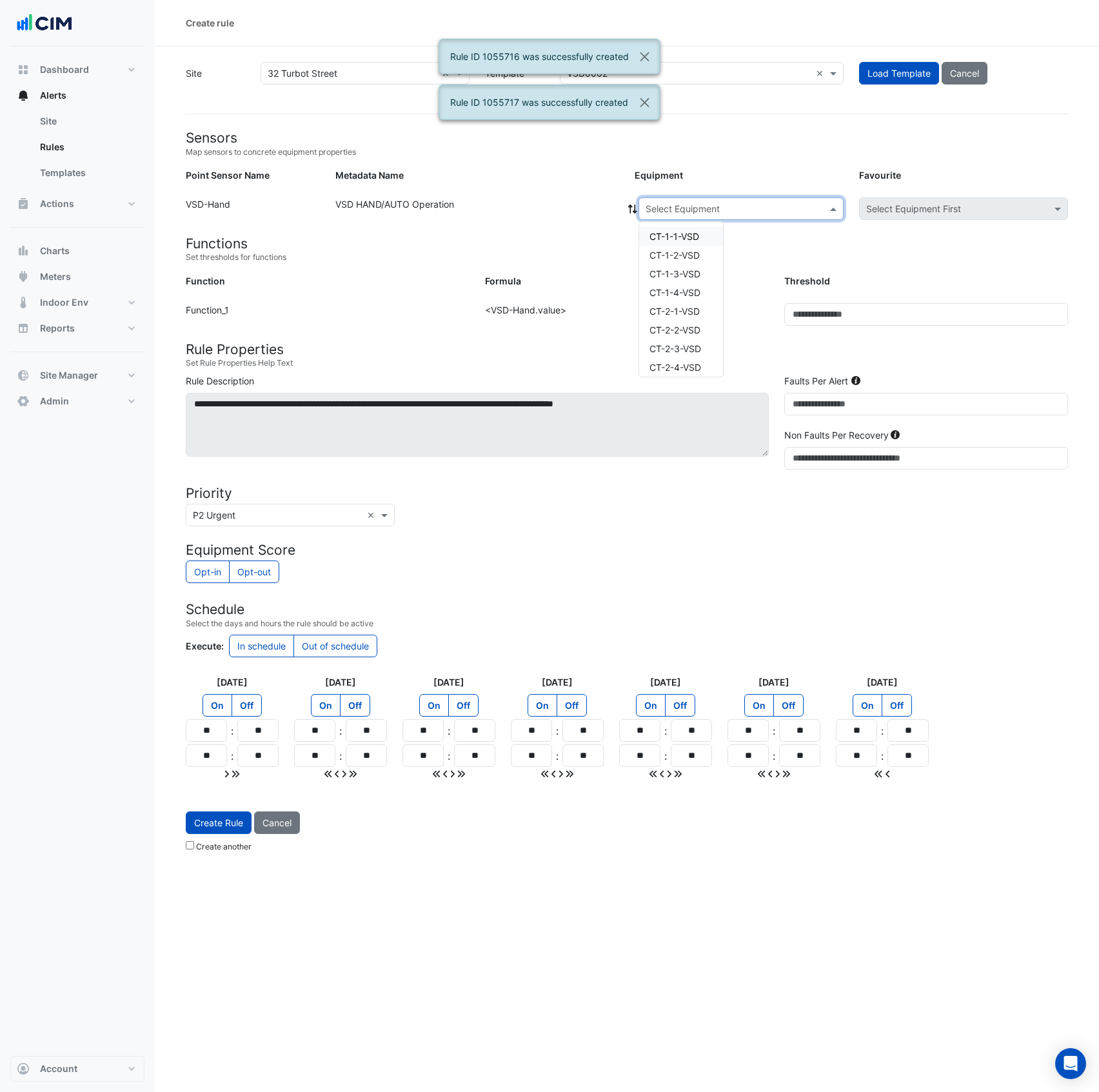
click at [718, 209] on input "text" at bounding box center [728, 209] width 165 height 13
click at [705, 333] on div "SCHWP-1-VSD" at bounding box center [680, 325] width 84 height 19
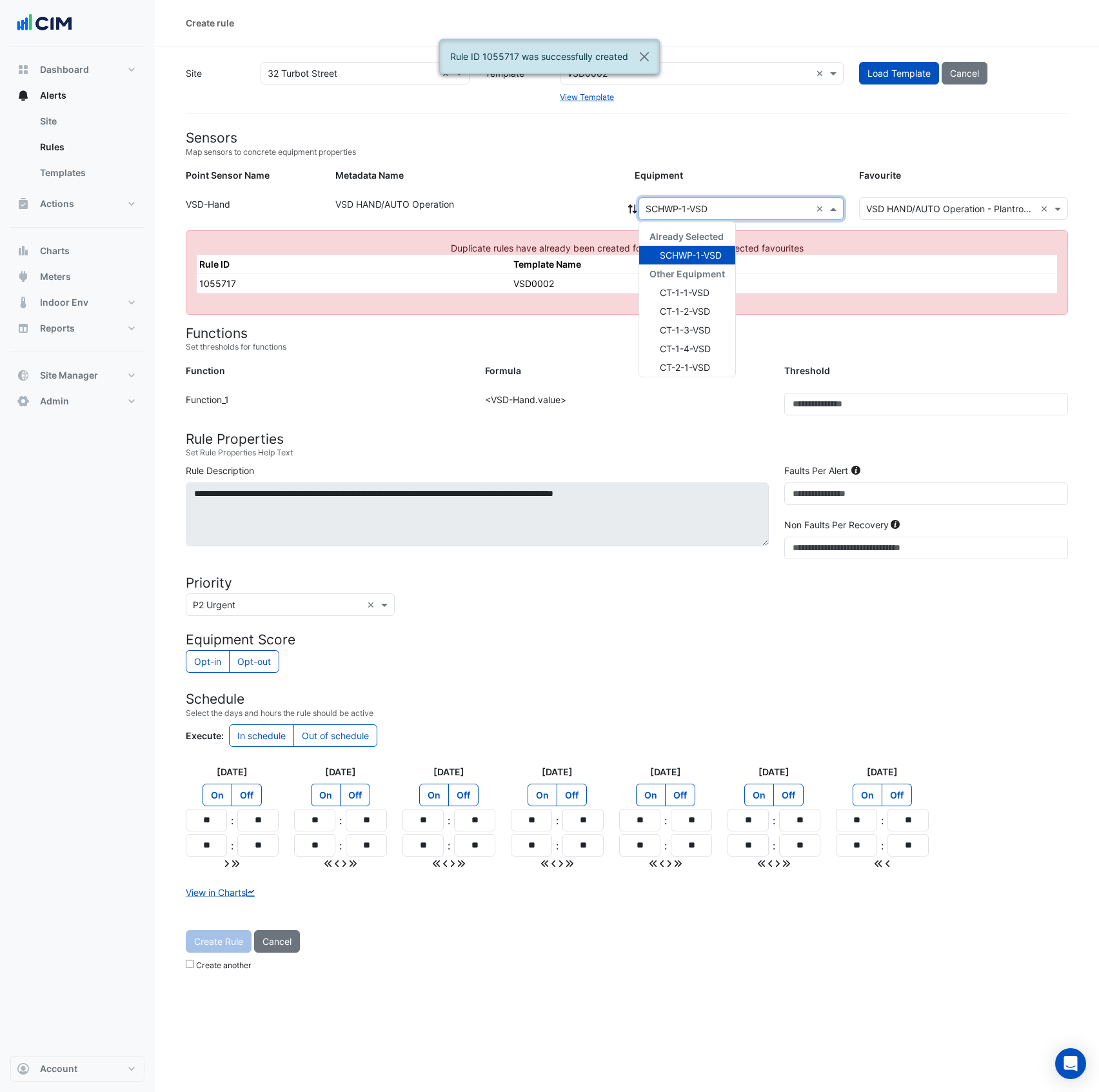
click at [703, 209] on input "text" at bounding box center [728, 209] width 165 height 13
click at [697, 339] on span "SCHWP-2-VSD" at bounding box center [691, 344] width 63 height 11
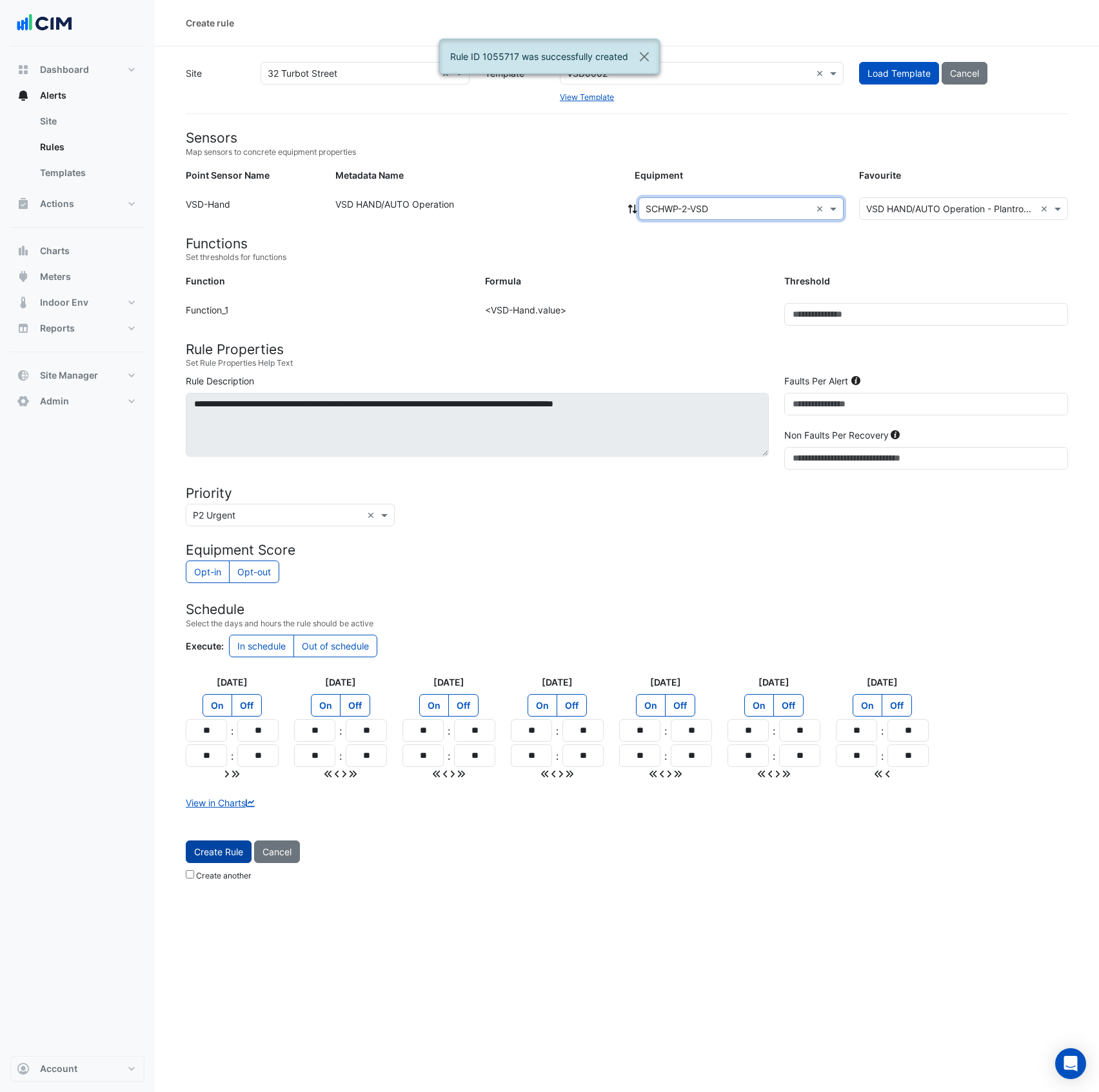
click at [227, 854] on span "Create Rule" at bounding box center [219, 852] width 49 height 11
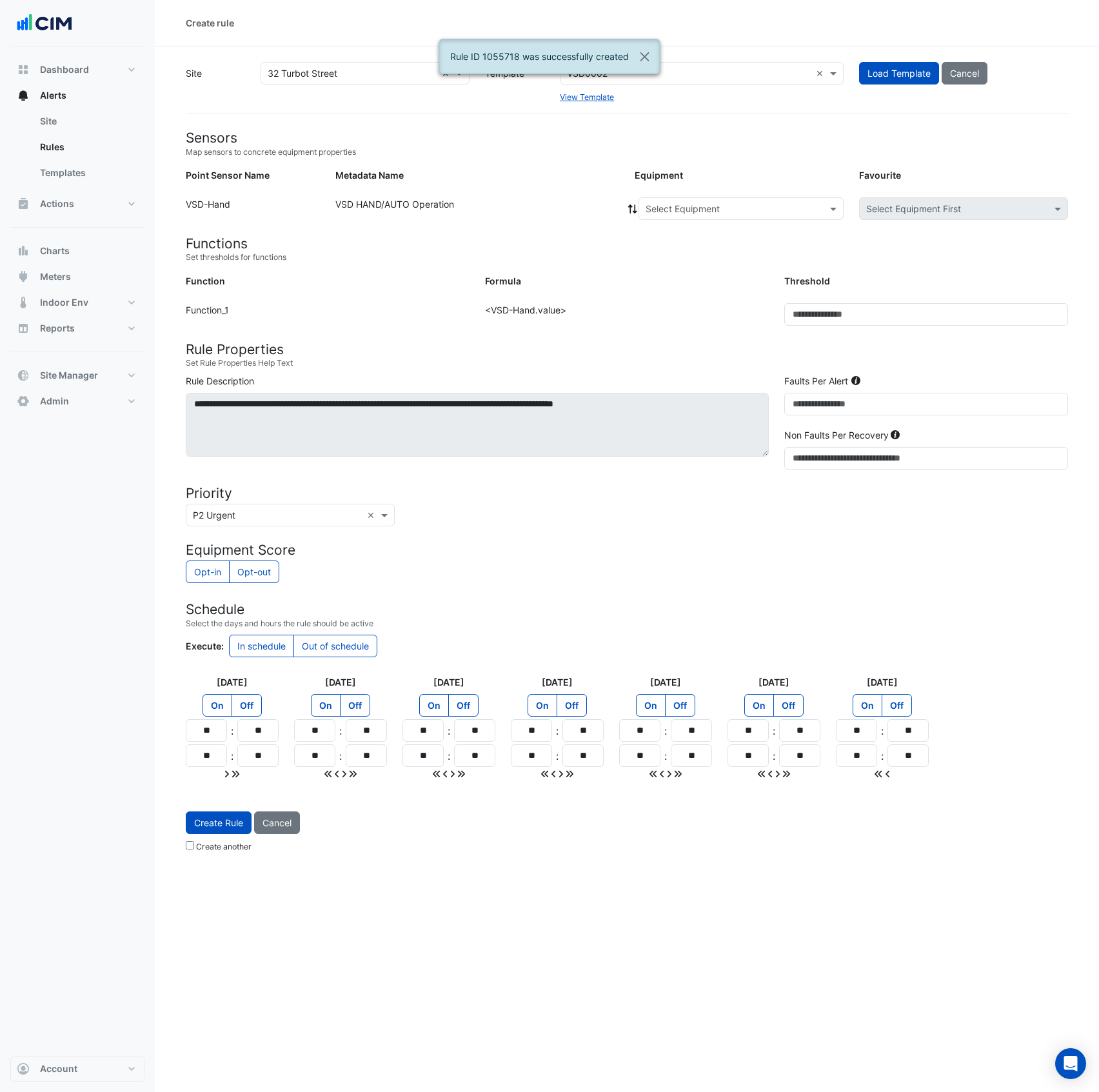
click at [721, 212] on input "text" at bounding box center [728, 209] width 165 height 13
click at [705, 359] on div "TEF-1-VSD" at bounding box center [680, 362] width 84 height 19
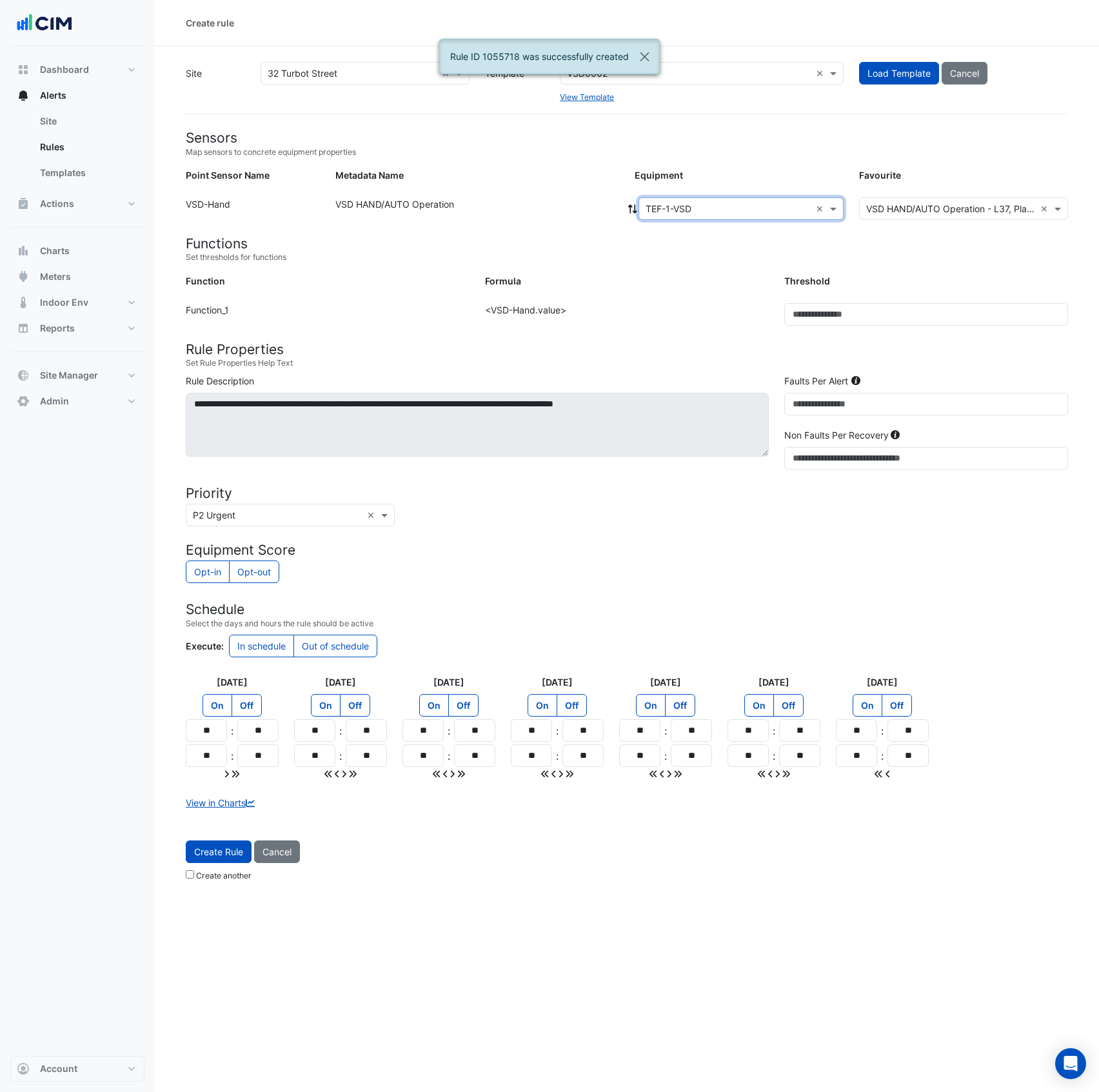
click at [224, 862] on button "Create Rule" at bounding box center [219, 851] width 66 height 23
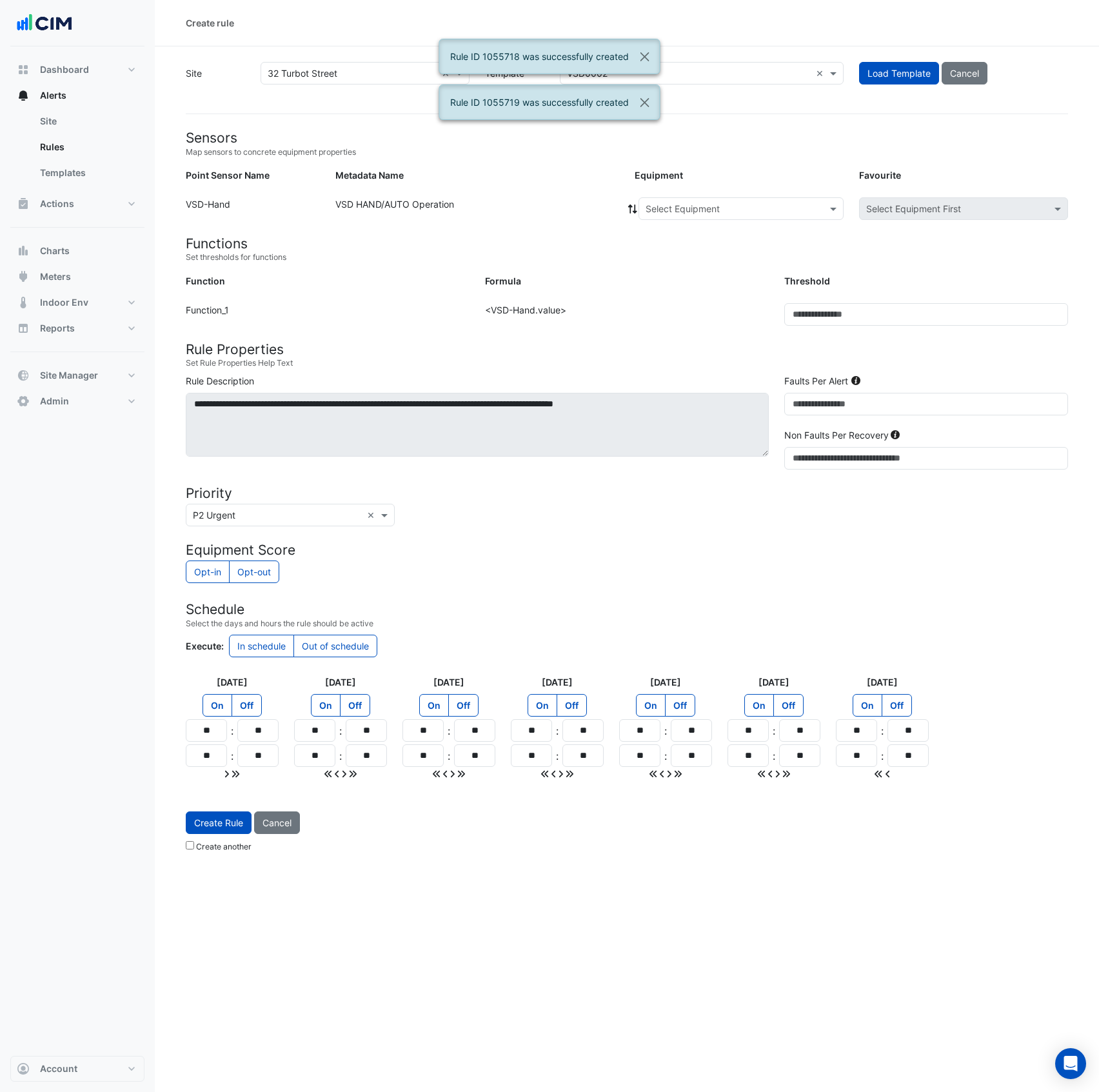
click at [592, 550] on h4 "Equipment Score" at bounding box center [627, 550] width 883 height 16
click at [713, 205] on input "text" at bounding box center [728, 209] width 165 height 13
